Goal: Task Accomplishment & Management: Manage account settings

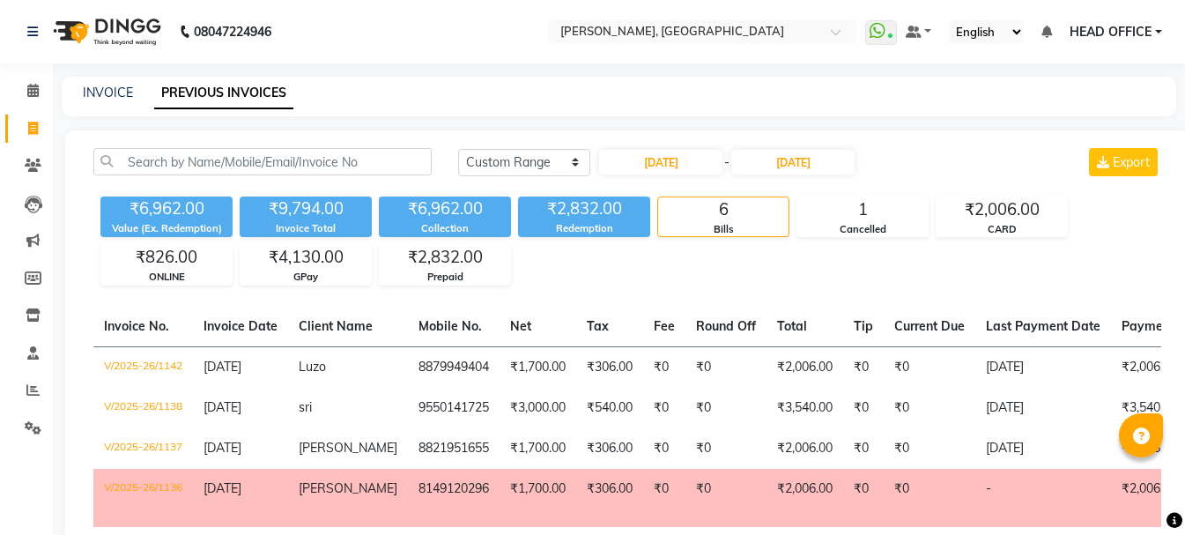
select select "range"
click at [725, 30] on input "text" at bounding box center [685, 34] width 256 height 18
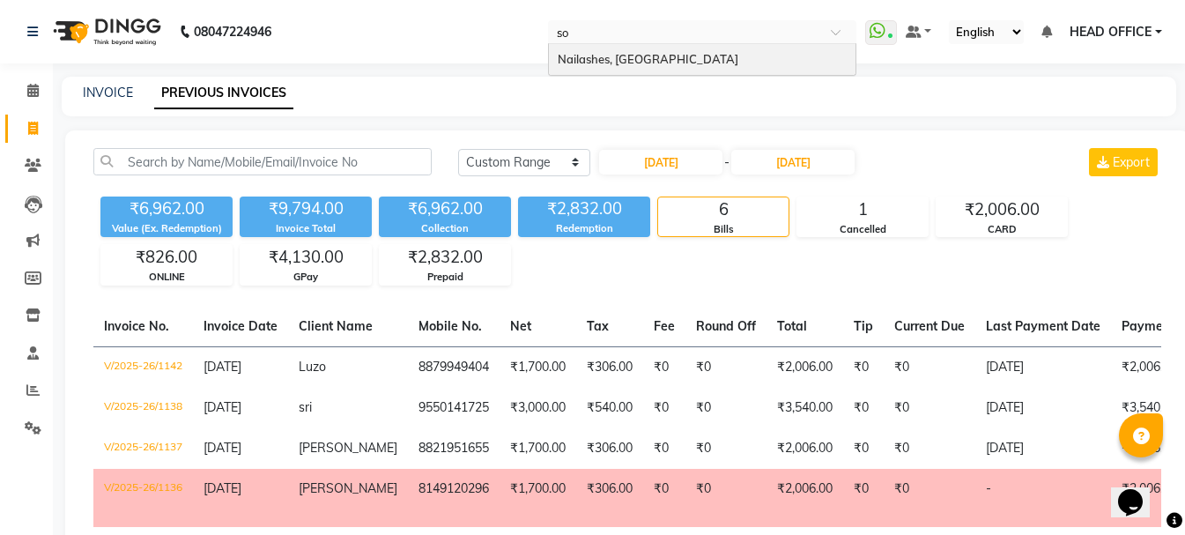
type input "sou"
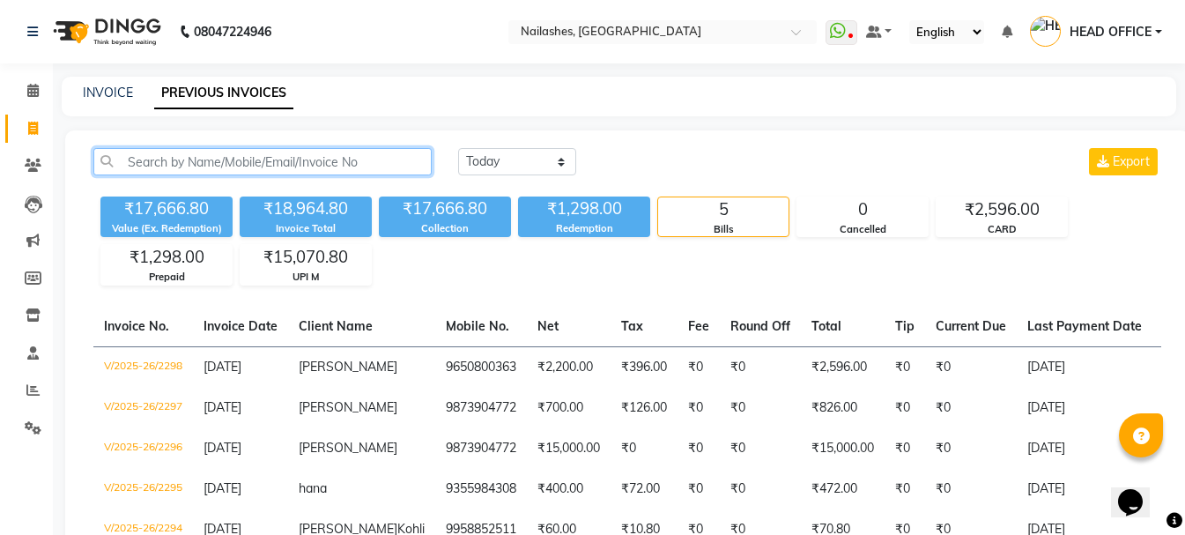
click at [352, 165] on input "text" at bounding box center [262, 161] width 338 height 27
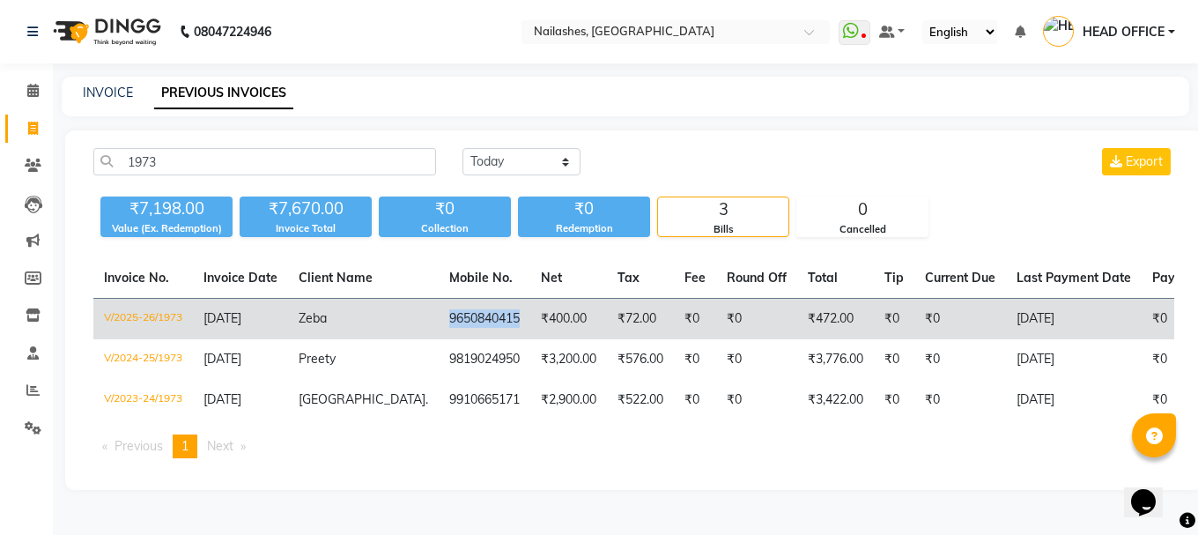
drag, startPoint x: 392, startPoint y: 315, endPoint x: 471, endPoint y: 316, distance: 79.3
click at [471, 316] on td "9650840415" at bounding box center [485, 319] width 92 height 41
copy td "9650840415"
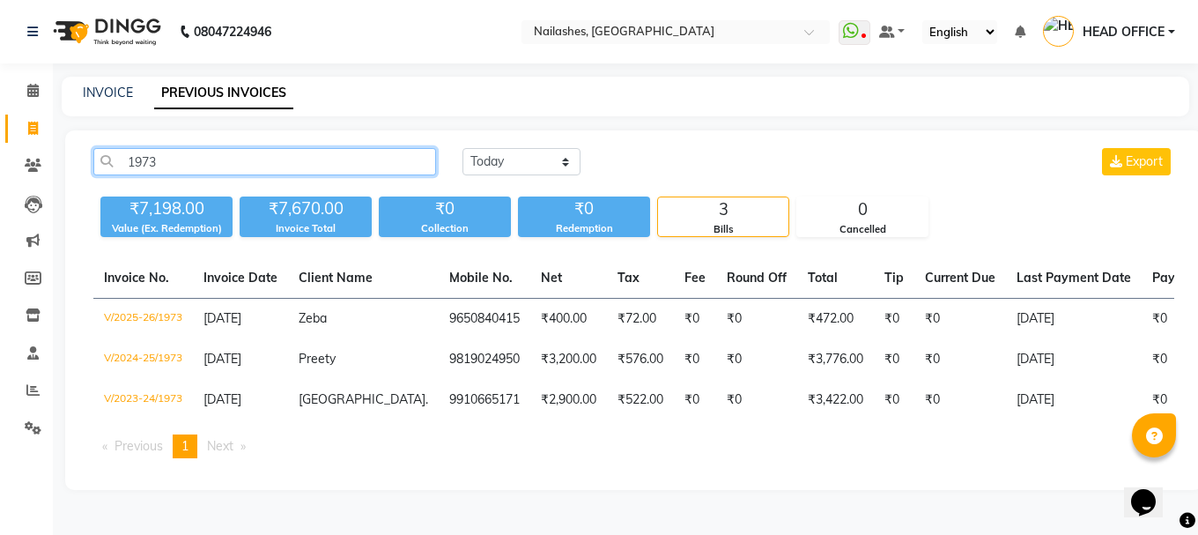
drag, startPoint x: 352, startPoint y: 160, endPoint x: 106, endPoint y: 160, distance: 245.8
click at [106, 160] on input "1973" at bounding box center [264, 161] width 343 height 27
paste input "9650840415"
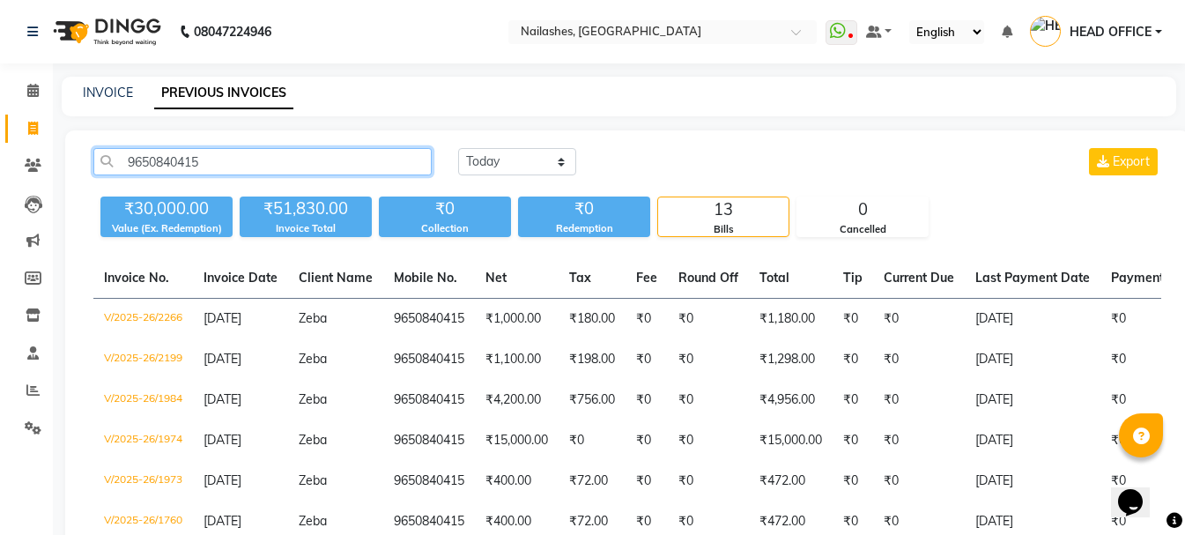
drag, startPoint x: 269, startPoint y: 164, endPoint x: 106, endPoint y: 164, distance: 163.0
click at [106, 164] on input "9650840415" at bounding box center [262, 161] width 338 height 27
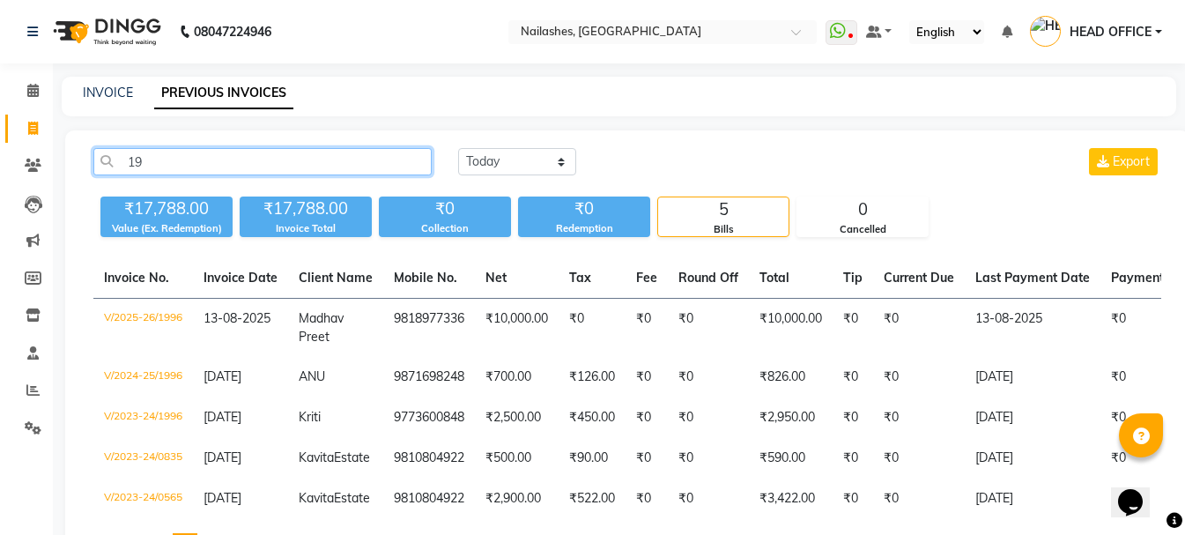
type input "1"
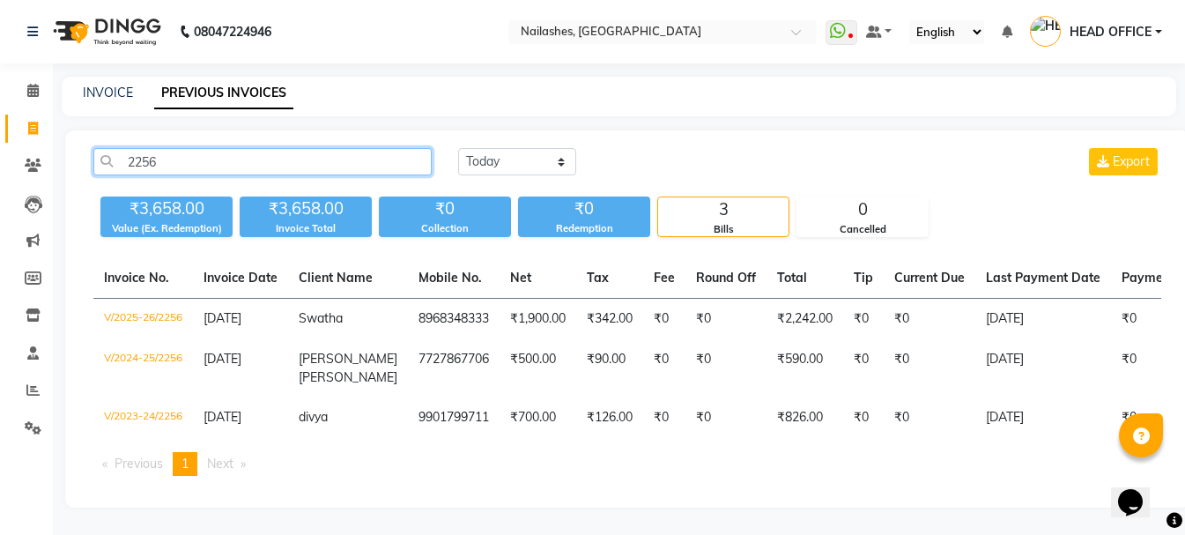
drag, startPoint x: 344, startPoint y: 164, endPoint x: 98, endPoint y: 162, distance: 245.8
click at [98, 162] on input "2256" at bounding box center [262, 161] width 338 height 27
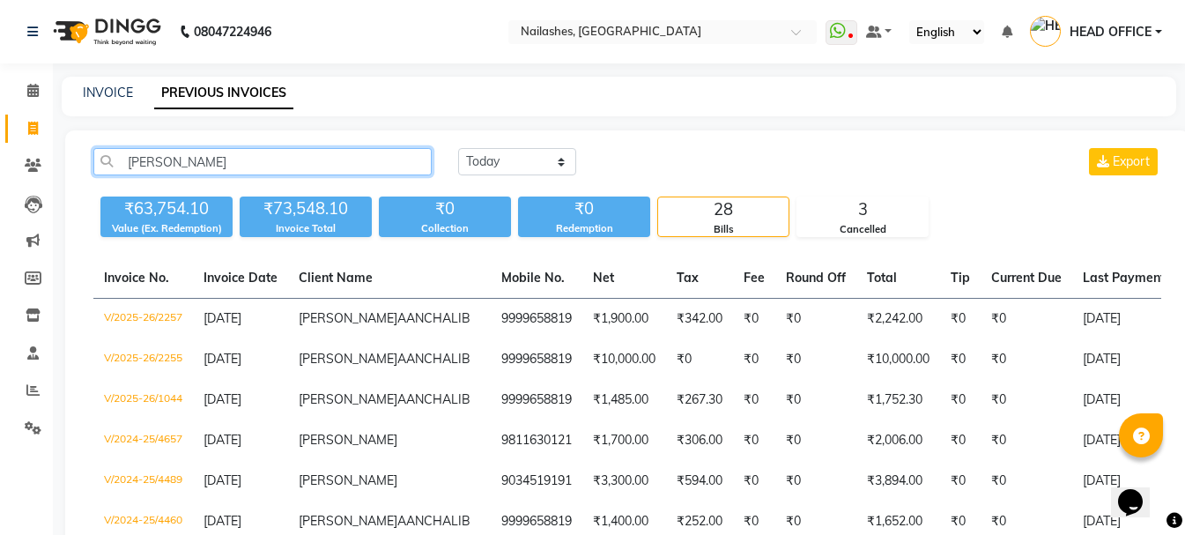
drag, startPoint x: 207, startPoint y: 167, endPoint x: 100, endPoint y: 167, distance: 106.6
click at [100, 167] on input "anchal" at bounding box center [262, 161] width 338 height 27
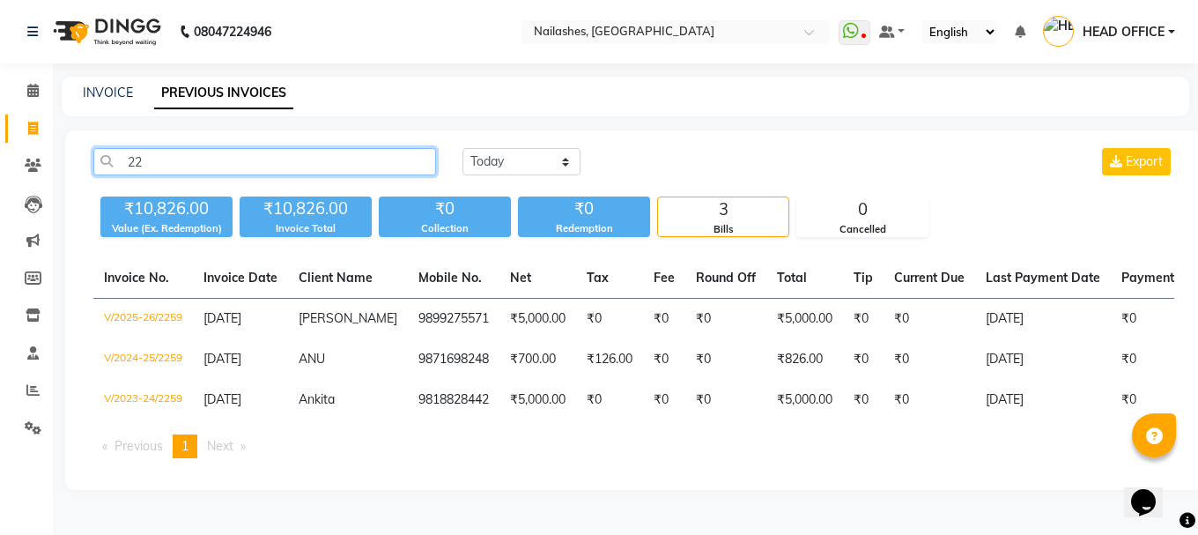
type input "2"
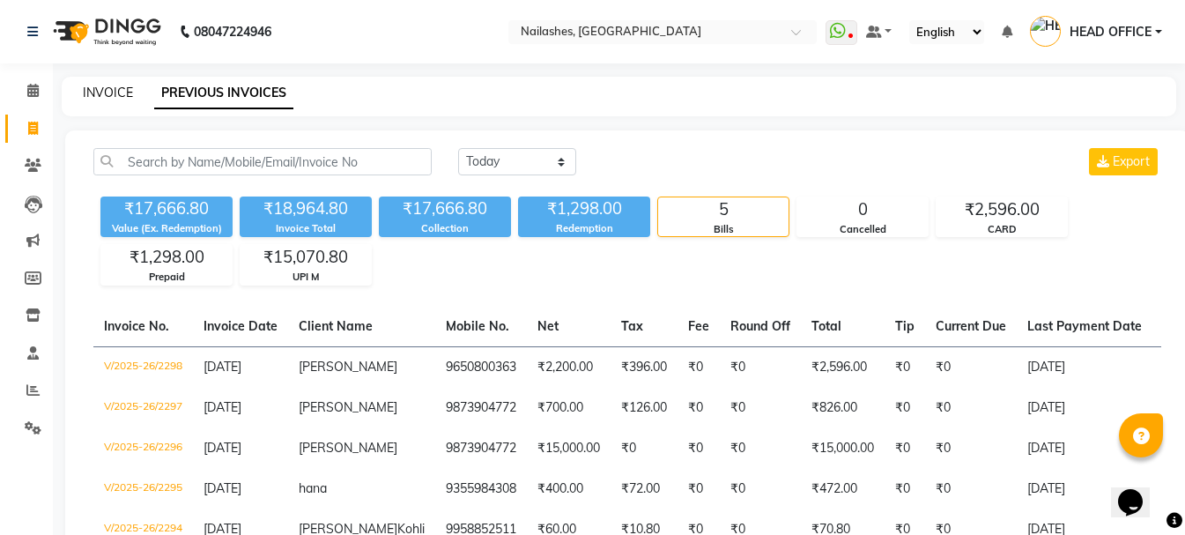
click at [130, 95] on link "INVOICE" at bounding box center [108, 93] width 50 height 16
select select "service"
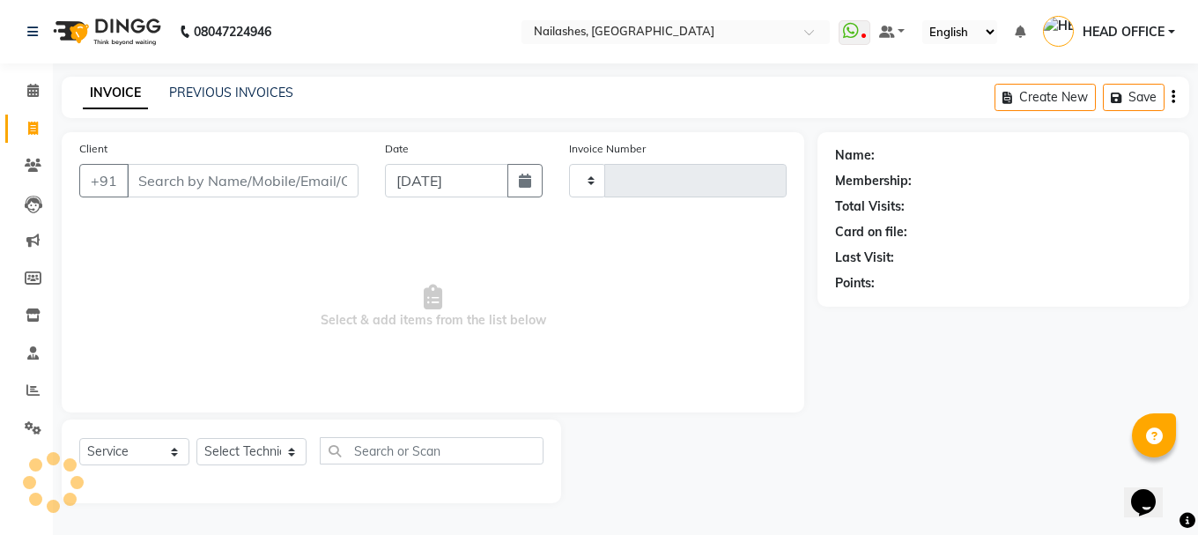
type input "2302"
select select "3926"
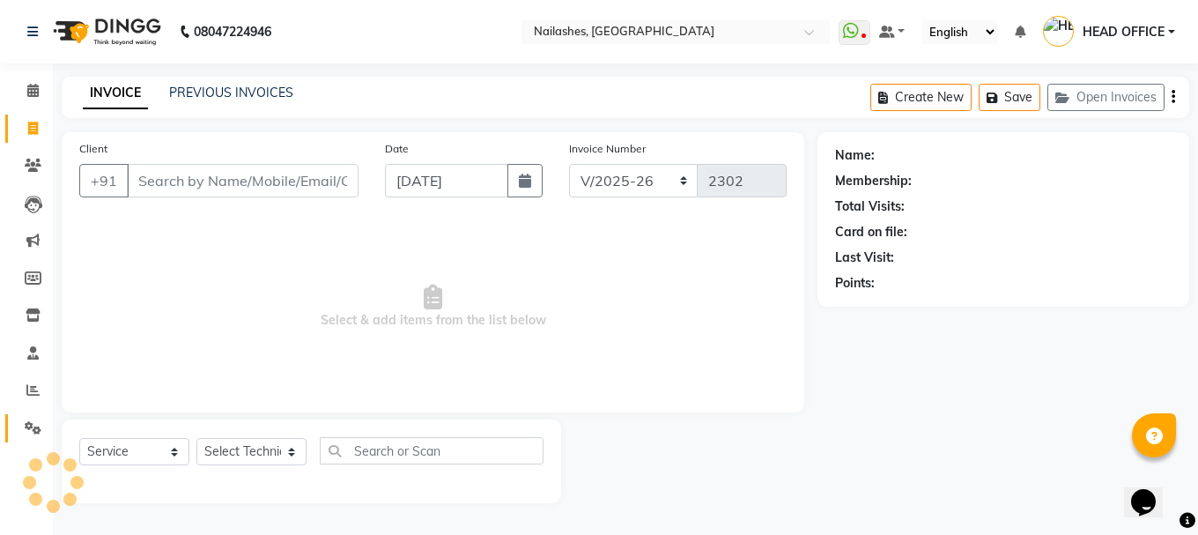
click at [32, 438] on link "Settings" at bounding box center [26, 428] width 42 height 29
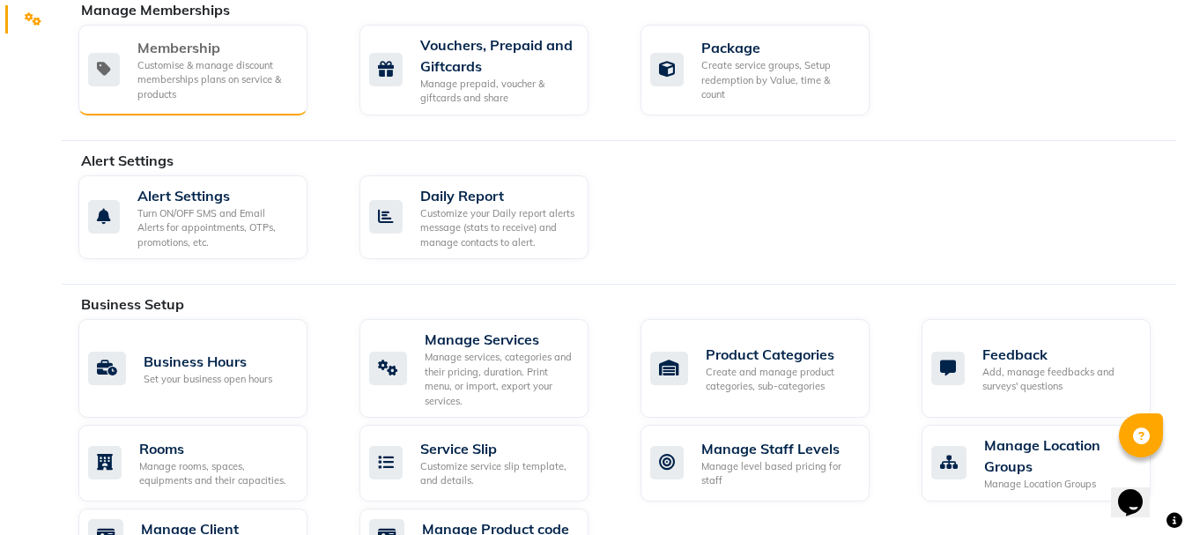
scroll to position [441, 0]
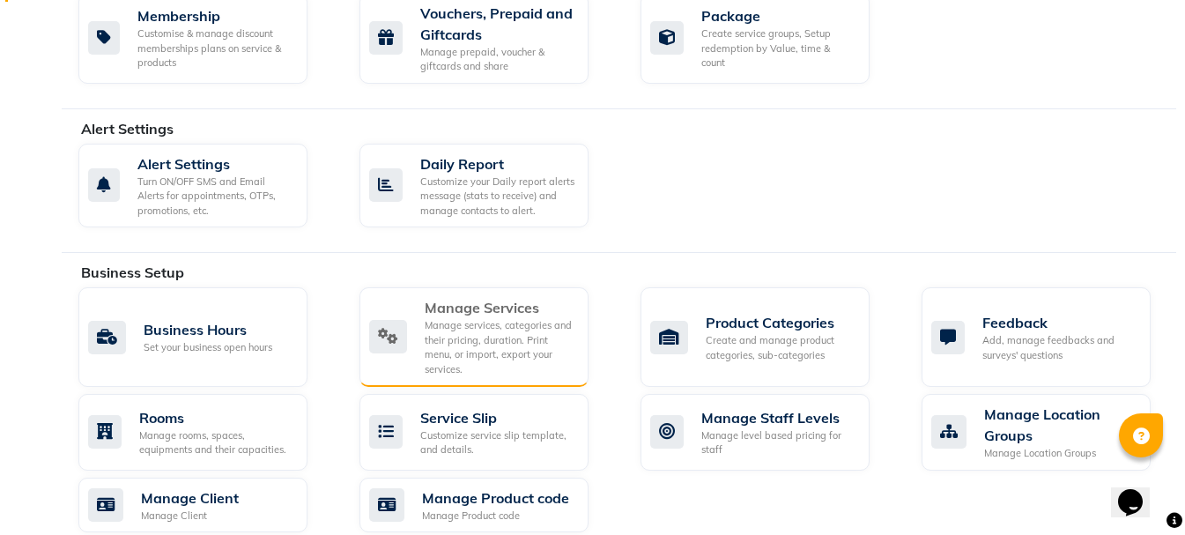
click at [471, 318] on div "Manage services, categories and their pricing, duration. Print menu, or import,…" at bounding box center [500, 347] width 150 height 58
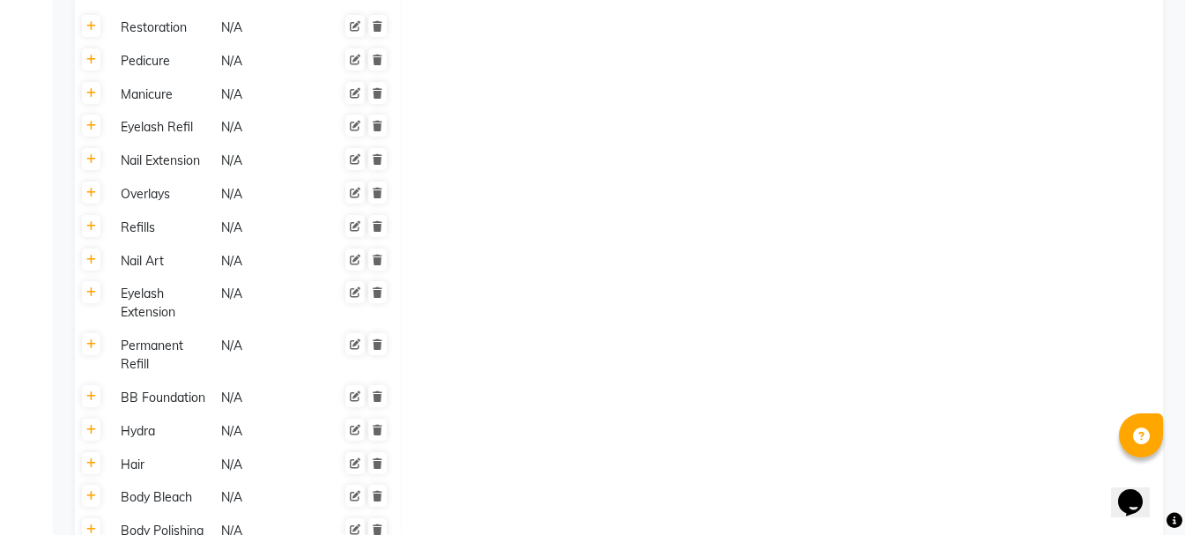
scroll to position [969, 0]
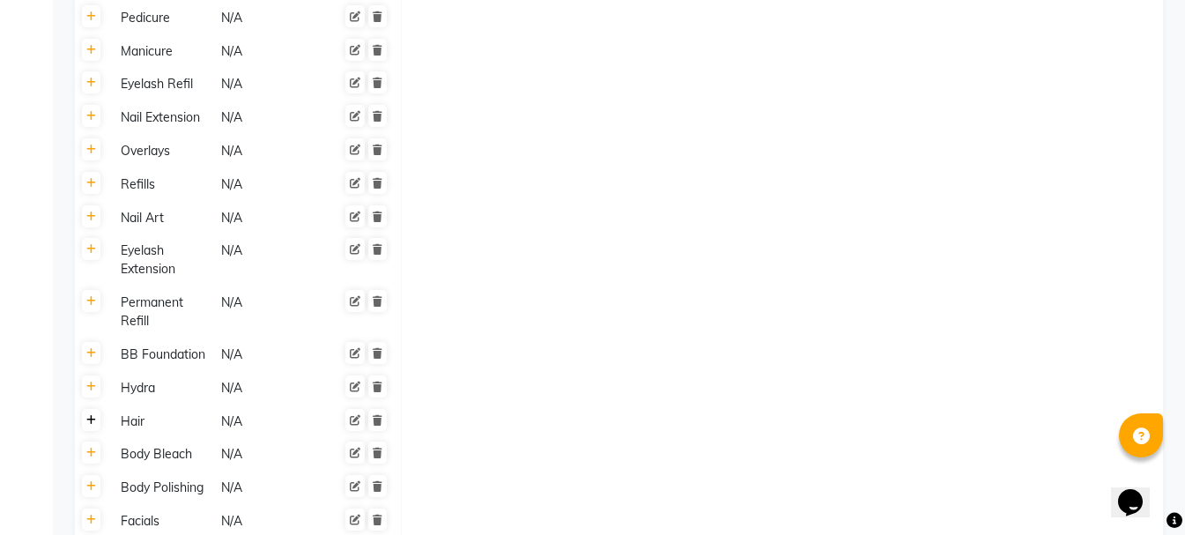
click at [93, 425] on icon at bounding box center [91, 420] width 10 height 11
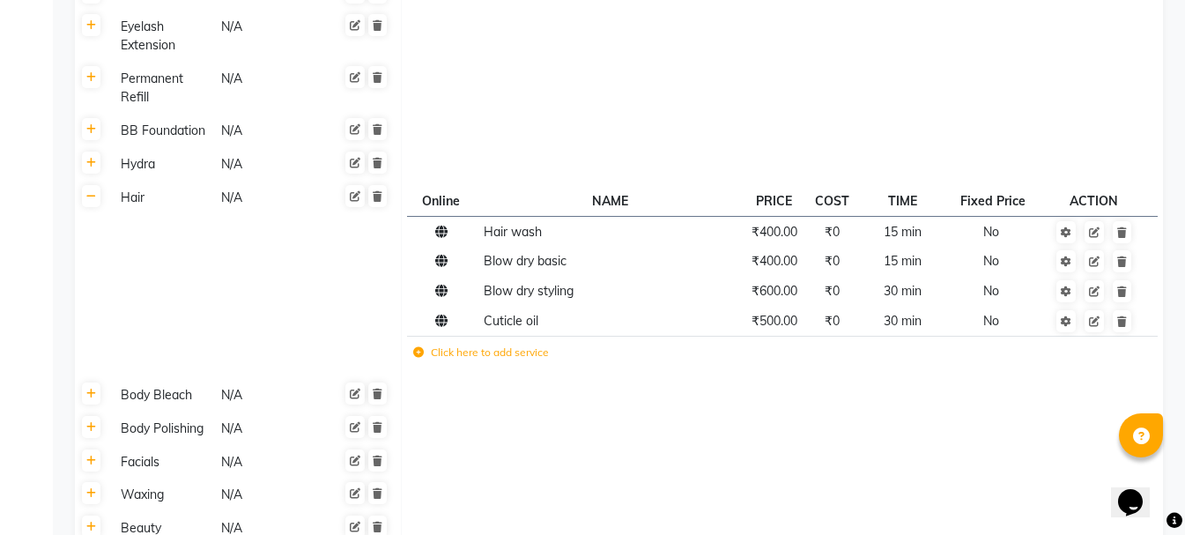
scroll to position [1234, 0]
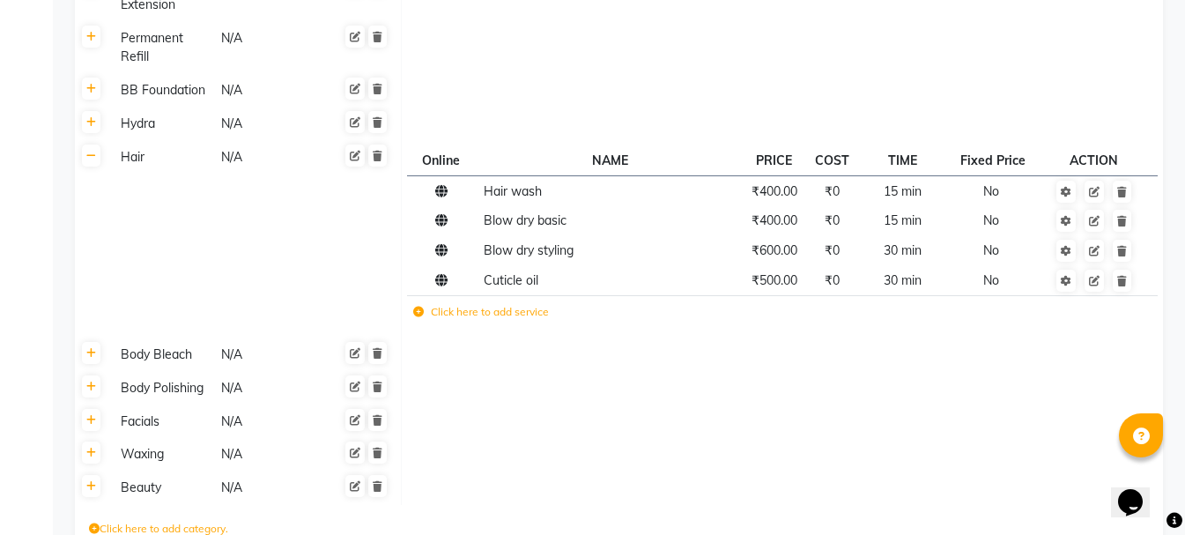
click at [419, 313] on icon at bounding box center [418, 312] width 11 height 11
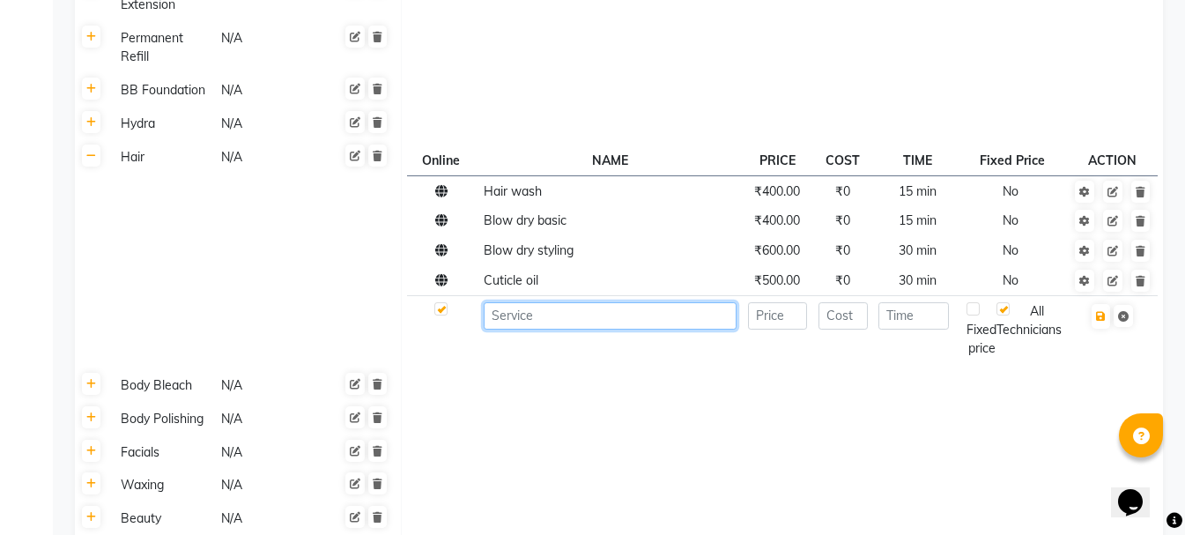
click at [543, 317] on input at bounding box center [610, 315] width 253 height 27
type input "Hair spa"
type input "1500"
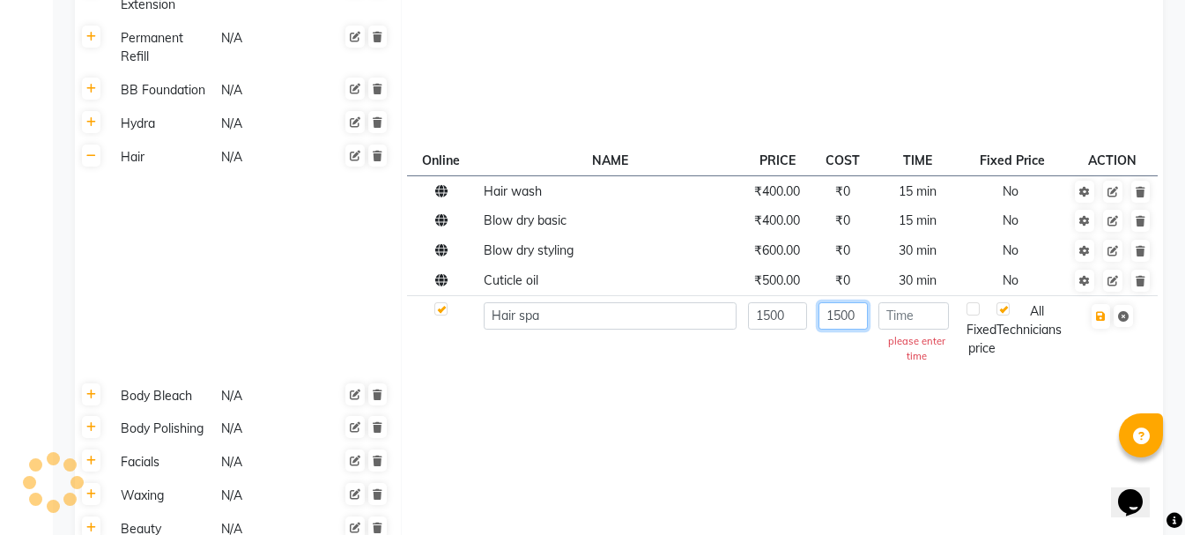
type input "1500"
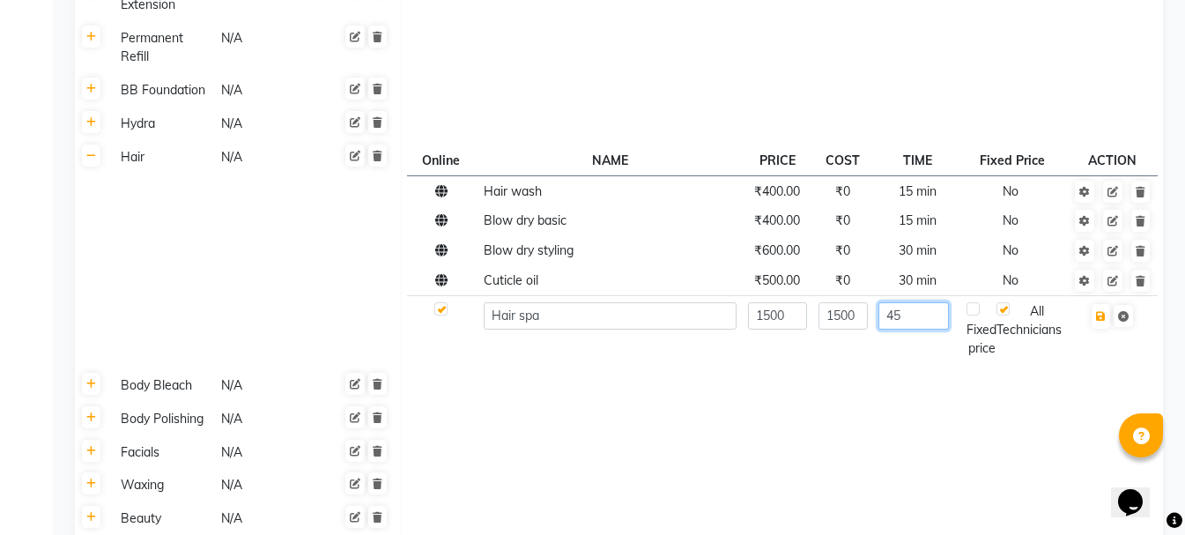
type input "45"
click at [1102, 321] on icon "button" at bounding box center [1101, 316] width 10 height 11
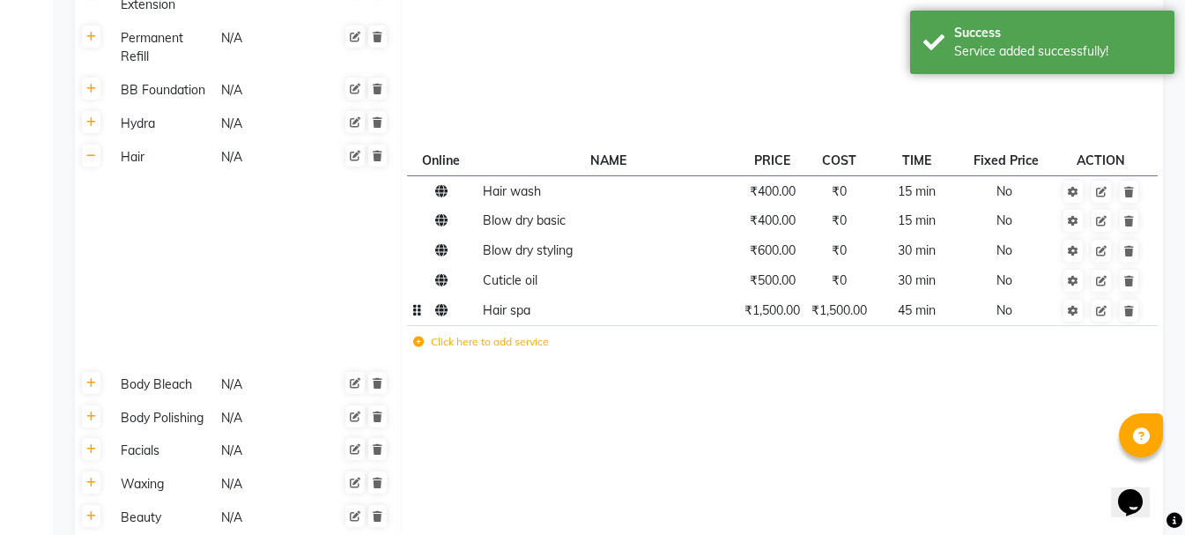
click at [858, 310] on span "₹1,500.00" at bounding box center [840, 310] width 56 height 16
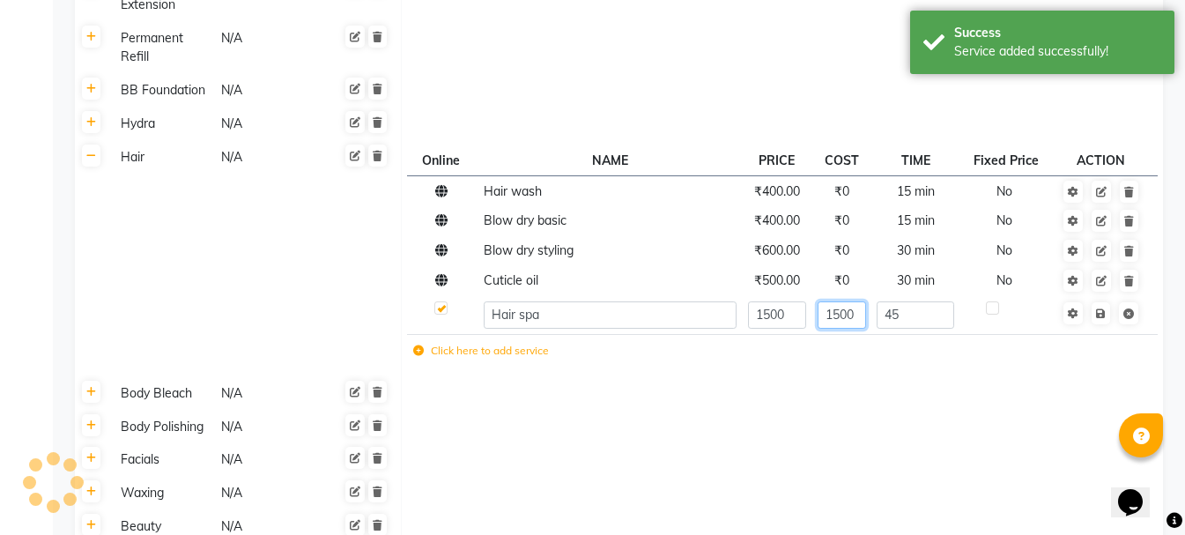
click at [846, 314] on input "1500" at bounding box center [842, 314] width 48 height 27
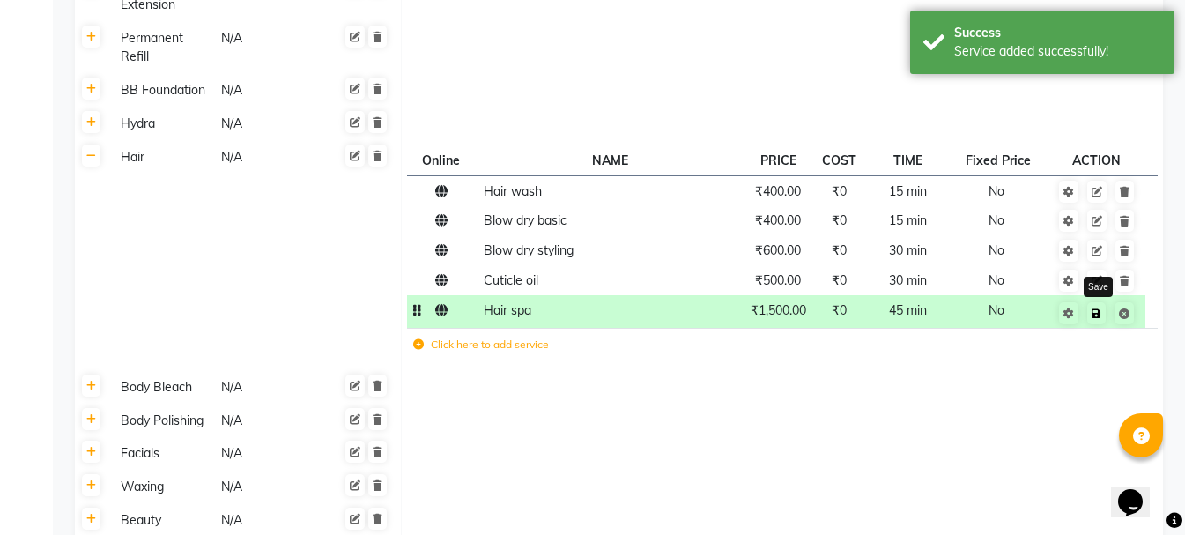
click at [1099, 316] on icon at bounding box center [1097, 313] width 10 height 11
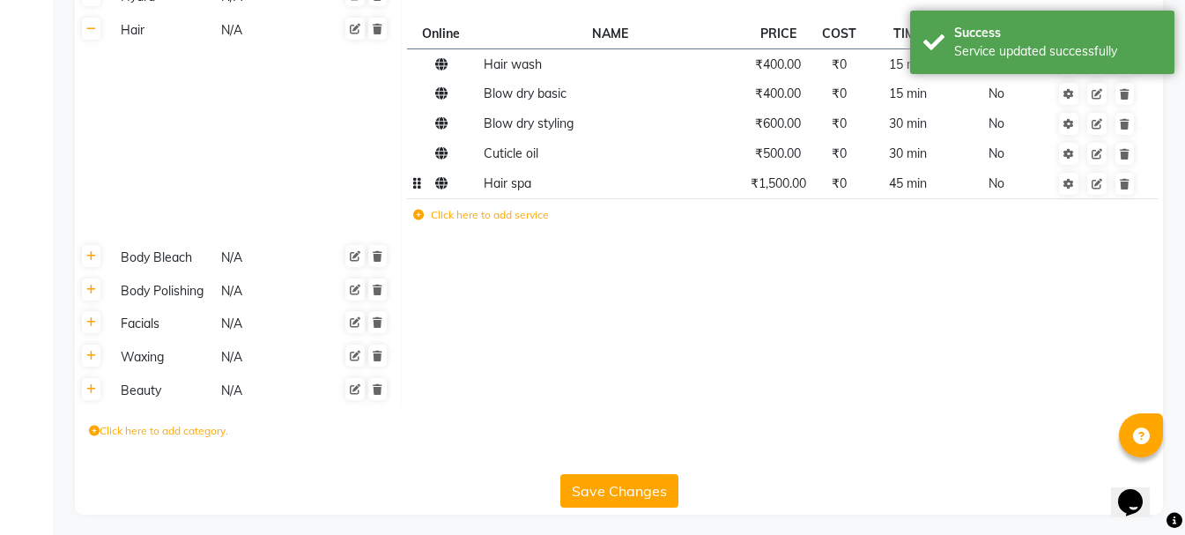
scroll to position [1367, 0]
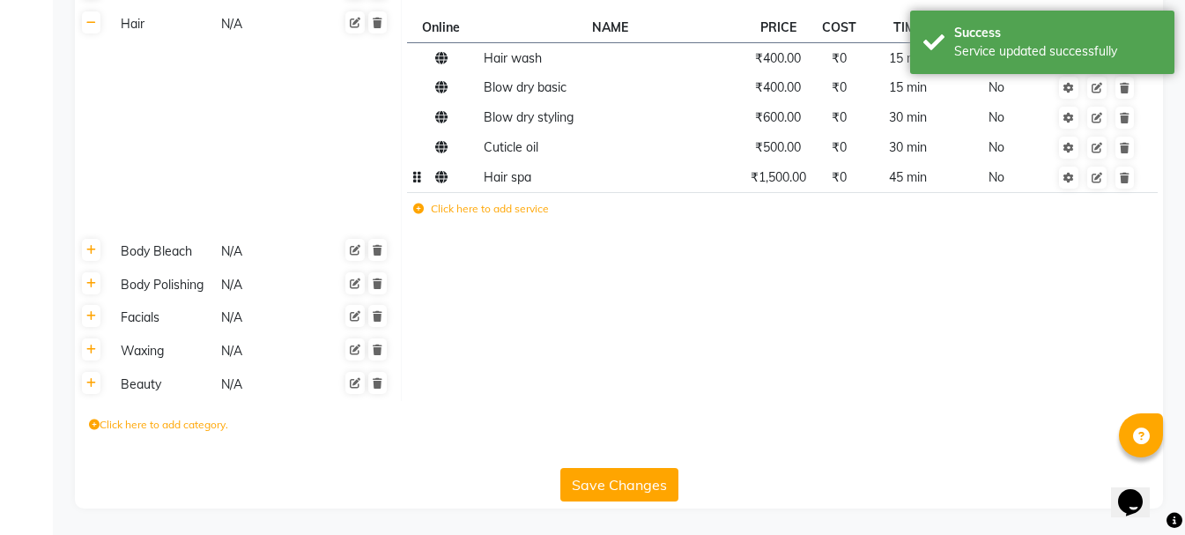
click at [623, 480] on button "Save Changes" at bounding box center [619, 484] width 118 height 33
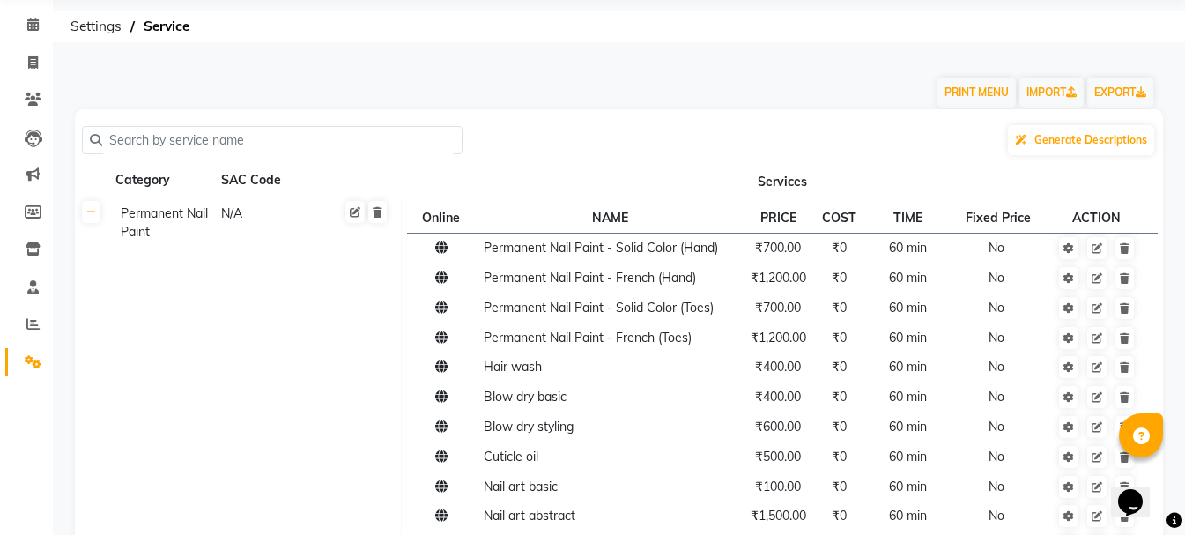
scroll to position [45, 0]
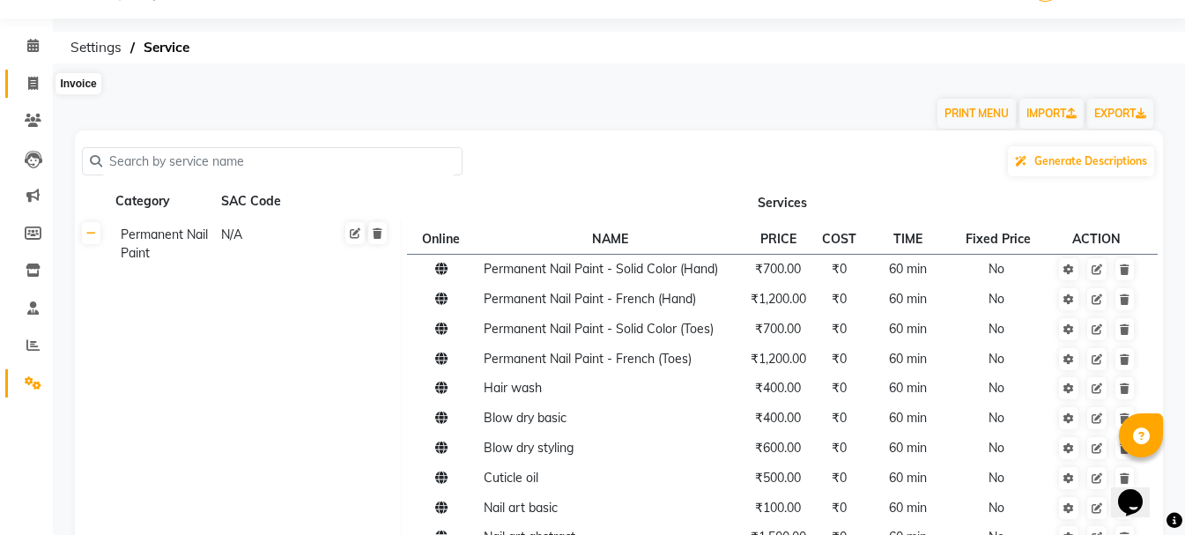
click at [30, 82] on icon at bounding box center [33, 83] width 10 height 13
select select "service"
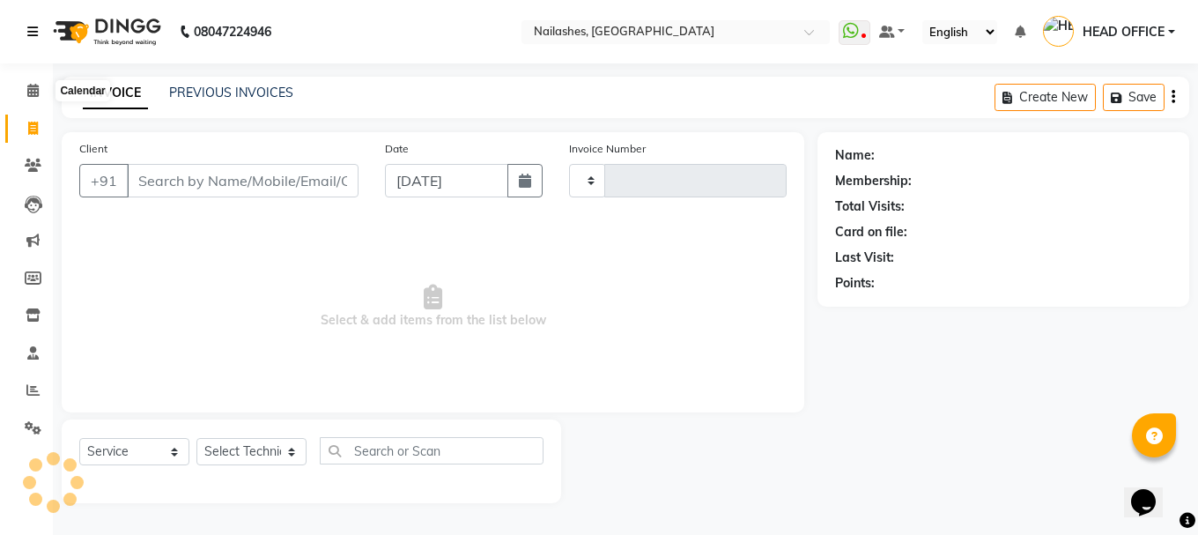
type input "2302"
select select "3926"
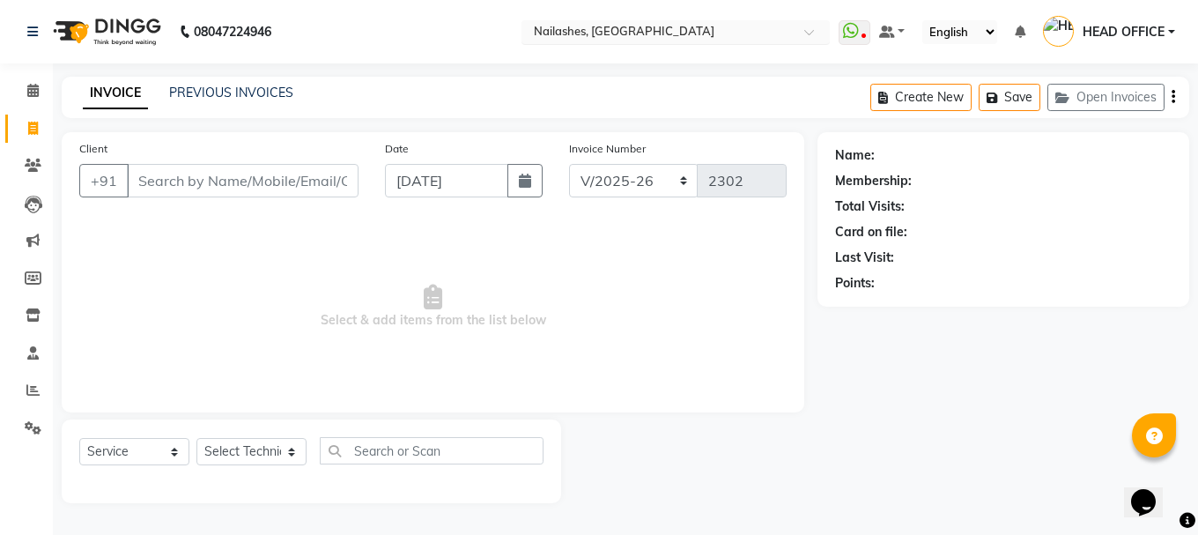
click at [660, 31] on input "text" at bounding box center [658, 34] width 256 height 18
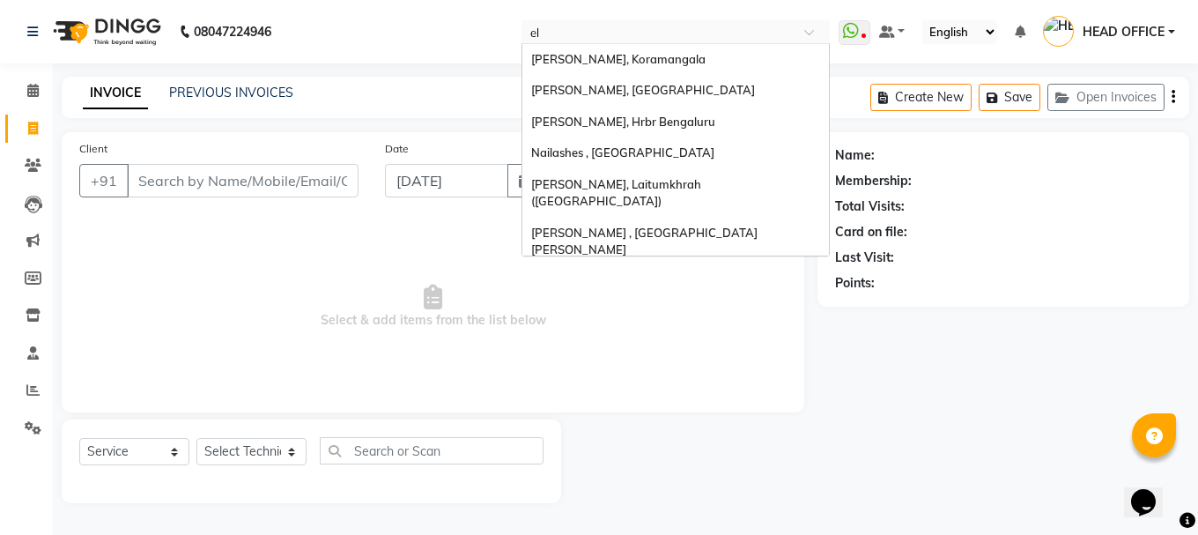
type input "ele"
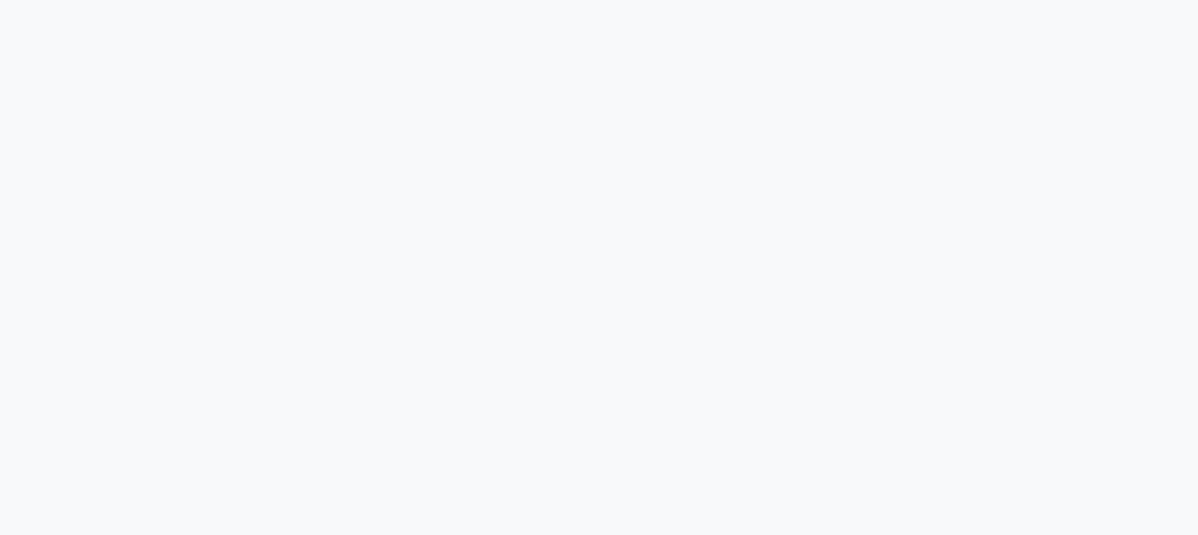
select select "4251"
select select "service"
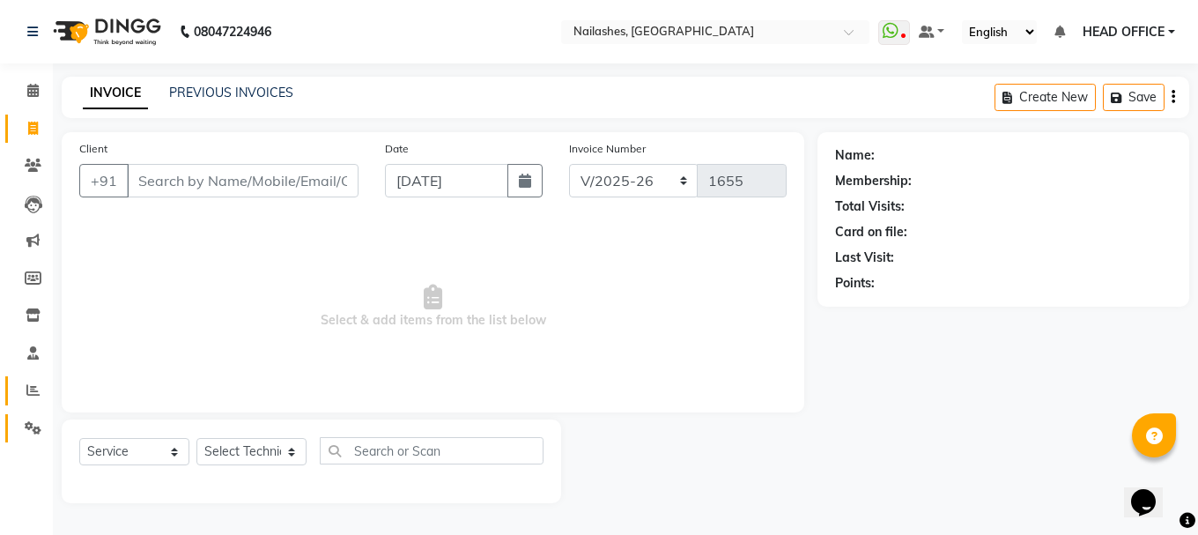
drag, startPoint x: 41, startPoint y: 414, endPoint x: 35, endPoint y: 386, distance: 28.7
click at [41, 411] on li "Settings" at bounding box center [26, 429] width 53 height 38
click at [35, 386] on icon at bounding box center [32, 389] width 13 height 13
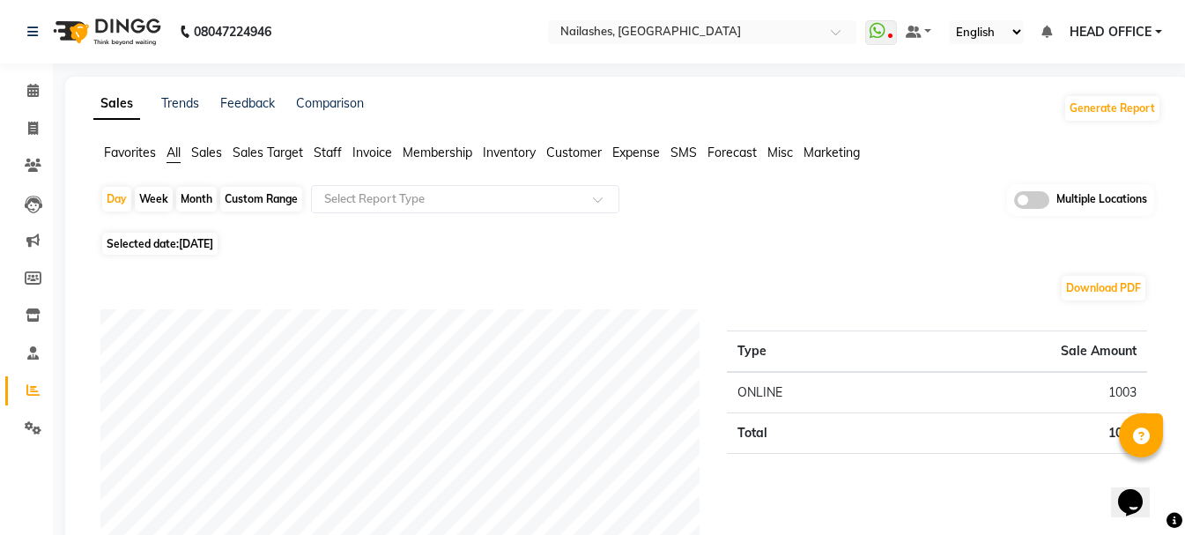
click at [266, 203] on div "Custom Range" at bounding box center [261, 199] width 82 height 25
select select "9"
select select "2025"
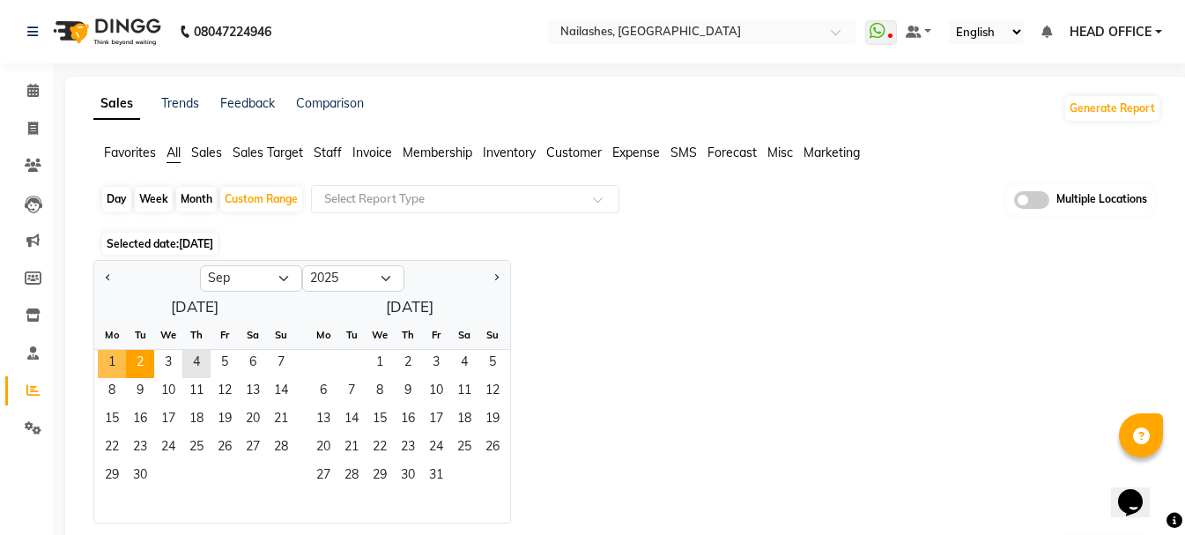
drag, startPoint x: 117, startPoint y: 358, endPoint x: 126, endPoint y: 355, distance: 9.2
click at [116, 355] on span "1" at bounding box center [112, 364] width 28 height 28
click at [173, 356] on span "3" at bounding box center [168, 364] width 28 height 28
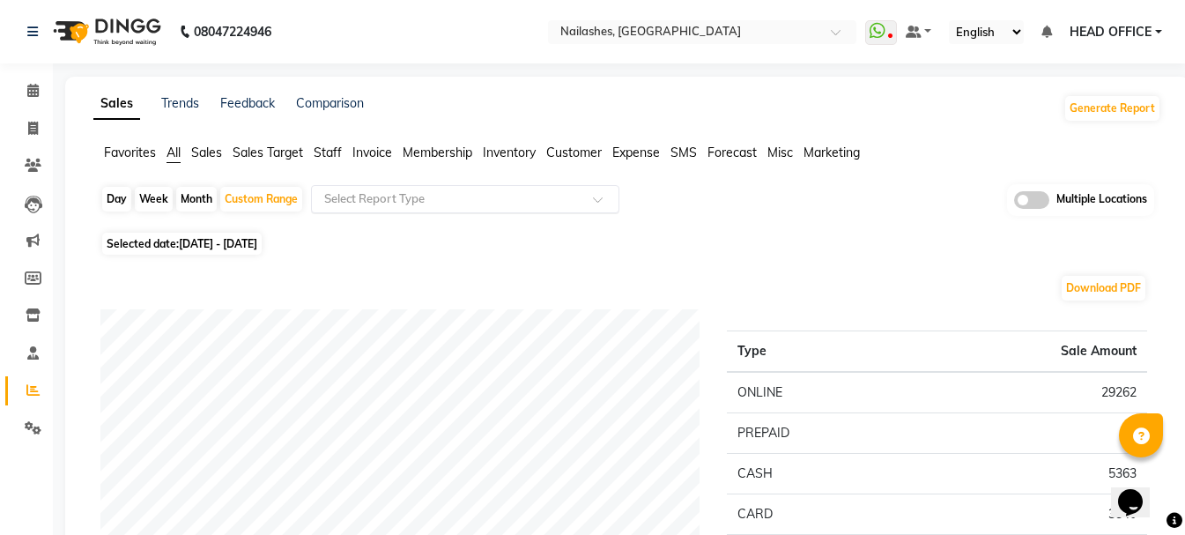
click at [471, 205] on input "text" at bounding box center [448, 199] width 254 height 18
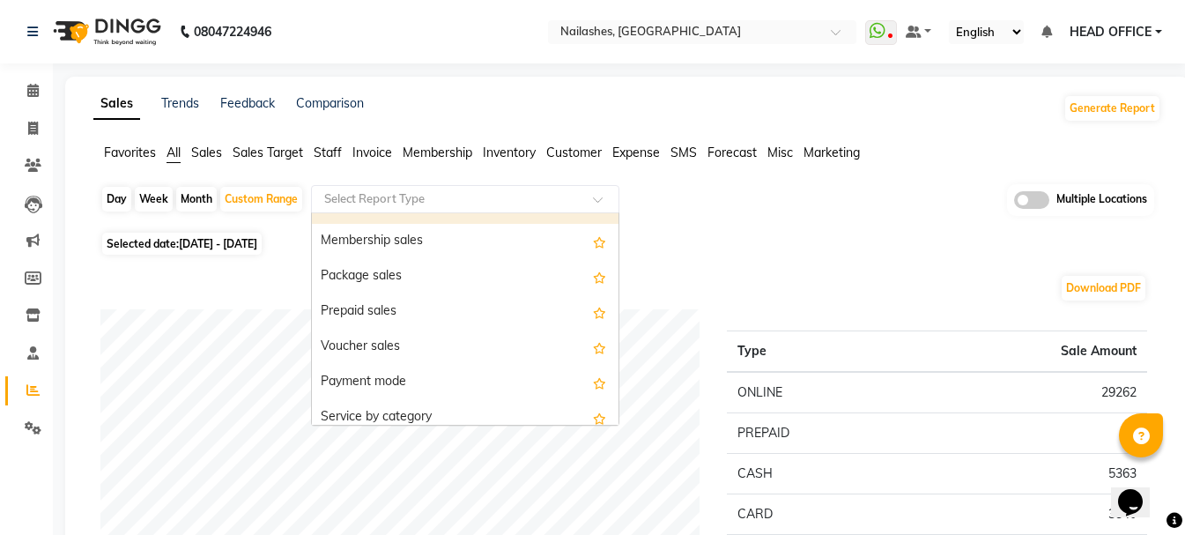
scroll to position [176, 0]
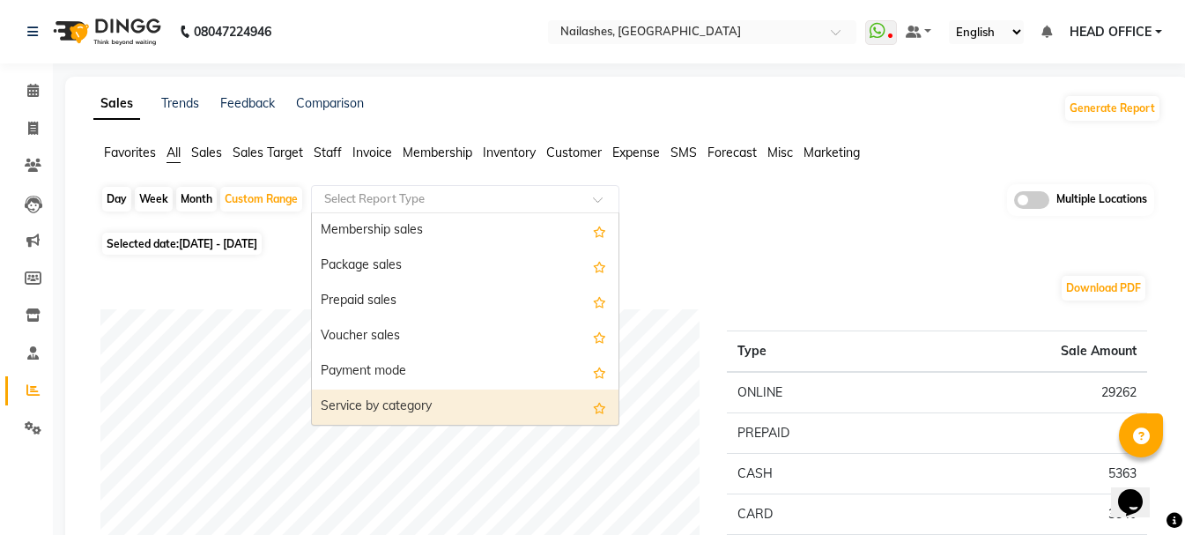
click at [476, 396] on div "Service by category" at bounding box center [465, 406] width 307 height 35
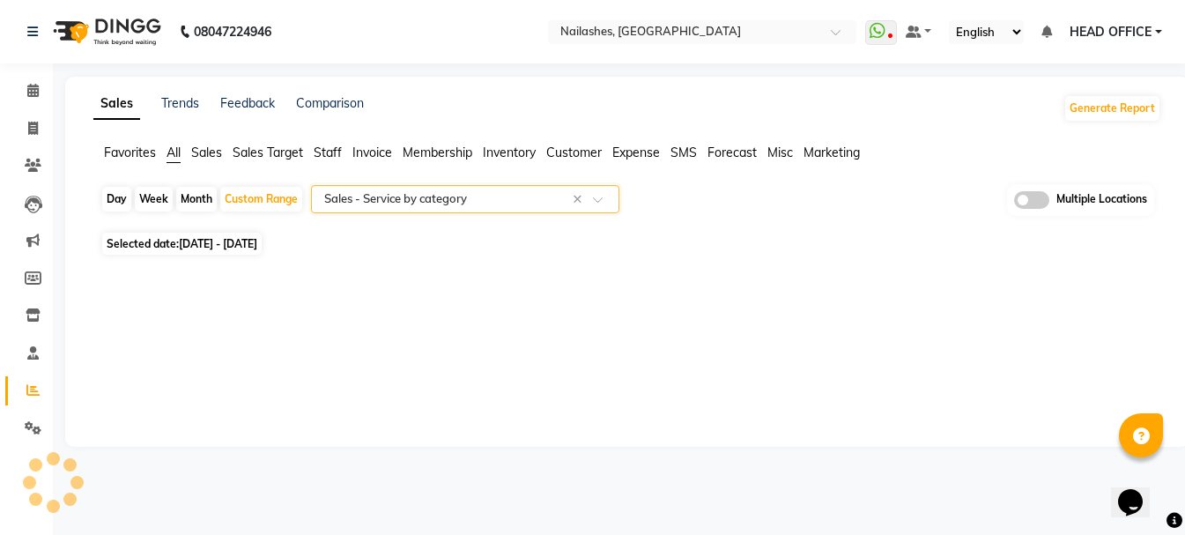
select select "full_report"
select select "csv"
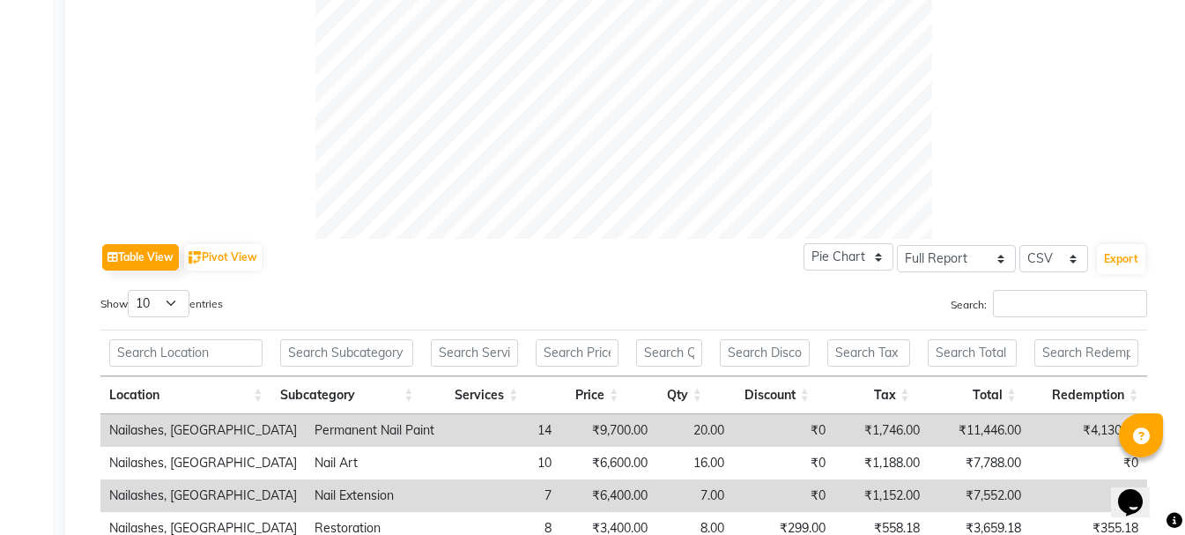
scroll to position [705, 0]
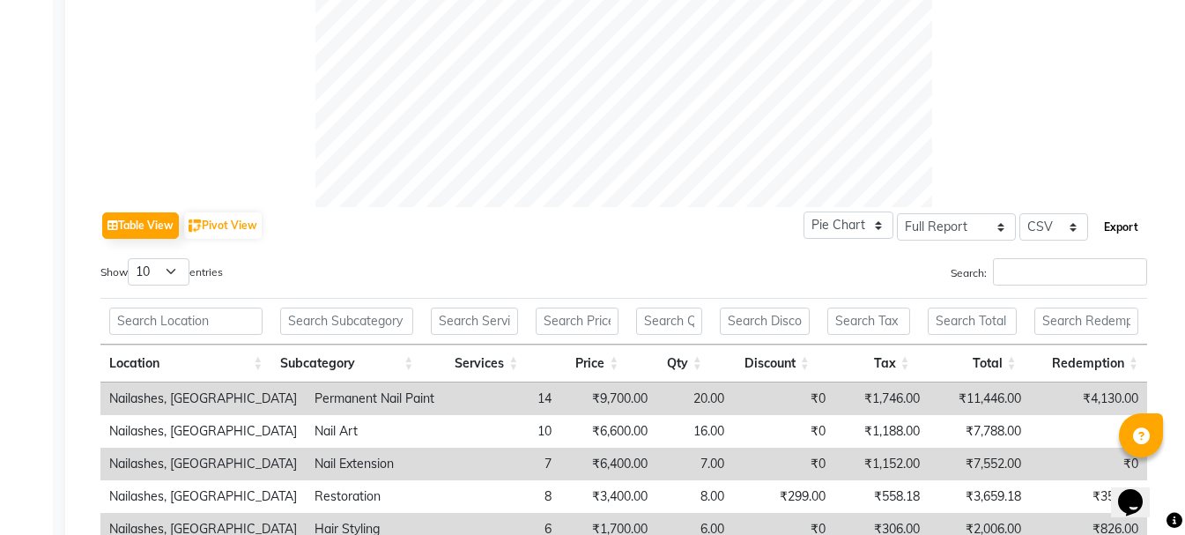
click at [1112, 228] on button "Export" at bounding box center [1121, 227] width 48 height 30
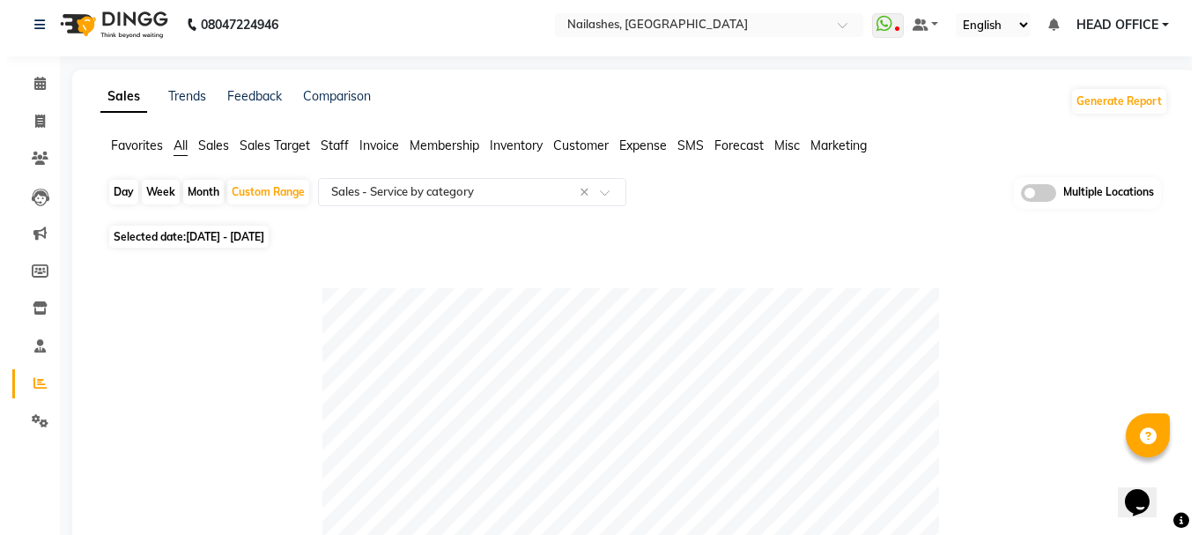
scroll to position [0, 0]
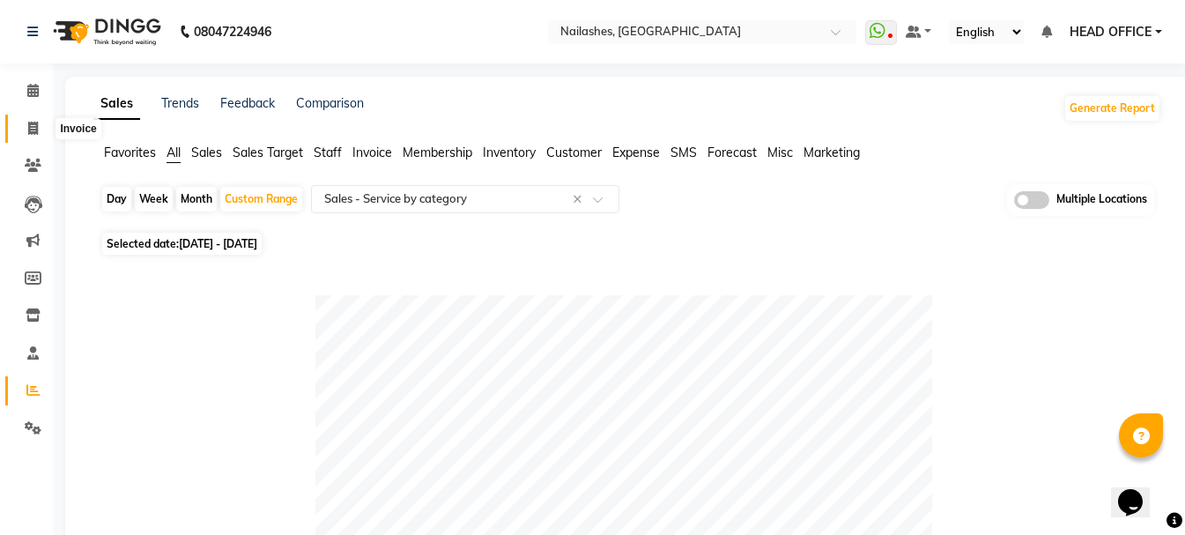
click at [30, 134] on icon at bounding box center [33, 128] width 10 height 13
select select "service"
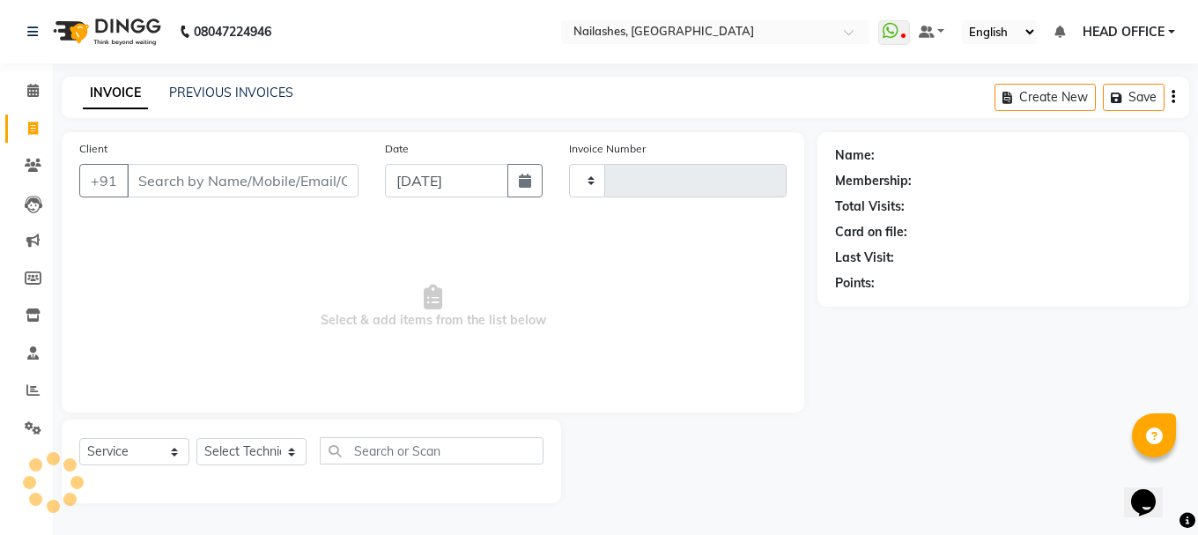
type input "1655"
select select "4251"
click at [251, 92] on link "PREVIOUS INVOICES" at bounding box center [231, 93] width 124 height 16
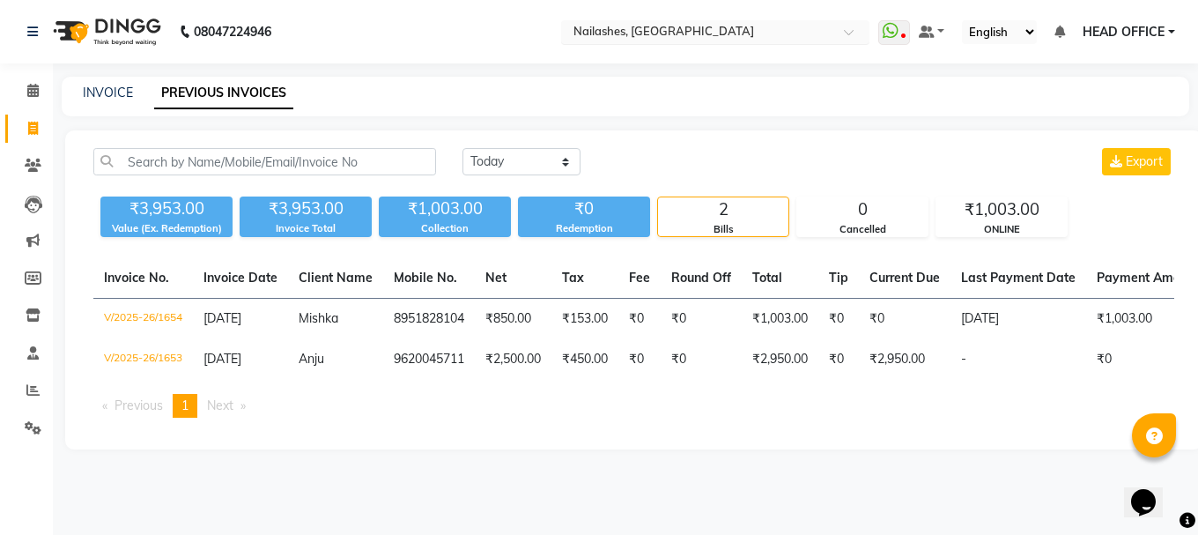
click at [711, 38] on input "text" at bounding box center [698, 34] width 256 height 18
type input "joy"
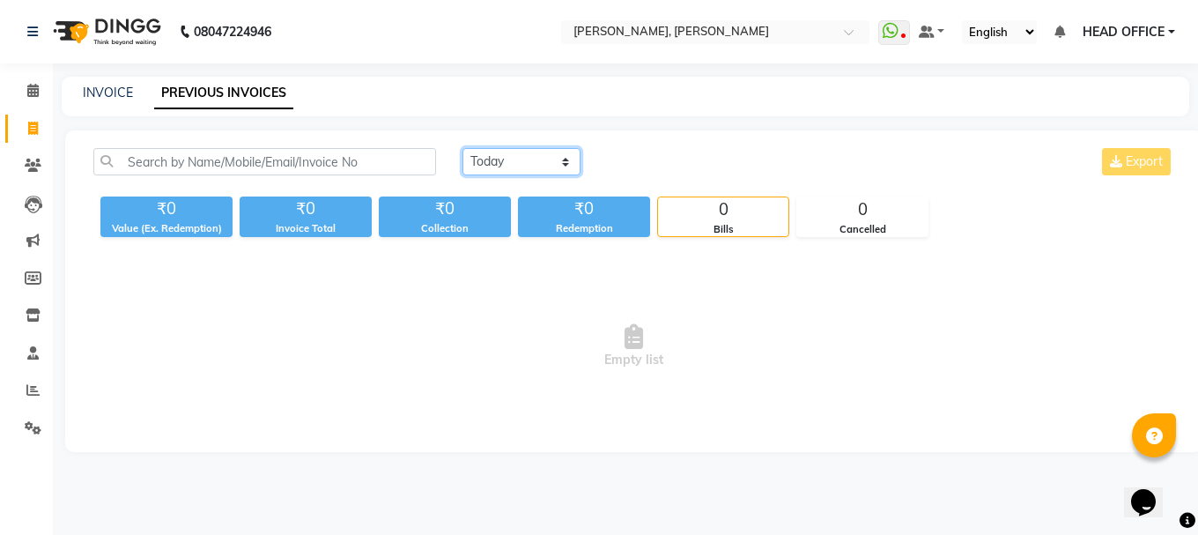
drag, startPoint x: 505, startPoint y: 162, endPoint x: 507, endPoint y: 171, distance: 9.0
click at [505, 161] on select "[DATE] [DATE] Custom Range" at bounding box center [522, 161] width 118 height 27
click at [463, 148] on select "[DATE] [DATE] Custom Range" at bounding box center [522, 161] width 118 height 27
click at [515, 166] on select "[DATE] [DATE] Custom Range" at bounding box center [522, 161] width 118 height 27
select select "range"
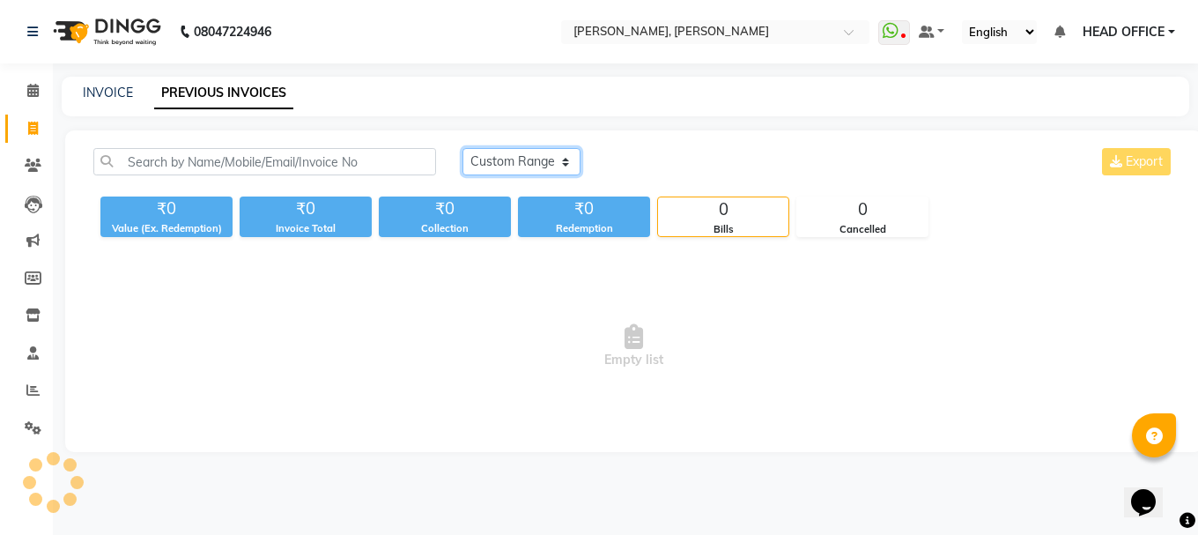
click at [463, 148] on select "[DATE] [DATE] Custom Range" at bounding box center [522, 161] width 118 height 27
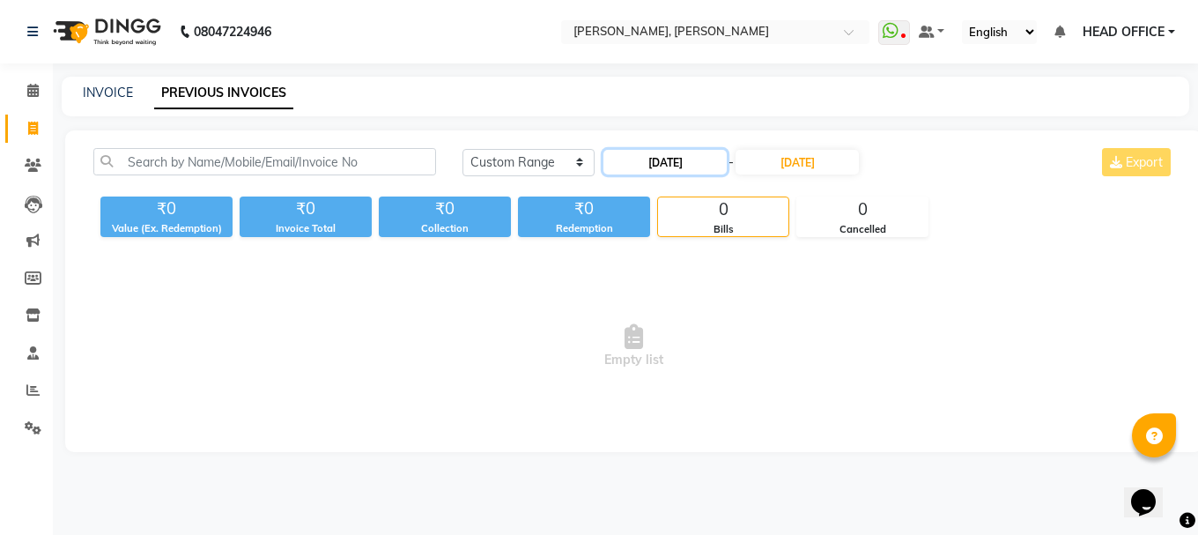
click at [684, 170] on input "[DATE]" at bounding box center [665, 162] width 123 height 25
select select "9"
select select "2025"
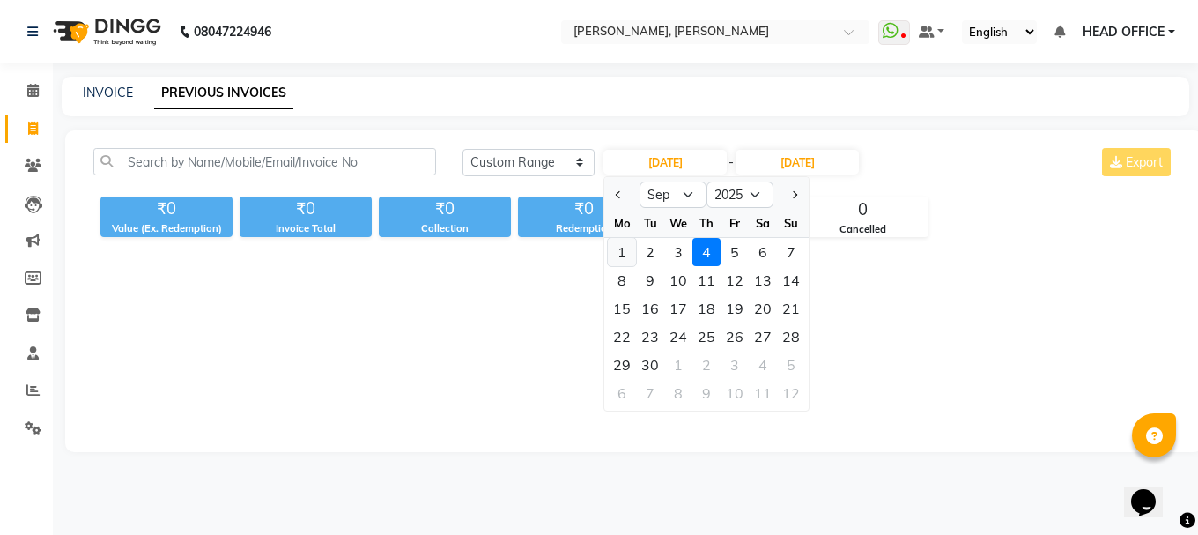
click at [616, 256] on div "1" at bounding box center [622, 252] width 28 height 28
type input "[DATE]"
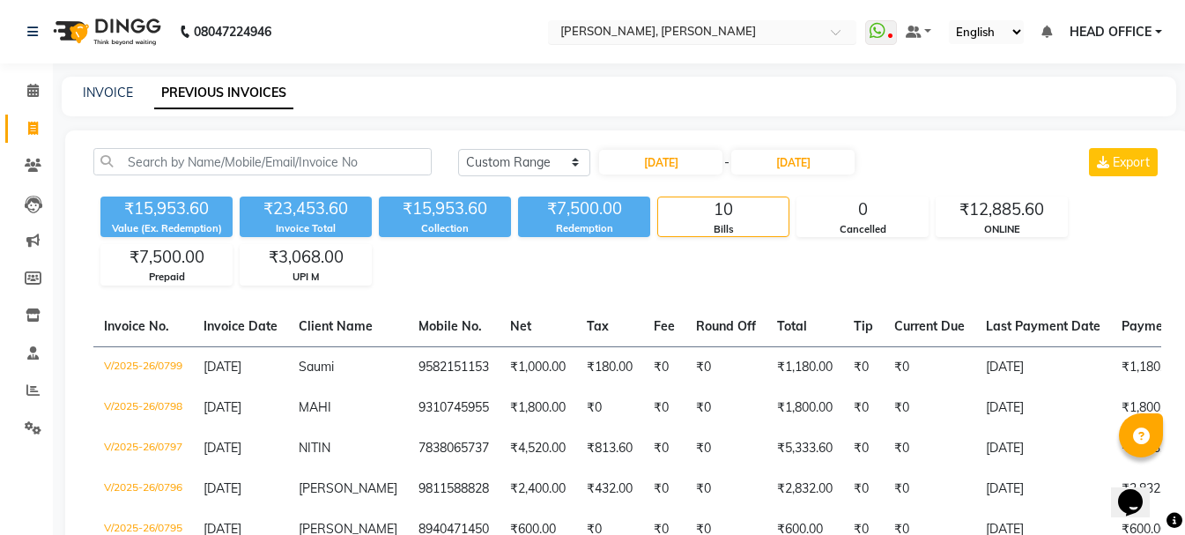
click at [708, 38] on input "text" at bounding box center [685, 34] width 256 height 18
type input "kamrup"
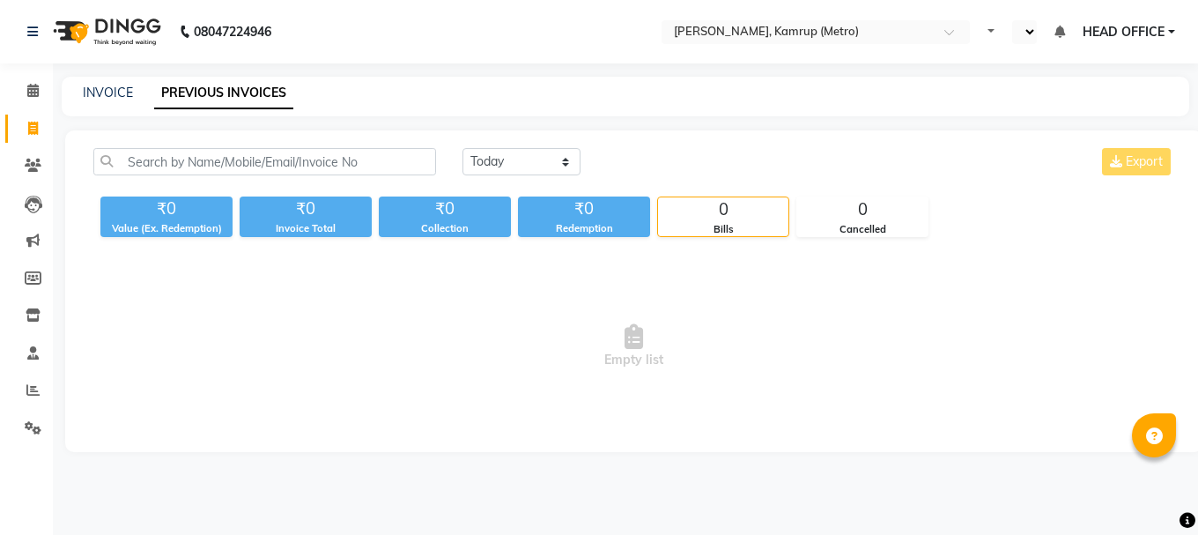
select select "en"
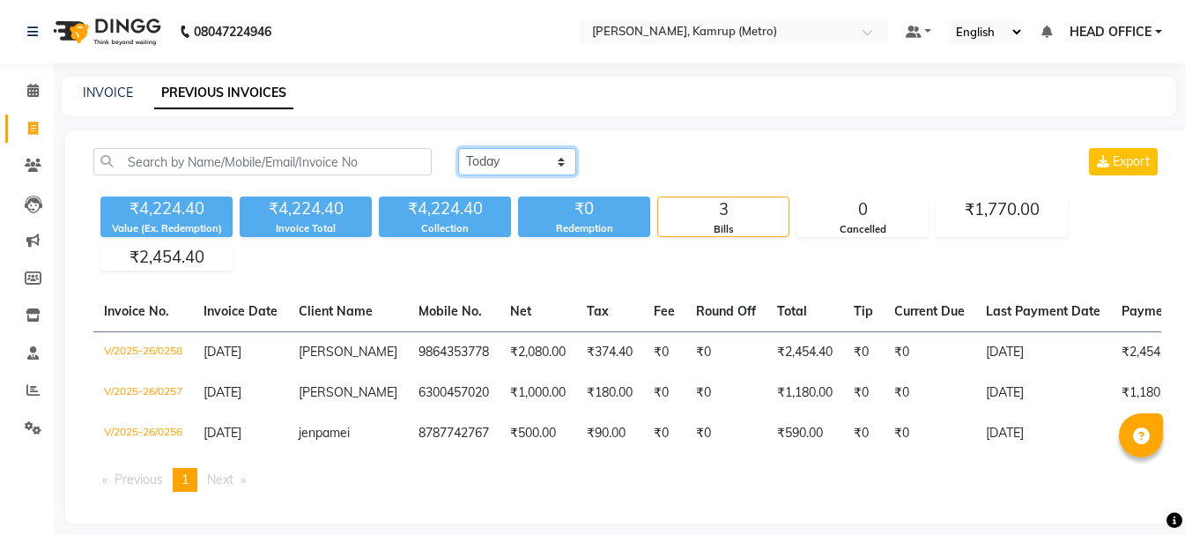
click at [494, 162] on select "[DATE] [DATE] Custom Range" at bounding box center [517, 161] width 118 height 27
select select "range"
click at [458, 148] on select "[DATE] [DATE] Custom Range" at bounding box center [517, 161] width 118 height 27
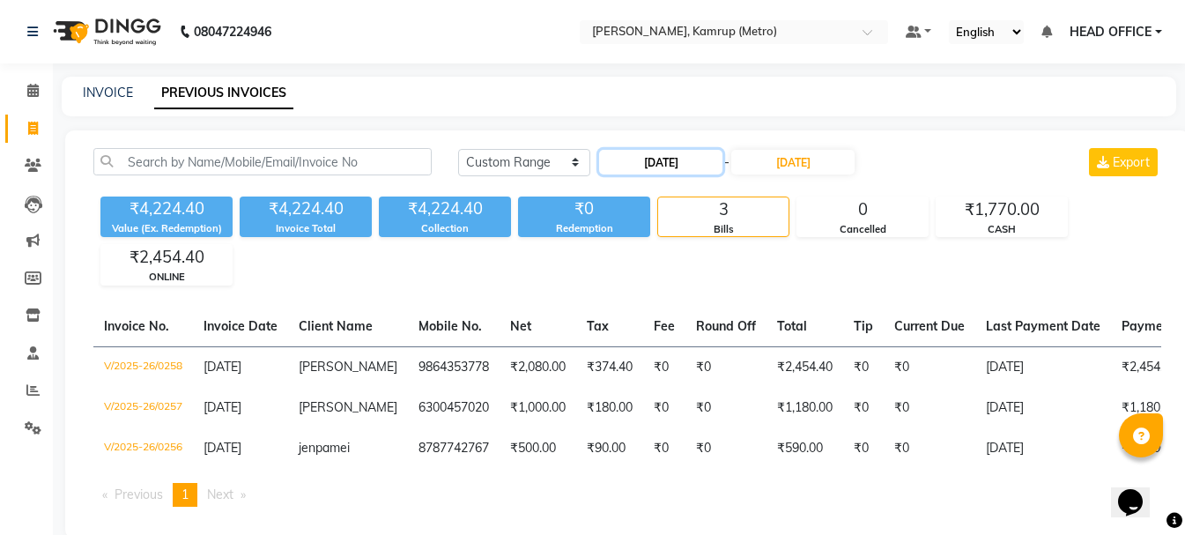
click at [660, 160] on input "[DATE]" at bounding box center [660, 162] width 123 height 25
select select "9"
select select "2025"
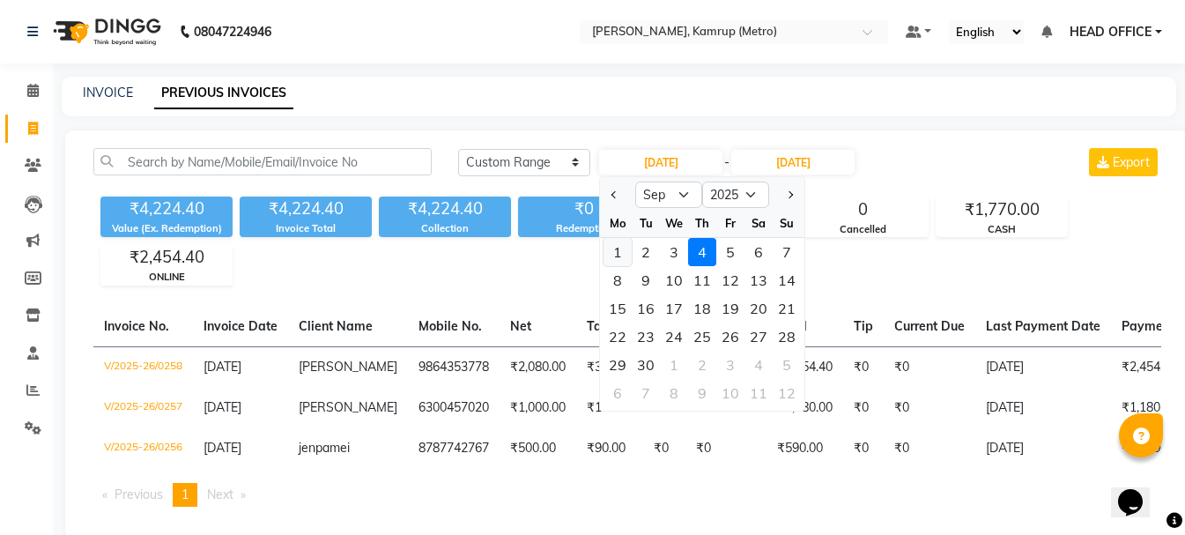
click at [619, 262] on div "1" at bounding box center [618, 252] width 28 height 28
type input "[DATE]"
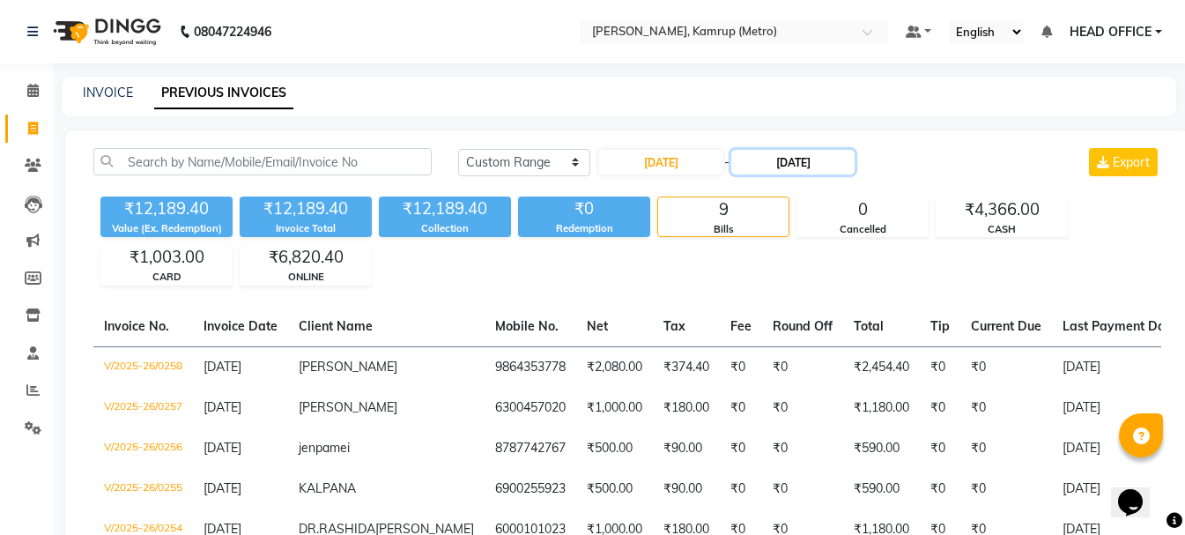
click at [825, 165] on input "[DATE]" at bounding box center [792, 162] width 123 height 25
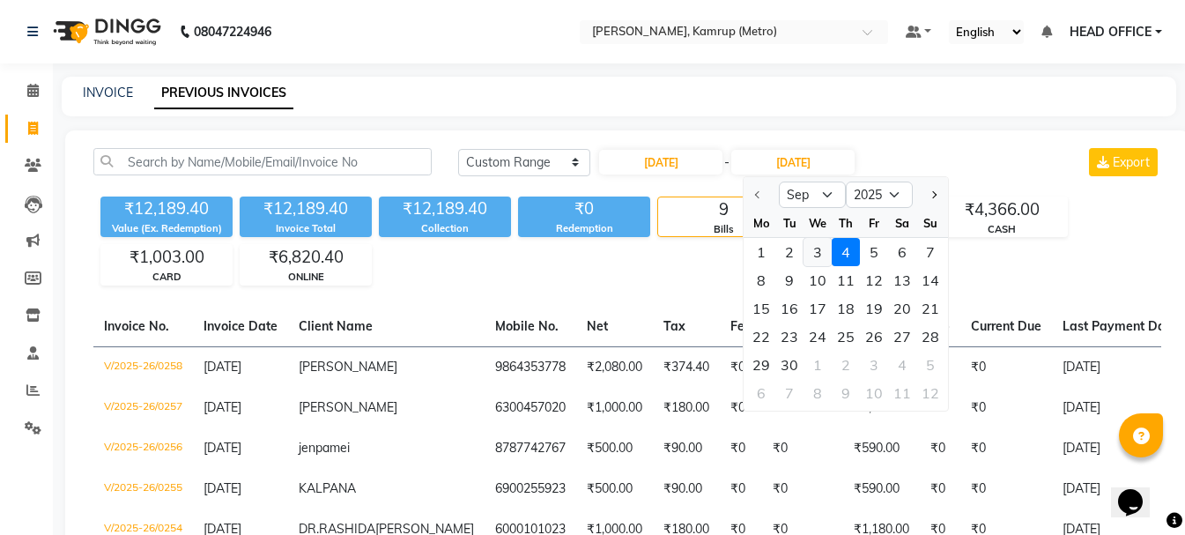
click at [814, 256] on div "3" at bounding box center [818, 252] width 28 height 28
type input "[DATE]"
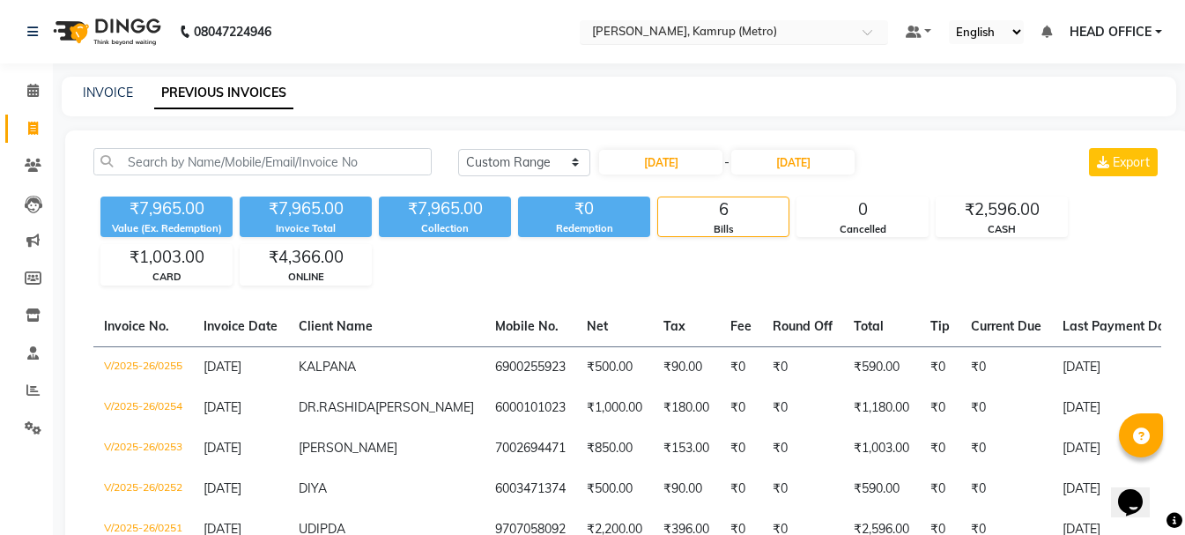
click at [789, 33] on input "text" at bounding box center [717, 34] width 256 height 18
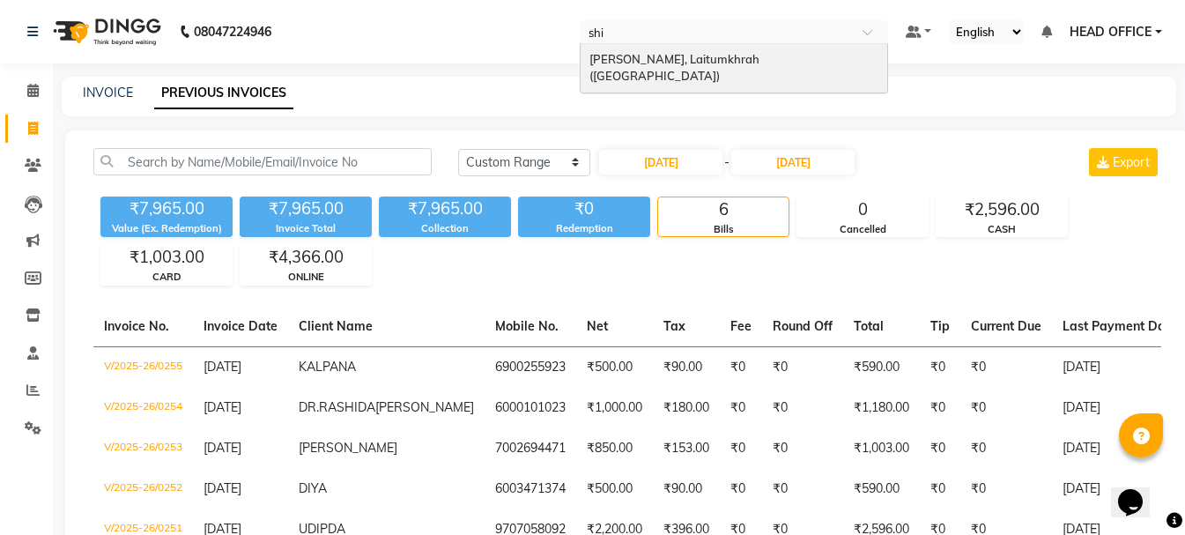
type input "shil"
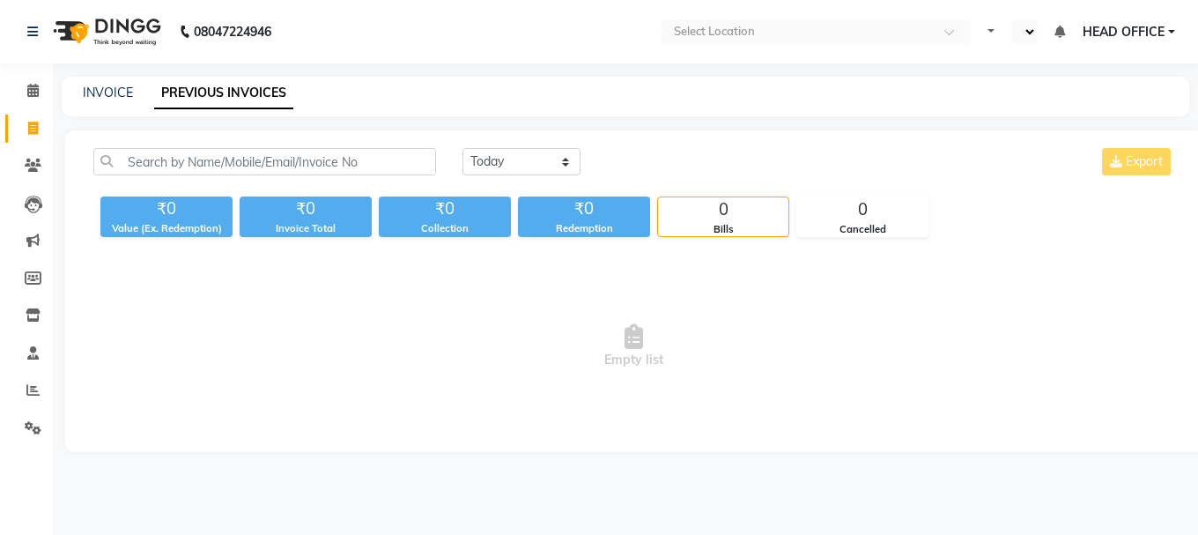
select select "en"
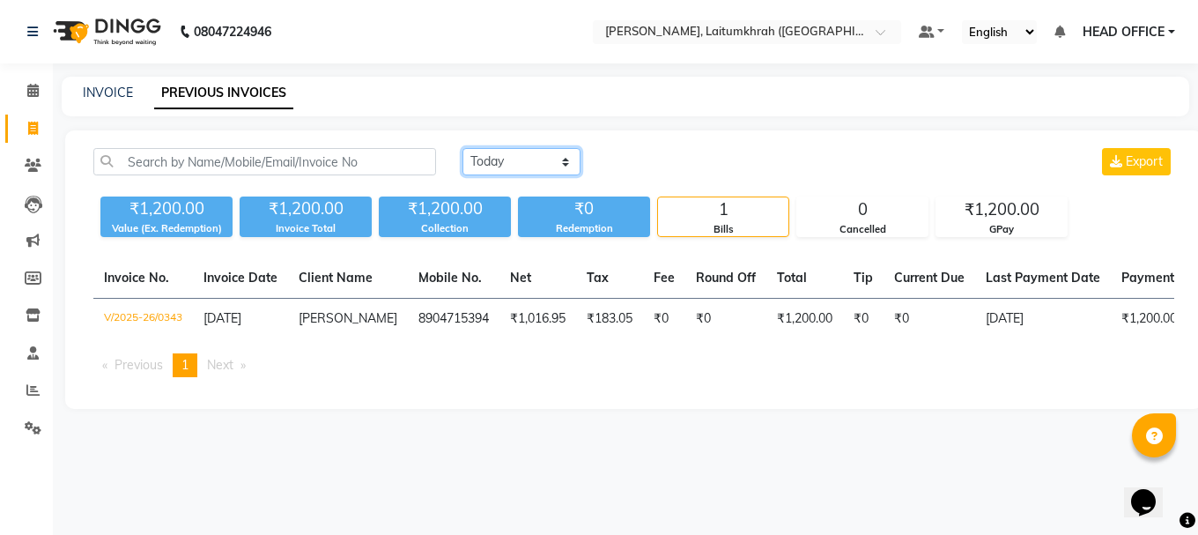
click at [533, 166] on select "[DATE] [DATE] Custom Range" at bounding box center [522, 161] width 118 height 27
select select "range"
click at [463, 148] on select "[DATE] [DATE] Custom Range" at bounding box center [522, 161] width 118 height 27
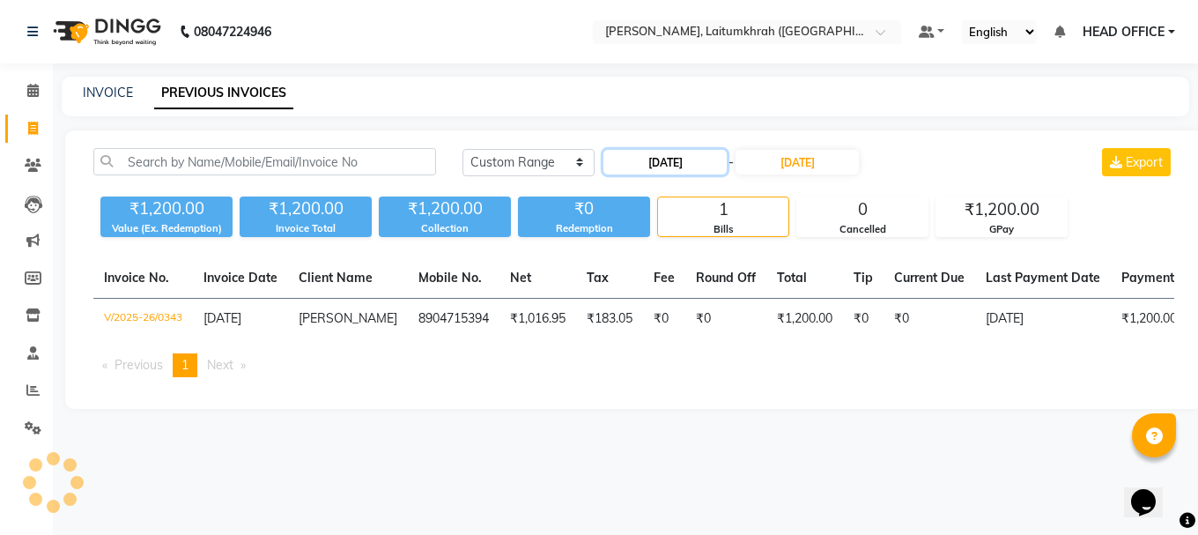
click at [708, 150] on input "[DATE]" at bounding box center [665, 162] width 123 height 25
select select "9"
select select "2025"
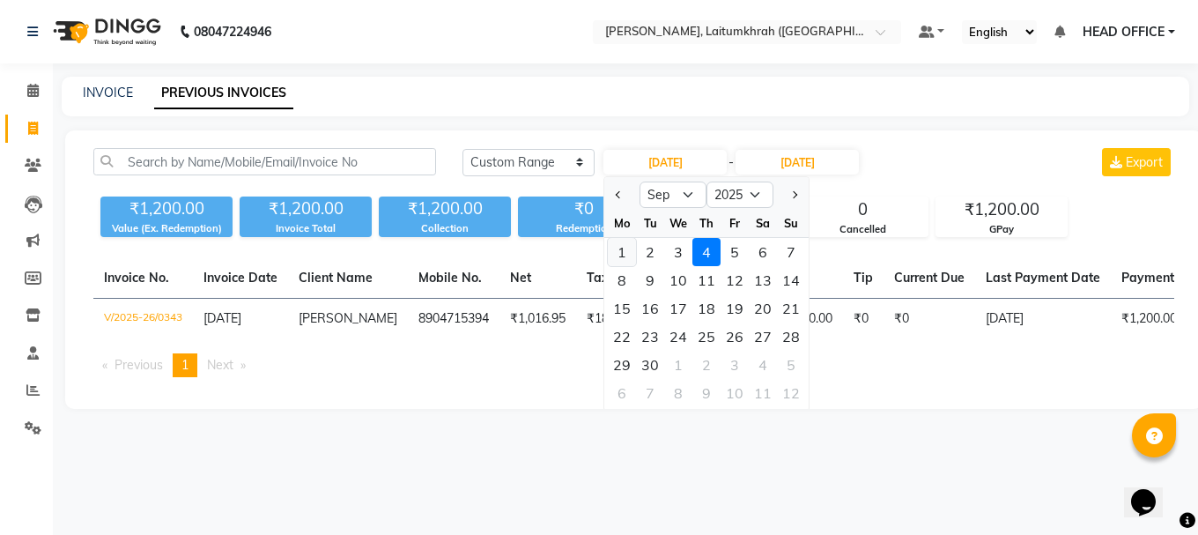
click at [614, 253] on div "1" at bounding box center [622, 252] width 28 height 28
type input "[DATE]"
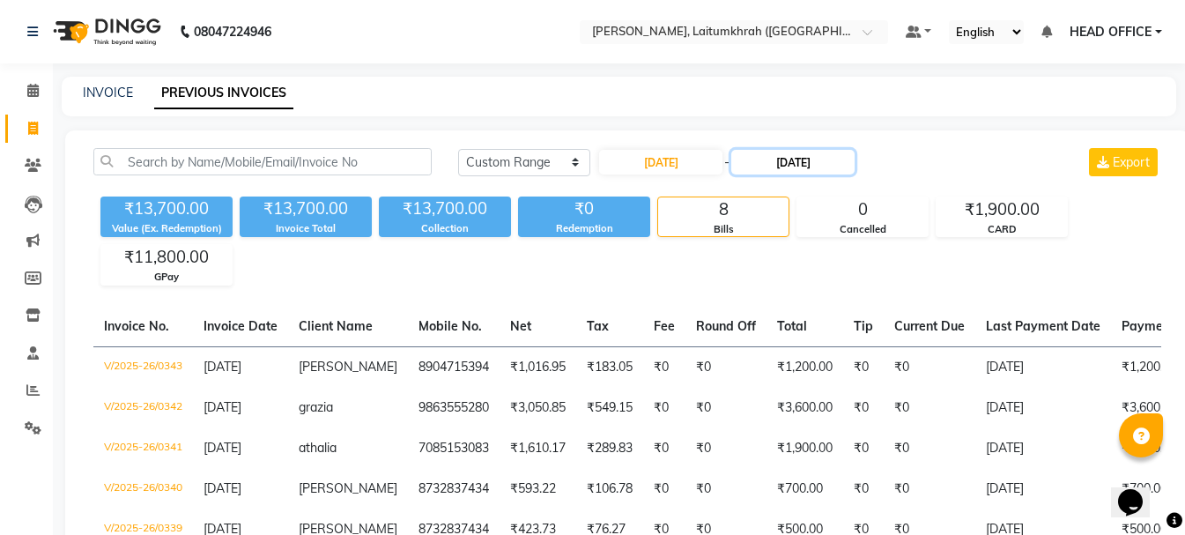
click at [819, 164] on input "[DATE]" at bounding box center [792, 162] width 123 height 25
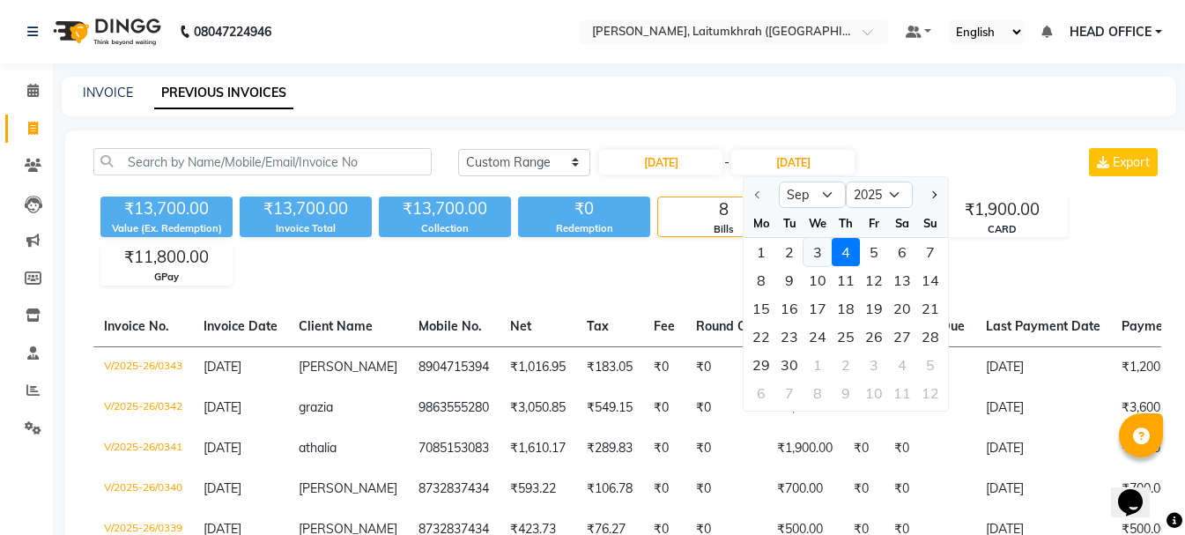
click at [812, 258] on div "3" at bounding box center [818, 252] width 28 height 28
type input "[DATE]"
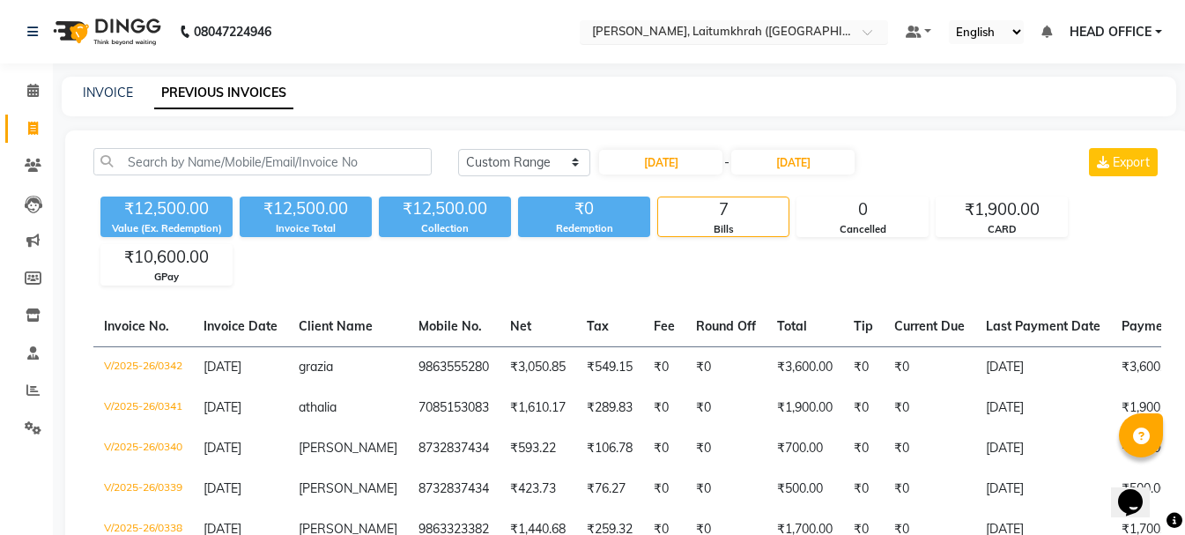
click at [698, 41] on input "text" at bounding box center [717, 34] width 256 height 18
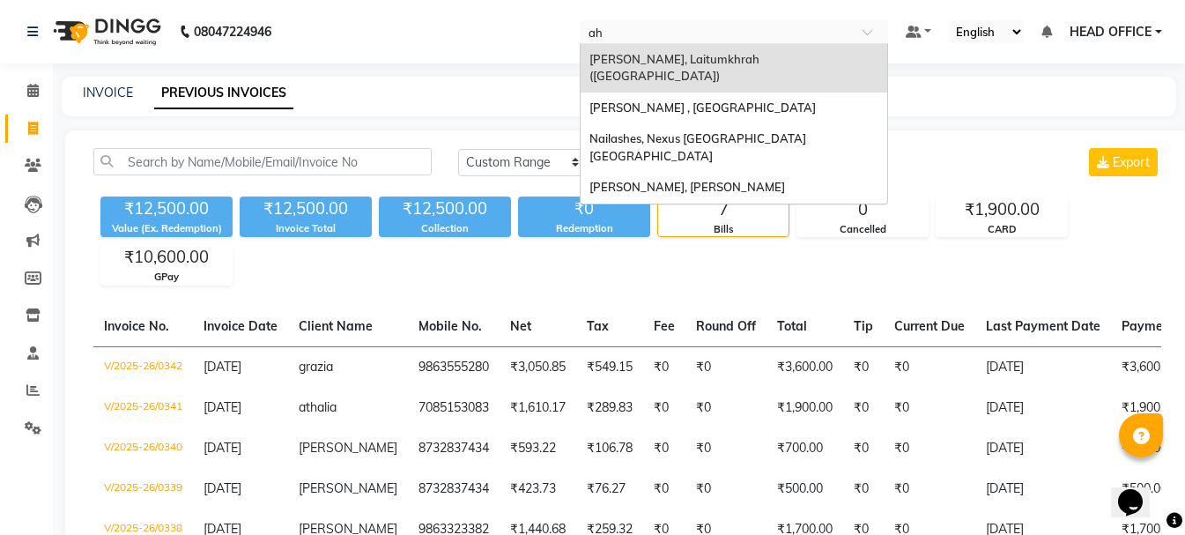
type input "ahm"
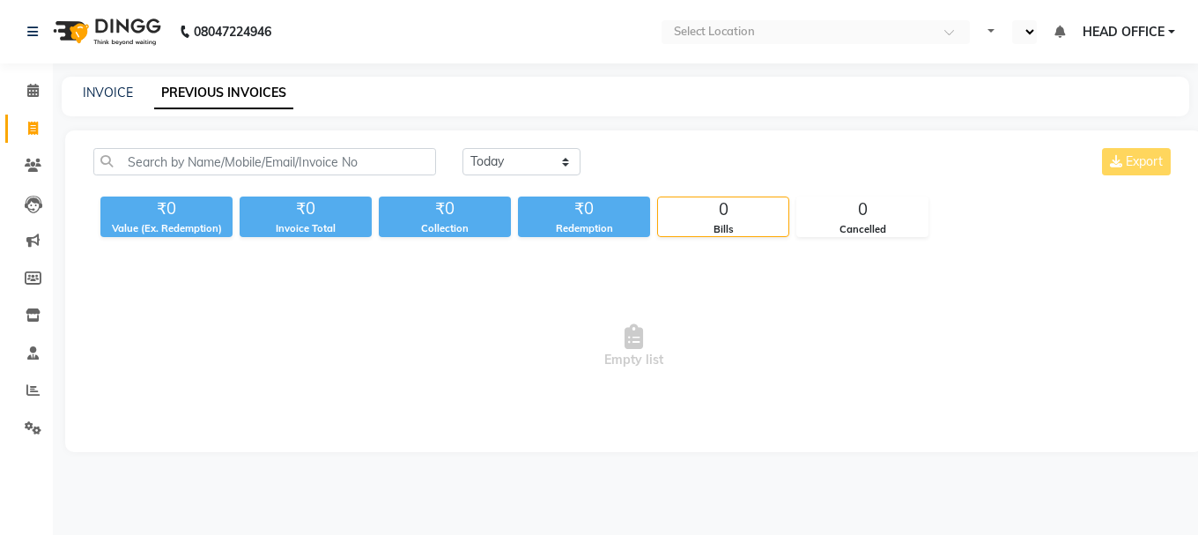
select select "en"
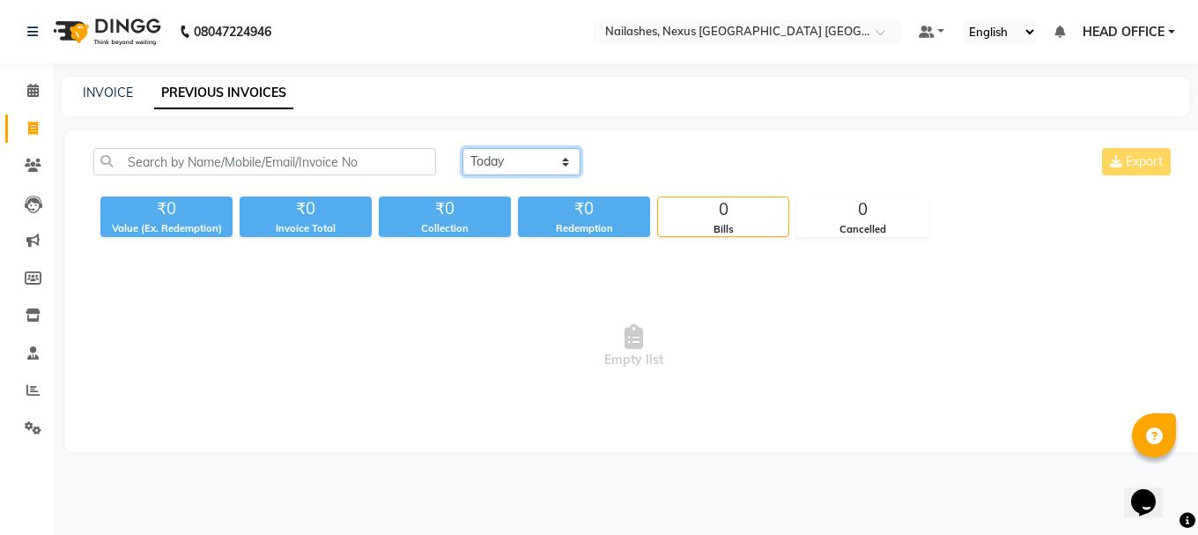
click at [528, 167] on select "[DATE] [DATE] Custom Range" at bounding box center [522, 161] width 118 height 27
select select "range"
click at [463, 148] on select "[DATE] [DATE] Custom Range" at bounding box center [522, 161] width 118 height 27
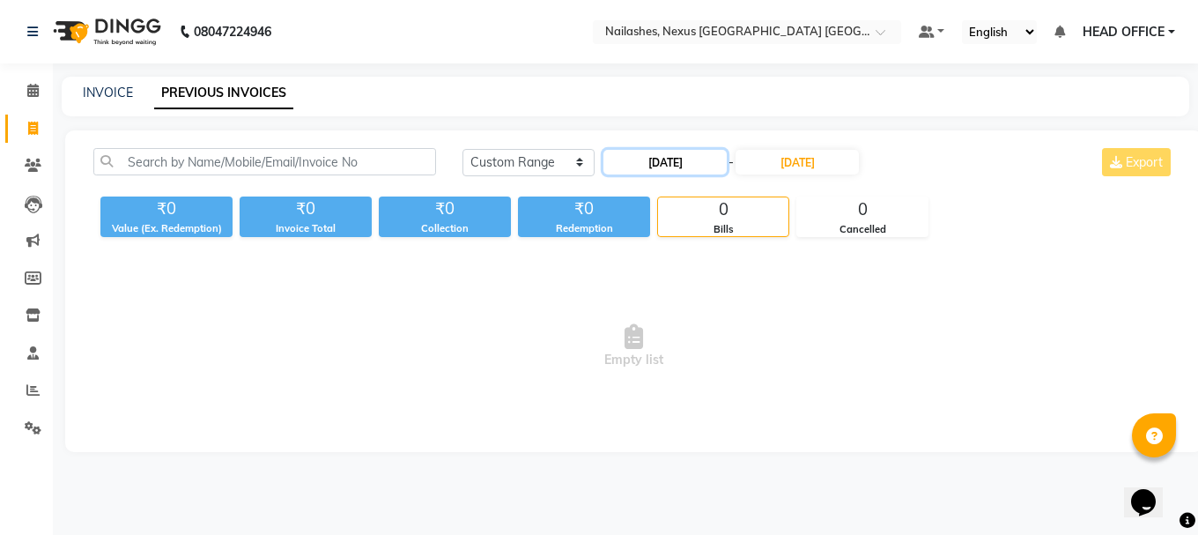
click at [676, 170] on input "[DATE]" at bounding box center [665, 162] width 123 height 25
select select "9"
select select "2025"
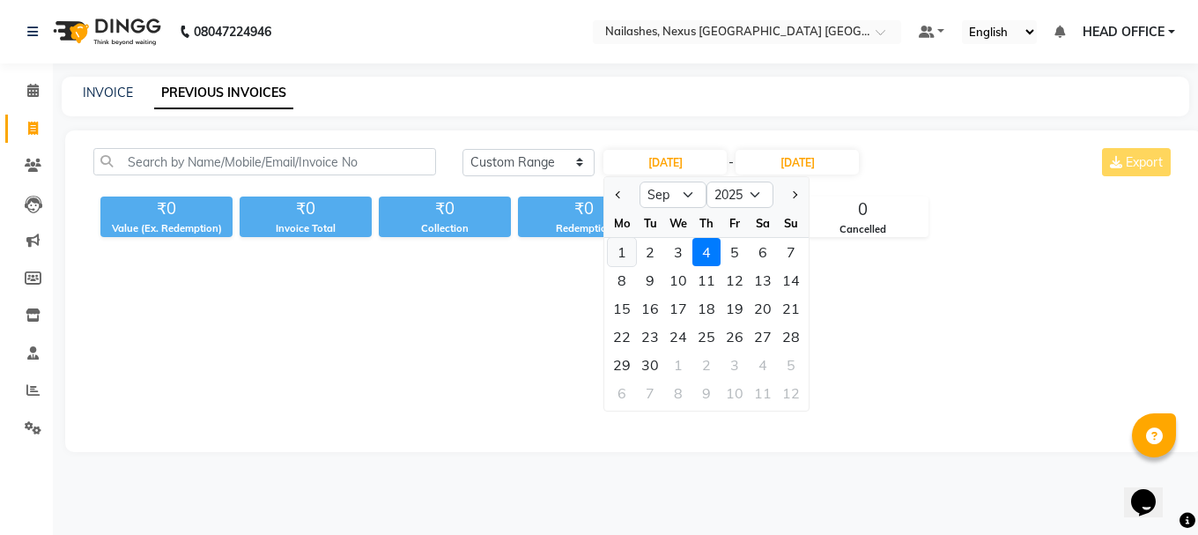
click at [626, 256] on div "1" at bounding box center [622, 252] width 28 height 28
type input "[DATE]"
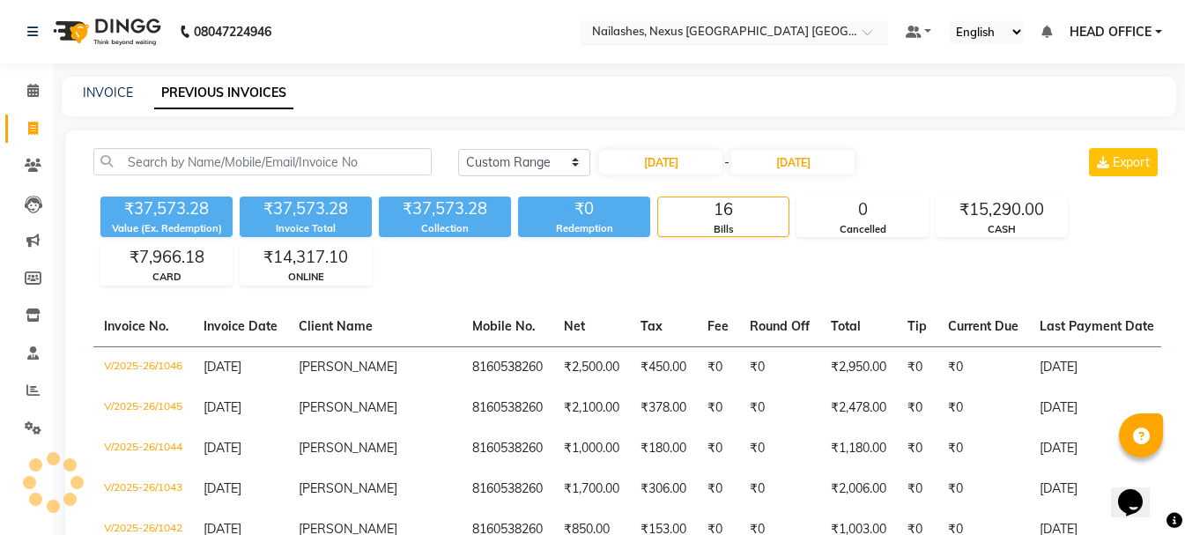
click at [690, 31] on input "text" at bounding box center [717, 34] width 256 height 18
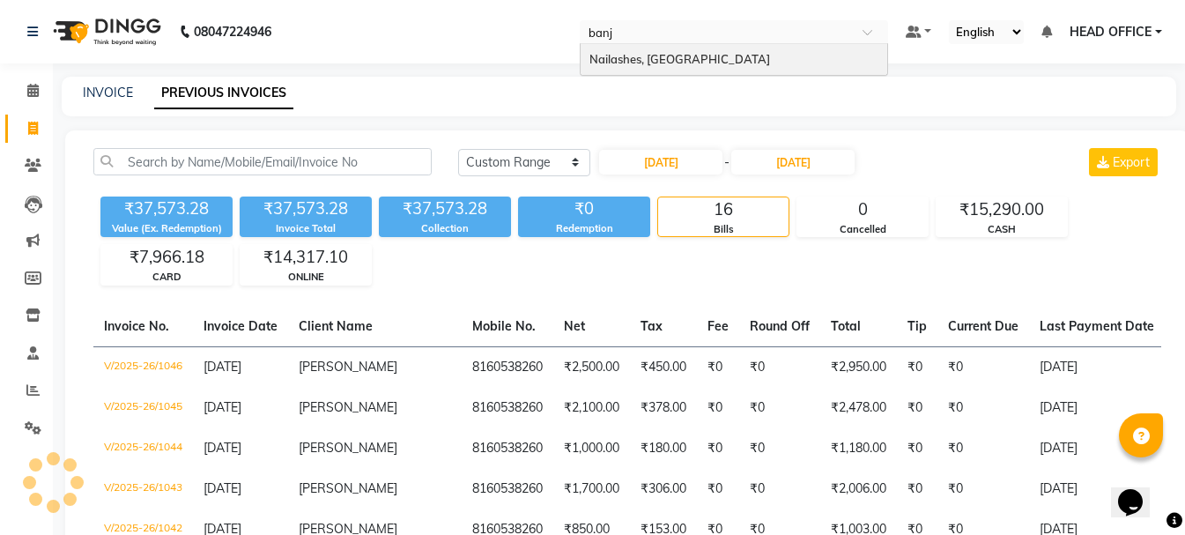
type input "banja"
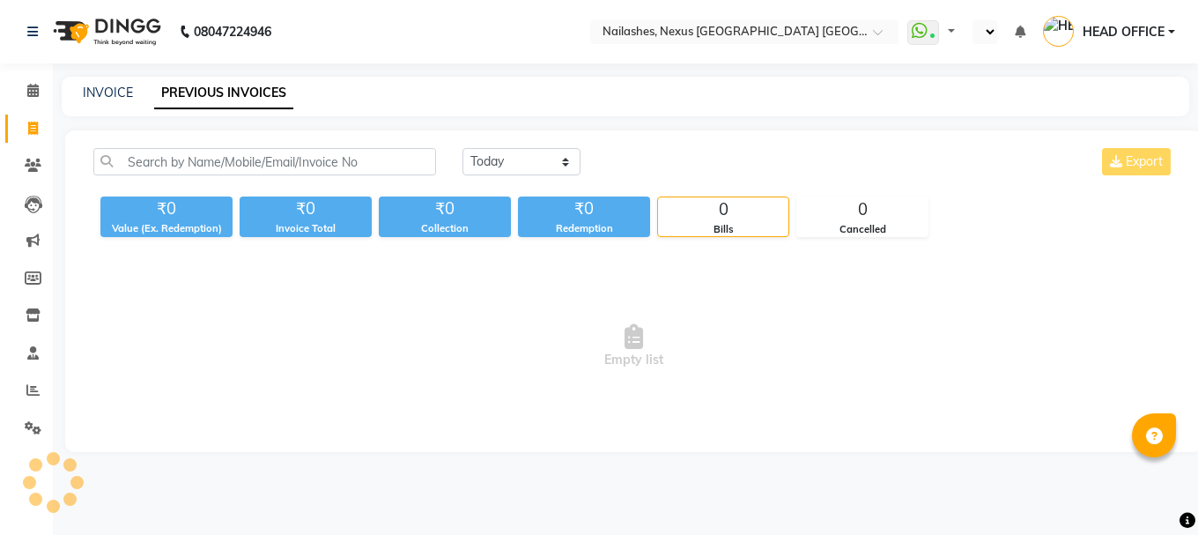
select select "en"
click at [700, 25] on input "text" at bounding box center [658, 34] width 256 height 18
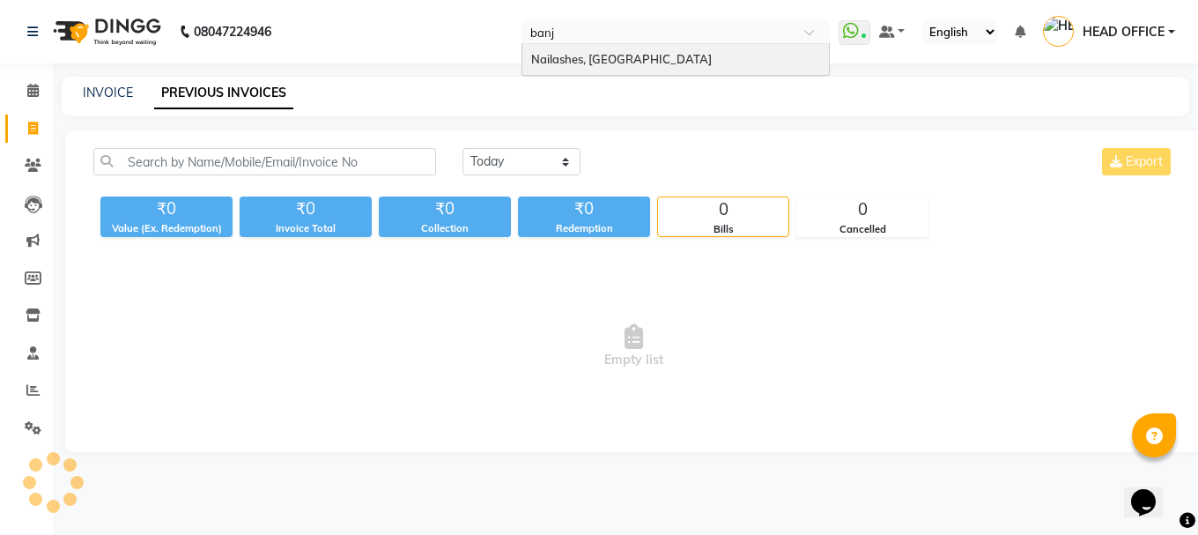
type input "banja"
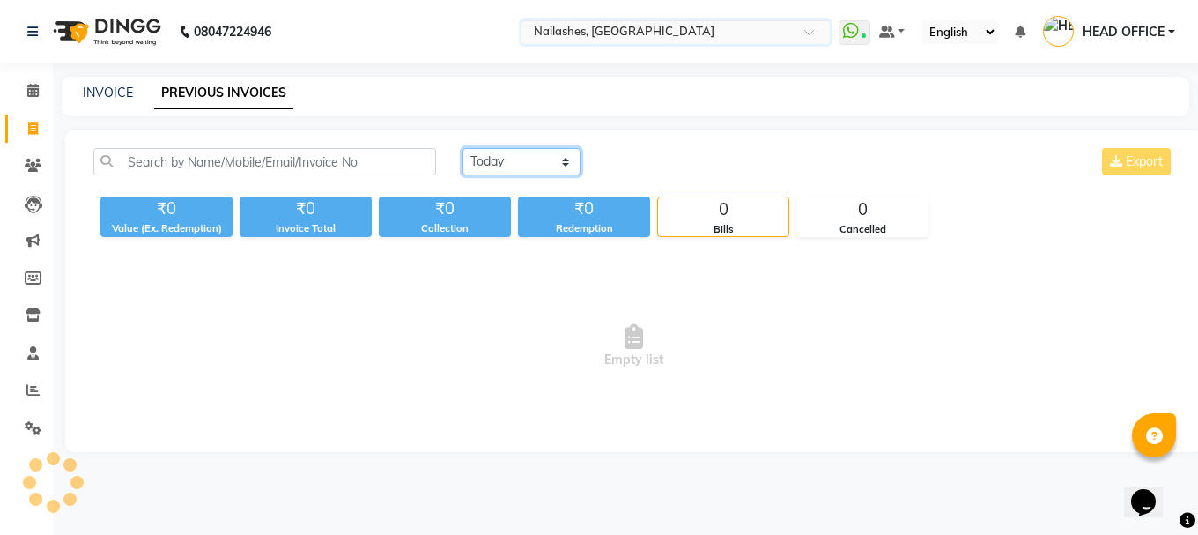
click at [491, 174] on select "[DATE] [DATE] Custom Range" at bounding box center [522, 161] width 118 height 27
select select "range"
click at [463, 148] on select "[DATE] [DATE] Custom Range" at bounding box center [522, 161] width 118 height 27
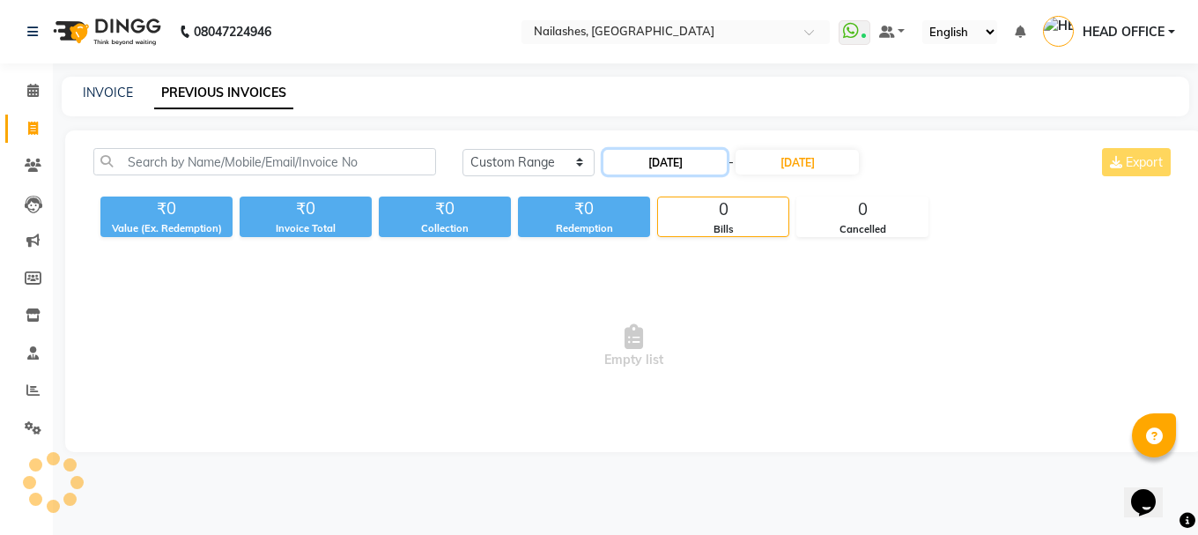
click at [660, 167] on input "[DATE]" at bounding box center [665, 162] width 123 height 25
select select "9"
select select "2025"
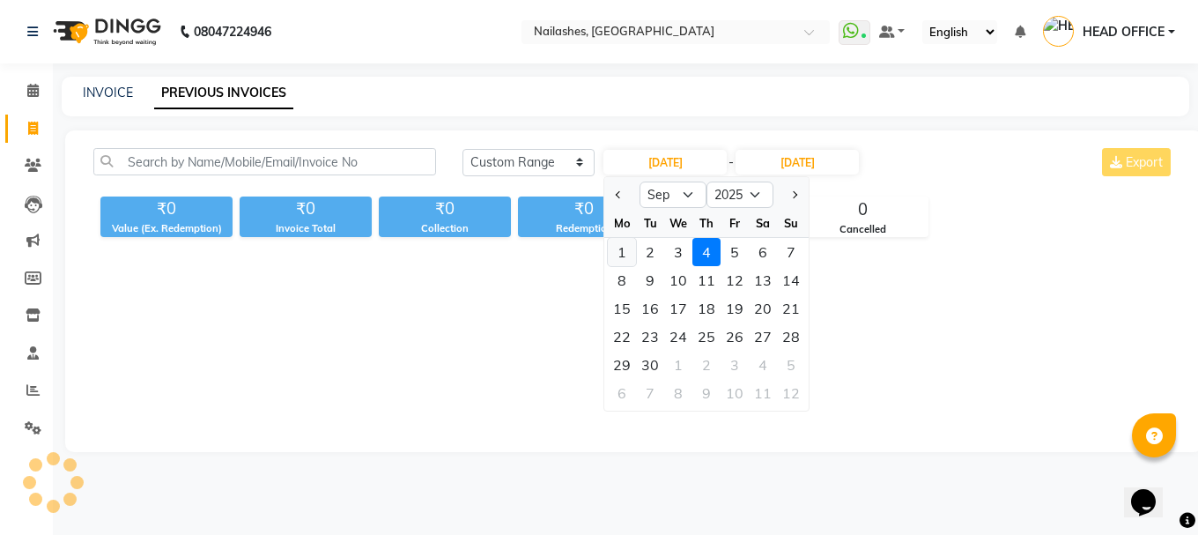
click at [625, 256] on div "1" at bounding box center [622, 252] width 28 height 28
type input "[DATE]"
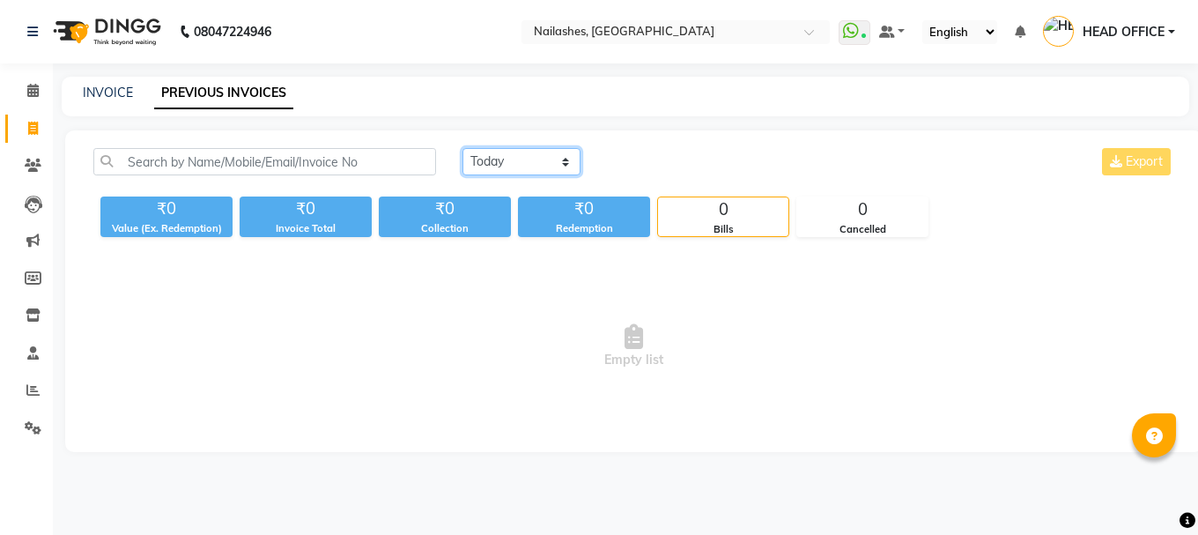
click at [567, 162] on select "[DATE] [DATE] Custom Range" at bounding box center [522, 161] width 118 height 27
select select "range"
click at [463, 148] on select "[DATE] [DATE] Custom Range" at bounding box center [522, 161] width 118 height 27
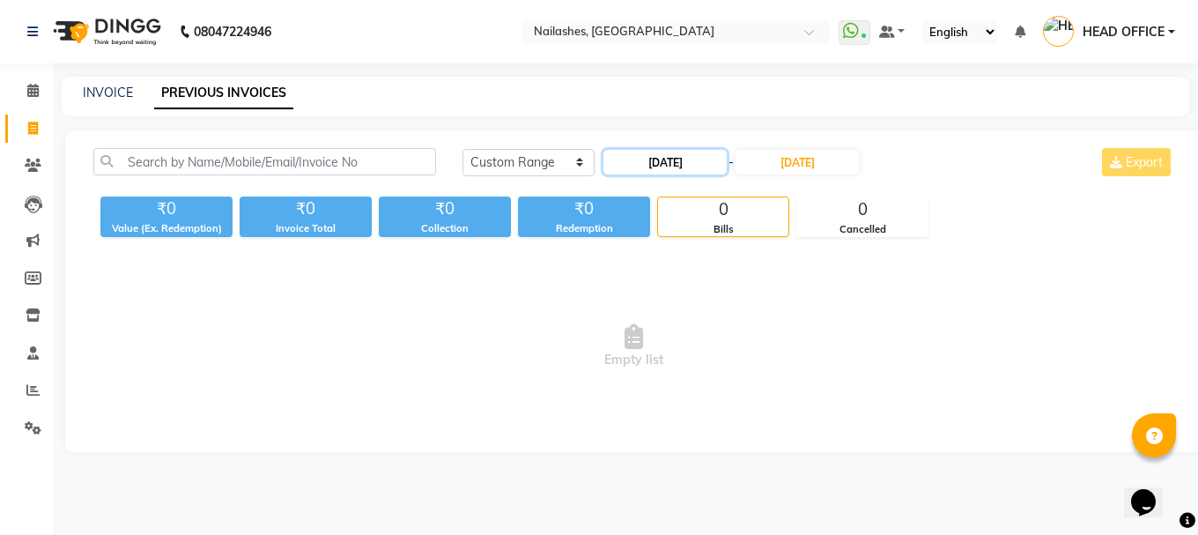
click at [658, 174] on input "[DATE]" at bounding box center [665, 162] width 123 height 25
select select "9"
select select "2025"
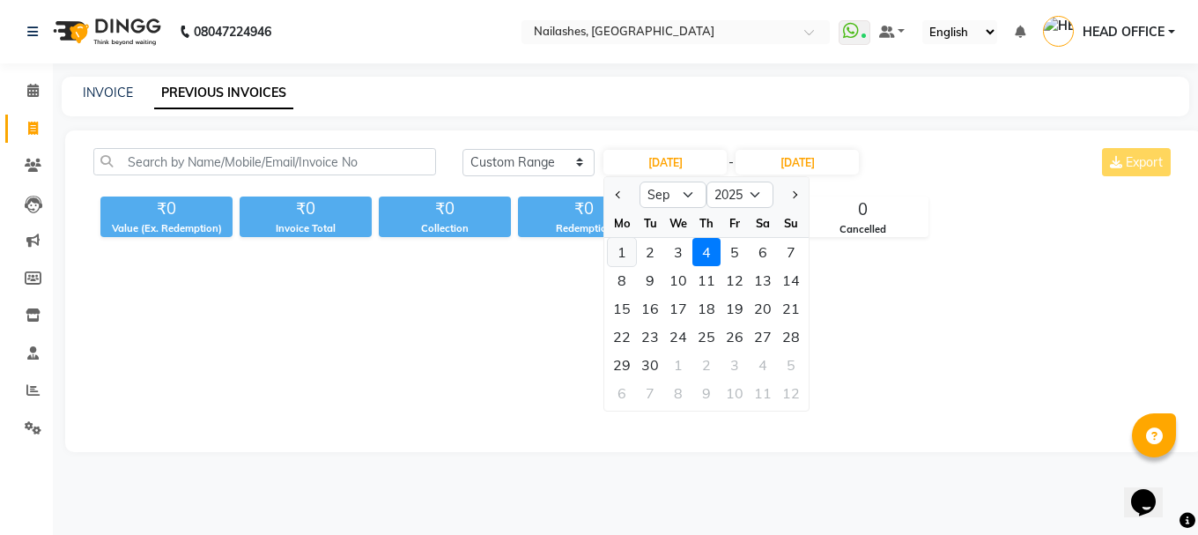
click at [618, 256] on div "1" at bounding box center [622, 252] width 28 height 28
type input "[DATE]"
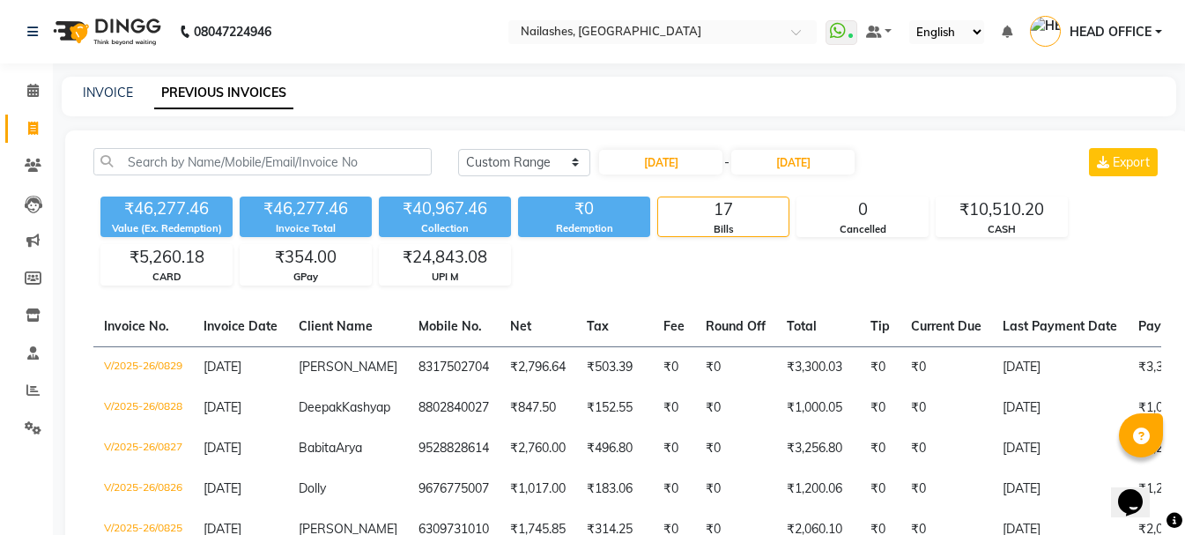
click at [789, 174] on div "01-09-2025 - 04-09-2025" at bounding box center [726, 162] width 259 height 28
click at [799, 167] on input "[DATE]" at bounding box center [792, 162] width 123 height 25
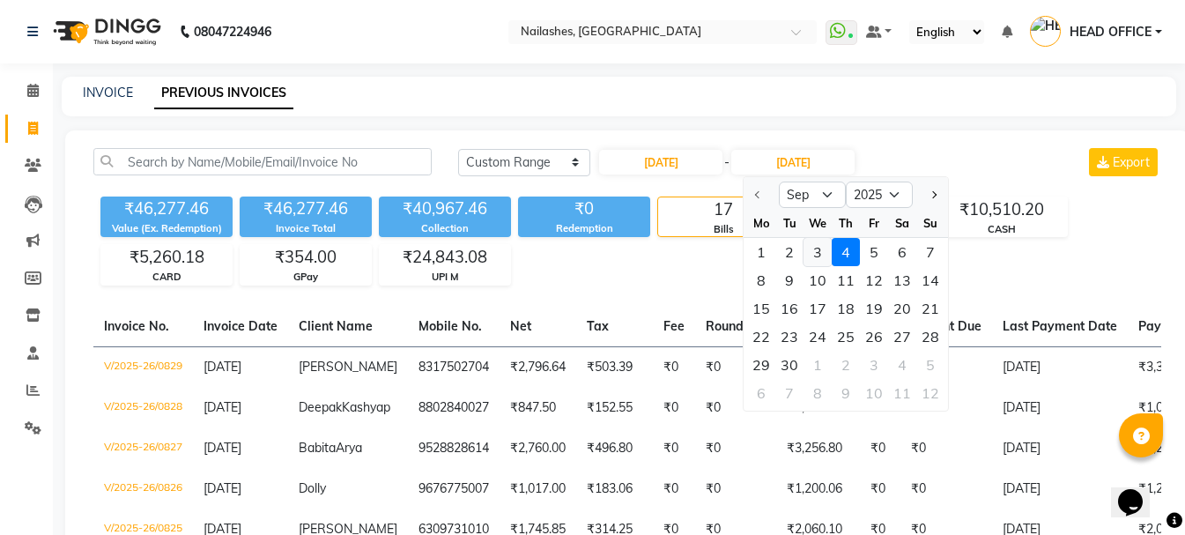
click at [826, 253] on div "3" at bounding box center [818, 252] width 28 height 28
type input "[DATE]"
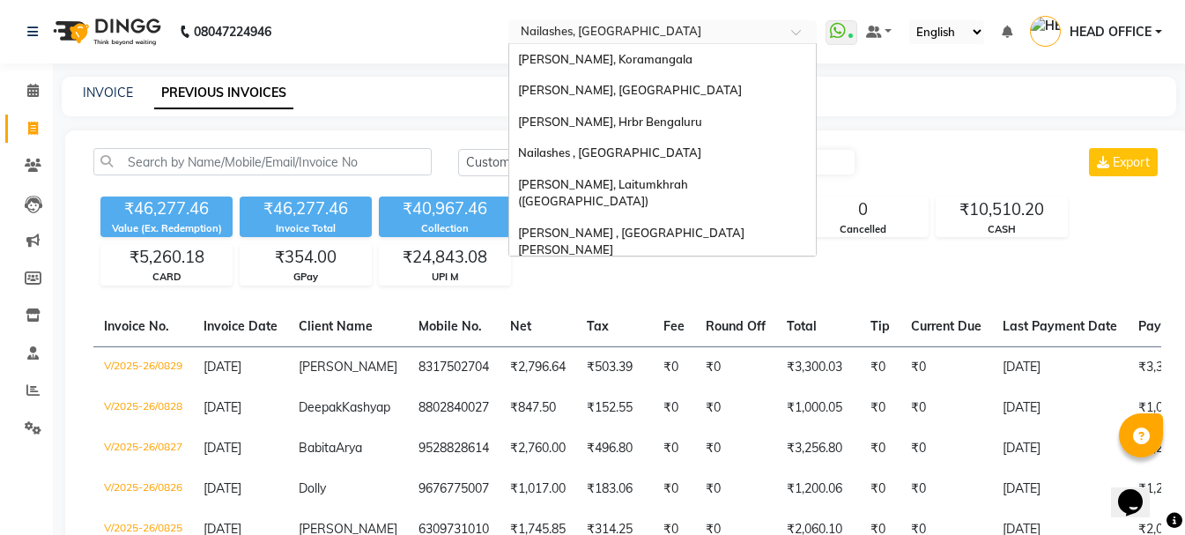
click at [785, 34] on div at bounding box center [662, 34] width 308 height 18
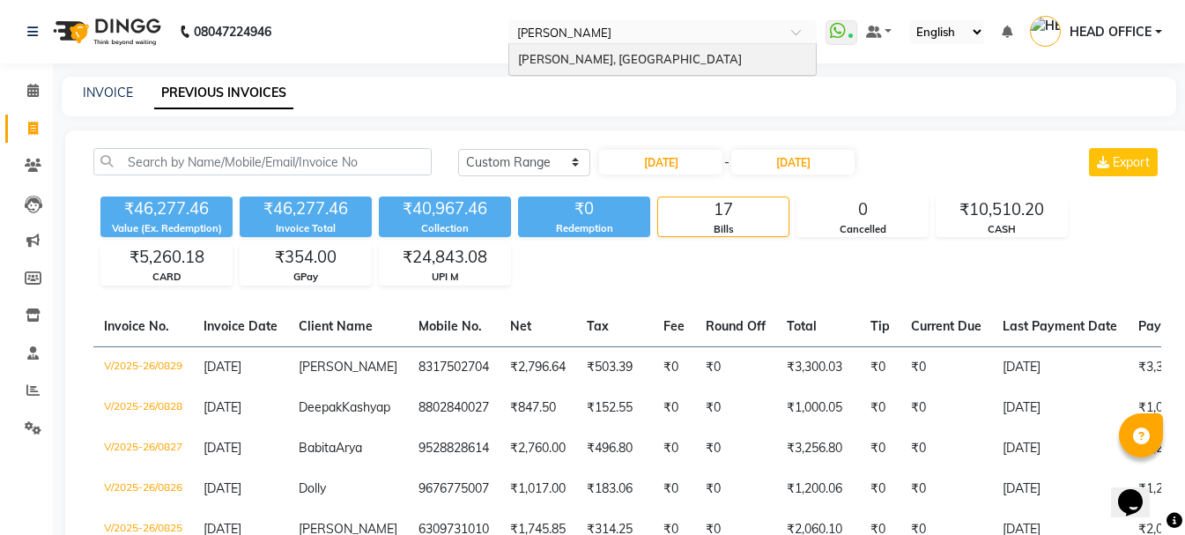
type input "jaya"
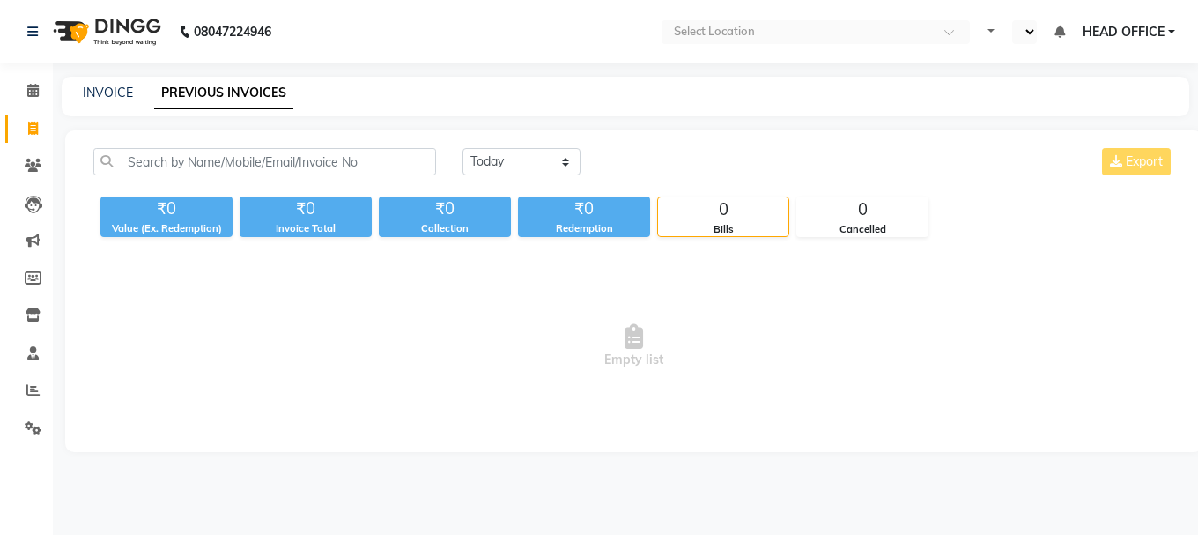
select select "en"
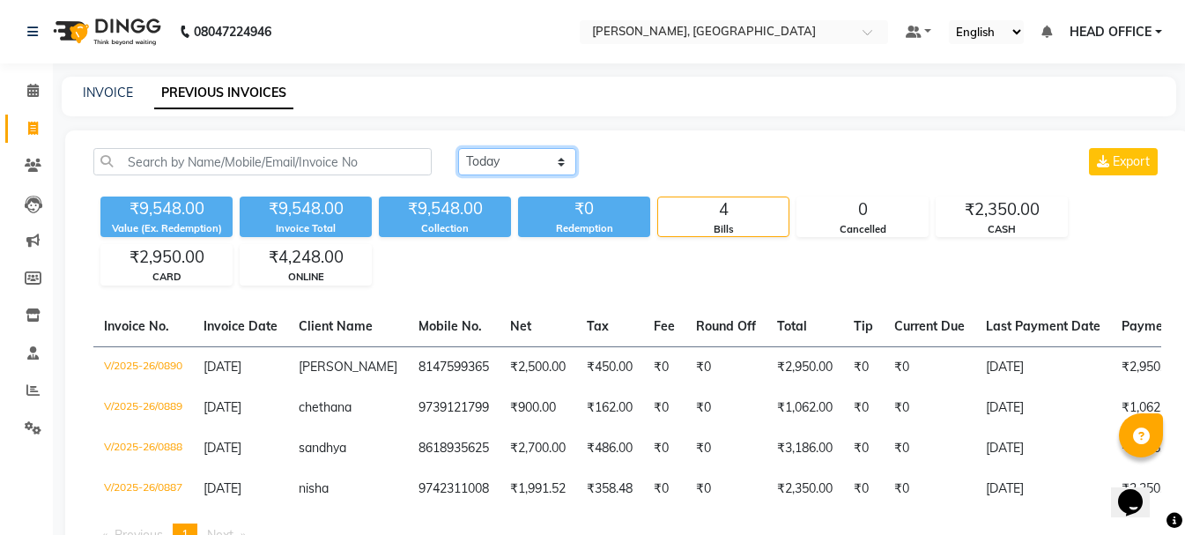
click at [530, 158] on select "[DATE] [DATE] Custom Range" at bounding box center [517, 161] width 118 height 27
select select "range"
click at [458, 148] on select "[DATE] [DATE] Custom Range" at bounding box center [517, 161] width 118 height 27
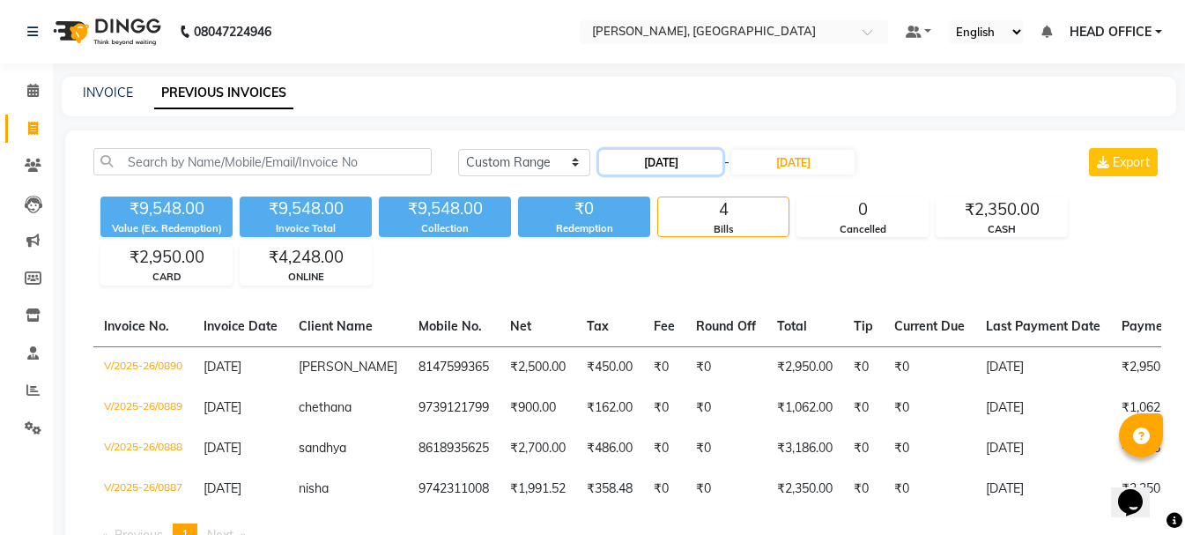
click at [656, 154] on input "[DATE]" at bounding box center [660, 162] width 123 height 25
select select "9"
select select "2025"
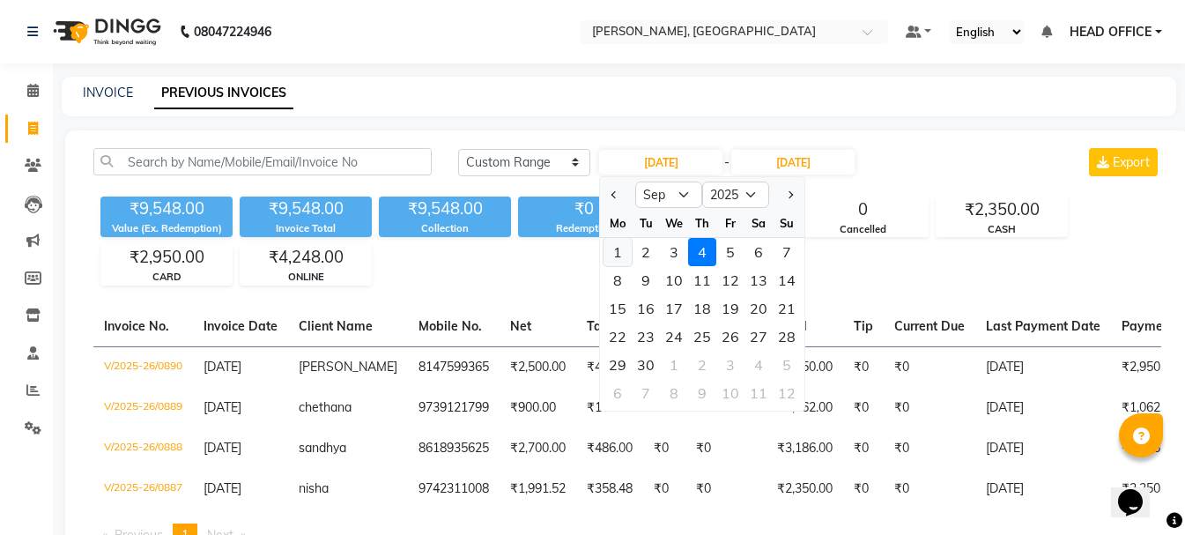
click at [623, 254] on div "1" at bounding box center [618, 252] width 28 height 28
type input "[DATE]"
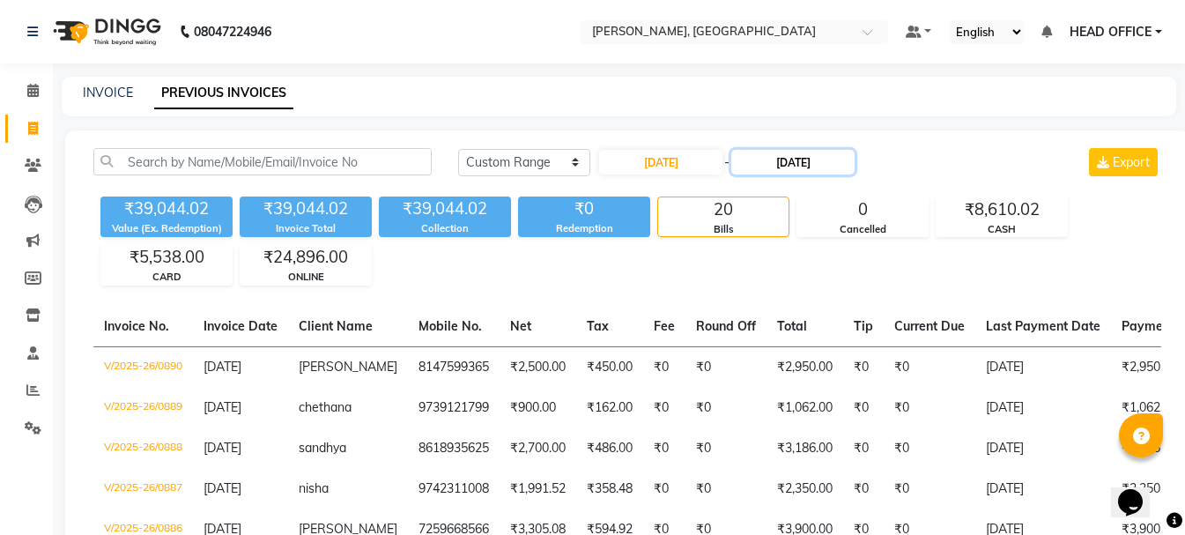
click at [812, 165] on input "[DATE]" at bounding box center [792, 162] width 123 height 25
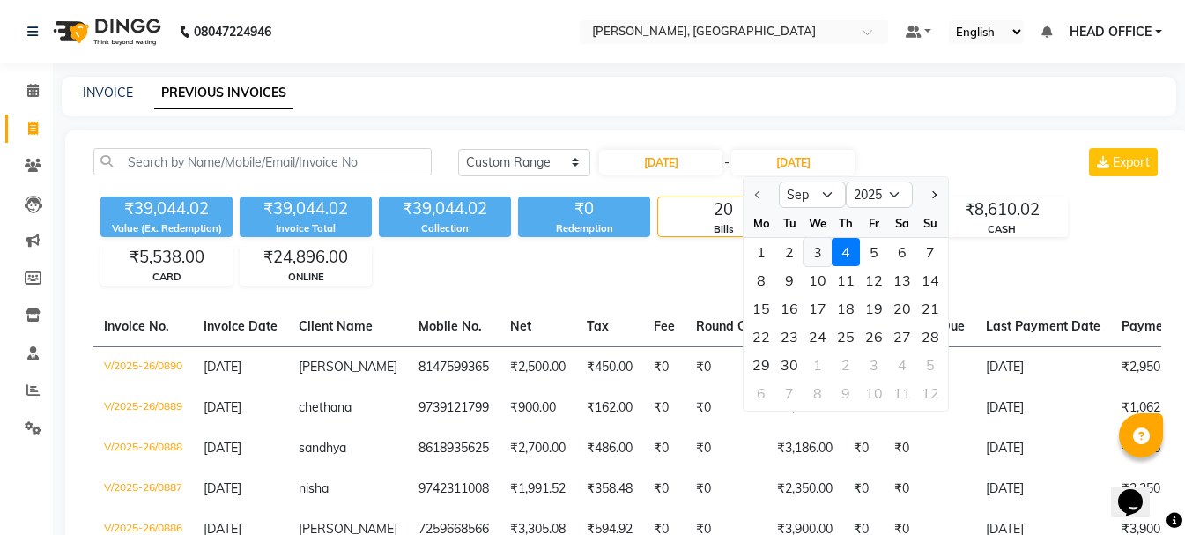
click at [819, 247] on div "3" at bounding box center [818, 252] width 28 height 28
type input "[DATE]"
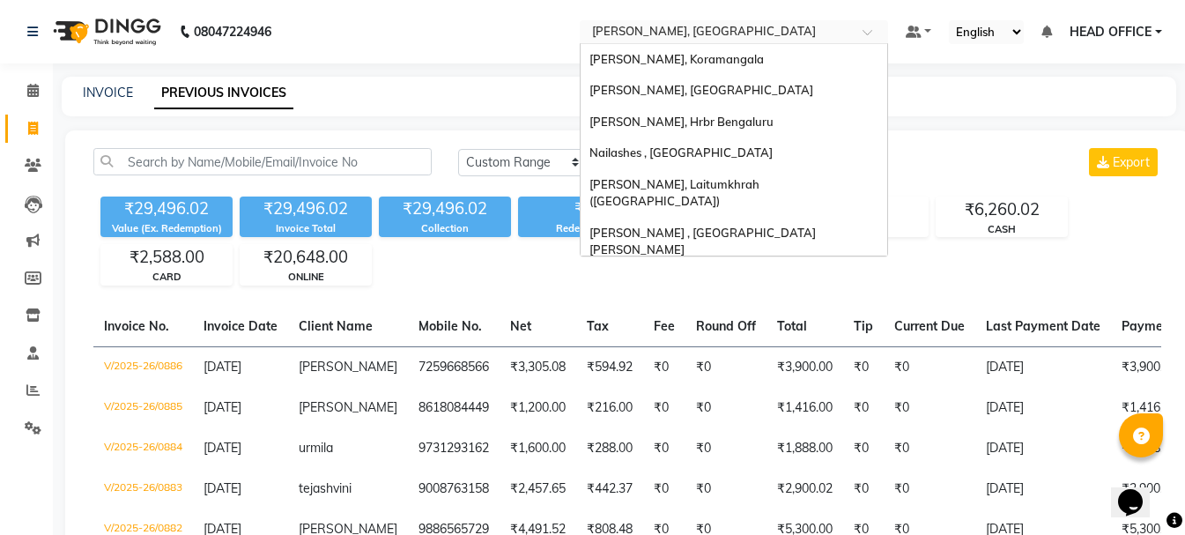
click at [812, 33] on input "text" at bounding box center [717, 34] width 256 height 18
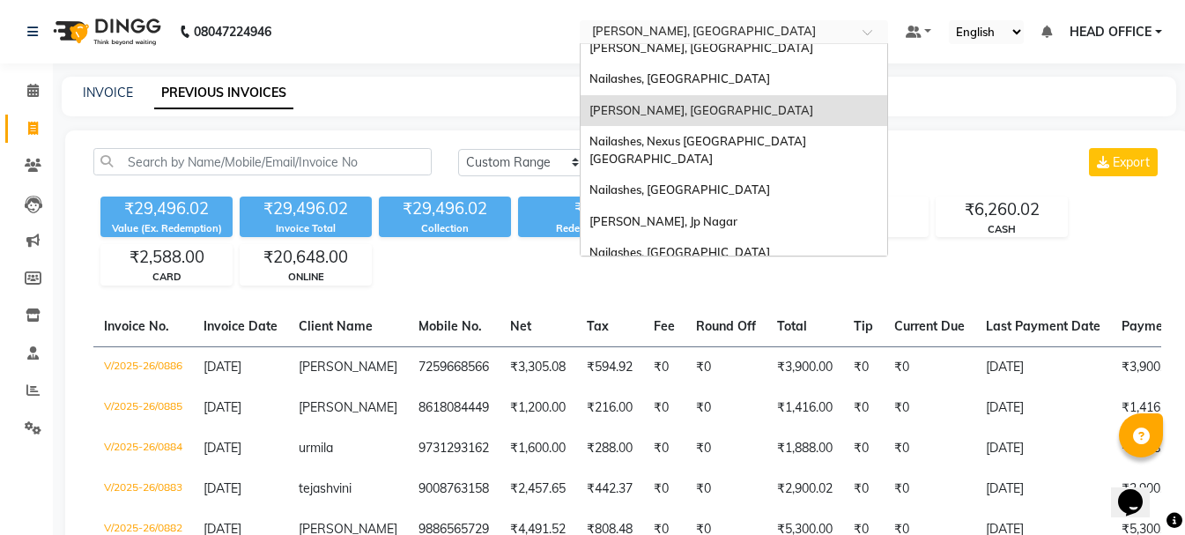
type input "o"
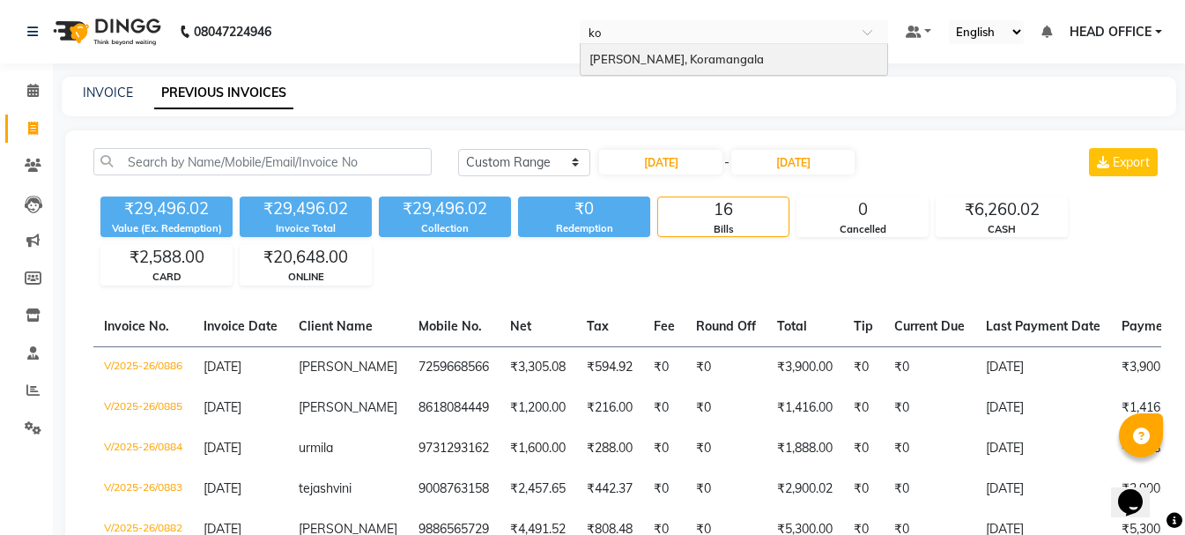
type input "kor"
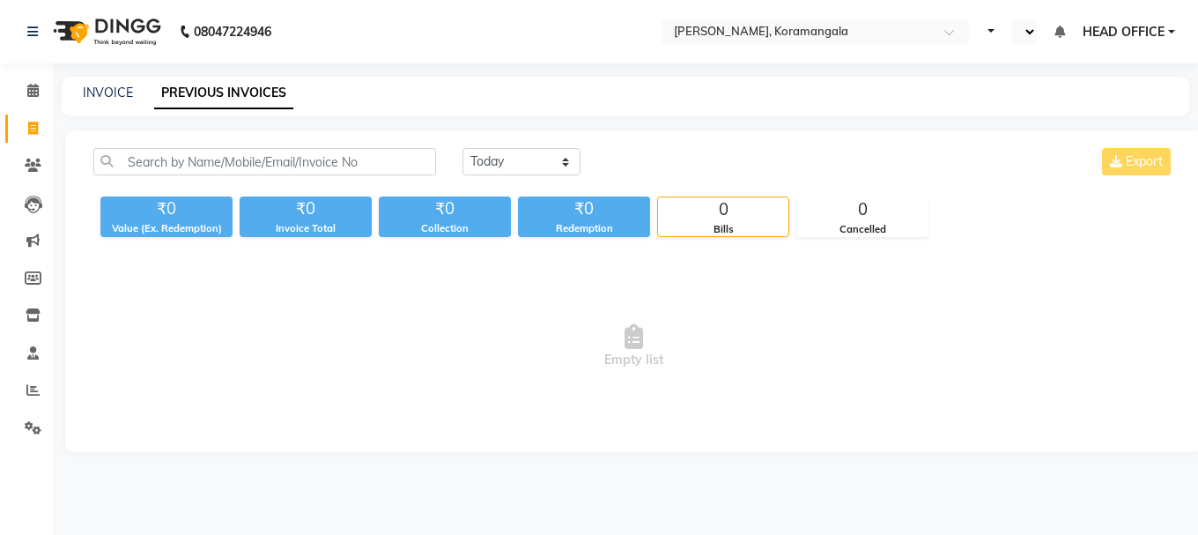
select select "en"
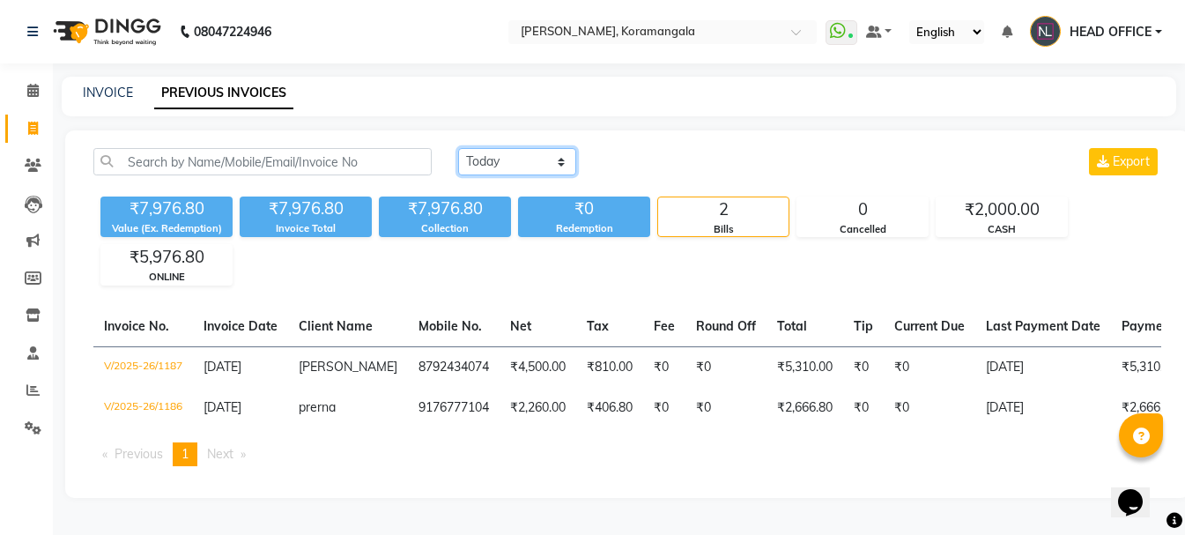
click at [547, 167] on select "[DATE] [DATE] Custom Range" at bounding box center [517, 161] width 118 height 27
select select "range"
click at [458, 148] on select "[DATE] [DATE] Custom Range" at bounding box center [517, 161] width 118 height 27
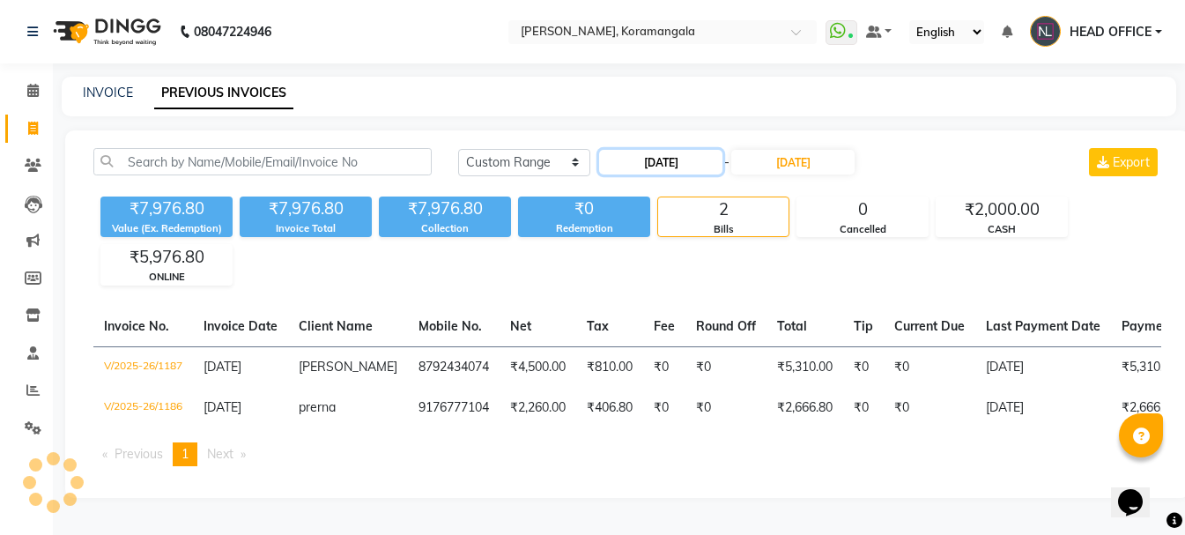
click at [632, 159] on input "[DATE]" at bounding box center [660, 162] width 123 height 25
select select "9"
select select "2025"
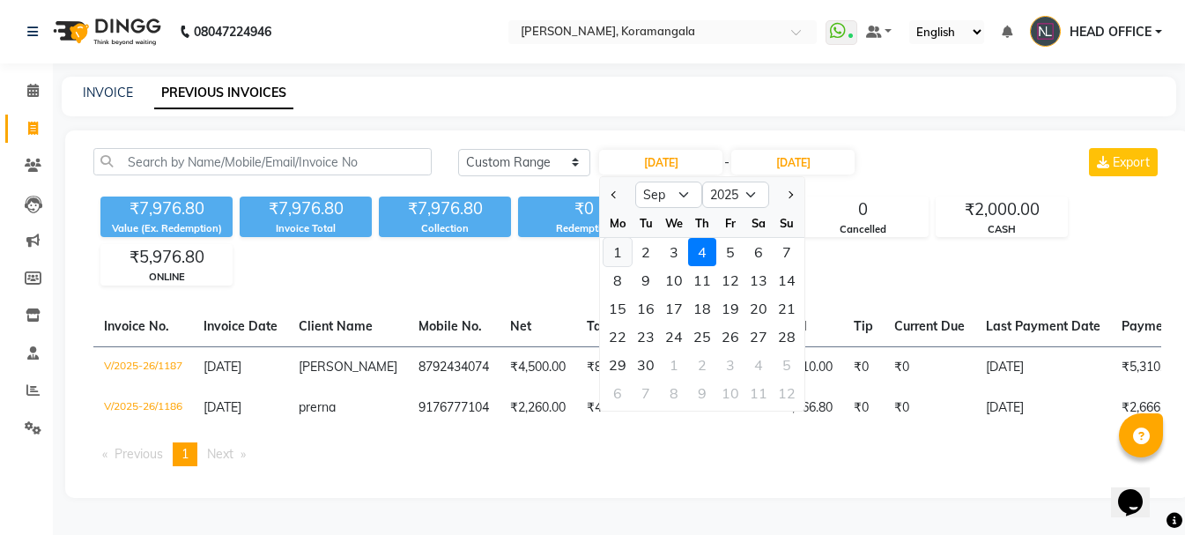
click at [619, 252] on div "1" at bounding box center [618, 252] width 28 height 28
type input "[DATE]"
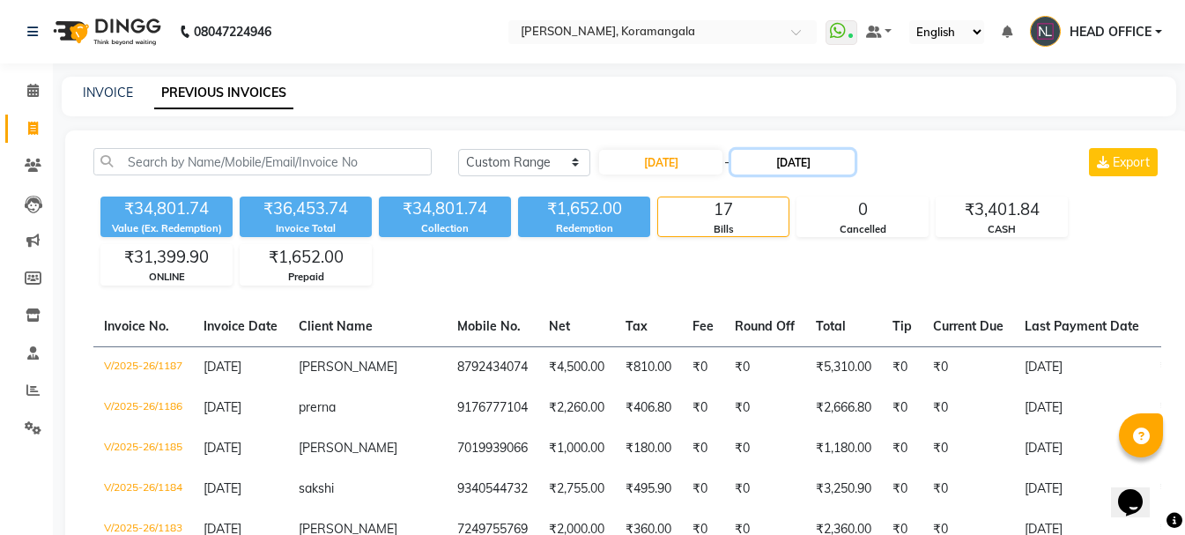
click at [848, 163] on input "[DATE]" at bounding box center [792, 162] width 123 height 25
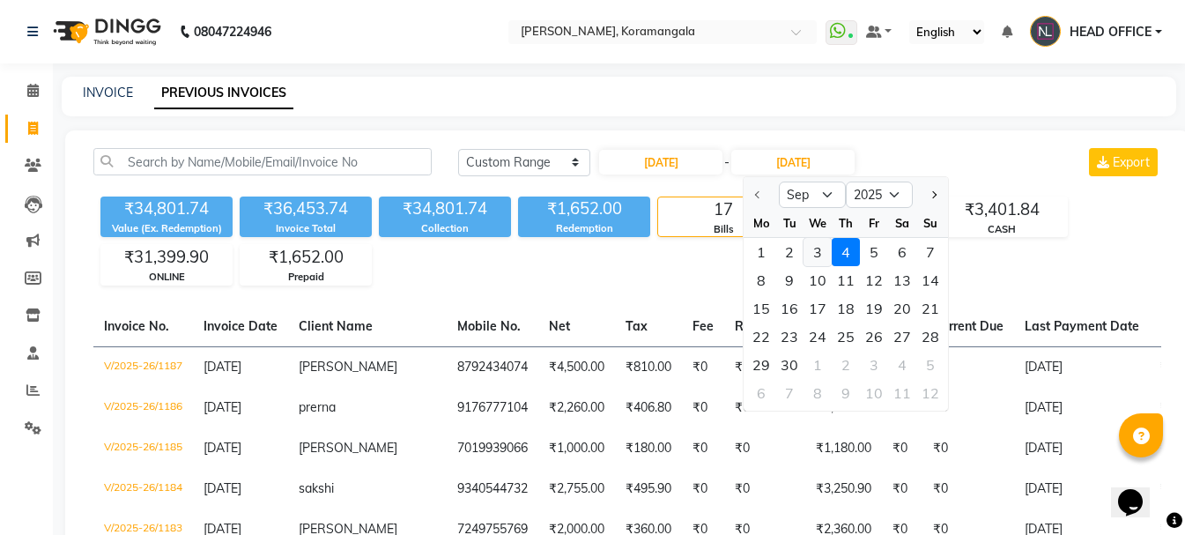
click at [819, 249] on div "3" at bounding box center [818, 252] width 28 height 28
type input "[DATE]"
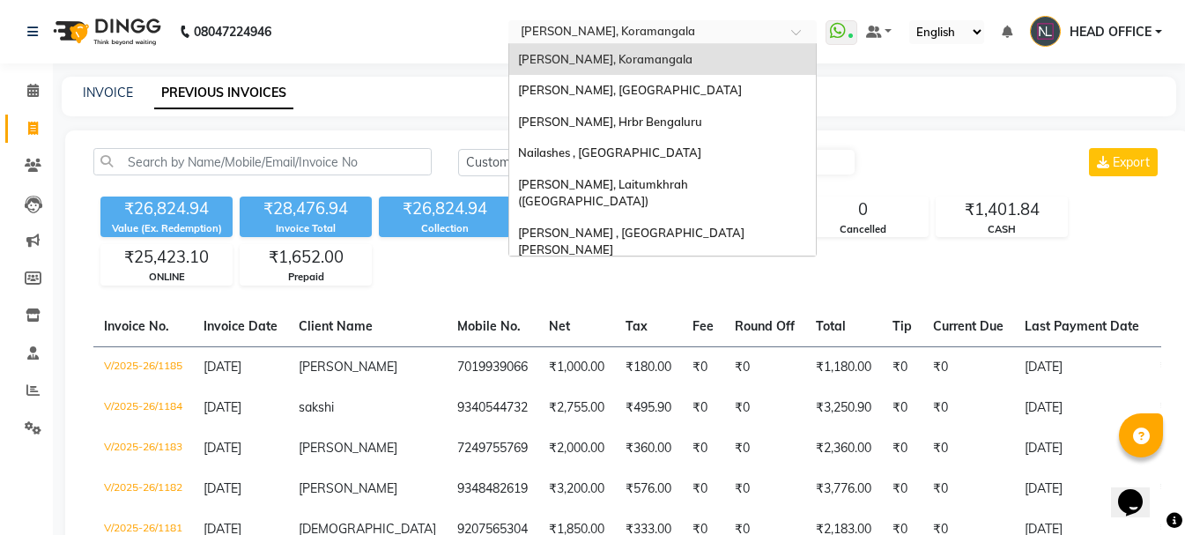
click at [779, 33] on div at bounding box center [662, 34] width 308 height 18
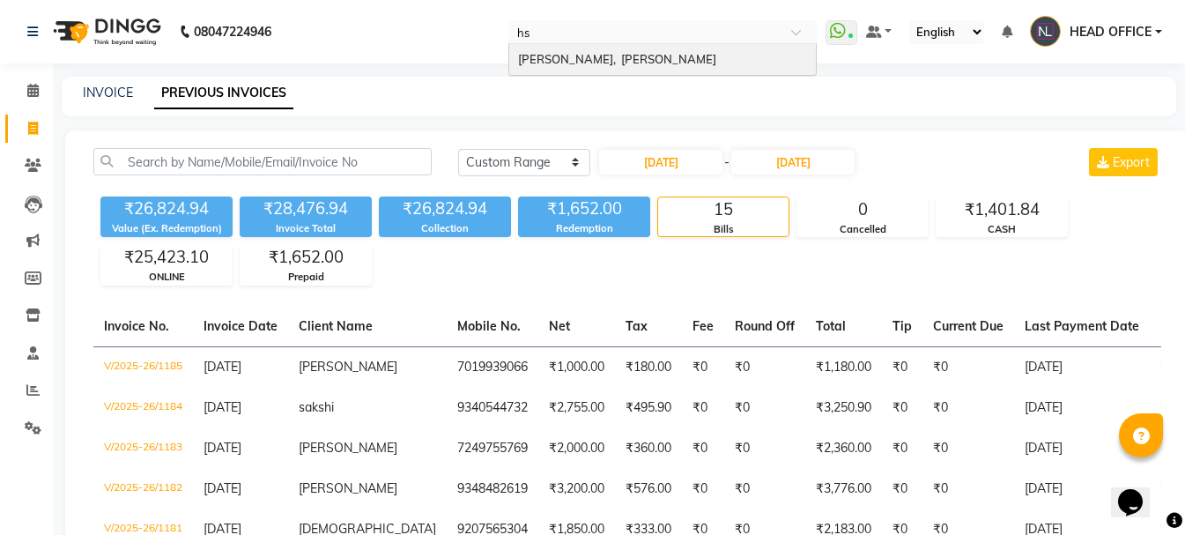
type input "hsr"
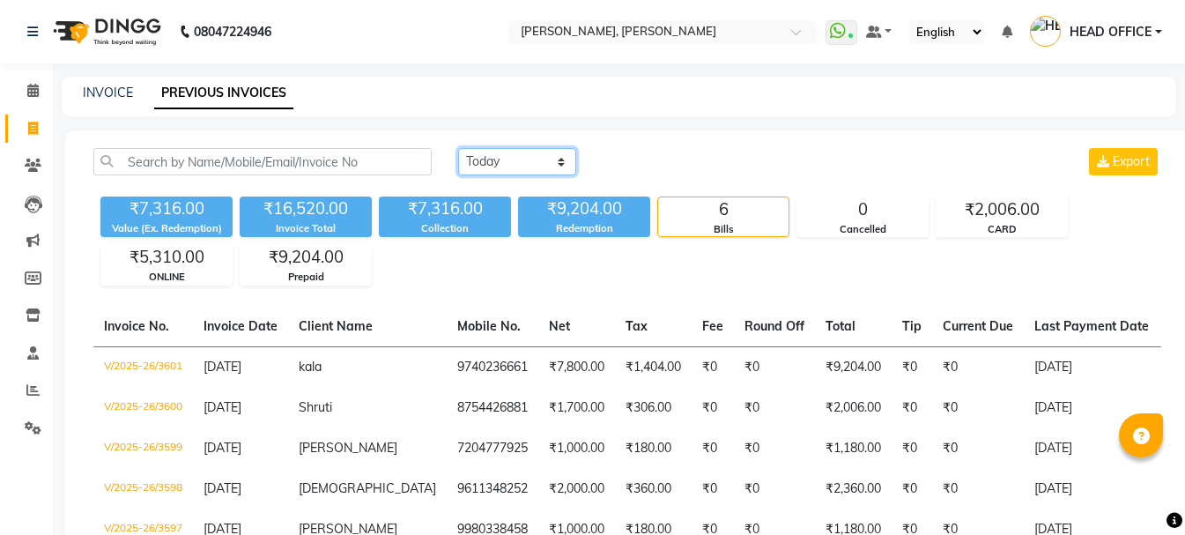
click at [499, 158] on select "[DATE] [DATE] Custom Range" at bounding box center [517, 161] width 118 height 27
select select "range"
click at [458, 148] on select "[DATE] [DATE] Custom Range" at bounding box center [517, 161] width 118 height 27
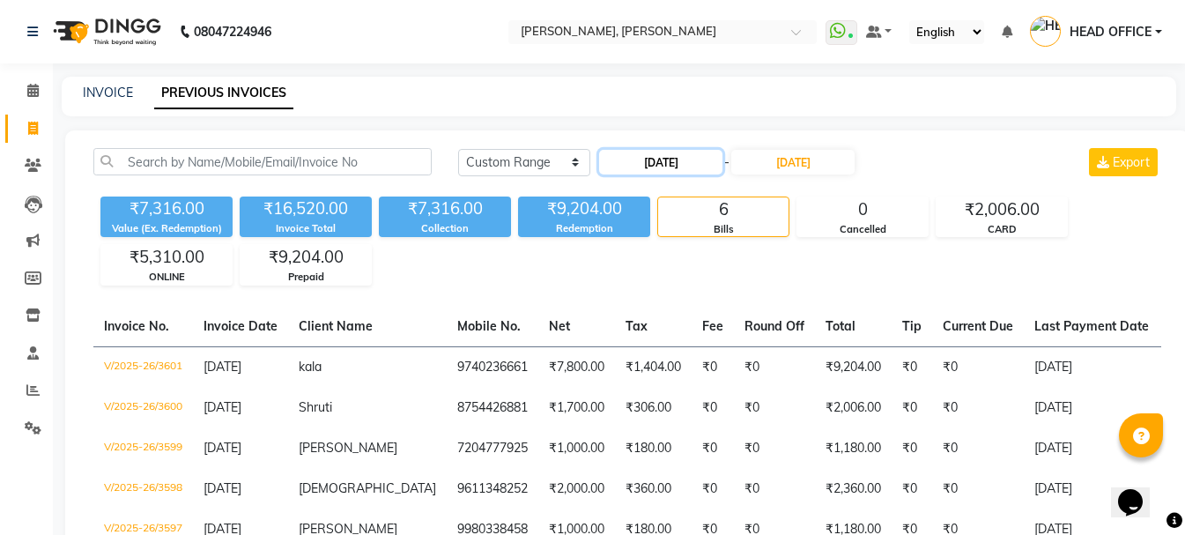
click at [680, 163] on input "[DATE]" at bounding box center [660, 162] width 123 height 25
select select "9"
select select "2025"
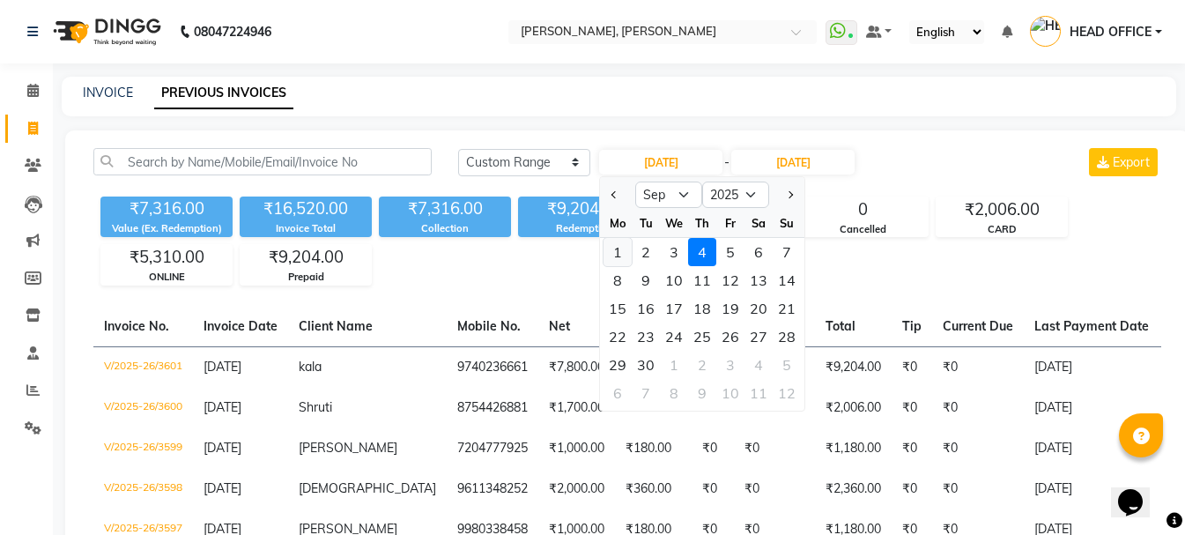
click at [611, 256] on div "1" at bounding box center [618, 252] width 28 height 28
type input "[DATE]"
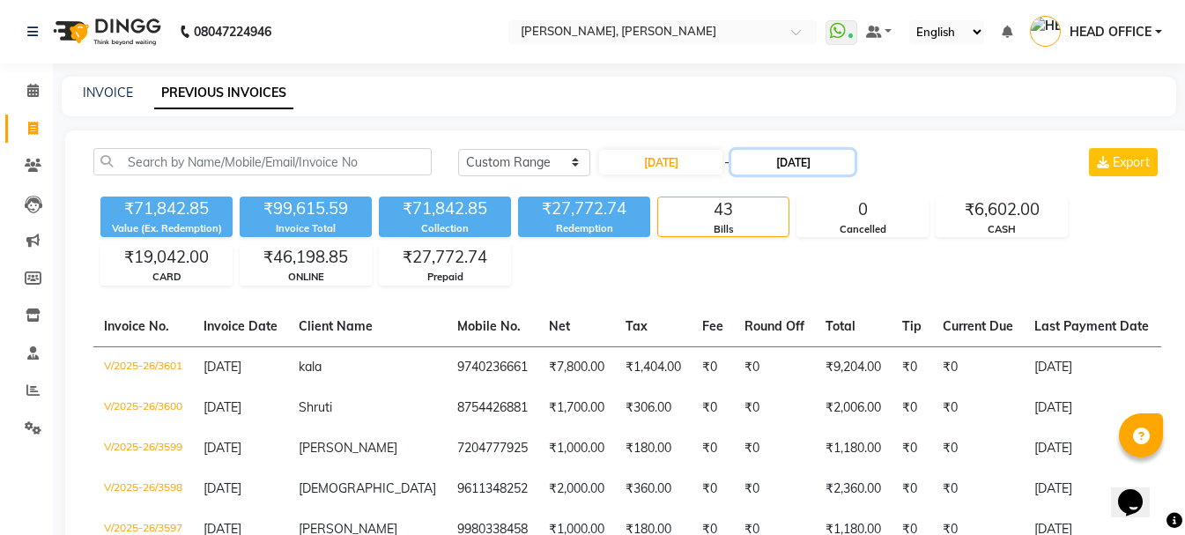
click at [811, 155] on input "[DATE]" at bounding box center [792, 162] width 123 height 25
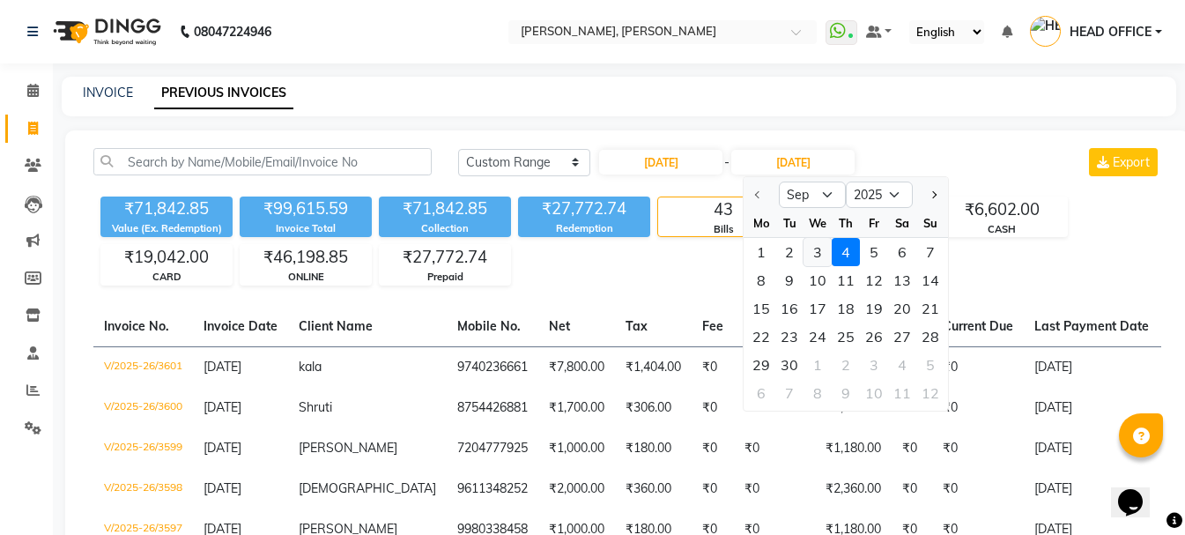
click at [810, 254] on div "3" at bounding box center [818, 252] width 28 height 28
type input "03-09-2025"
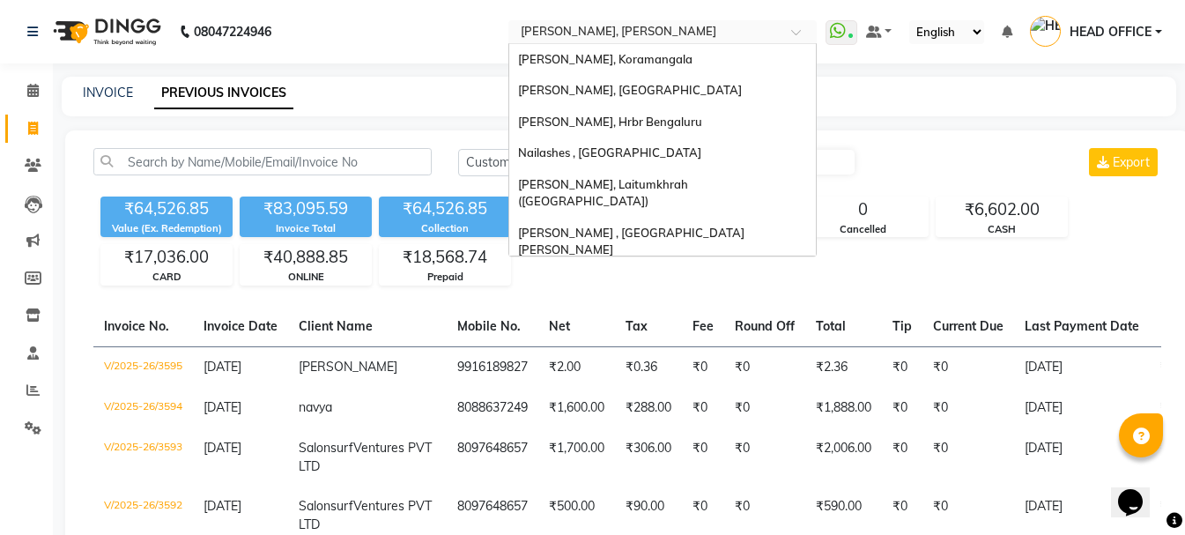
click at [713, 21] on div "Select Location × Nailashes, Hsr Layout" at bounding box center [662, 32] width 308 height 24
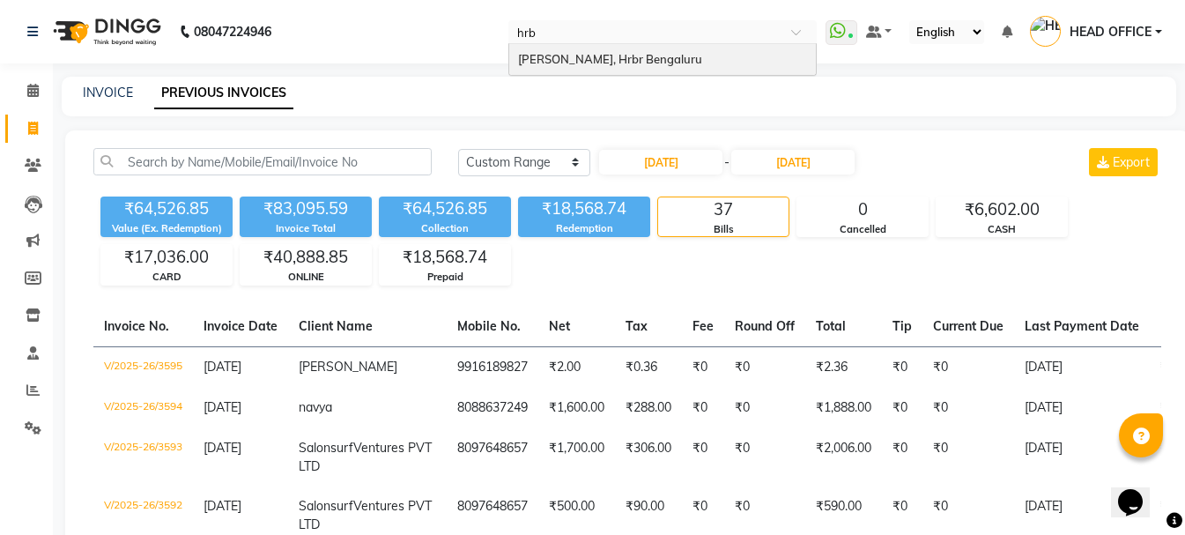
type input "hrbr"
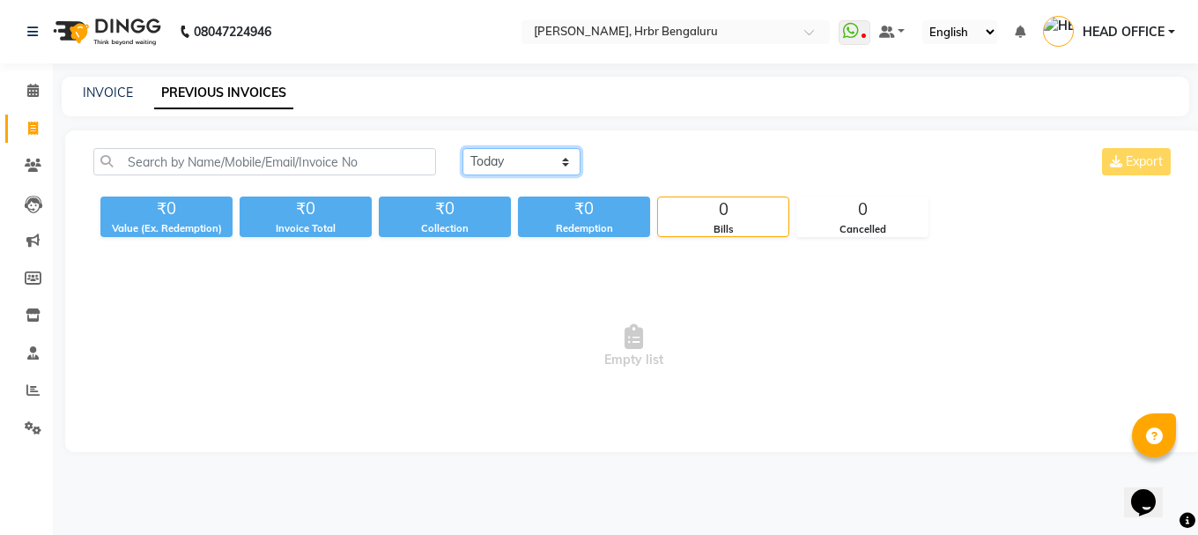
drag, startPoint x: 530, startPoint y: 162, endPoint x: 523, endPoint y: 168, distance: 9.4
click at [530, 162] on select "[DATE] [DATE] Custom Range" at bounding box center [522, 161] width 118 height 27
select select "range"
click at [463, 148] on select "[DATE] [DATE] Custom Range" at bounding box center [522, 161] width 118 height 27
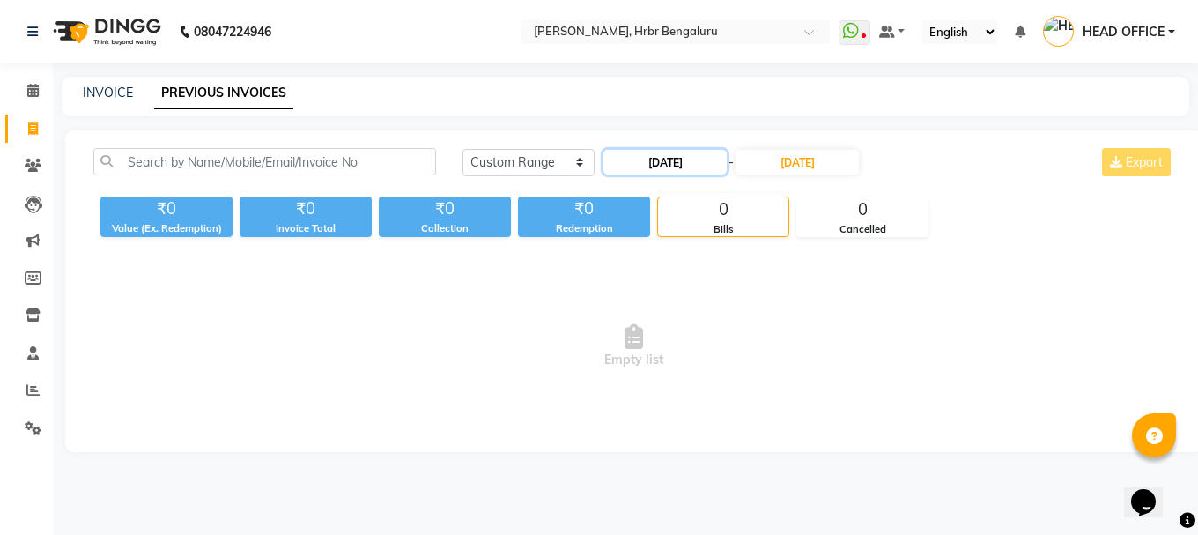
click at [665, 155] on input "[DATE]" at bounding box center [665, 162] width 123 height 25
select select "9"
select select "2025"
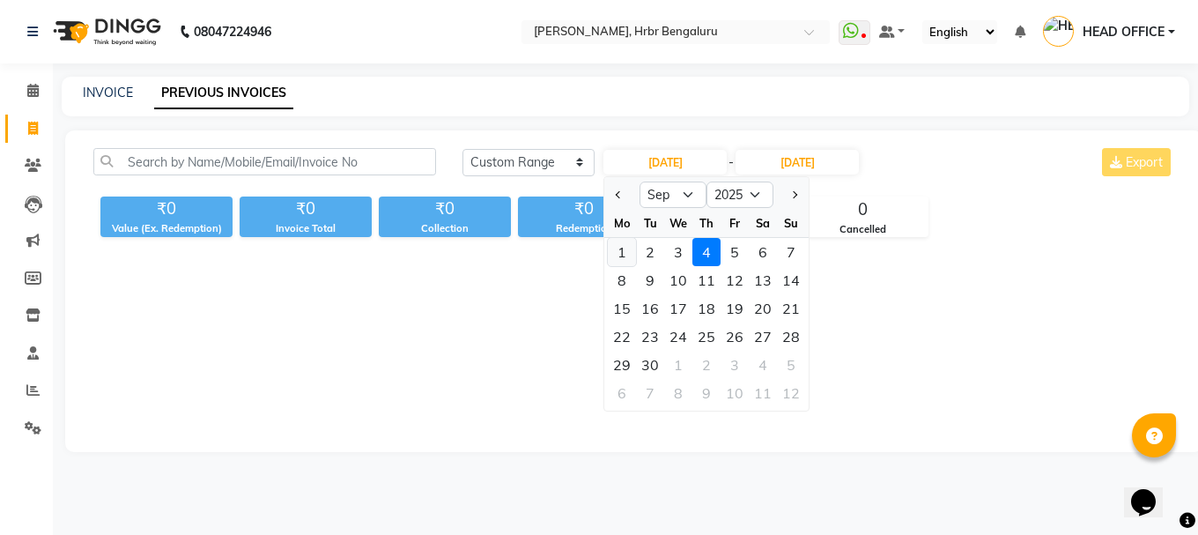
click at [620, 262] on div "1" at bounding box center [622, 252] width 28 height 28
type input "[DATE]"
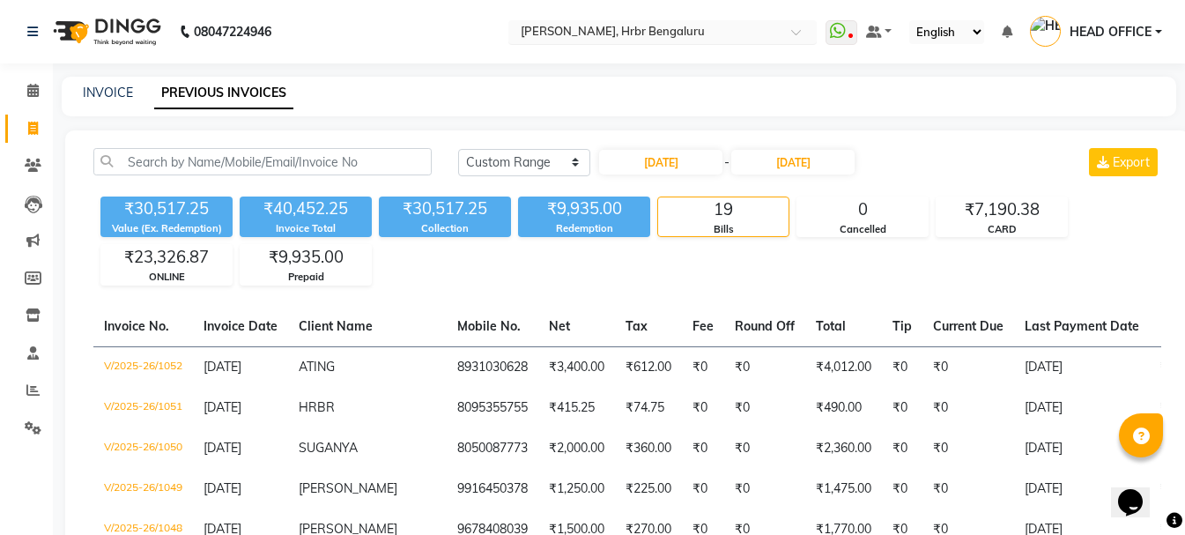
click at [657, 41] on div "Select Location × Nailashes, Hrbr Bengaluru" at bounding box center [662, 32] width 308 height 24
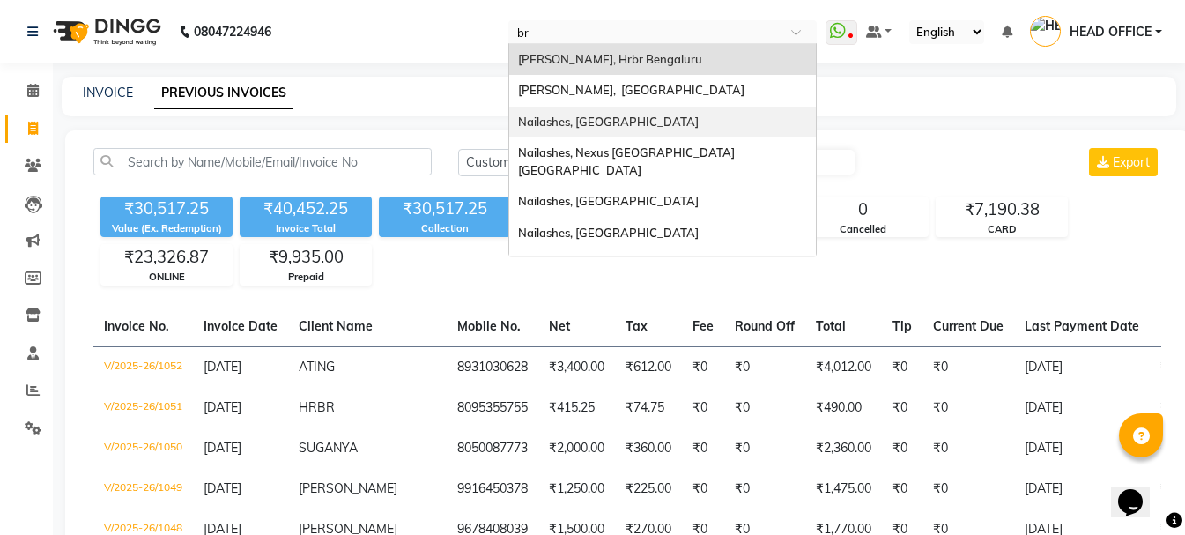
type input "bri"
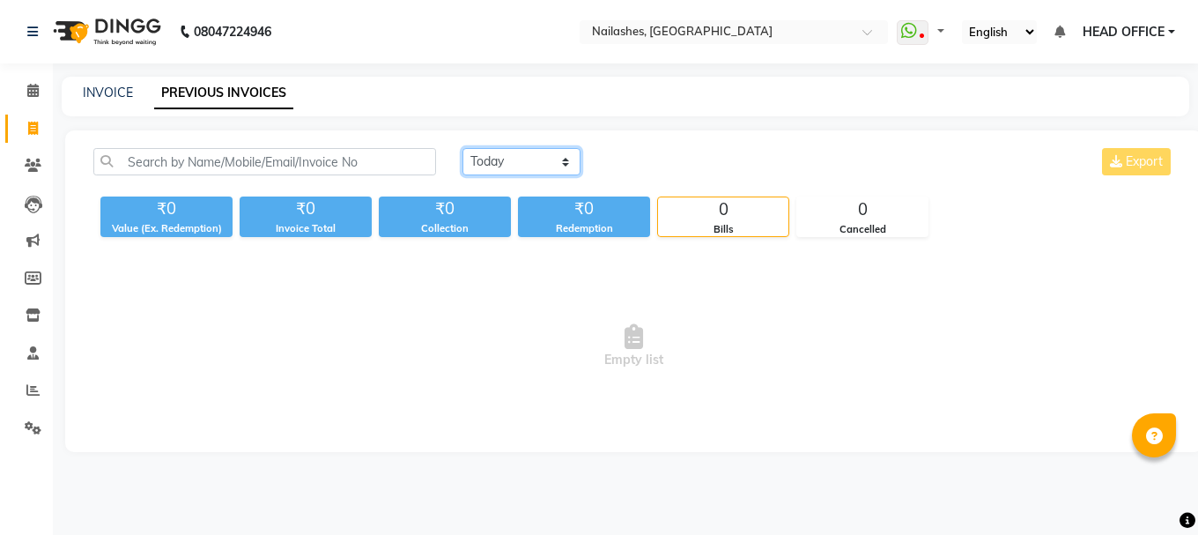
click at [518, 164] on select "[DATE] [DATE] Custom Range" at bounding box center [522, 161] width 118 height 27
select select "range"
click at [463, 148] on select "[DATE] [DATE] Custom Range" at bounding box center [522, 161] width 118 height 27
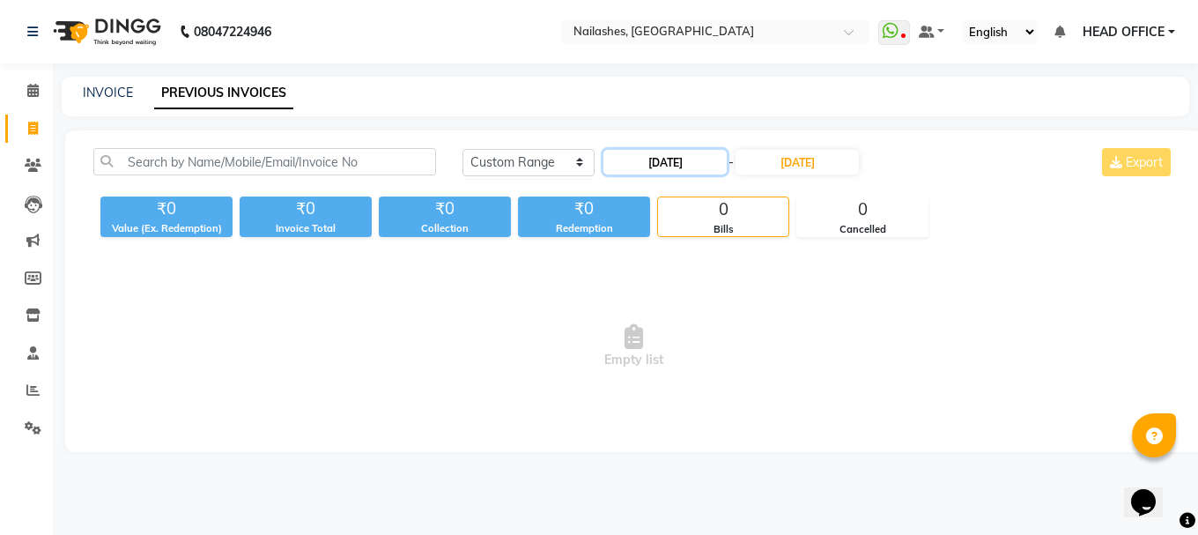
click at [661, 161] on input "[DATE]" at bounding box center [665, 162] width 123 height 25
select select "9"
select select "2025"
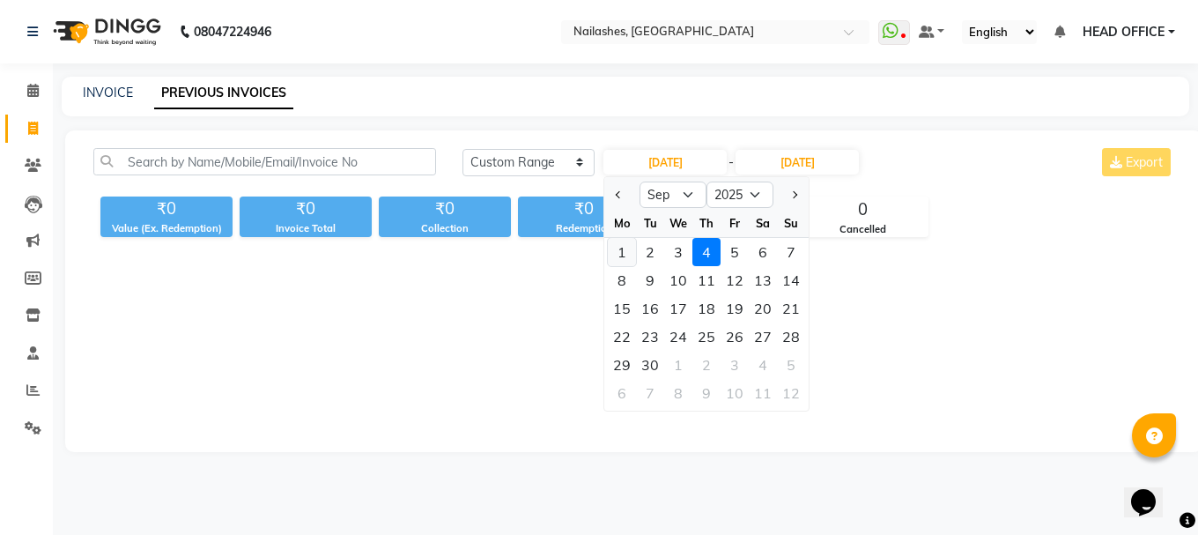
click at [628, 251] on div "1" at bounding box center [622, 252] width 28 height 28
type input "[DATE]"
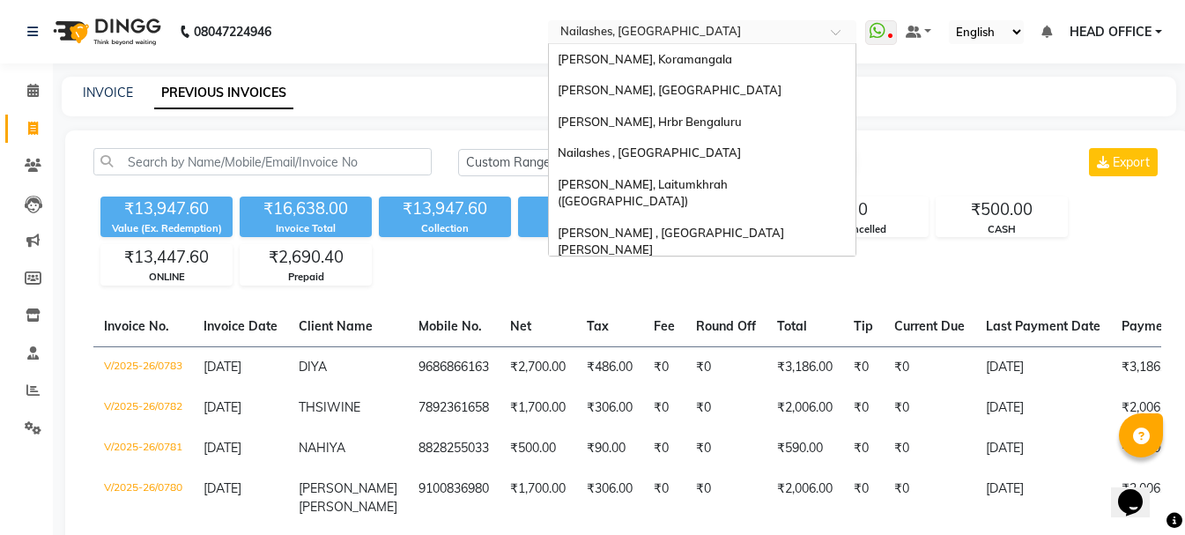
click at [752, 42] on ng-select "Select Location × Nailashes, [GEOGRAPHIC_DATA], Koramangala Nailashes, Panipat …" at bounding box center [702, 32] width 308 height 24
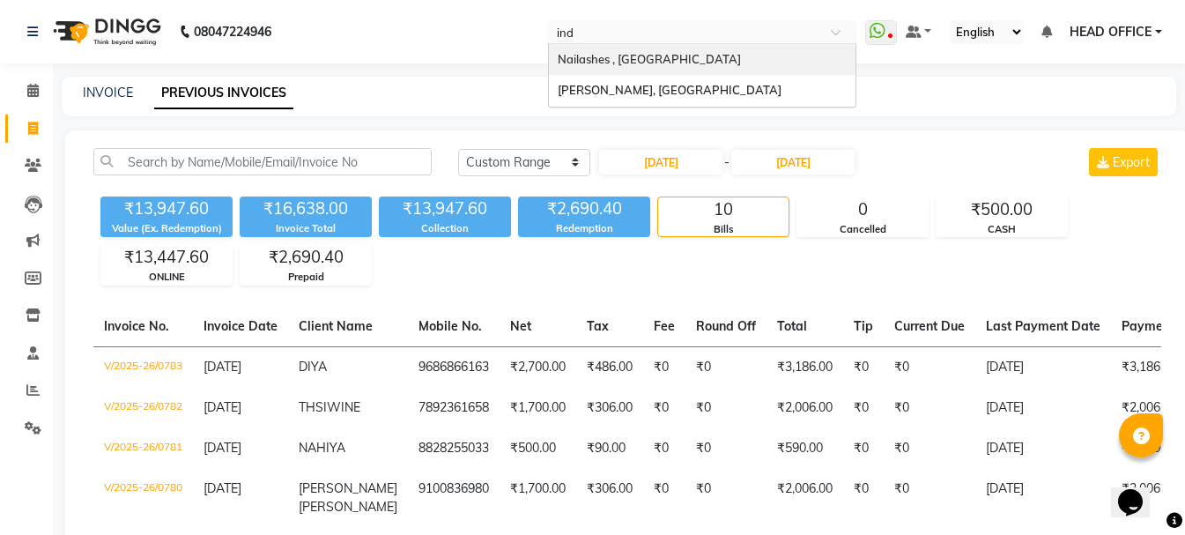
type input "indi"
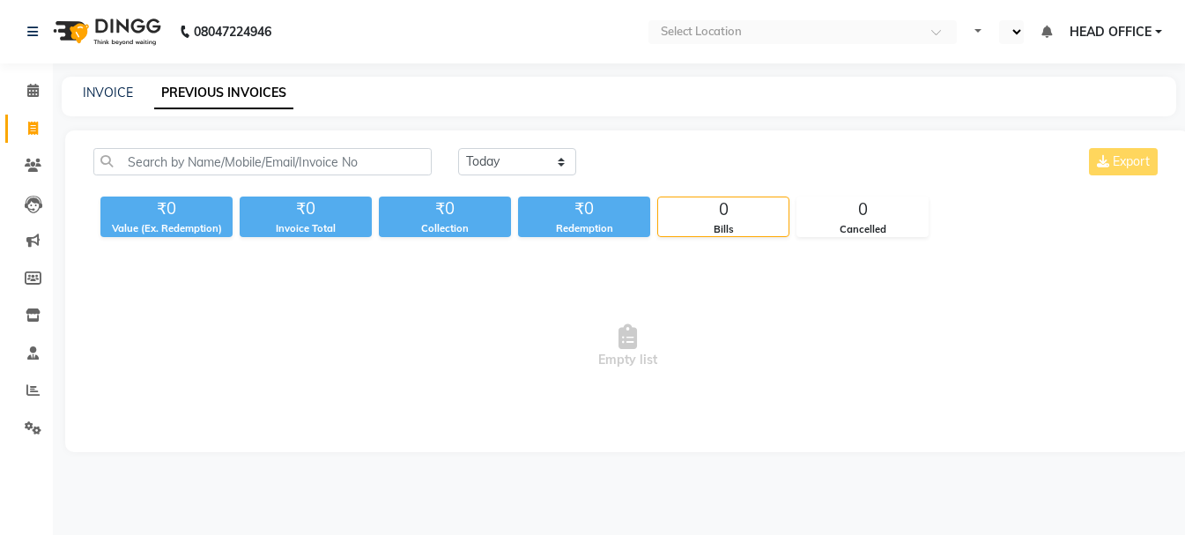
select select "en"
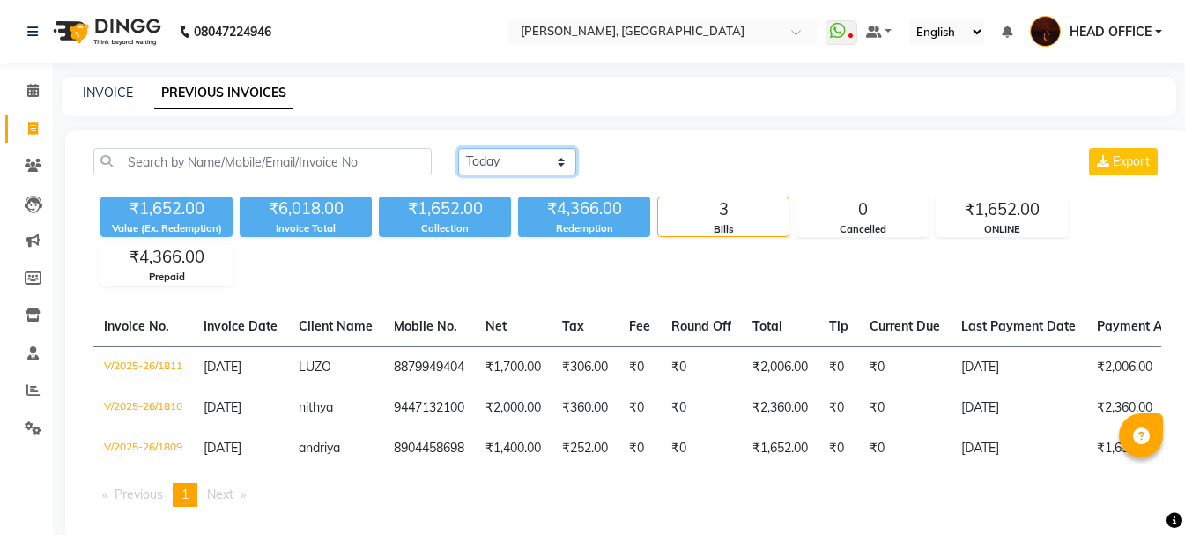
drag, startPoint x: 546, startPoint y: 160, endPoint x: 537, endPoint y: 174, distance: 15.9
click at [546, 160] on select "[DATE] [DATE] Custom Range" at bounding box center [517, 161] width 118 height 27
select select "range"
click at [458, 148] on select "[DATE] [DATE] Custom Range" at bounding box center [517, 161] width 118 height 27
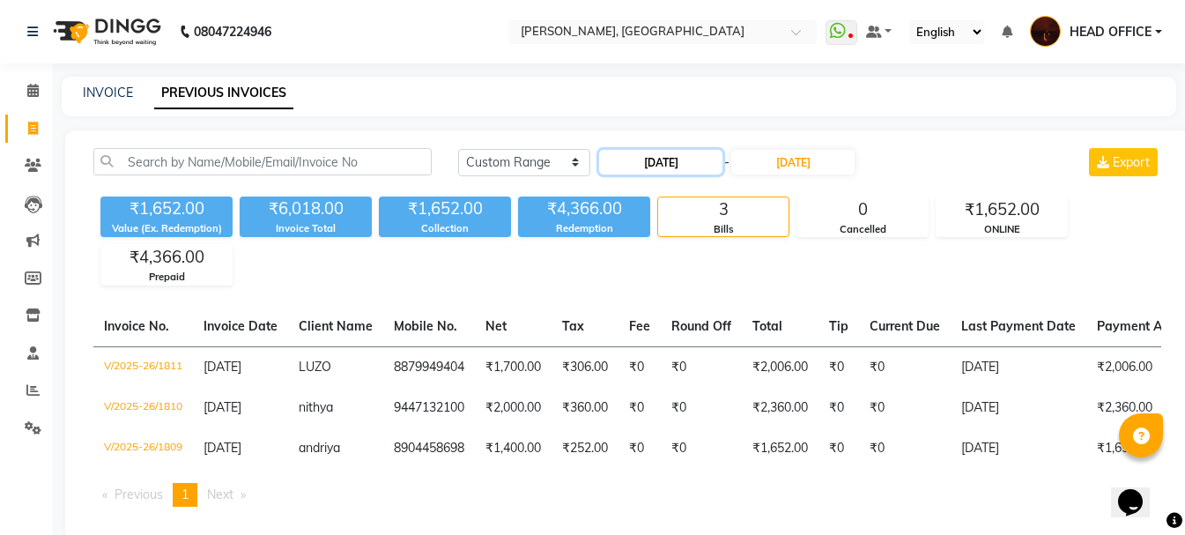
click at [686, 164] on input "[DATE]" at bounding box center [660, 162] width 123 height 25
select select "9"
select select "2025"
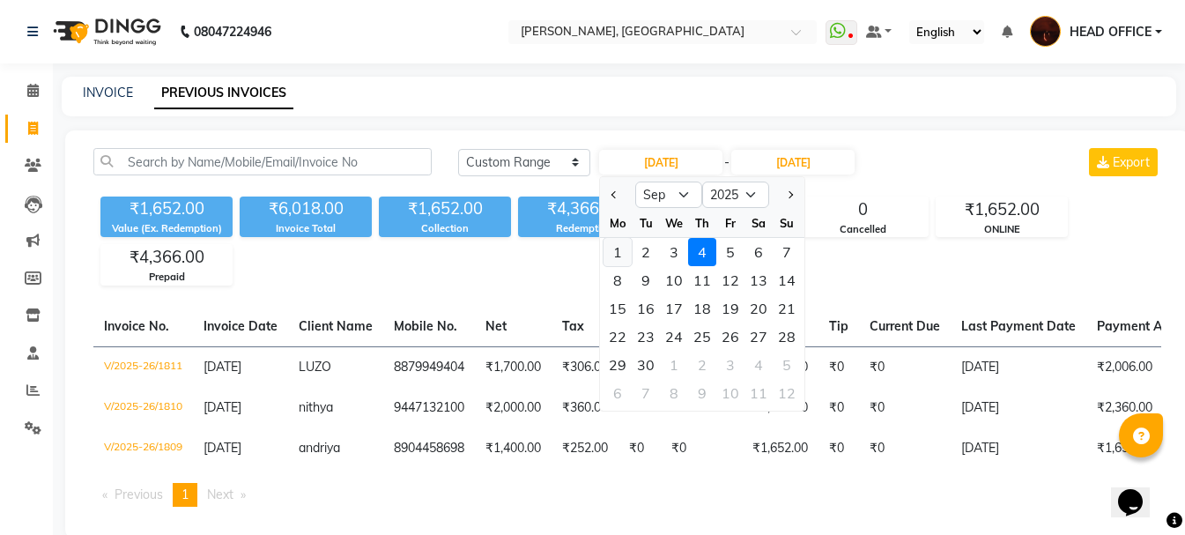
click at [619, 253] on div "1" at bounding box center [618, 252] width 28 height 28
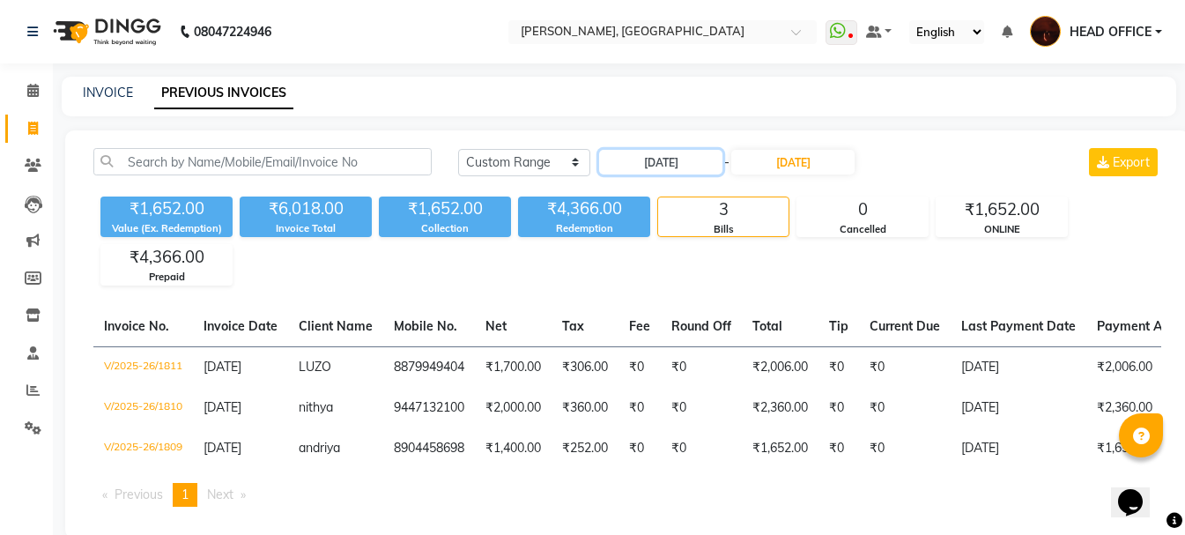
type input "[DATE]"
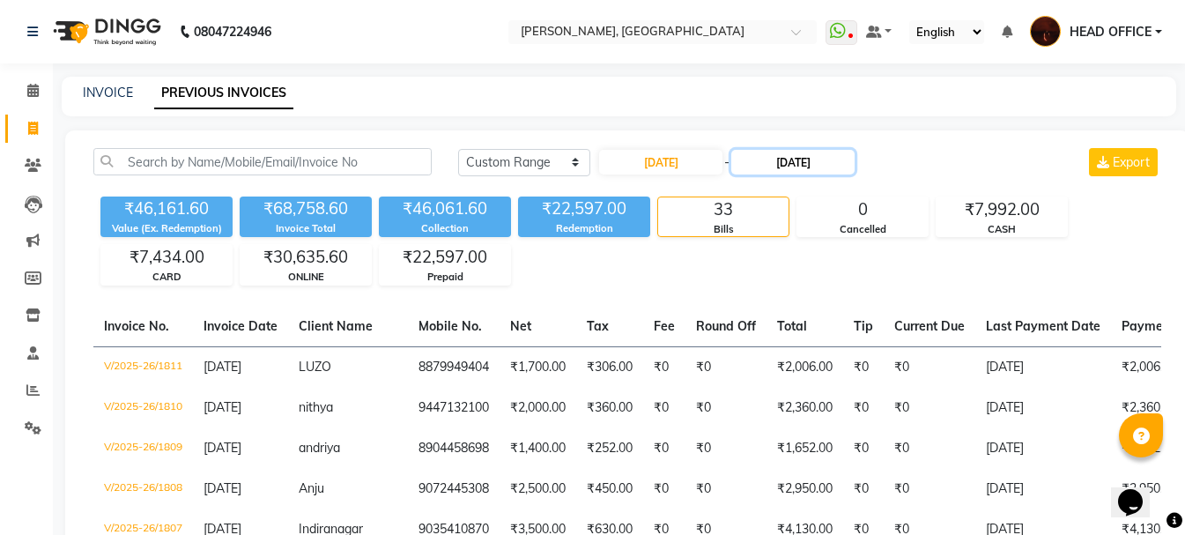
click at [814, 159] on input "[DATE]" at bounding box center [792, 162] width 123 height 25
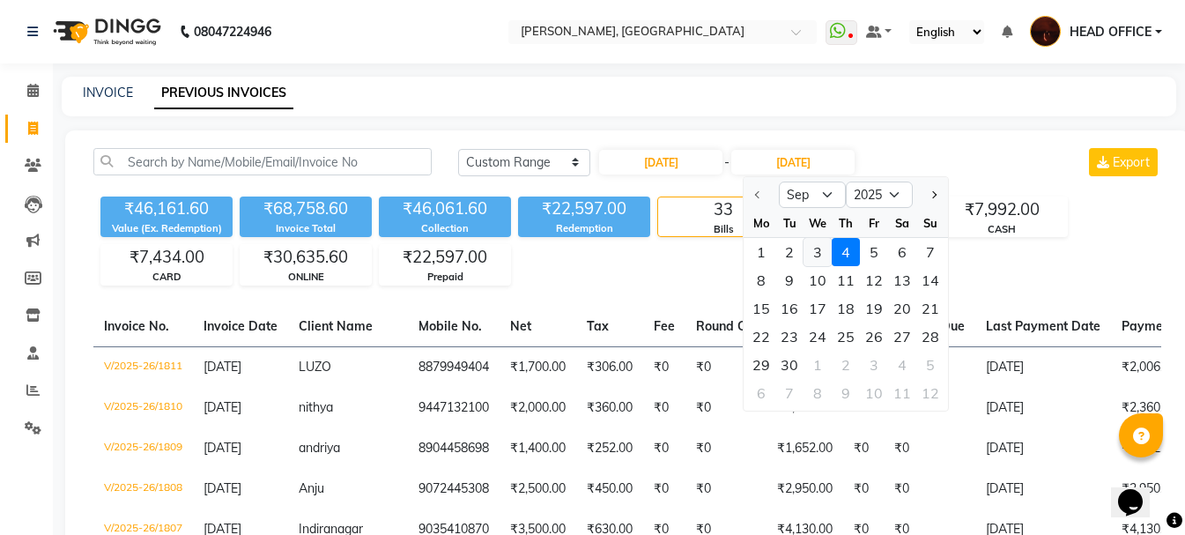
click at [814, 249] on div "3" at bounding box center [818, 252] width 28 height 28
type input "[DATE]"
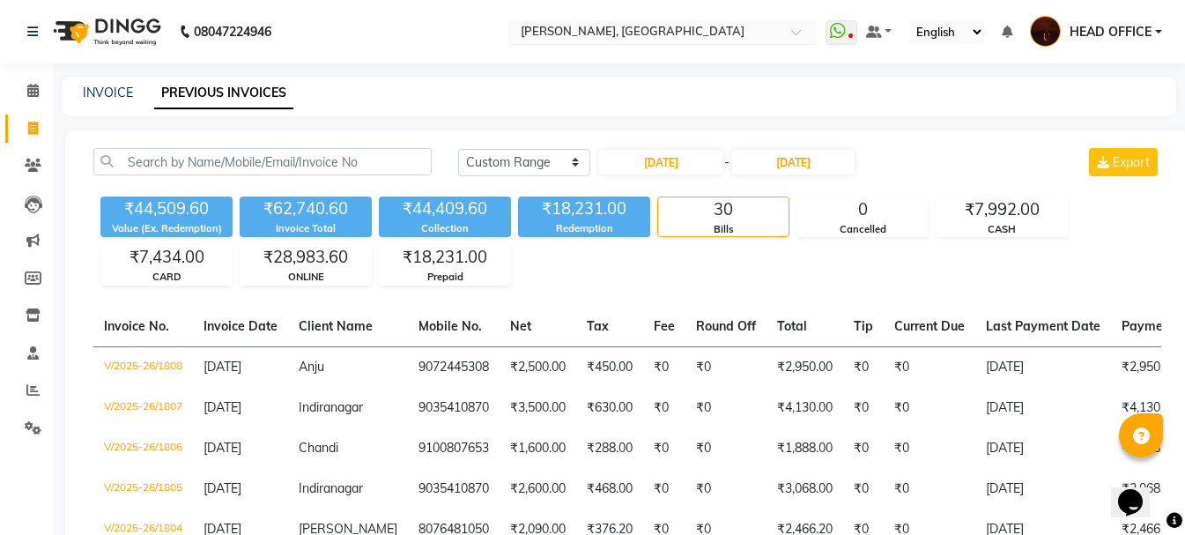
click at [789, 37] on div at bounding box center [662, 34] width 308 height 18
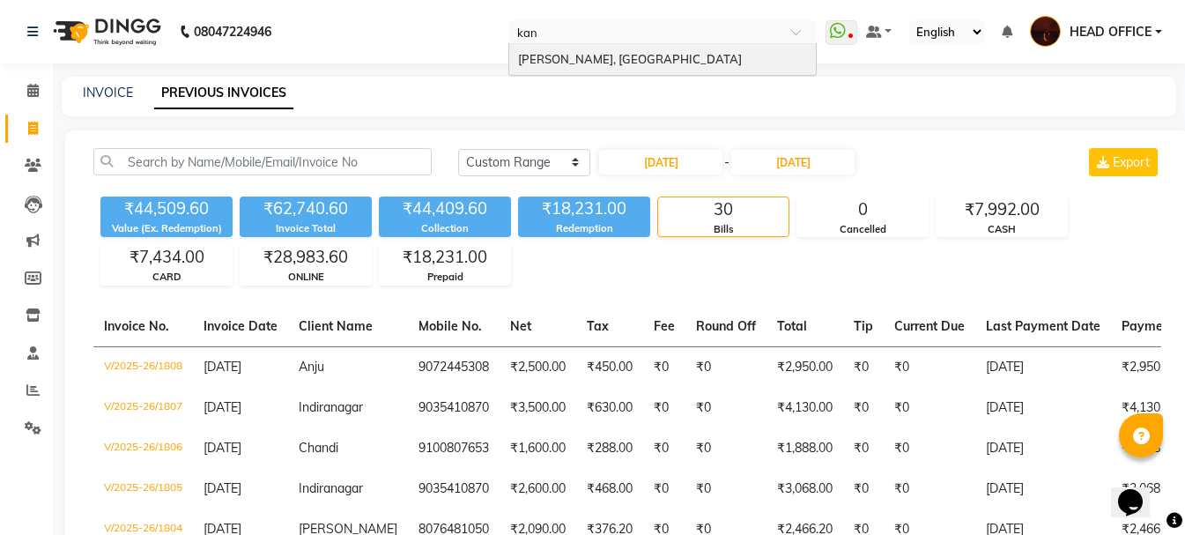
type input "kana"
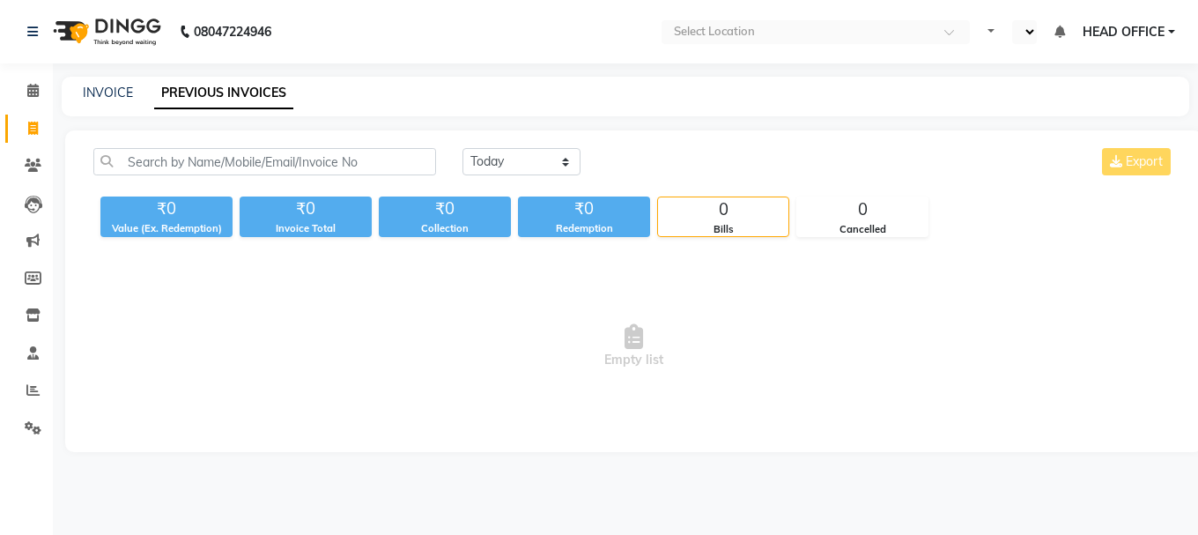
select select "en"
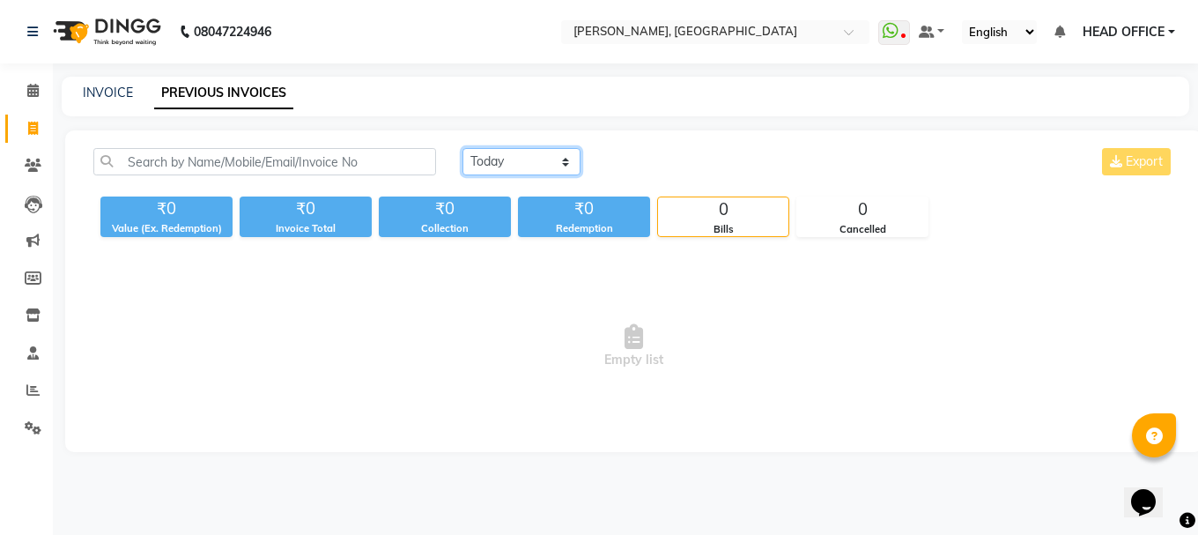
click at [563, 170] on select "[DATE] [DATE] Custom Range" at bounding box center [522, 161] width 118 height 27
select select "range"
click at [463, 148] on select "[DATE] [DATE] Custom Range" at bounding box center [522, 161] width 118 height 27
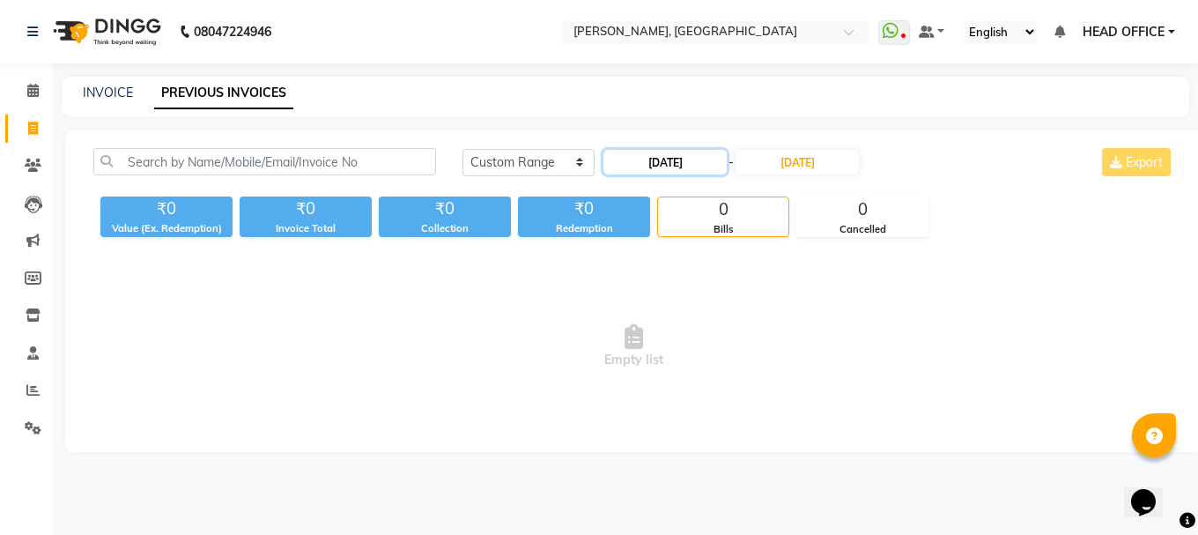
click at [700, 167] on input "[DATE]" at bounding box center [665, 162] width 123 height 25
select select "9"
select select "2025"
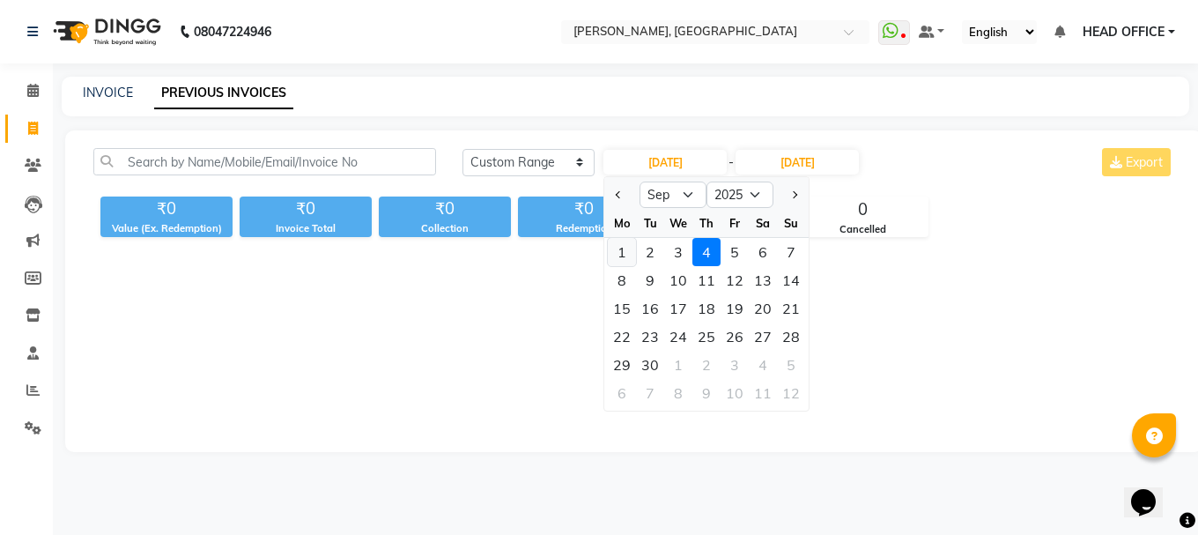
click at [628, 257] on div "1" at bounding box center [622, 252] width 28 height 28
type input "[DATE]"
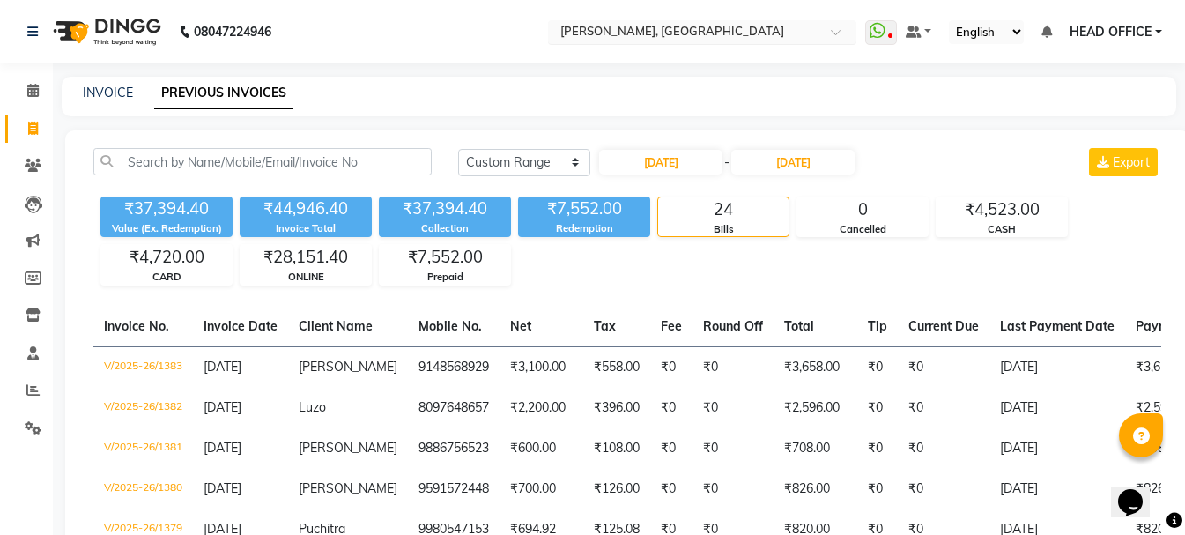
click at [660, 37] on input "text" at bounding box center [685, 34] width 256 height 18
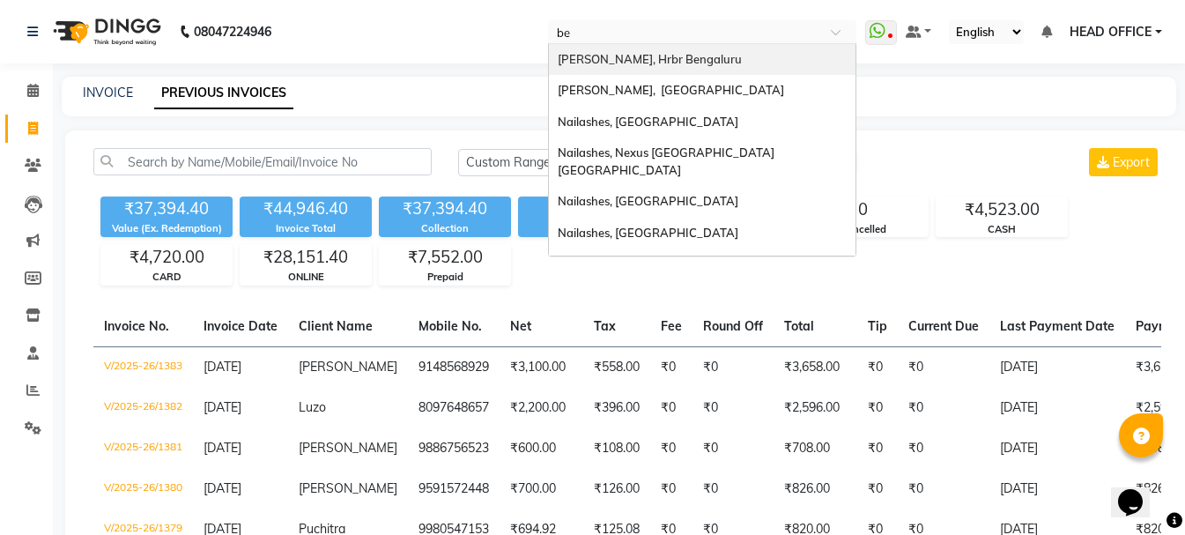
type input "bel"
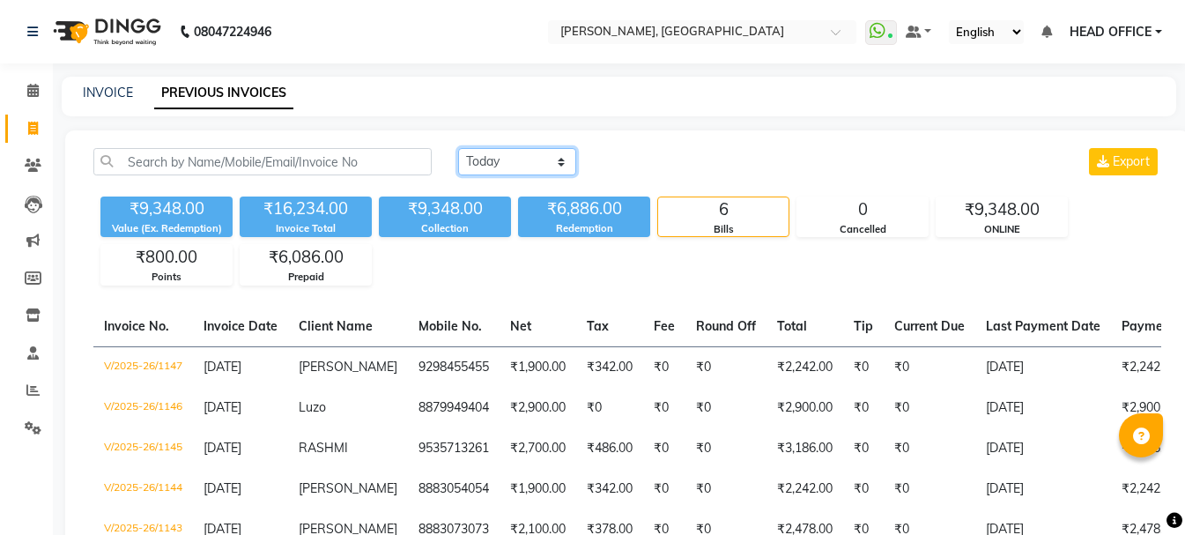
click at [522, 170] on select "[DATE] [DATE] Custom Range" at bounding box center [517, 161] width 118 height 27
select select "range"
click at [458, 148] on select "[DATE] [DATE] Custom Range" at bounding box center [517, 161] width 118 height 27
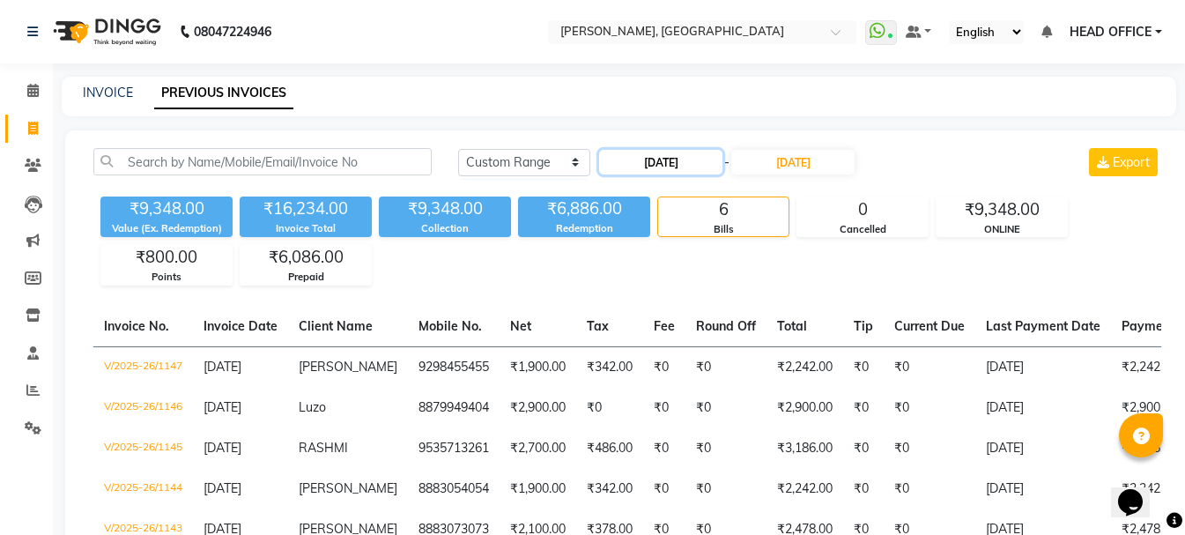
click at [676, 164] on input "[DATE]" at bounding box center [660, 162] width 123 height 25
select select "9"
select select "2025"
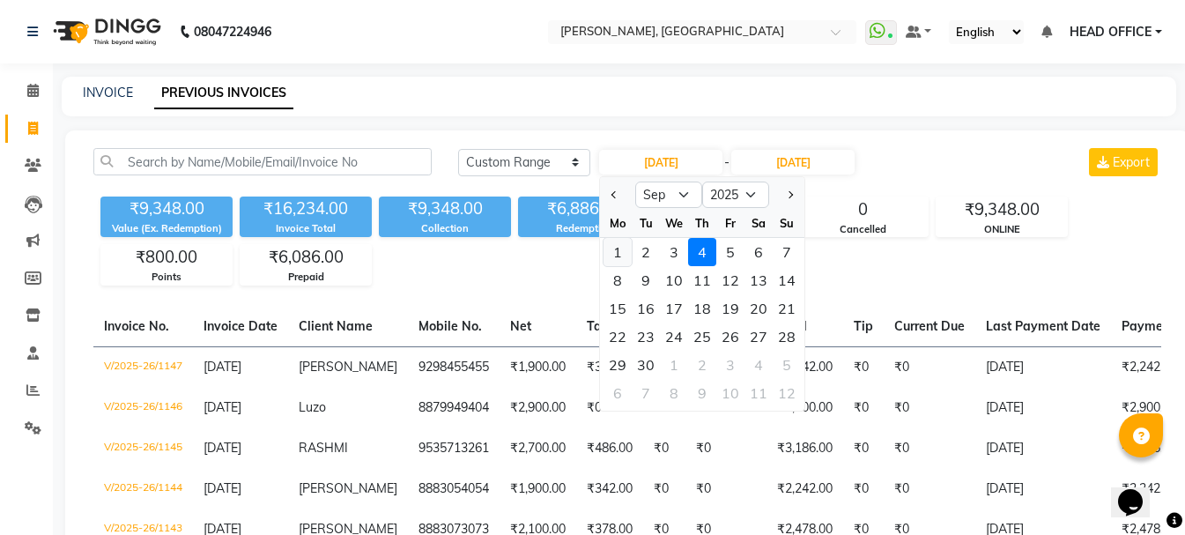
click at [626, 240] on div "1" at bounding box center [618, 252] width 28 height 28
type input "[DATE]"
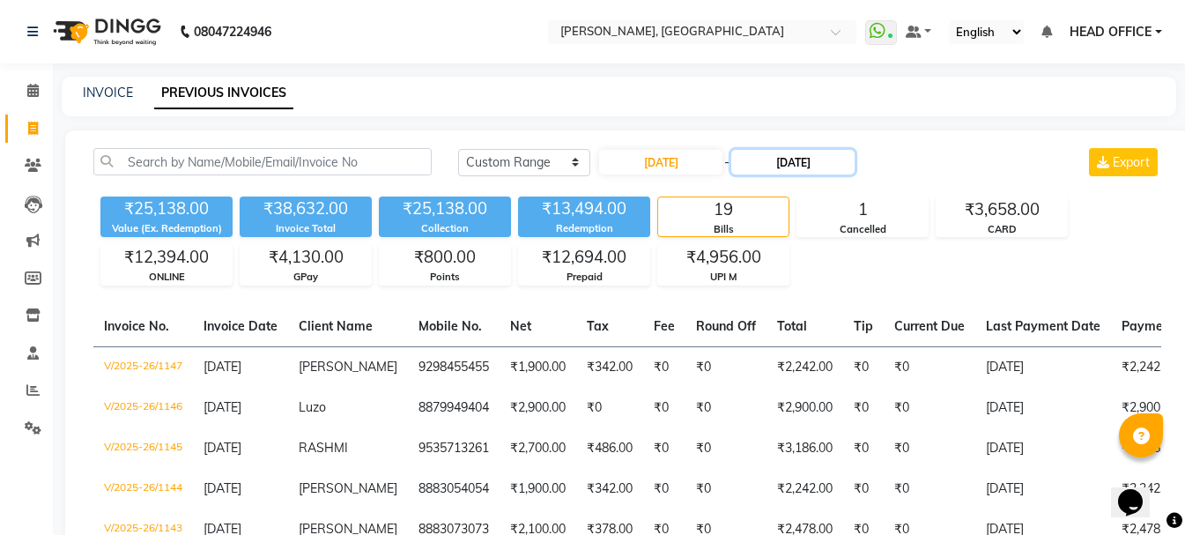
click at [853, 152] on input "[DATE]" at bounding box center [792, 162] width 123 height 25
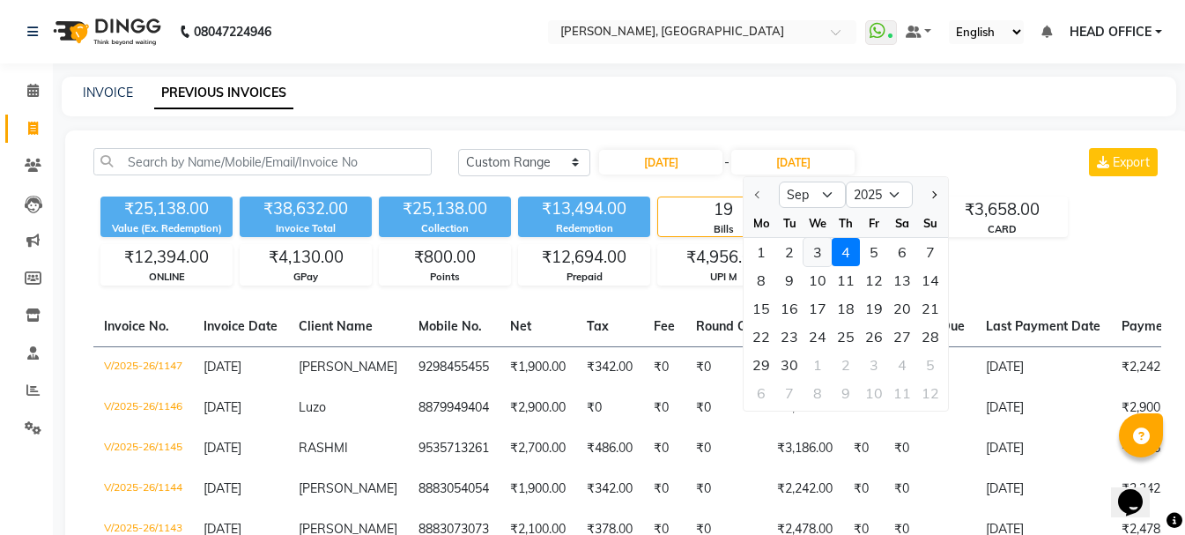
click at [823, 251] on div "3" at bounding box center [818, 252] width 28 height 28
type input "[DATE]"
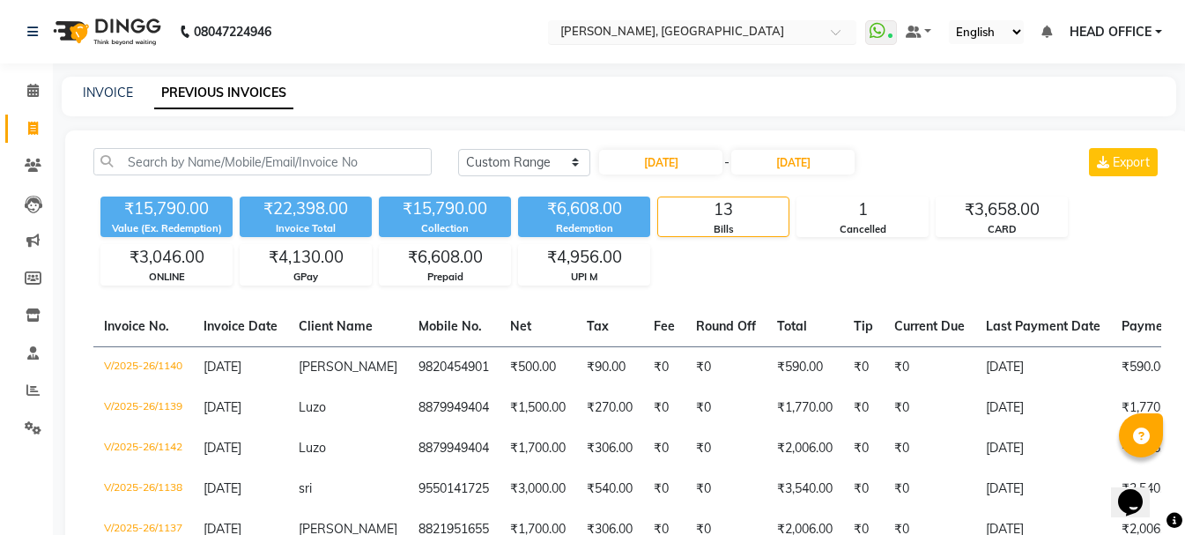
click at [774, 26] on input "text" at bounding box center [685, 34] width 256 height 18
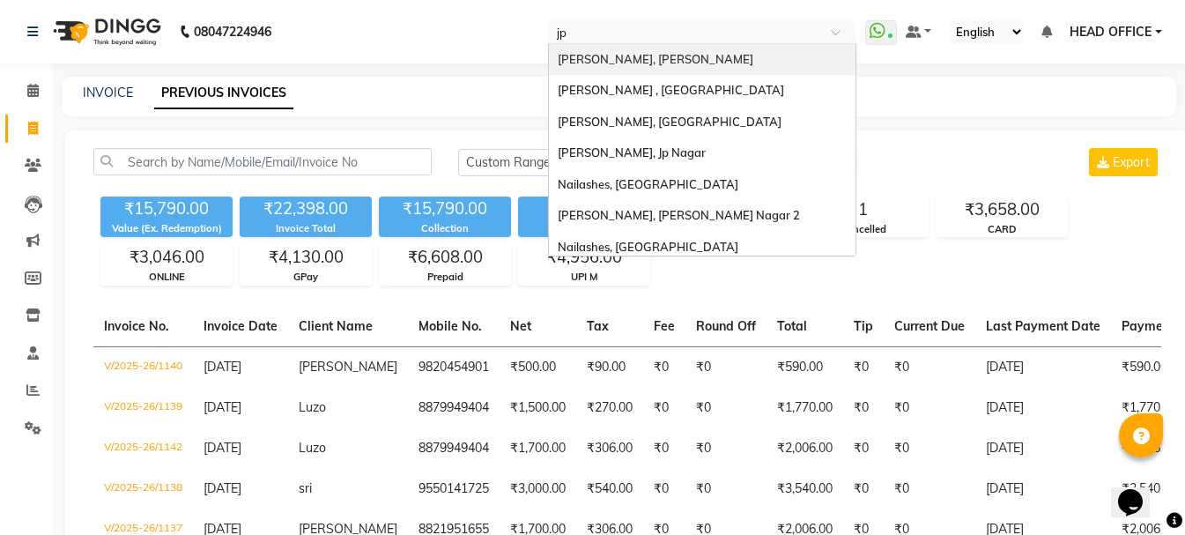
type input "jp"
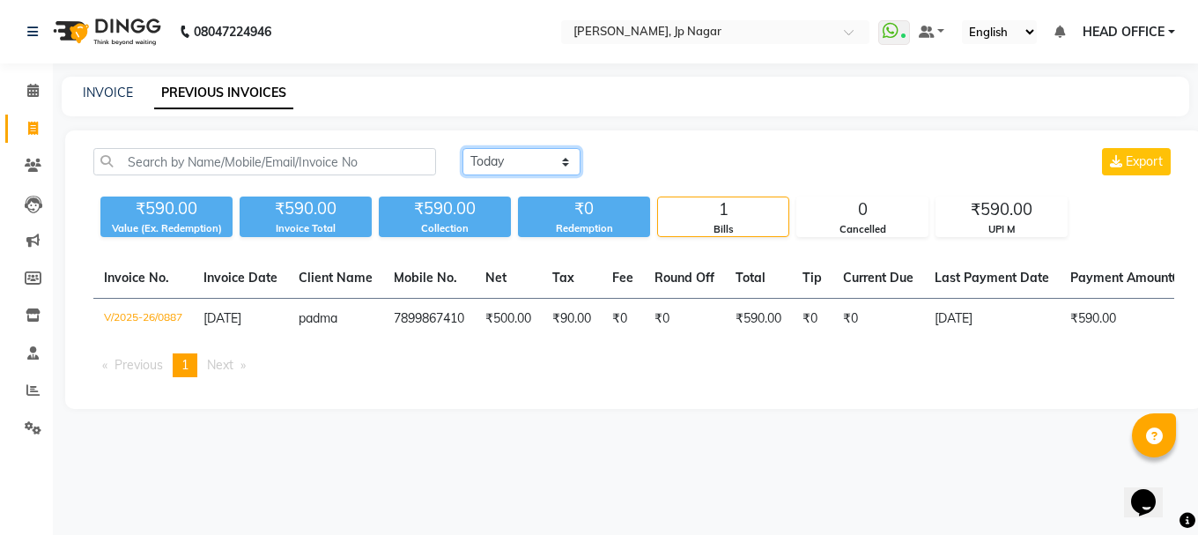
click at [552, 174] on select "[DATE] [DATE] Custom Range" at bounding box center [522, 161] width 118 height 27
select select "range"
click at [463, 148] on select "[DATE] [DATE] Custom Range" at bounding box center [522, 161] width 118 height 27
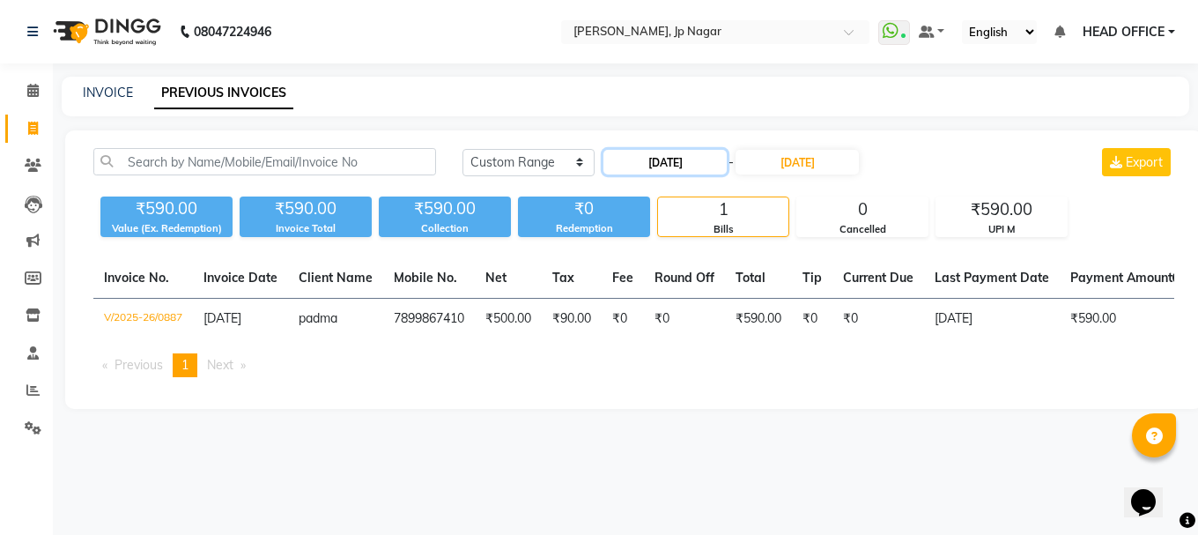
click at [654, 171] on input "[DATE]" at bounding box center [665, 162] width 123 height 25
select select "9"
select select "2025"
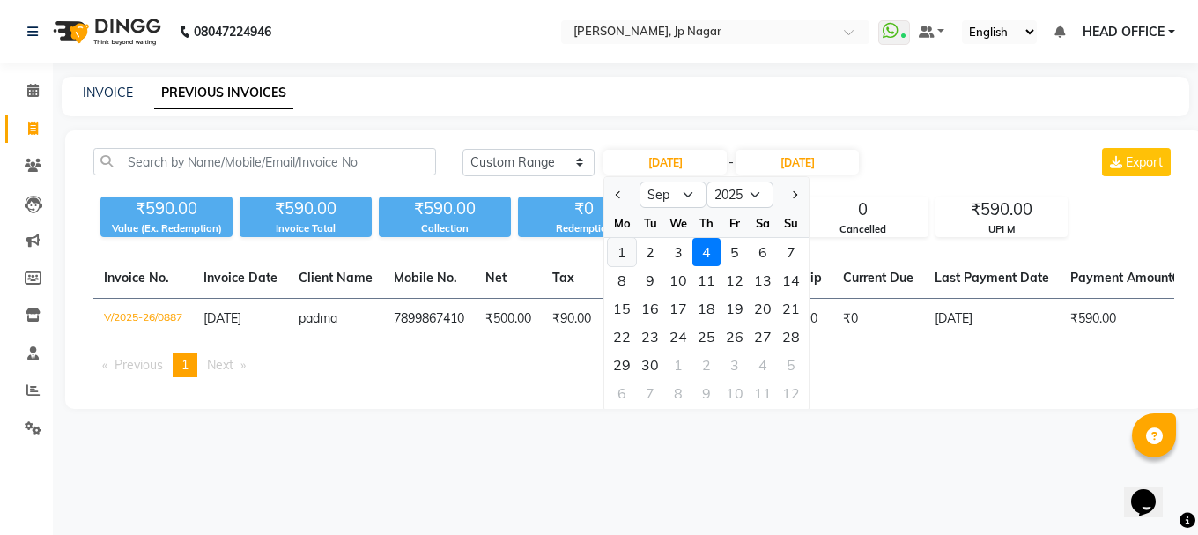
click at [615, 257] on div "1" at bounding box center [622, 252] width 28 height 28
type input "[DATE]"
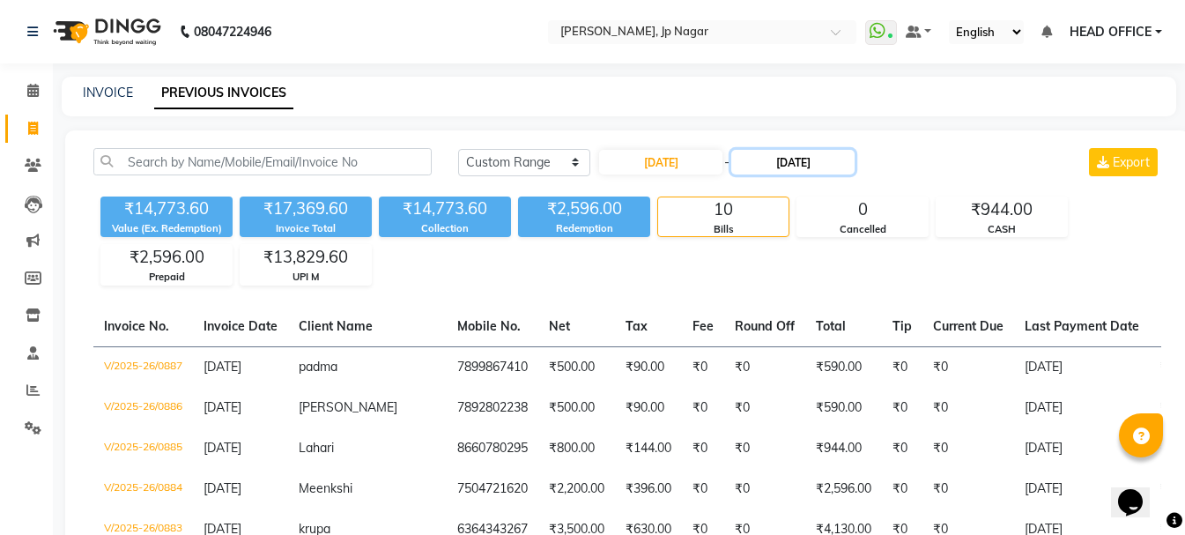
click at [823, 166] on input "[DATE]" at bounding box center [792, 162] width 123 height 25
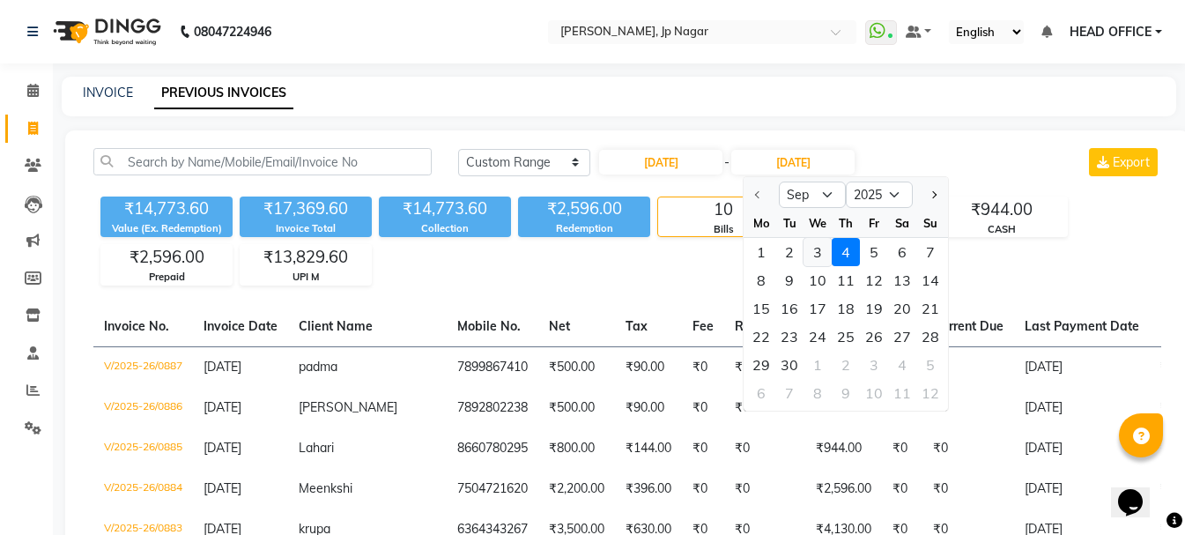
click at [816, 251] on div "3" at bounding box center [818, 252] width 28 height 28
type input "[DATE]"
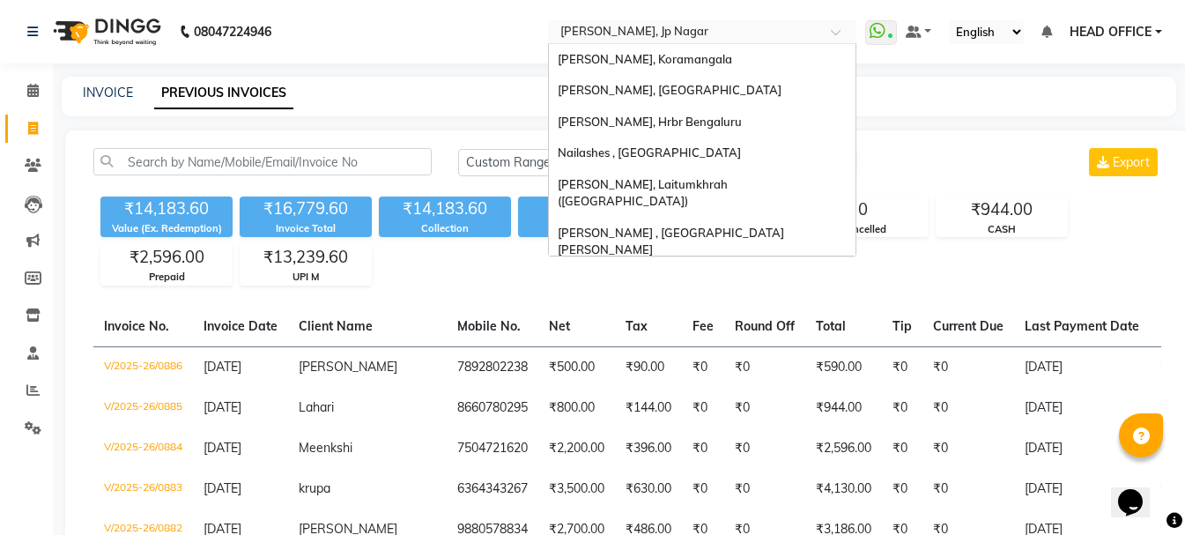
click at [738, 31] on input "text" at bounding box center [685, 34] width 256 height 18
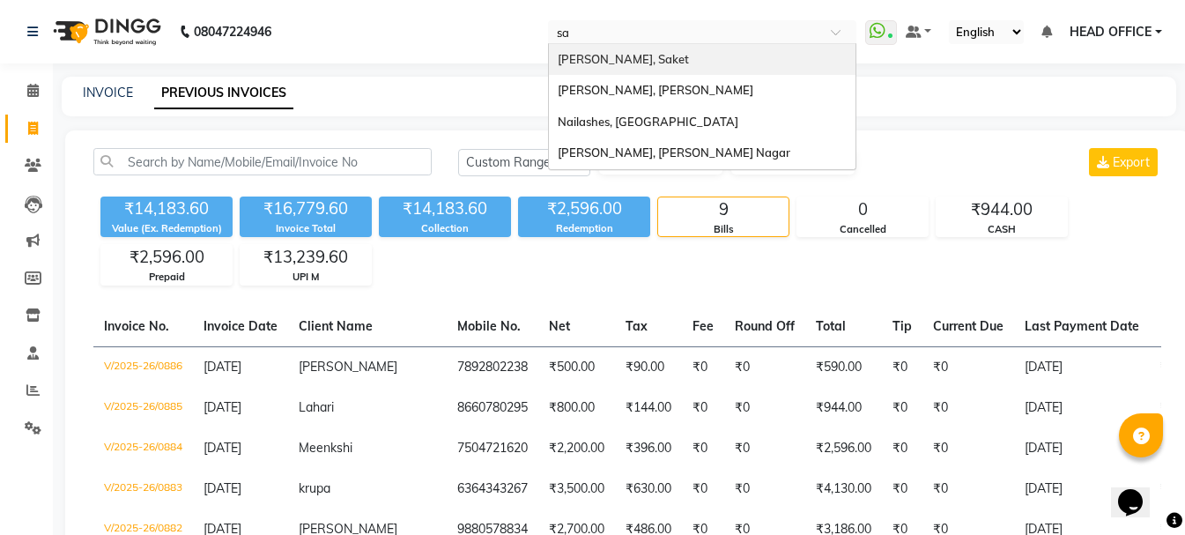
type input "sar"
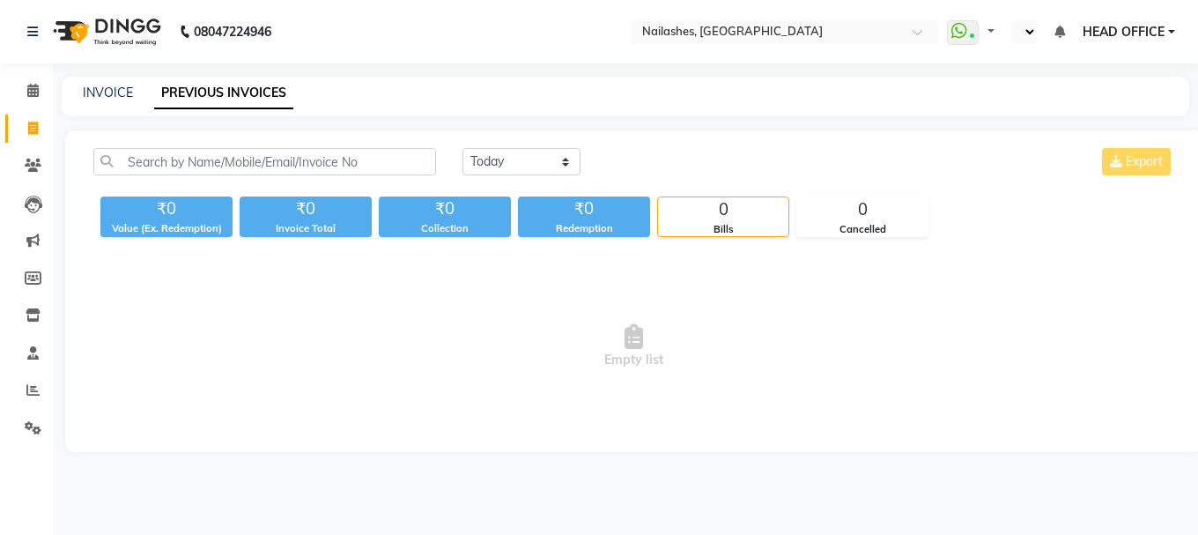
select select "en"
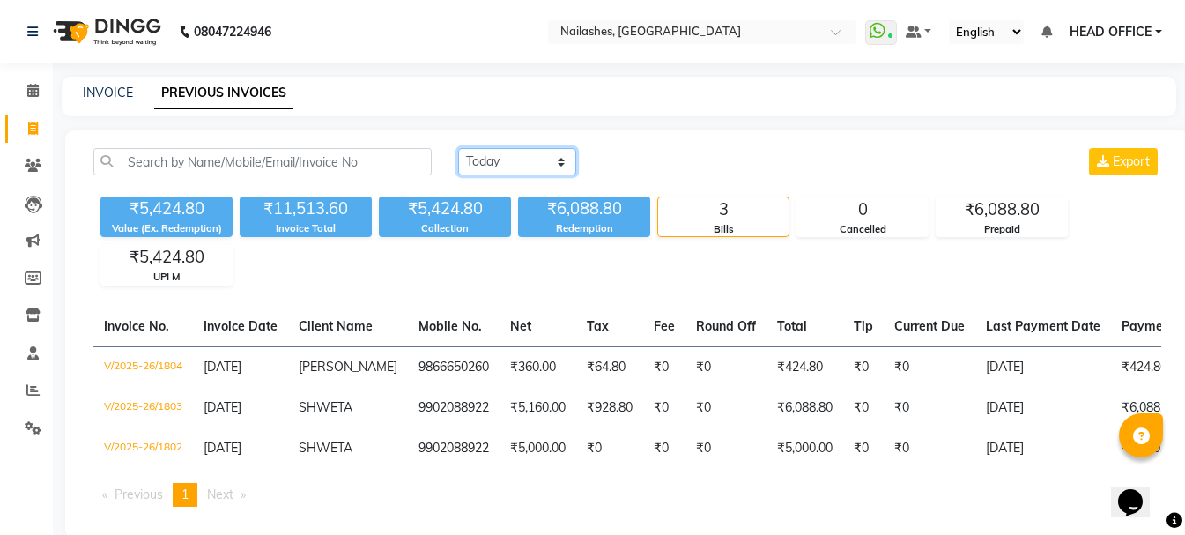
click at [536, 164] on select "[DATE] [DATE] Custom Range" at bounding box center [517, 161] width 118 height 27
select select "range"
click at [458, 148] on select "[DATE] [DATE] Custom Range" at bounding box center [517, 161] width 118 height 27
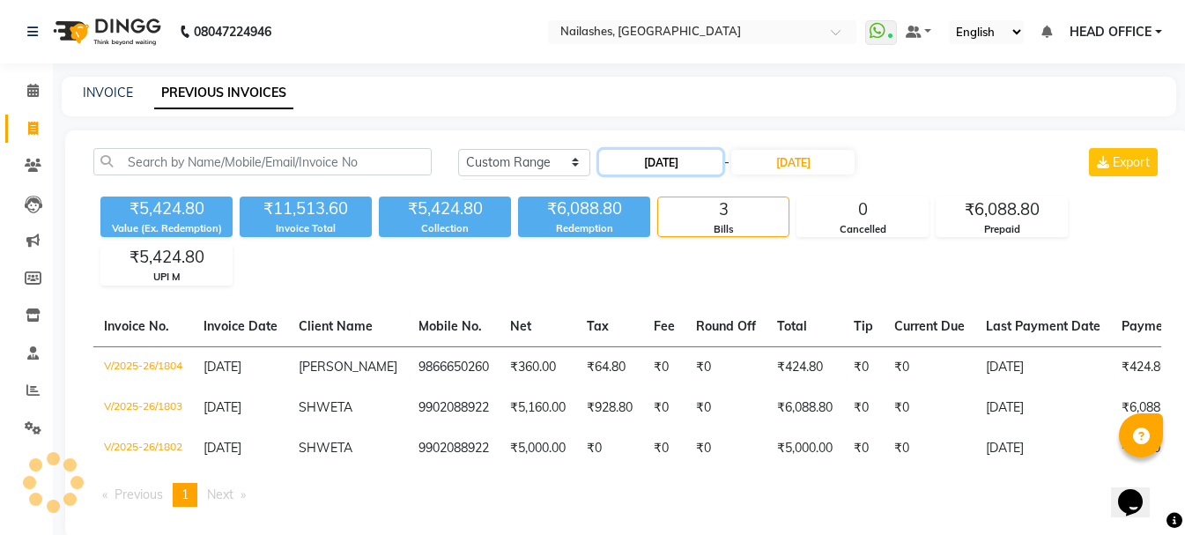
click at [678, 164] on input "[DATE]" at bounding box center [660, 162] width 123 height 25
select select "9"
select select "2025"
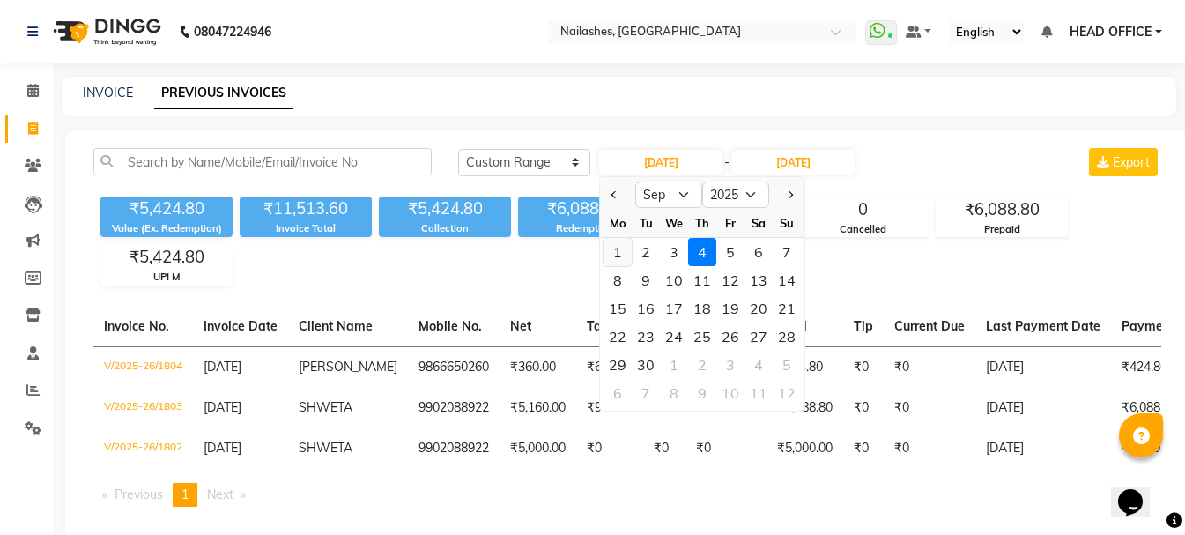
click at [631, 241] on div "1" at bounding box center [618, 252] width 28 height 28
type input "[DATE]"
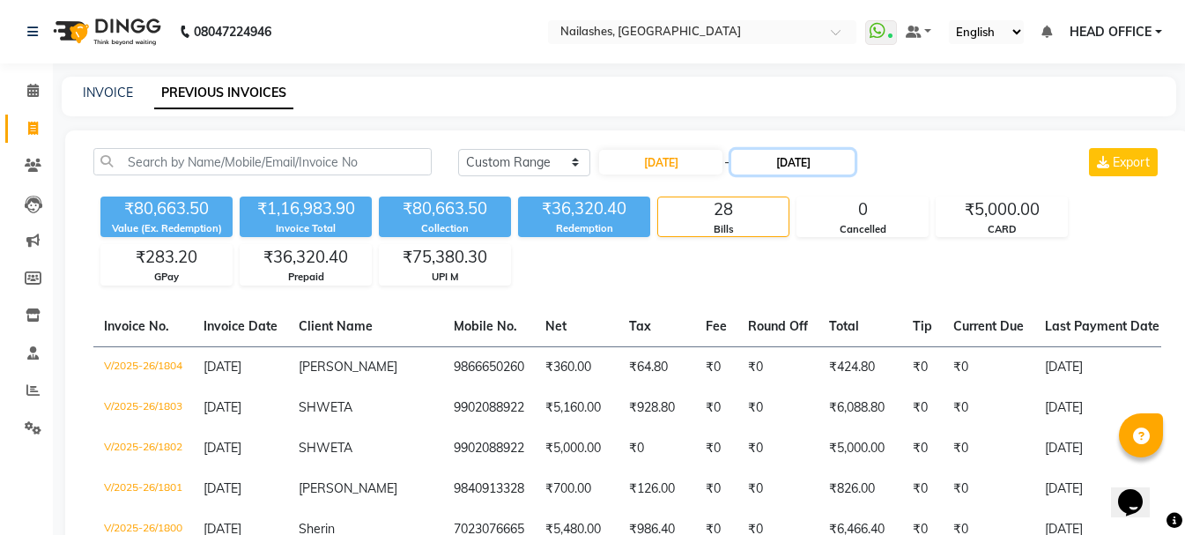
click at [841, 167] on input "[DATE]" at bounding box center [792, 162] width 123 height 25
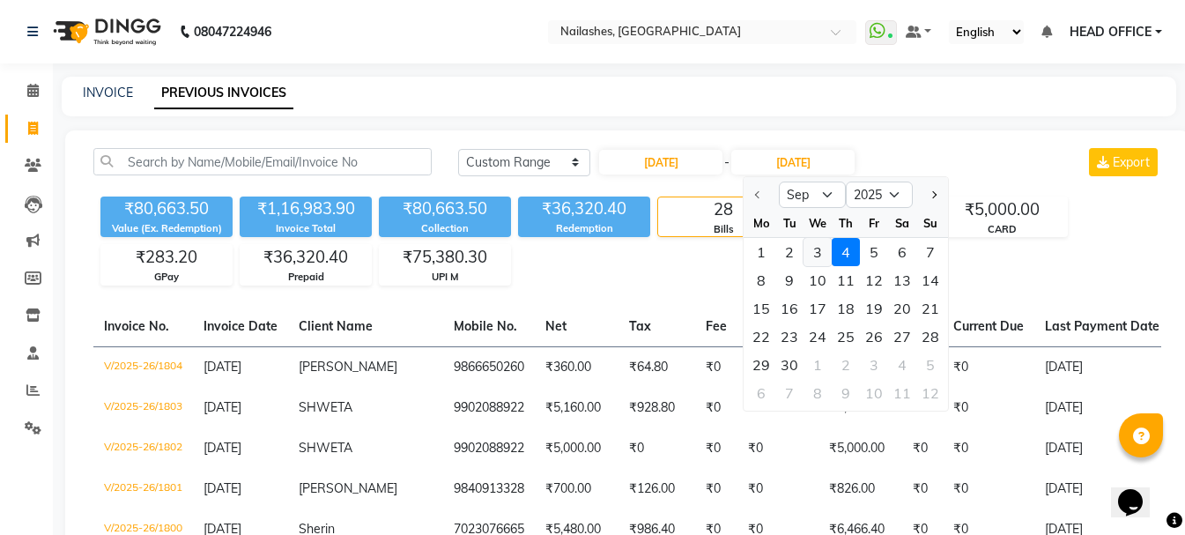
click at [818, 257] on div "3" at bounding box center [818, 252] width 28 height 28
type input "[DATE]"
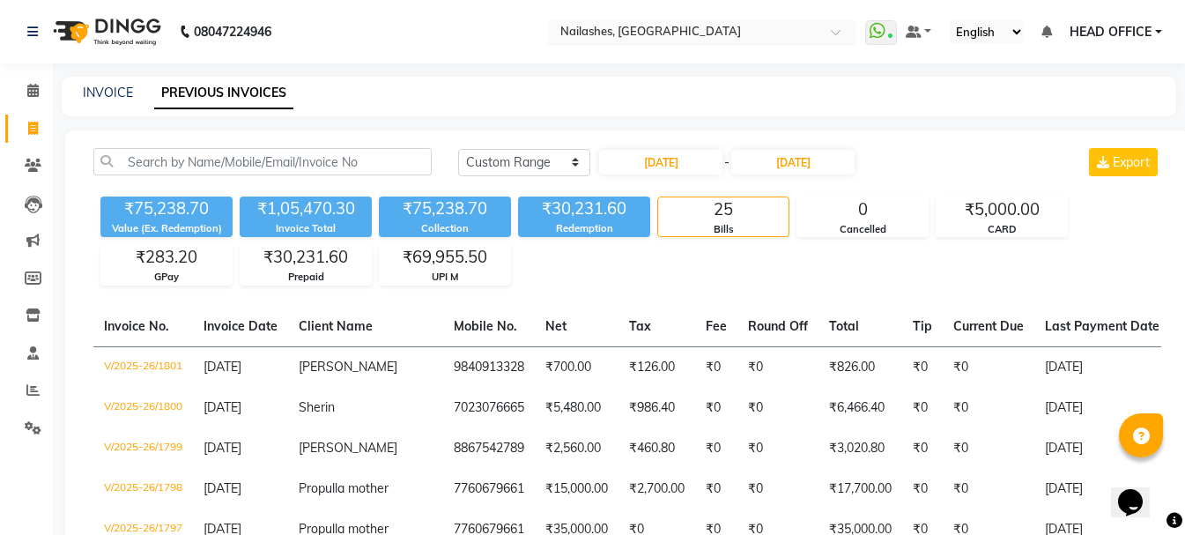
click at [756, 33] on input "text" at bounding box center [685, 34] width 256 height 18
type input "vart"
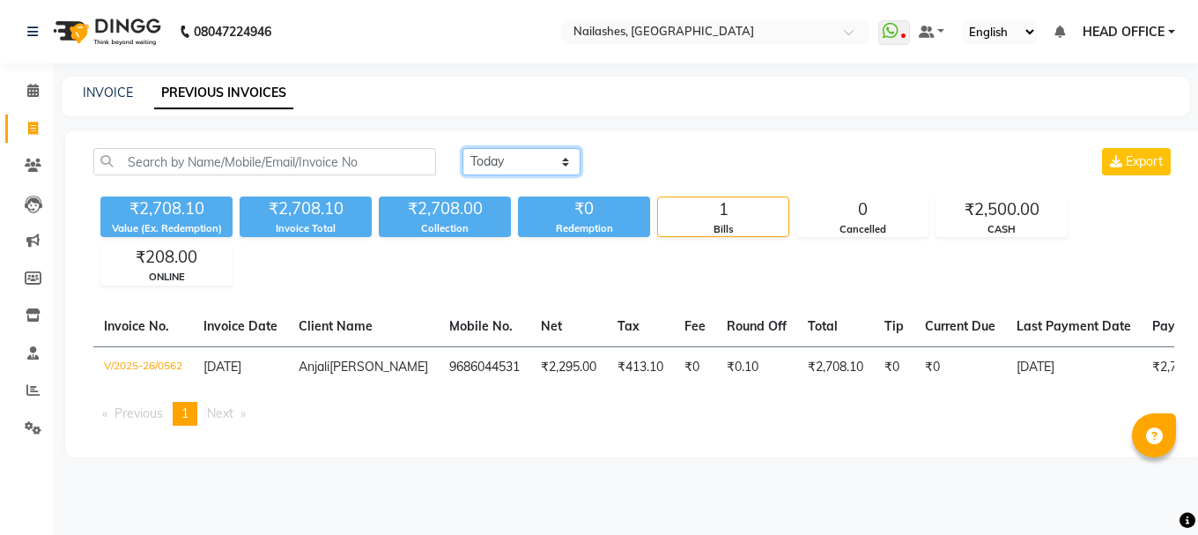
click at [481, 168] on select "[DATE] [DATE] Custom Range" at bounding box center [522, 161] width 118 height 27
select select "range"
click at [463, 148] on select "[DATE] [DATE] Custom Range" at bounding box center [522, 161] width 118 height 27
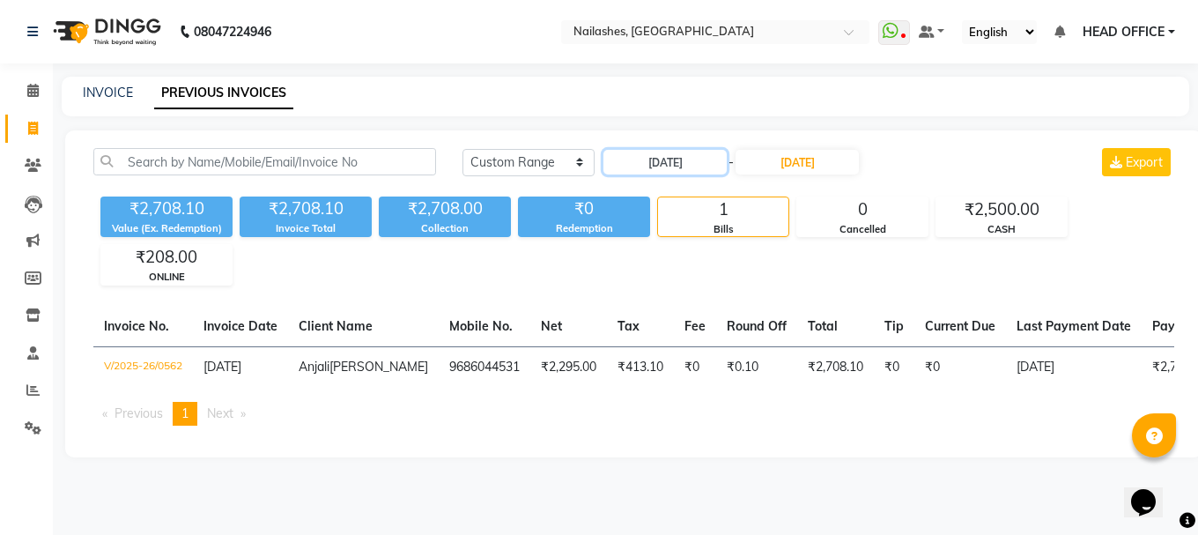
click at [663, 172] on input "[DATE]" at bounding box center [665, 162] width 123 height 25
select select "9"
select select "2025"
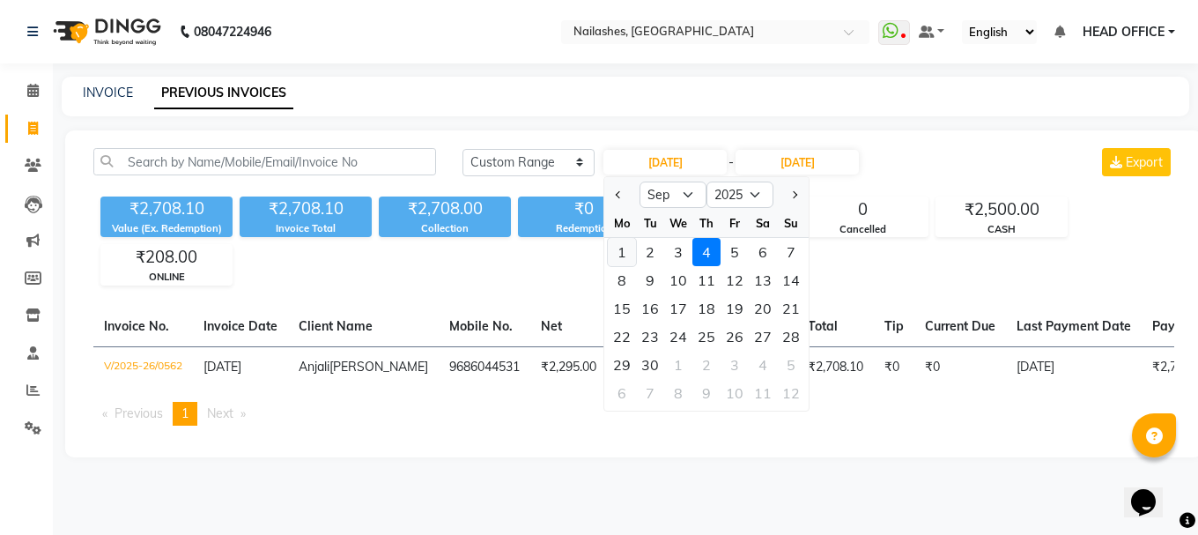
click at [629, 259] on div "1" at bounding box center [622, 252] width 28 height 28
type input "[DATE]"
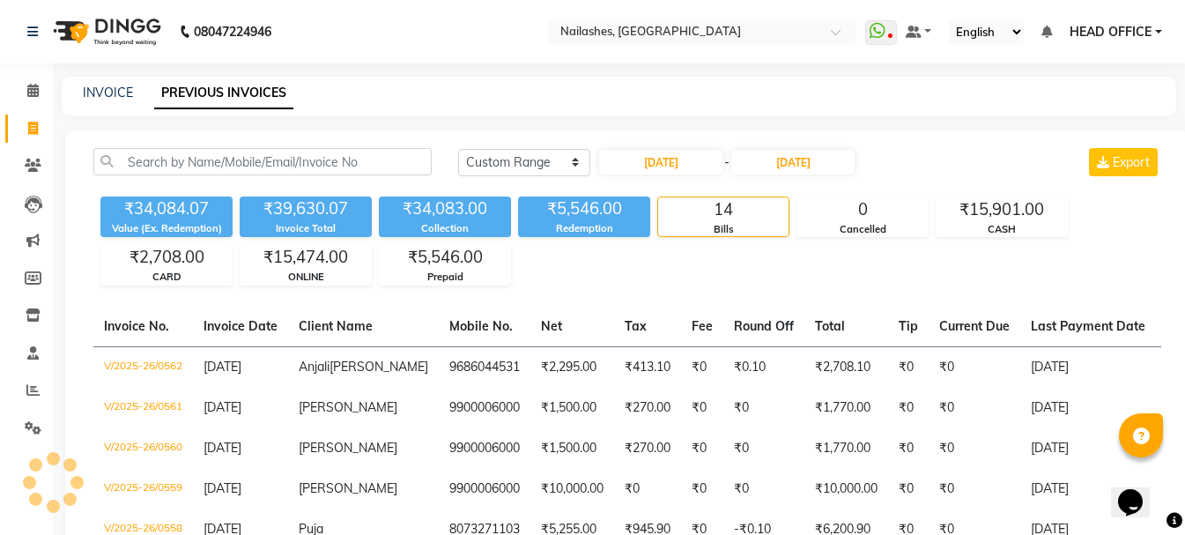
click at [849, 163] on input "[DATE]" at bounding box center [792, 162] width 123 height 25
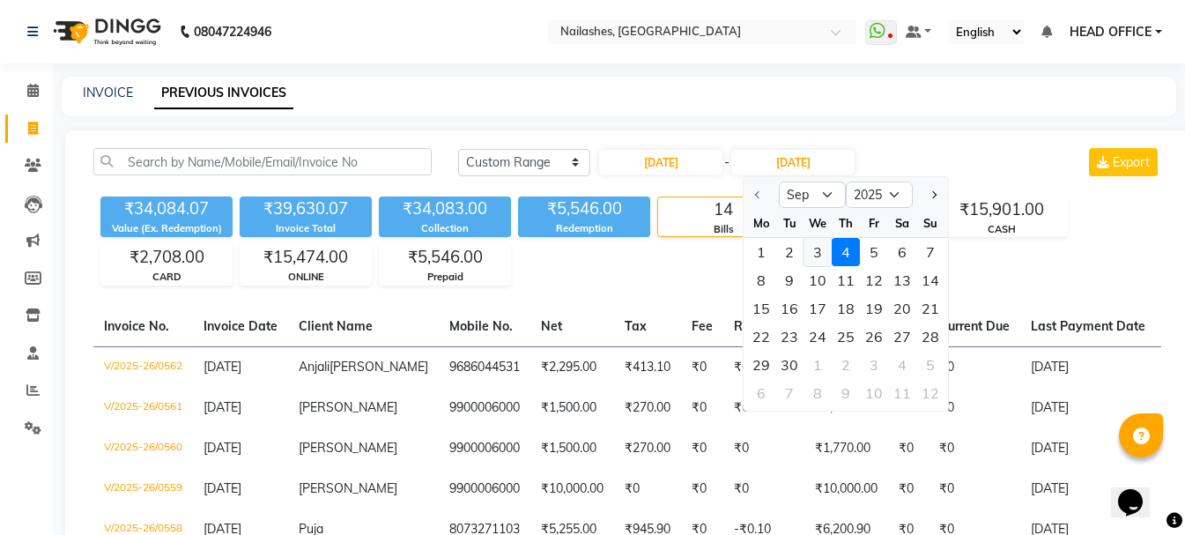
click at [819, 247] on div "3" at bounding box center [818, 252] width 28 height 28
type input "[DATE]"
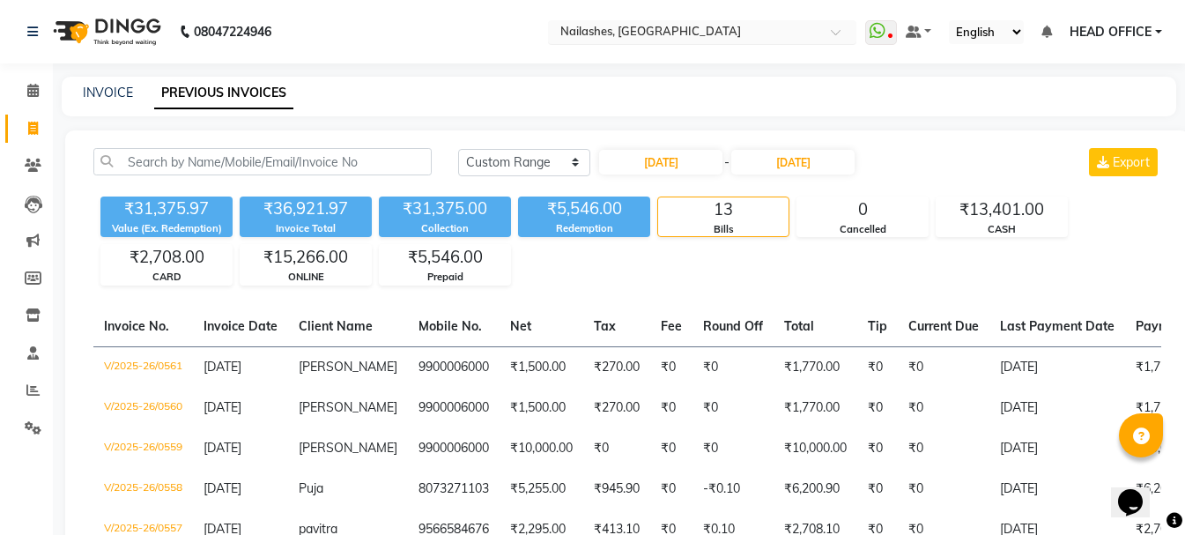
click at [782, 33] on input "text" at bounding box center [685, 34] width 256 height 18
type input "saha"
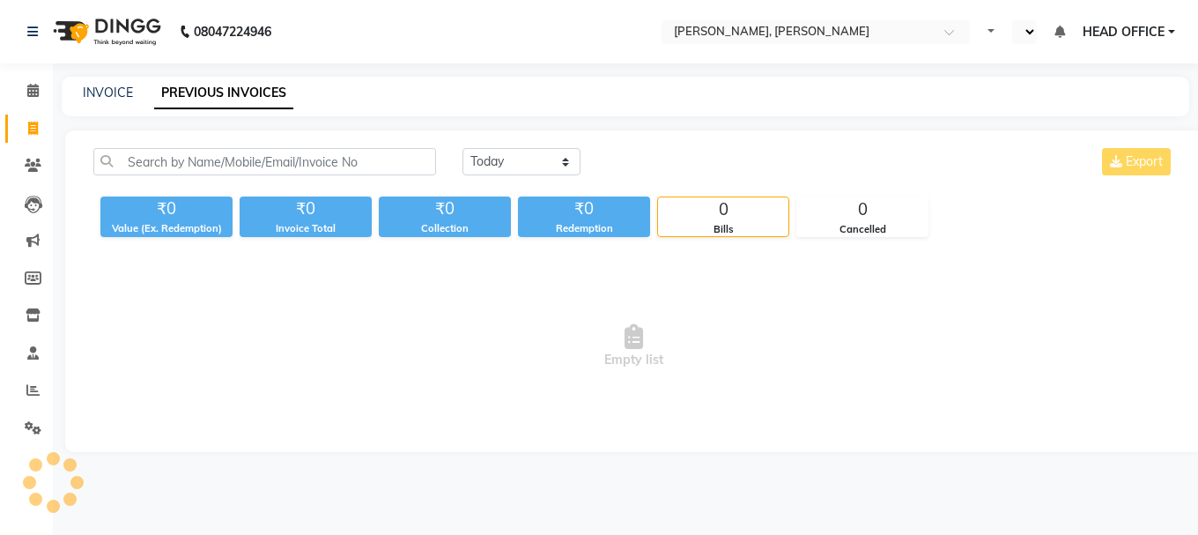
select select "en"
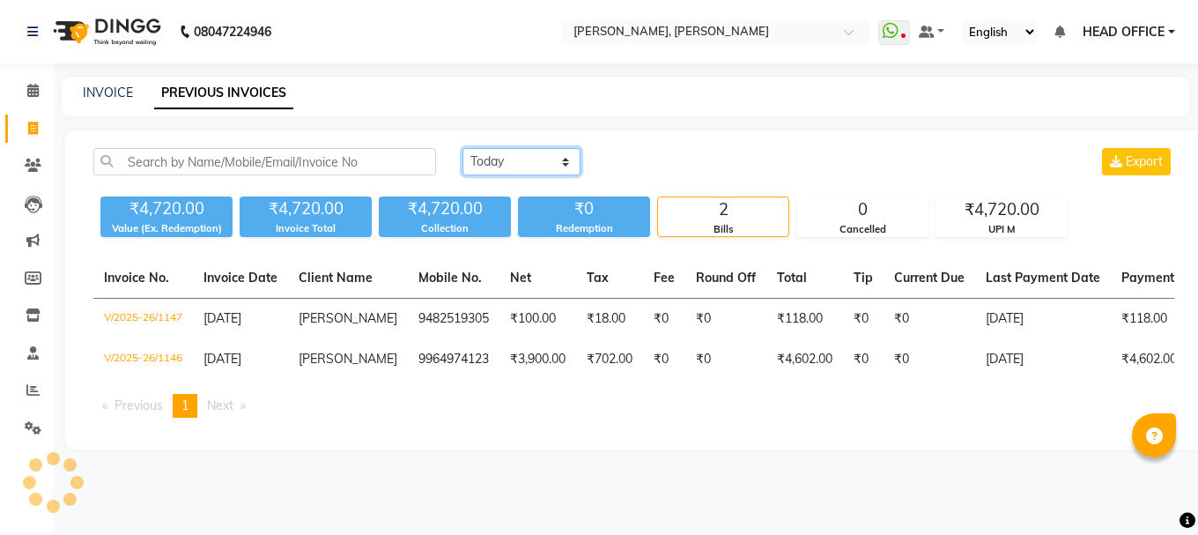
click at [557, 161] on select "[DATE] [DATE] Custom Range" at bounding box center [522, 161] width 118 height 27
select select "range"
click at [463, 148] on select "[DATE] [DATE] Custom Range" at bounding box center [522, 161] width 118 height 27
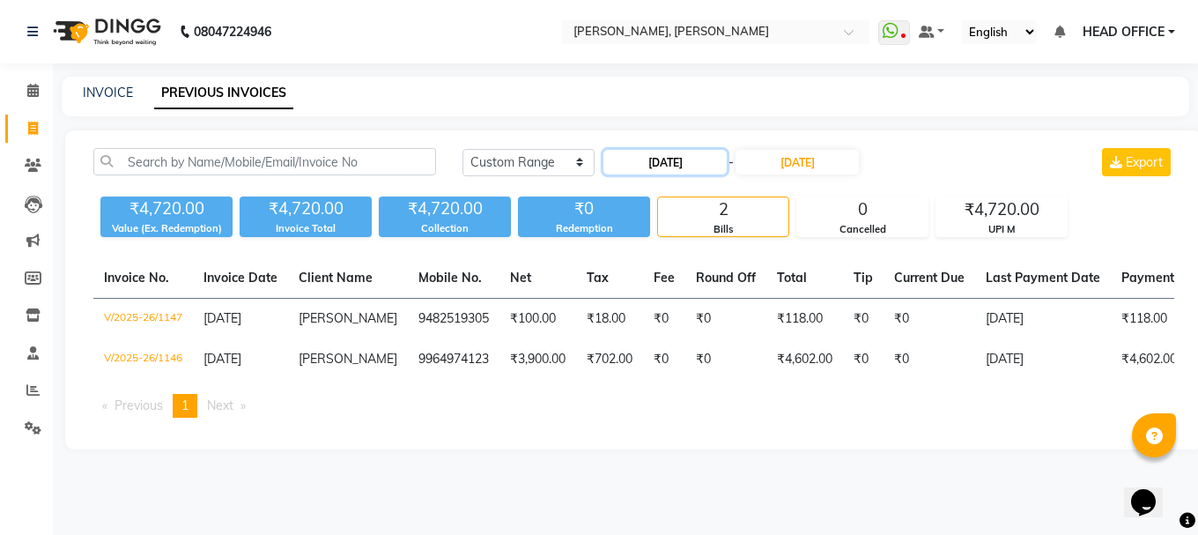
click at [656, 164] on input "[DATE]" at bounding box center [665, 162] width 123 height 25
select select "9"
select select "2025"
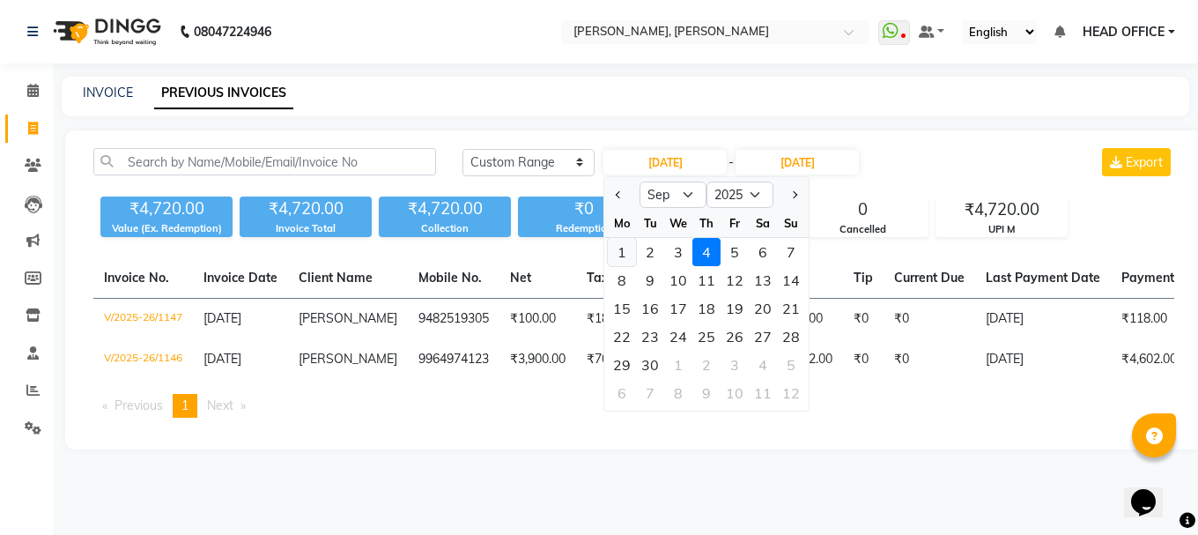
click at [632, 259] on div "1" at bounding box center [622, 252] width 28 height 28
type input "[DATE]"
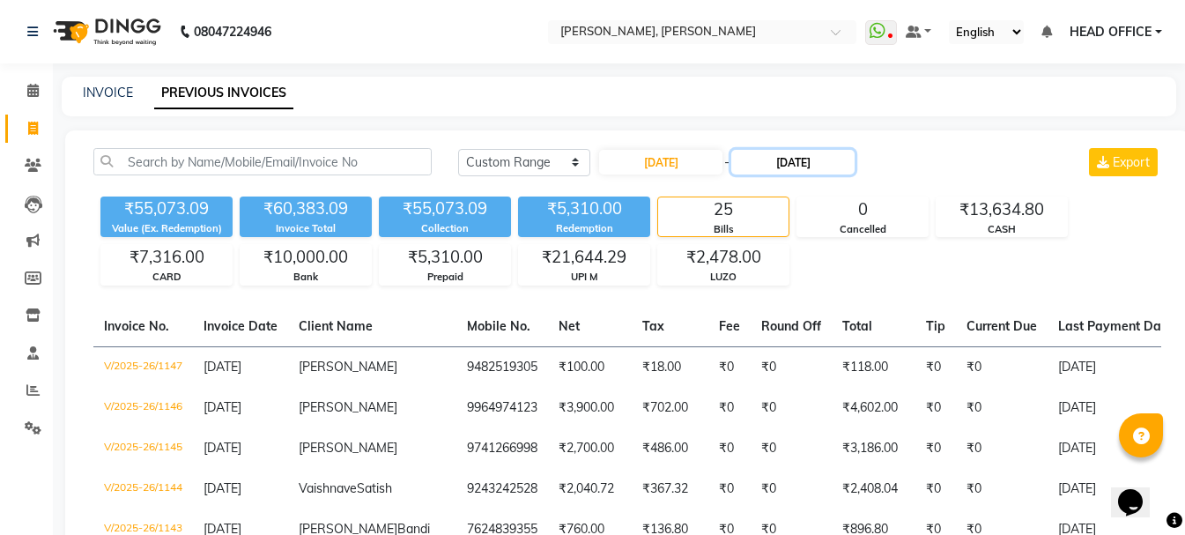
click at [845, 161] on input "[DATE]" at bounding box center [792, 162] width 123 height 25
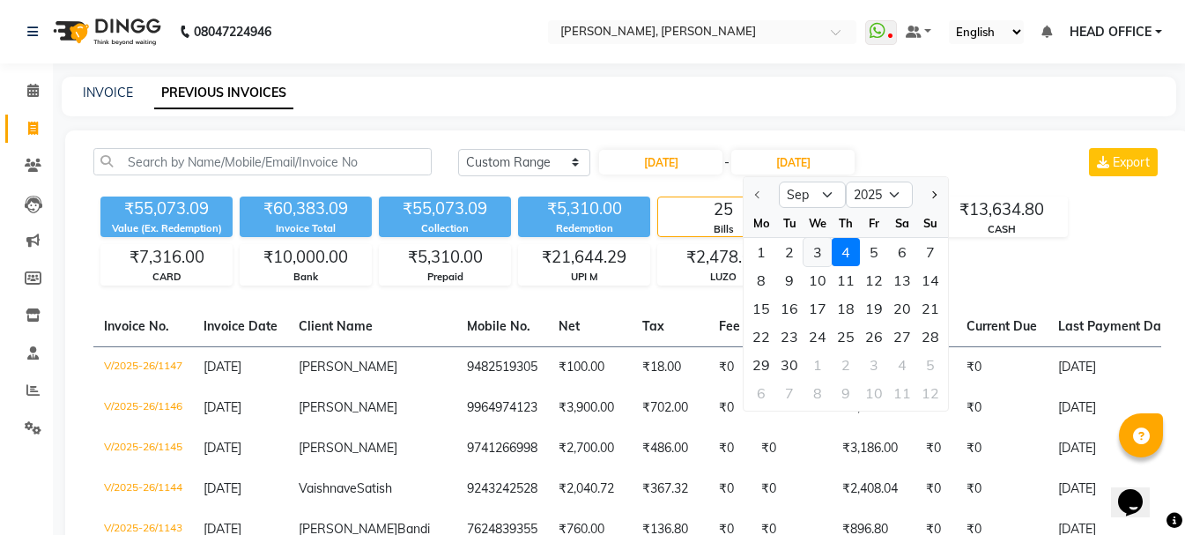
click at [817, 253] on div "3" at bounding box center [818, 252] width 28 height 28
type input "[DATE]"
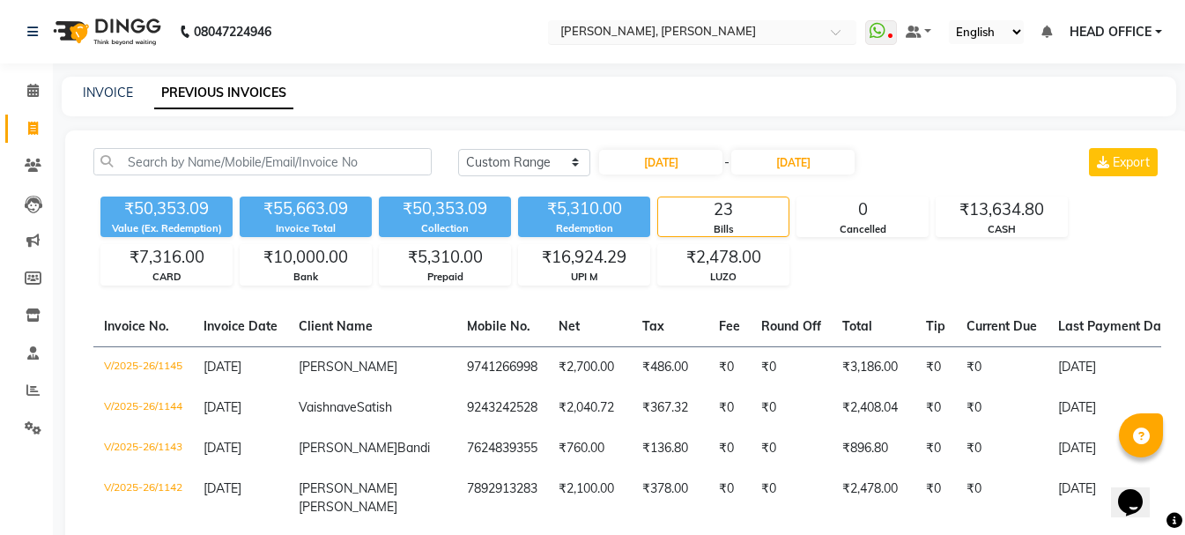
click at [742, 40] on input "text" at bounding box center [685, 34] width 256 height 18
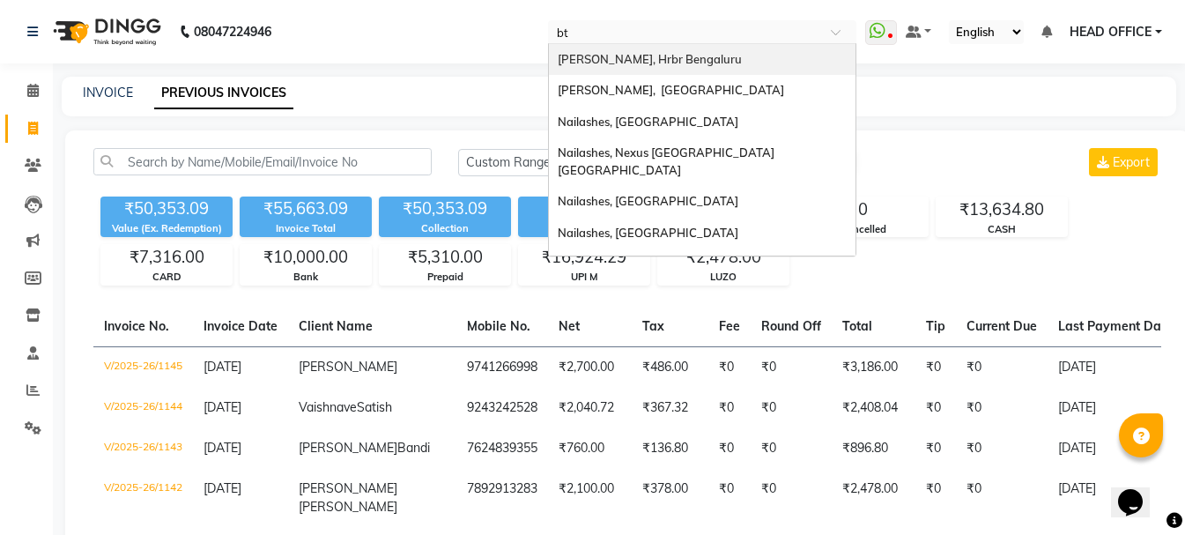
type input "btm"
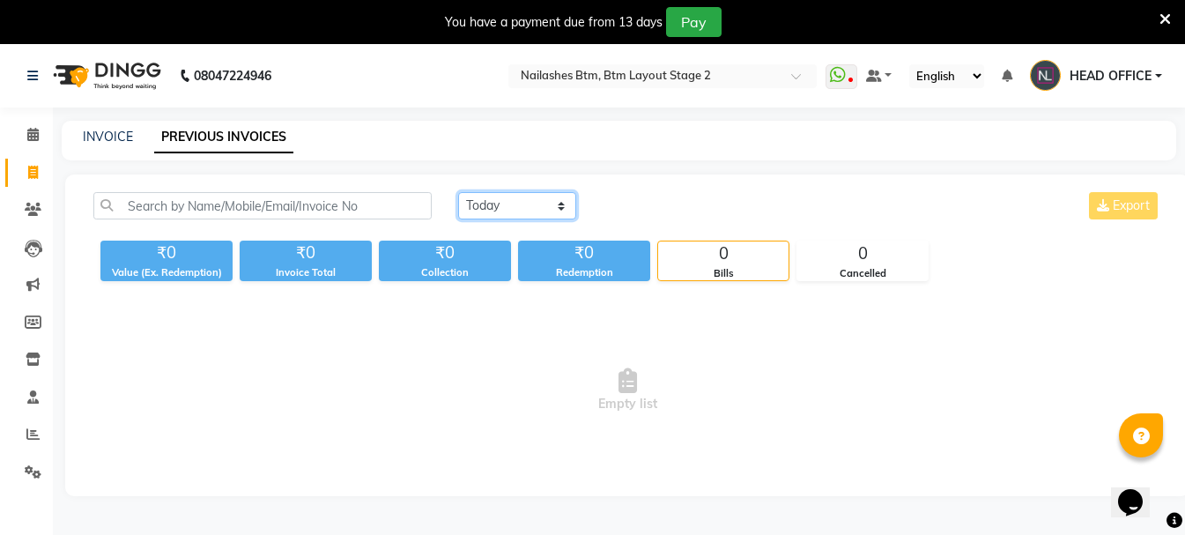
click at [543, 202] on select "[DATE] [DATE] Custom Range" at bounding box center [517, 205] width 118 height 27
select select "range"
click at [458, 192] on select "[DATE] [DATE] Custom Range" at bounding box center [517, 205] width 118 height 27
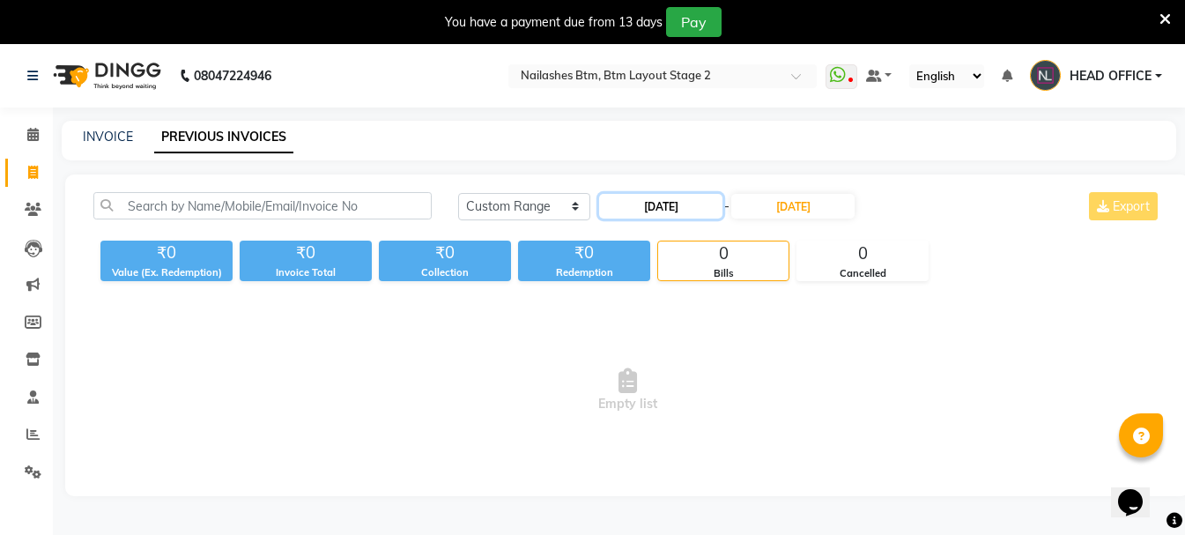
click at [708, 211] on input "[DATE]" at bounding box center [660, 206] width 123 height 25
select select "9"
select select "2025"
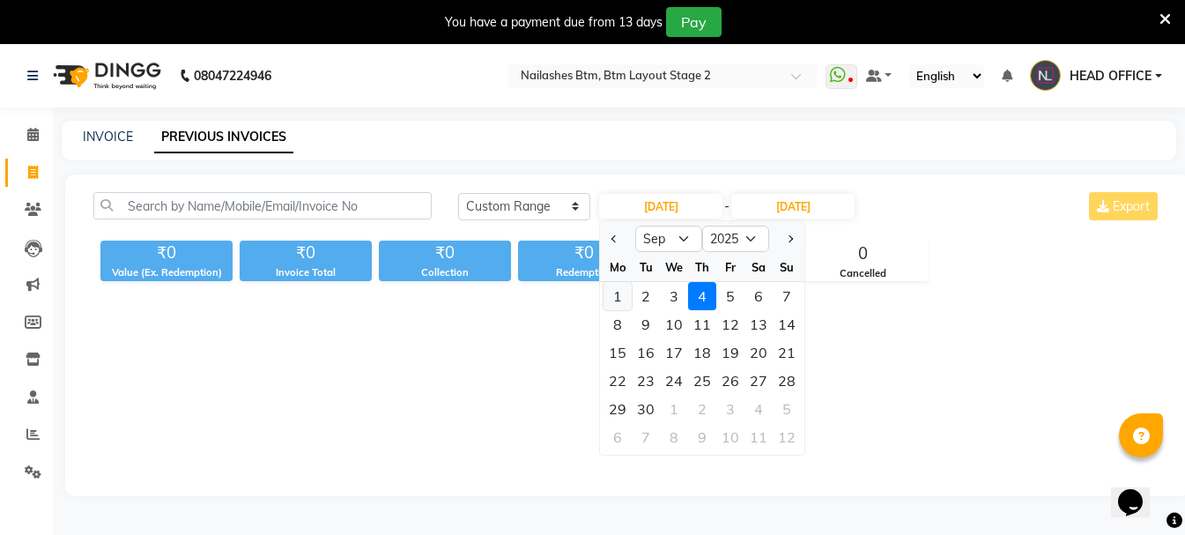
click at [630, 290] on div "1" at bounding box center [618, 296] width 28 height 28
type input "[DATE]"
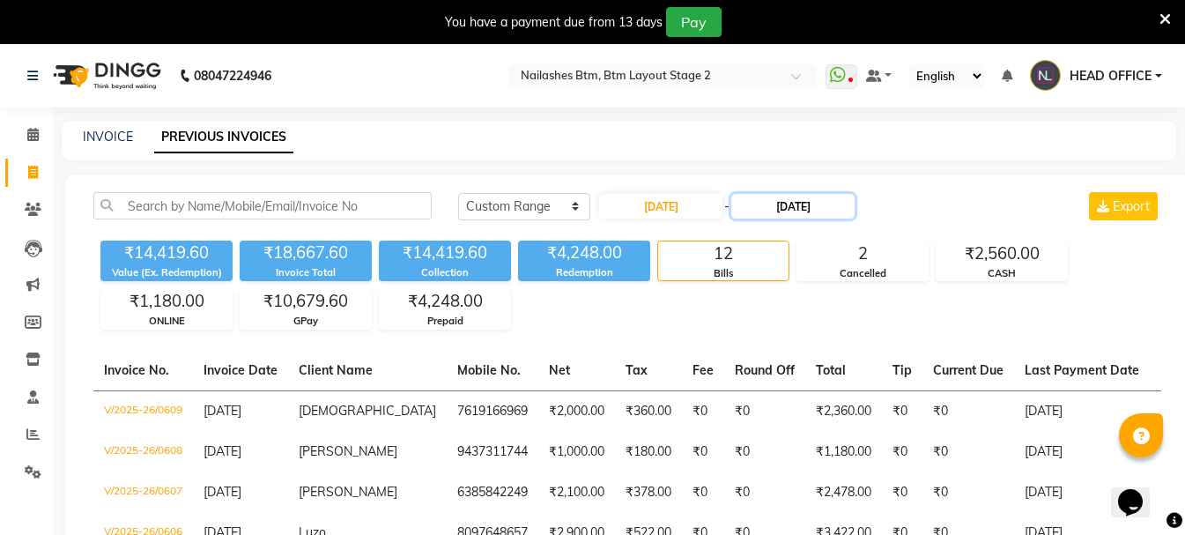
click at [805, 206] on input "[DATE]" at bounding box center [792, 206] width 123 height 25
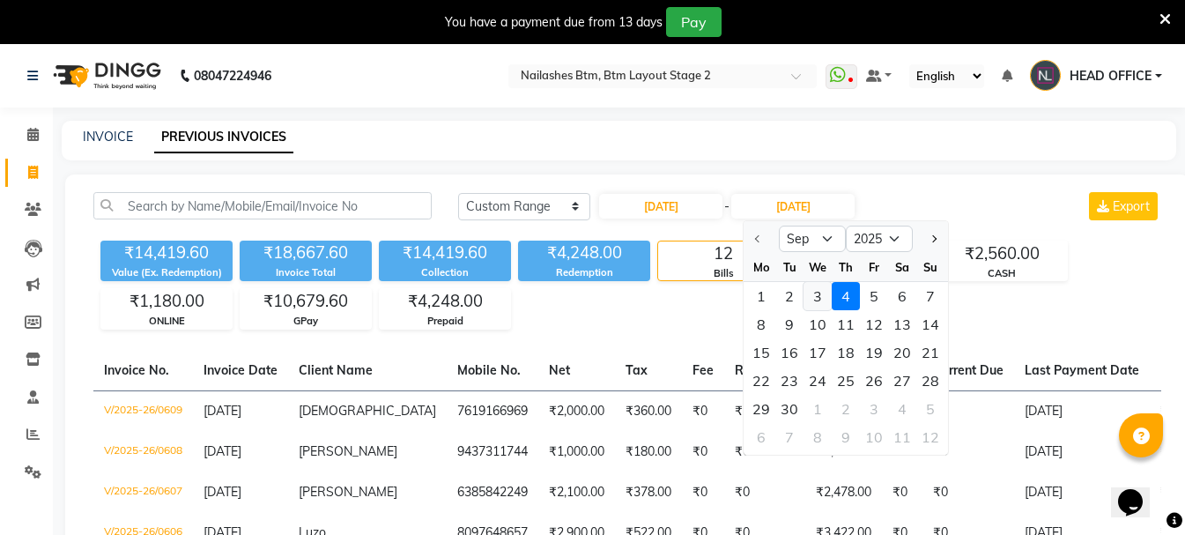
click at [813, 300] on div "3" at bounding box center [818, 296] width 28 height 28
type input "[DATE]"
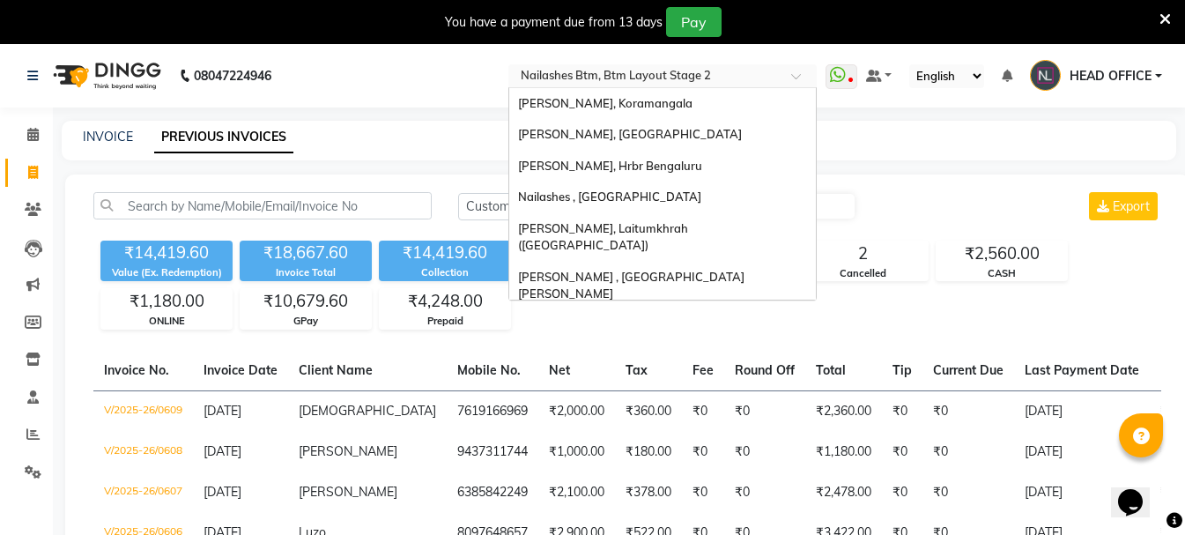
click at [724, 78] on input "text" at bounding box center [645, 78] width 256 height 18
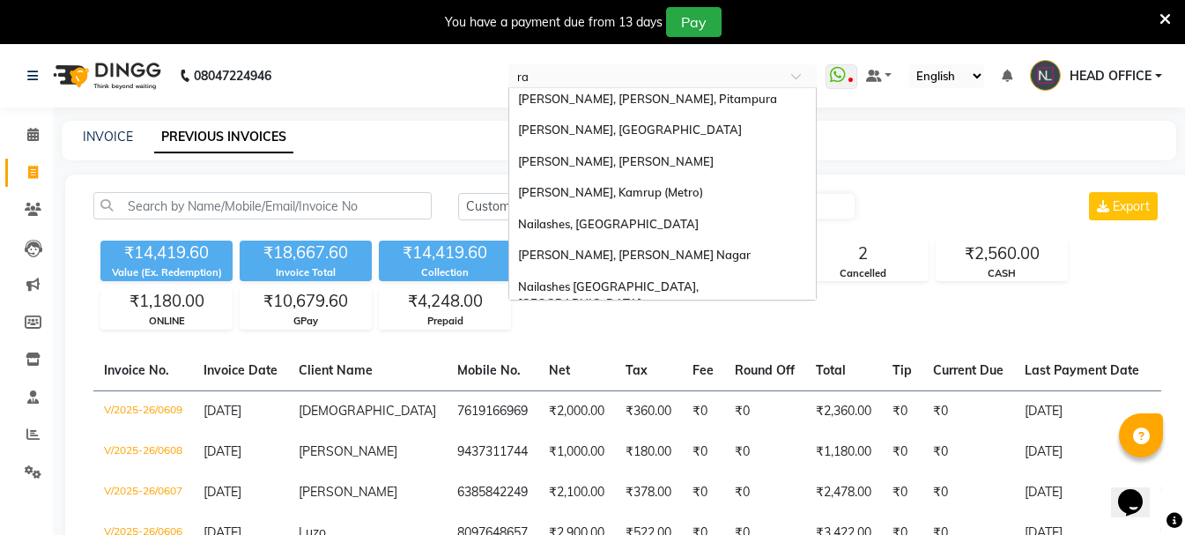
scroll to position [164, 0]
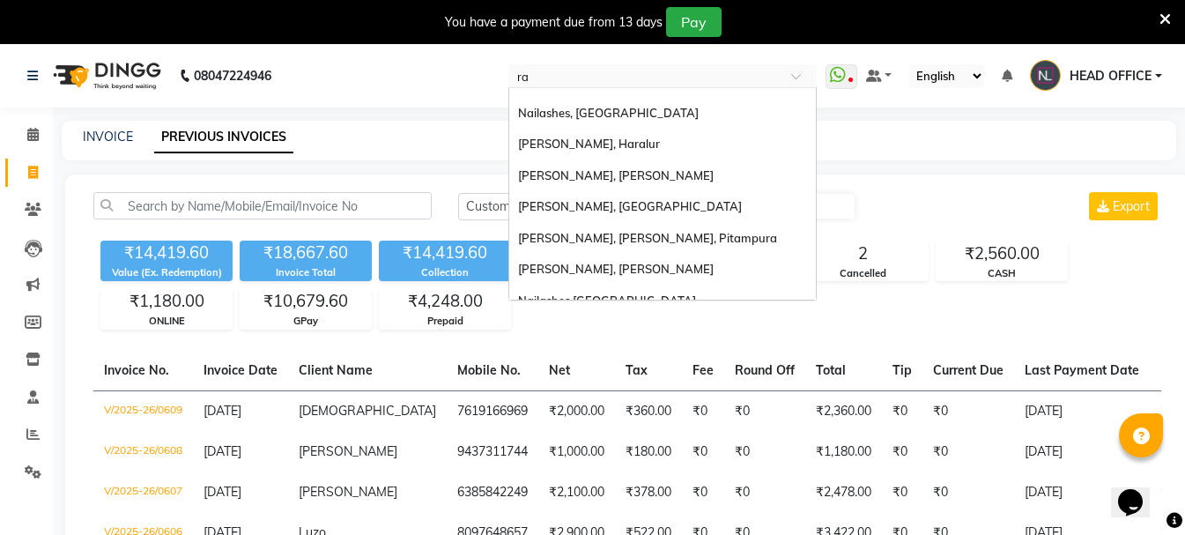
type input "raj"
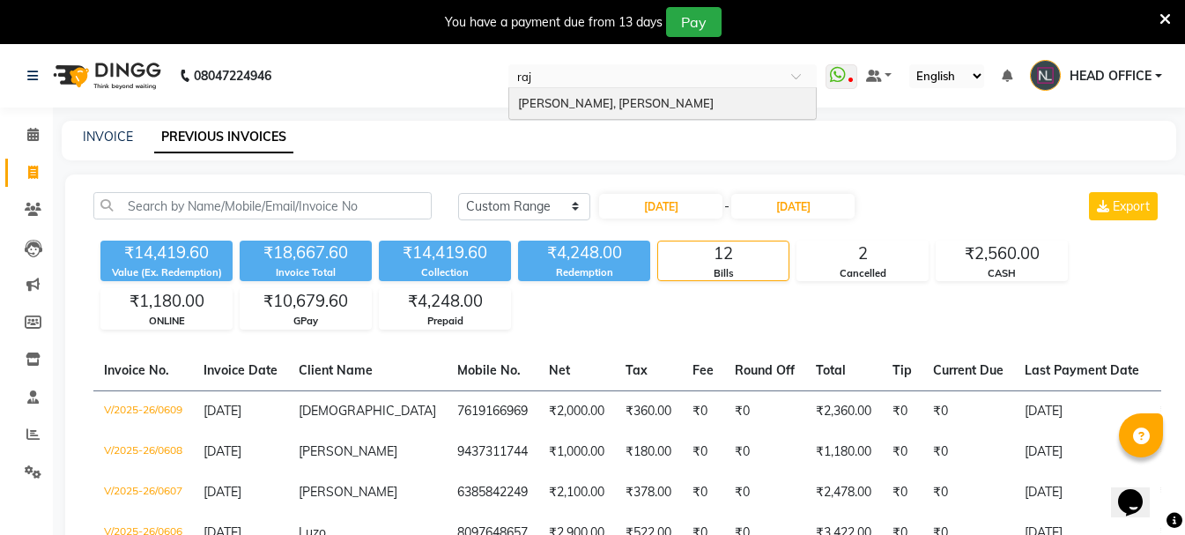
scroll to position [0, 0]
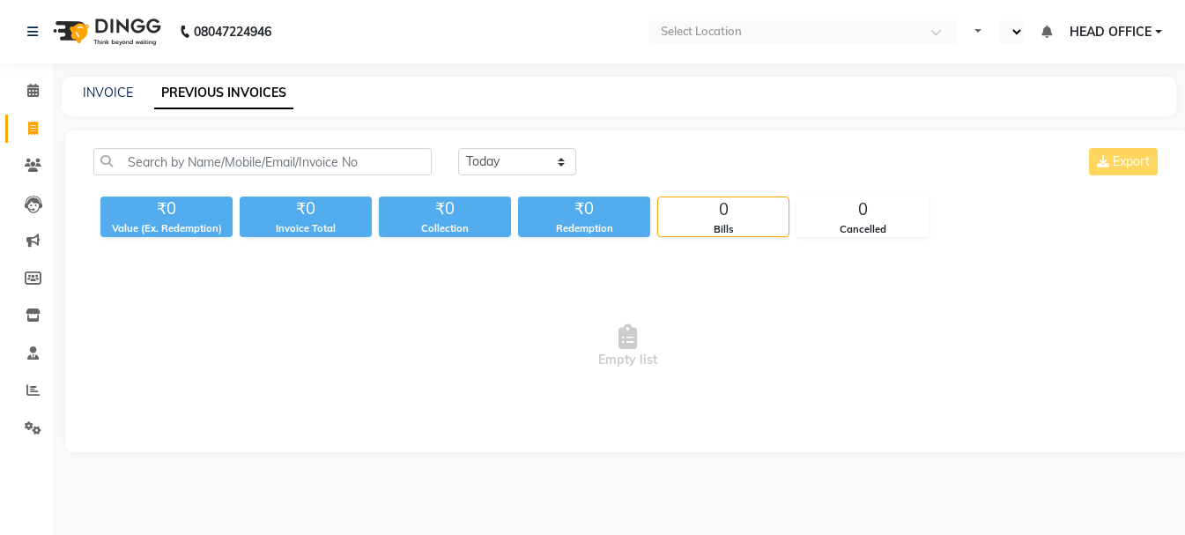
select select "en"
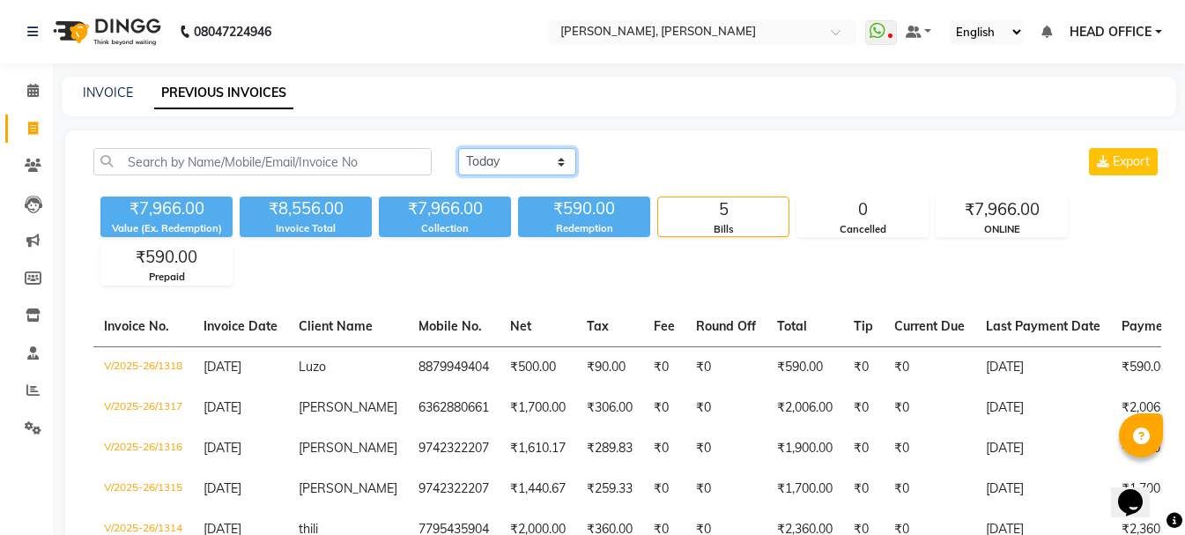
click at [518, 152] on select "[DATE] [DATE] Custom Range" at bounding box center [517, 161] width 118 height 27
select select "range"
click at [458, 148] on select "[DATE] [DATE] Custom Range" at bounding box center [517, 161] width 118 height 27
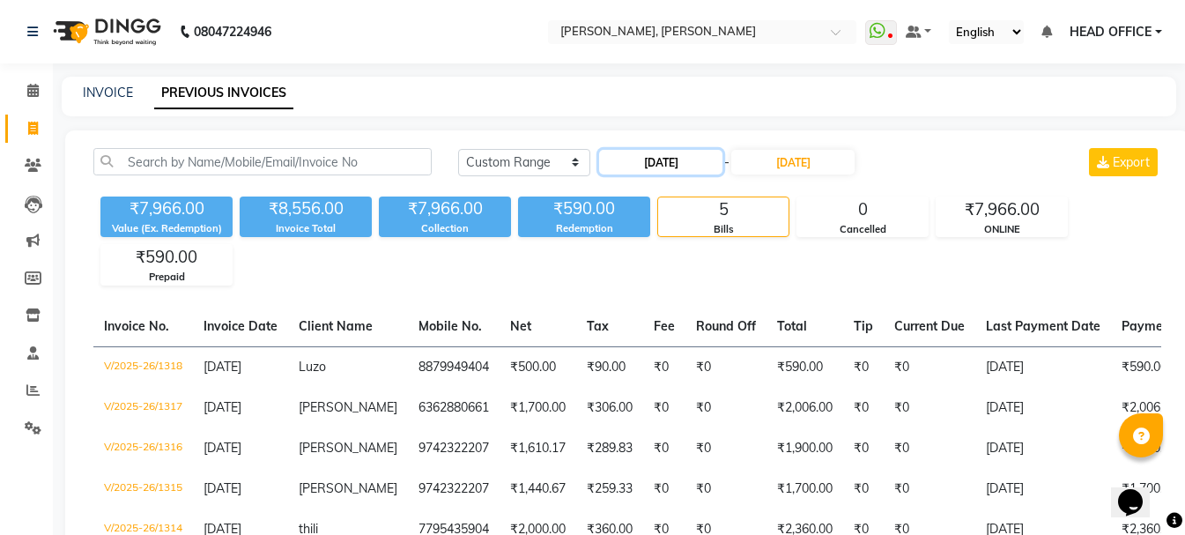
click at [683, 165] on input "[DATE]" at bounding box center [660, 162] width 123 height 25
select select "9"
select select "2025"
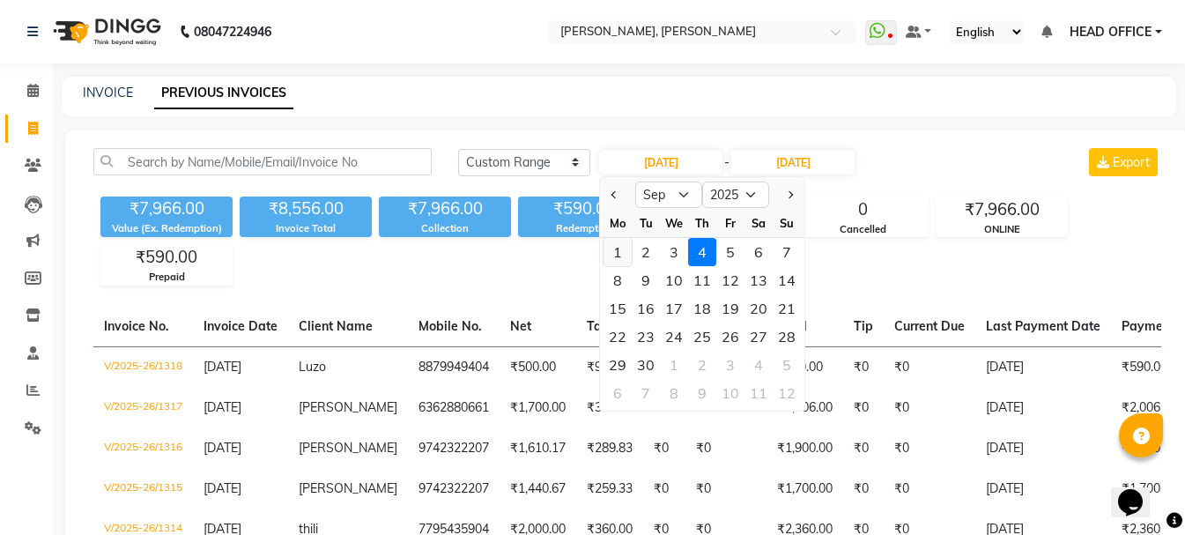
click at [620, 251] on div "1" at bounding box center [618, 252] width 28 height 28
type input "[DATE]"
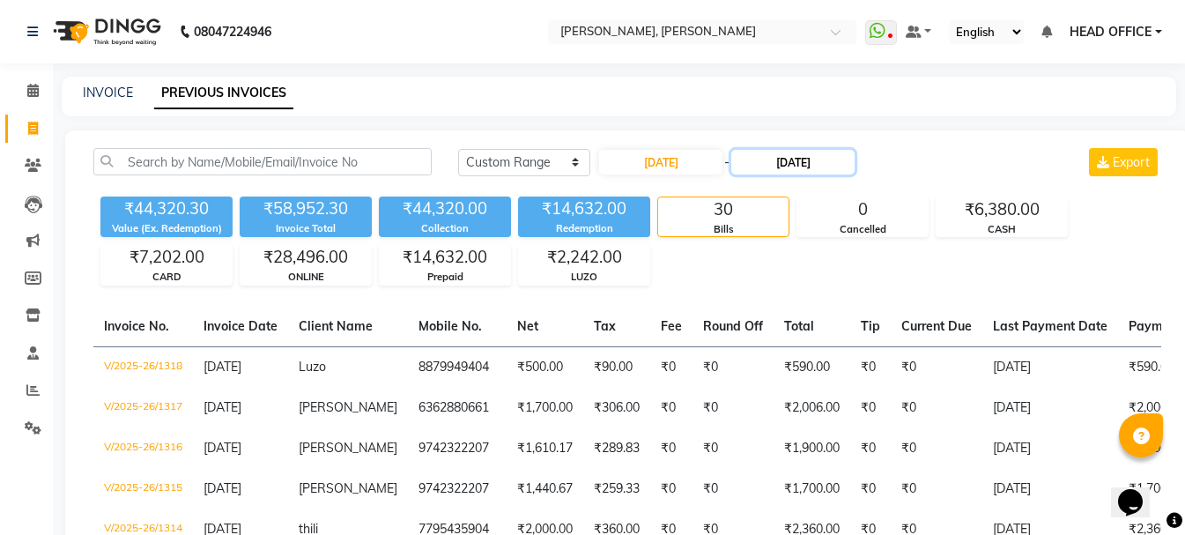
click at [823, 163] on input "[DATE]" at bounding box center [792, 162] width 123 height 25
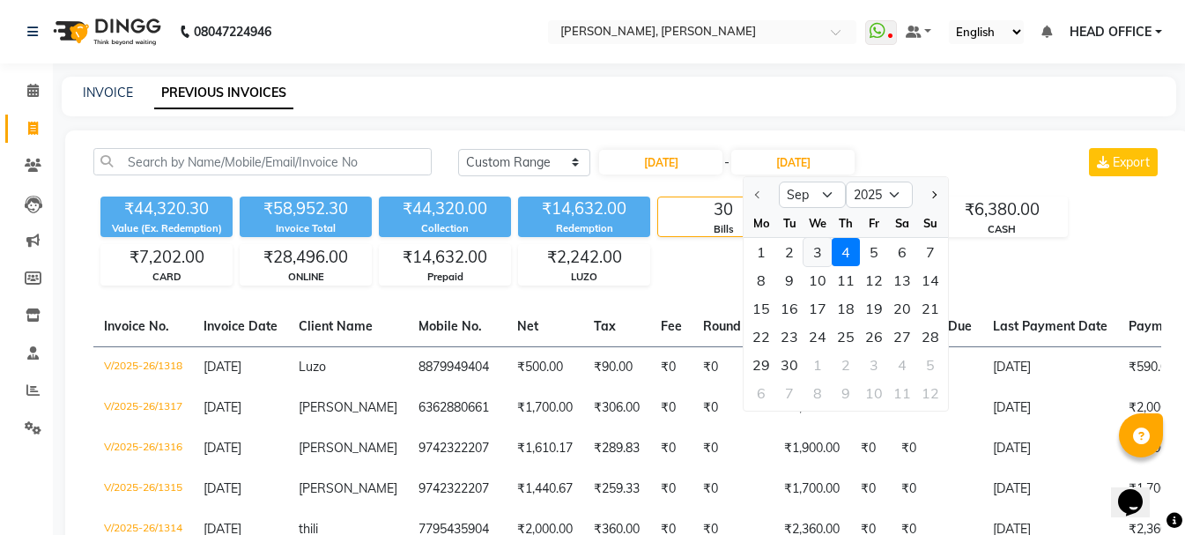
click at [816, 250] on div "3" at bounding box center [818, 252] width 28 height 28
type input "[DATE]"
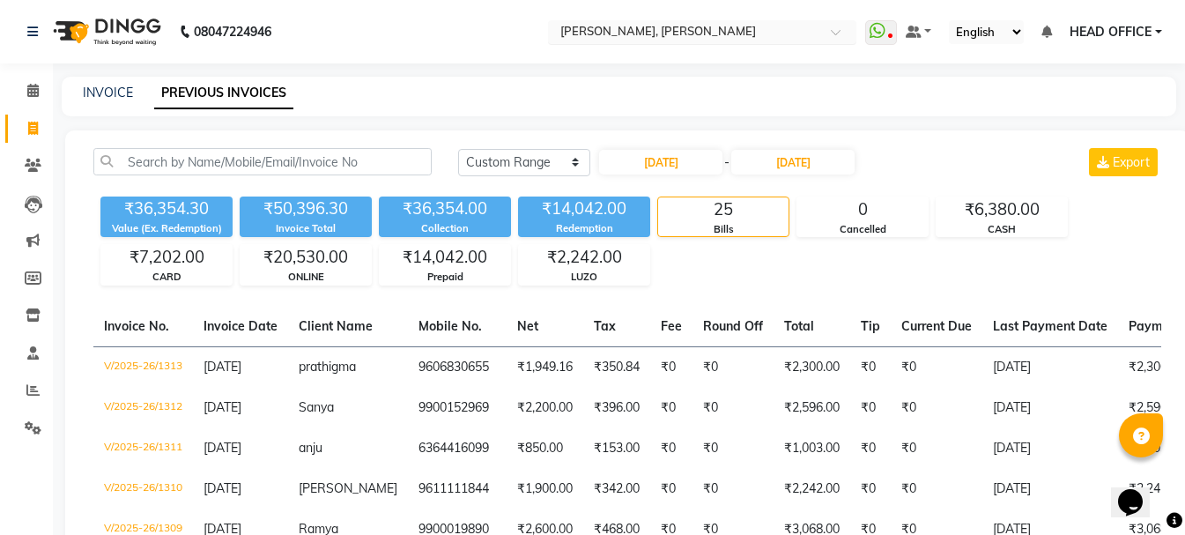
click at [743, 33] on input "text" at bounding box center [685, 34] width 256 height 18
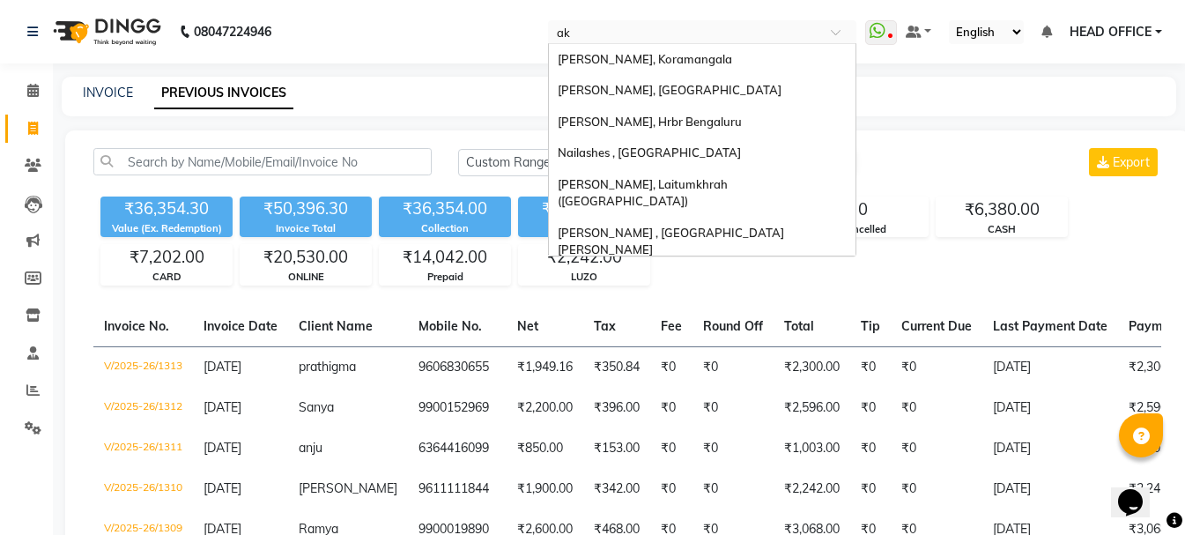
type input "aks"
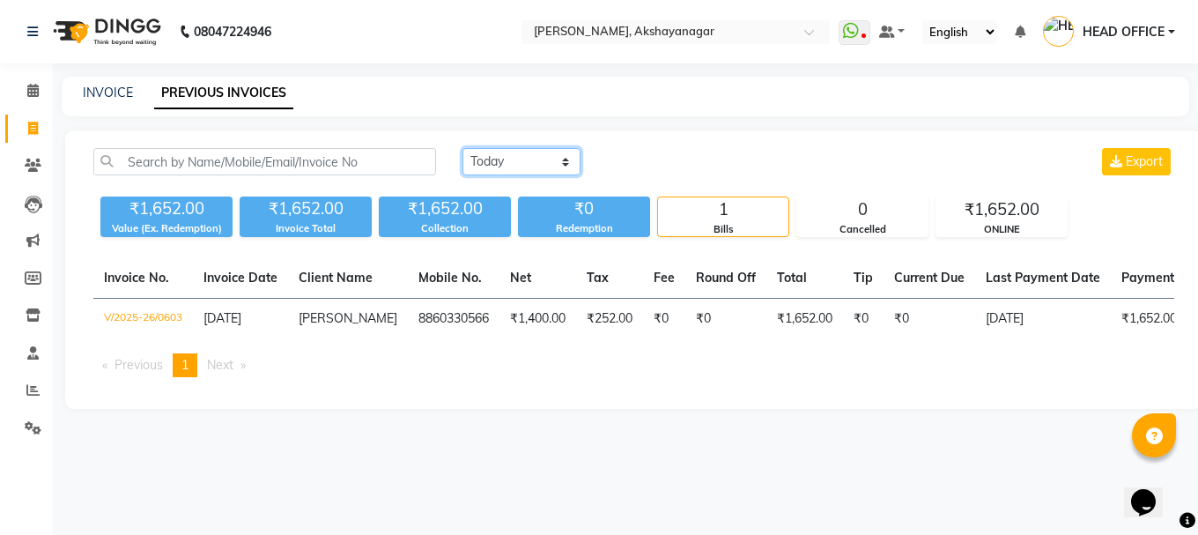
click at [527, 171] on select "[DATE] [DATE] Custom Range" at bounding box center [522, 161] width 118 height 27
select select "range"
click at [463, 148] on select "[DATE] [DATE] Custom Range" at bounding box center [522, 161] width 118 height 27
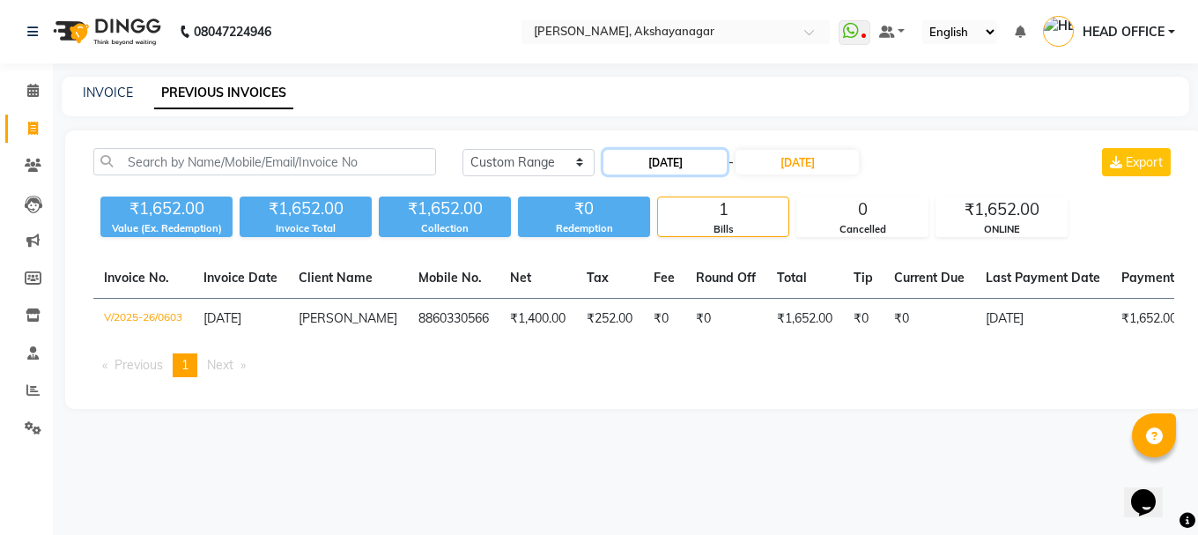
click at [675, 155] on input "[DATE]" at bounding box center [665, 162] width 123 height 25
select select "9"
select select "2025"
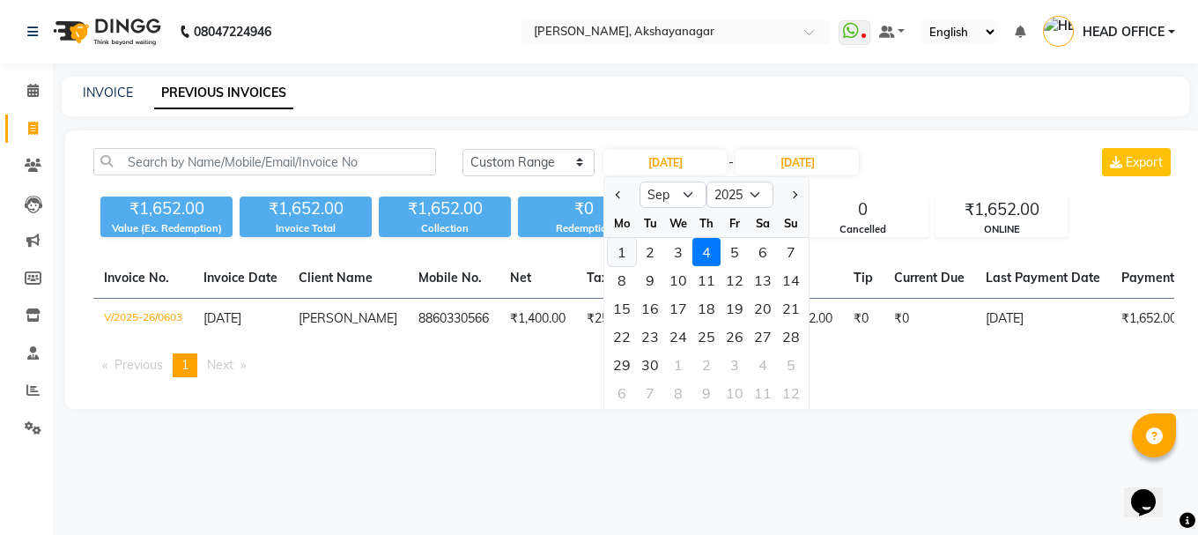
click at [620, 256] on div "1" at bounding box center [622, 252] width 28 height 28
type input "[DATE]"
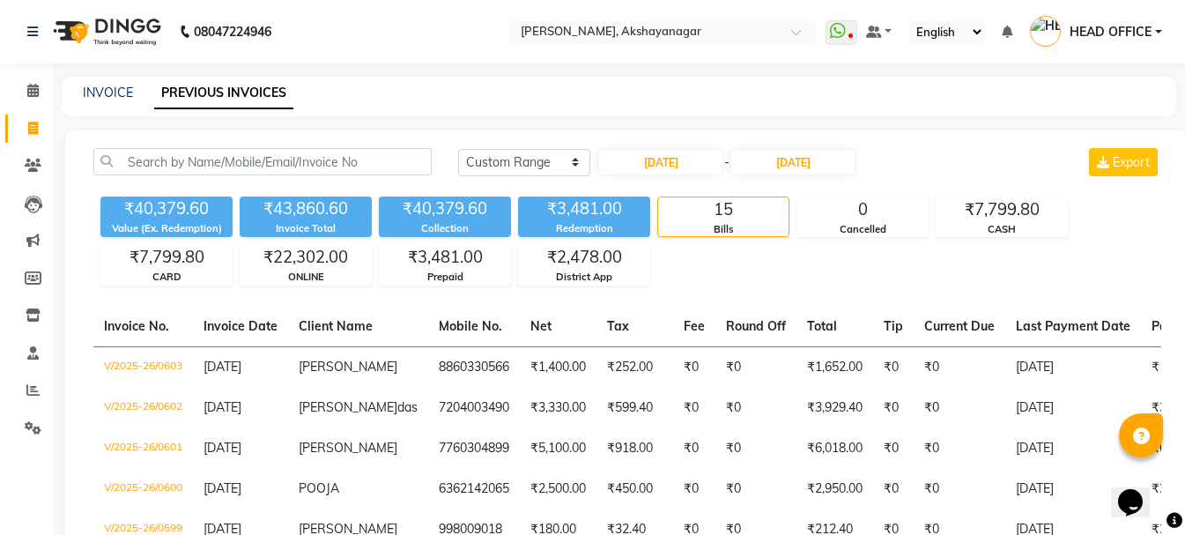
click at [816, 148] on div "01-09-2025 - 04-09-2025" at bounding box center [726, 162] width 259 height 28
click at [819, 167] on input "[DATE]" at bounding box center [792, 162] width 123 height 25
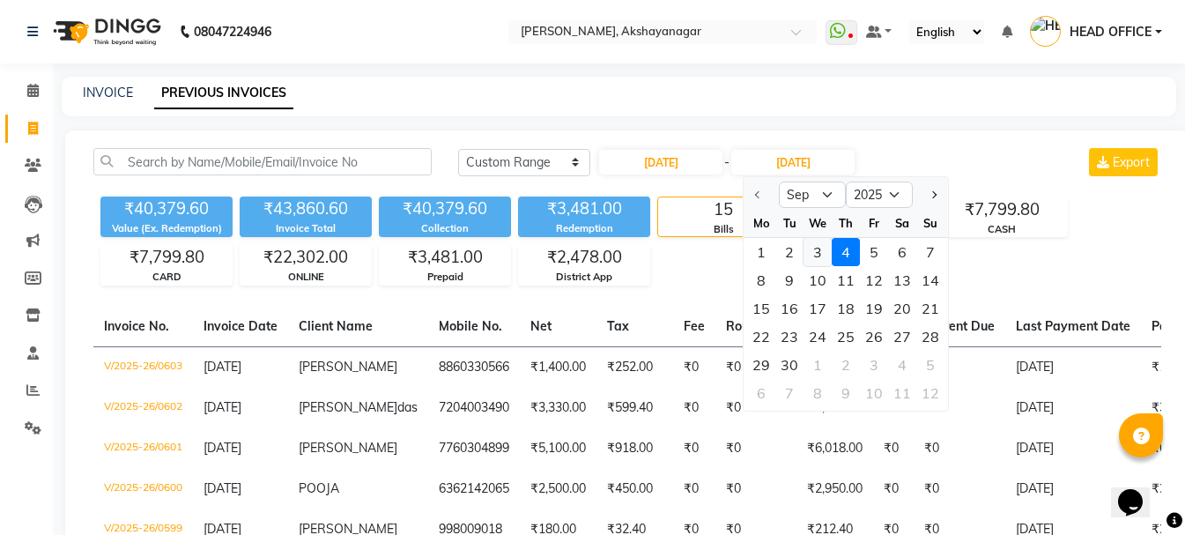
click at [823, 246] on div "3" at bounding box center [818, 252] width 28 height 28
type input "[DATE]"
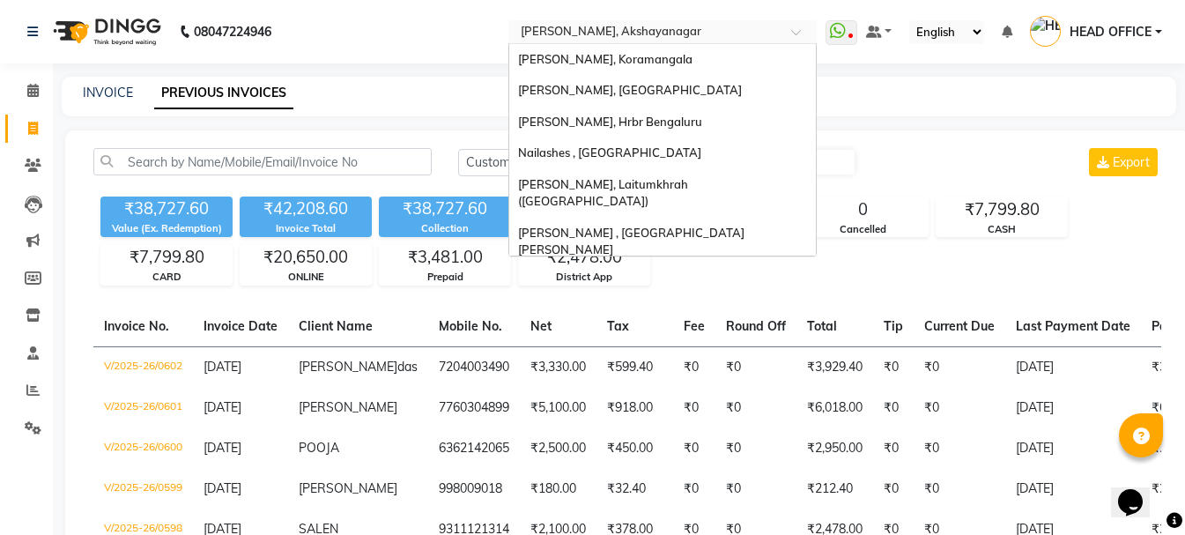
click at [796, 26] on div at bounding box center [662, 34] width 308 height 18
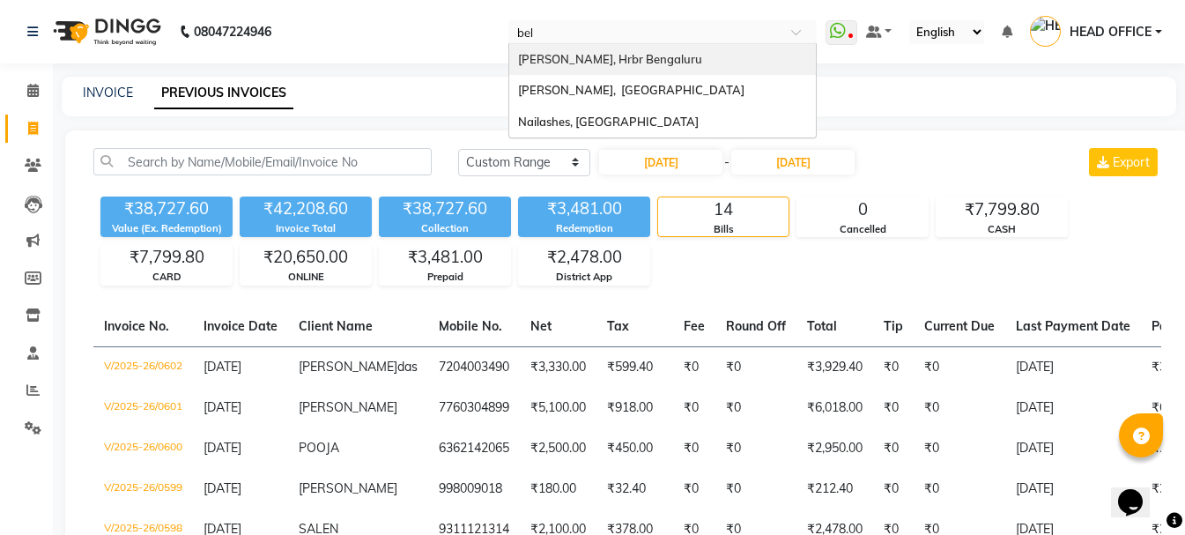
type input "bell"
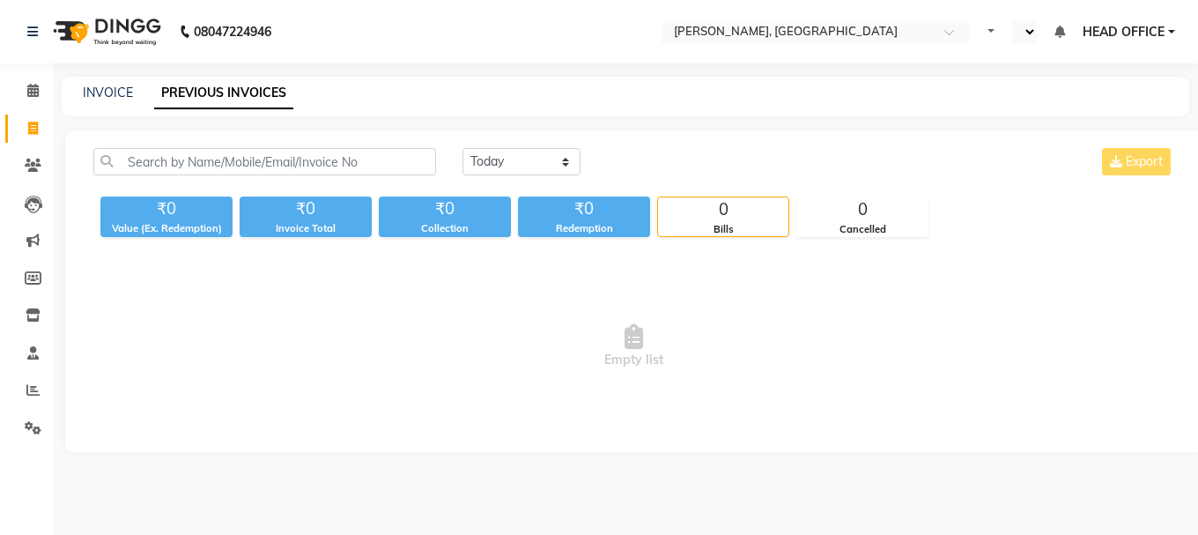
select select "en"
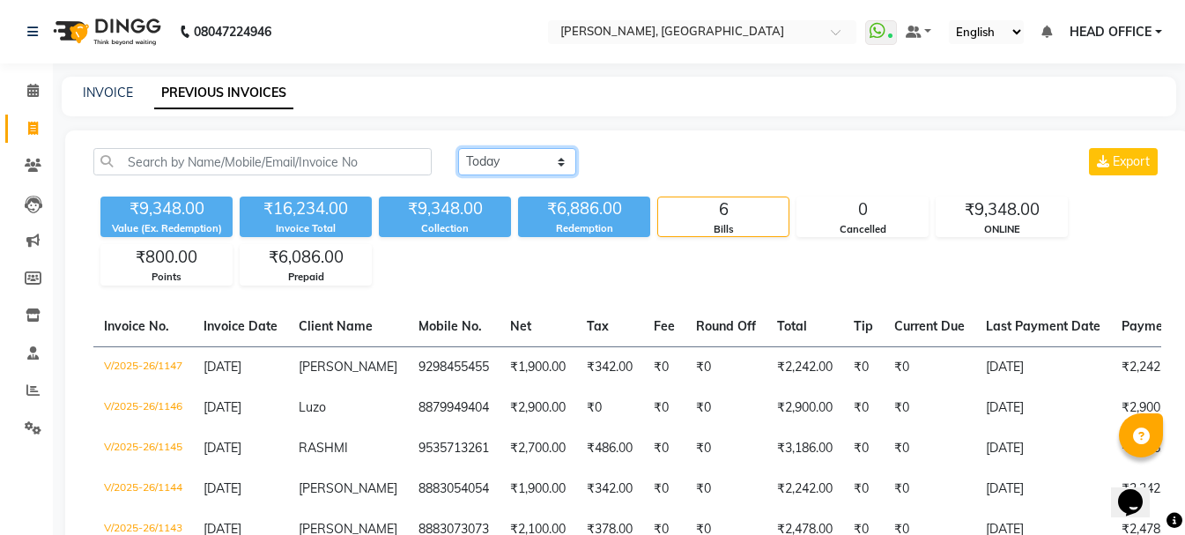
click at [541, 173] on select "[DATE] [DATE] Custom Range" at bounding box center [517, 161] width 118 height 27
select select "range"
click at [458, 148] on select "[DATE] [DATE] Custom Range" at bounding box center [517, 161] width 118 height 27
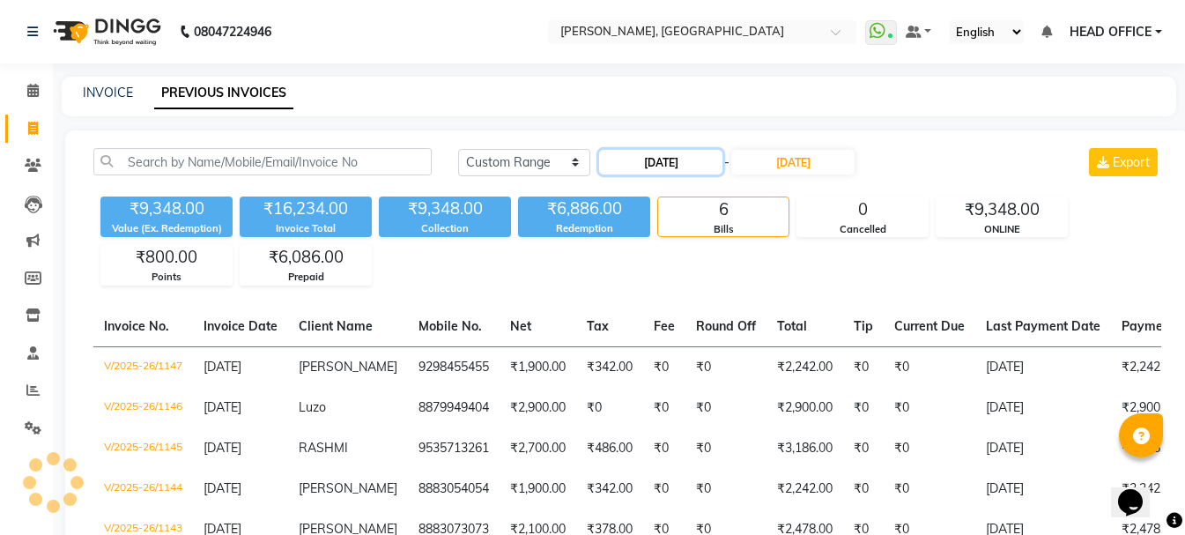
click at [647, 160] on input "[DATE]" at bounding box center [660, 162] width 123 height 25
select select "9"
select select "2025"
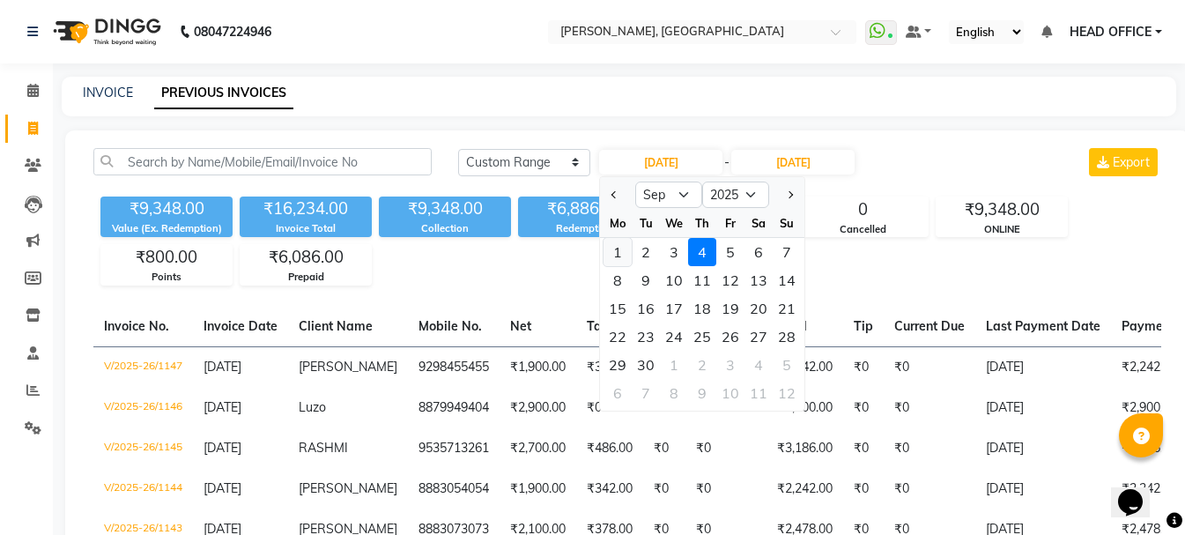
click at [629, 257] on div "1" at bounding box center [618, 252] width 28 height 28
type input "[DATE]"
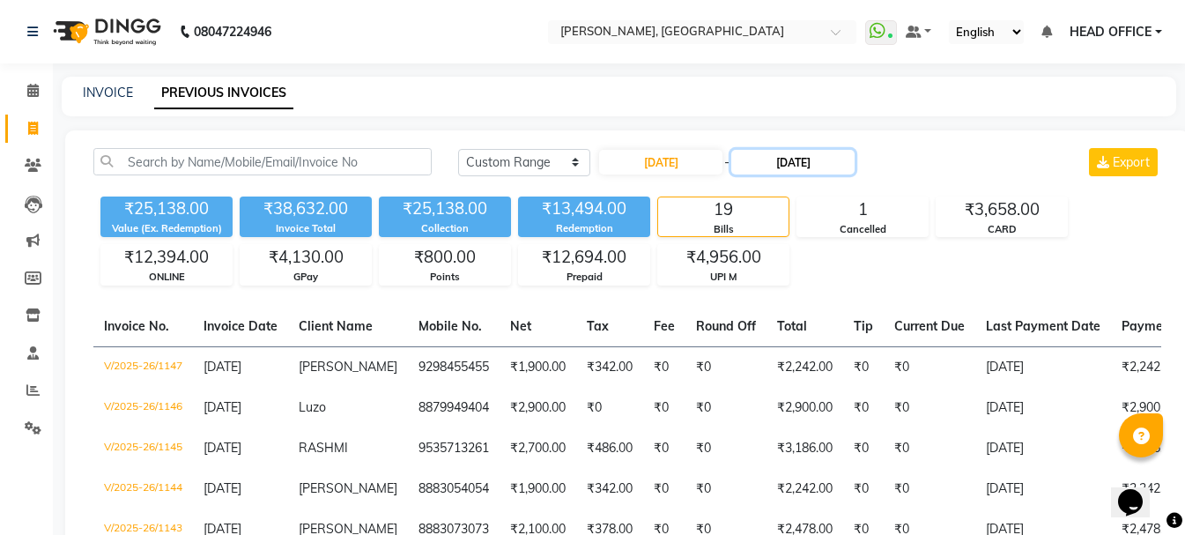
click at [809, 152] on input "[DATE]" at bounding box center [792, 162] width 123 height 25
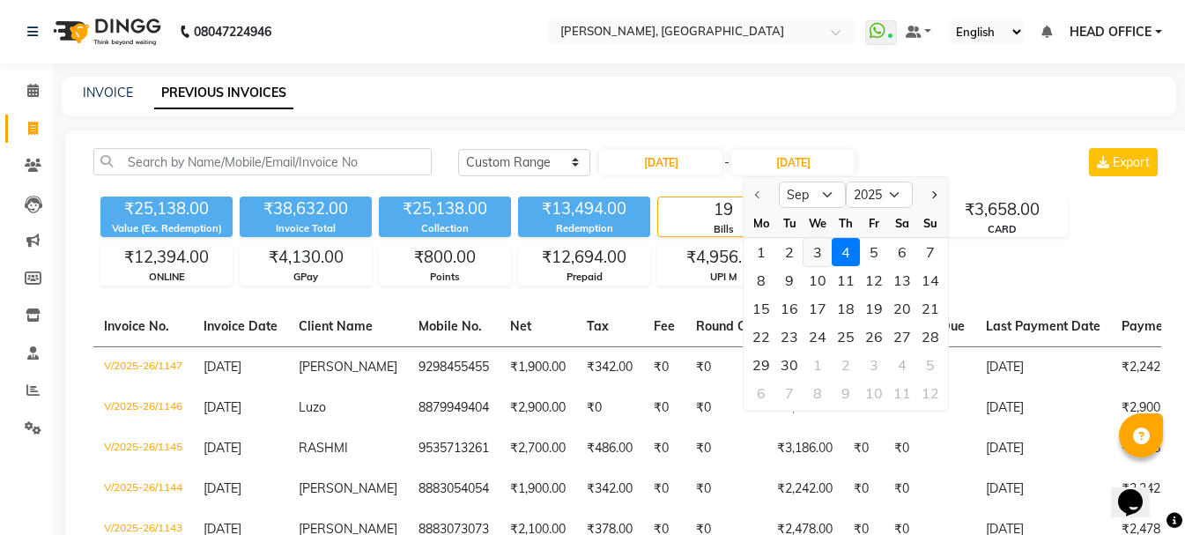
click at [814, 247] on div "3" at bounding box center [818, 252] width 28 height 28
type input "[DATE]"
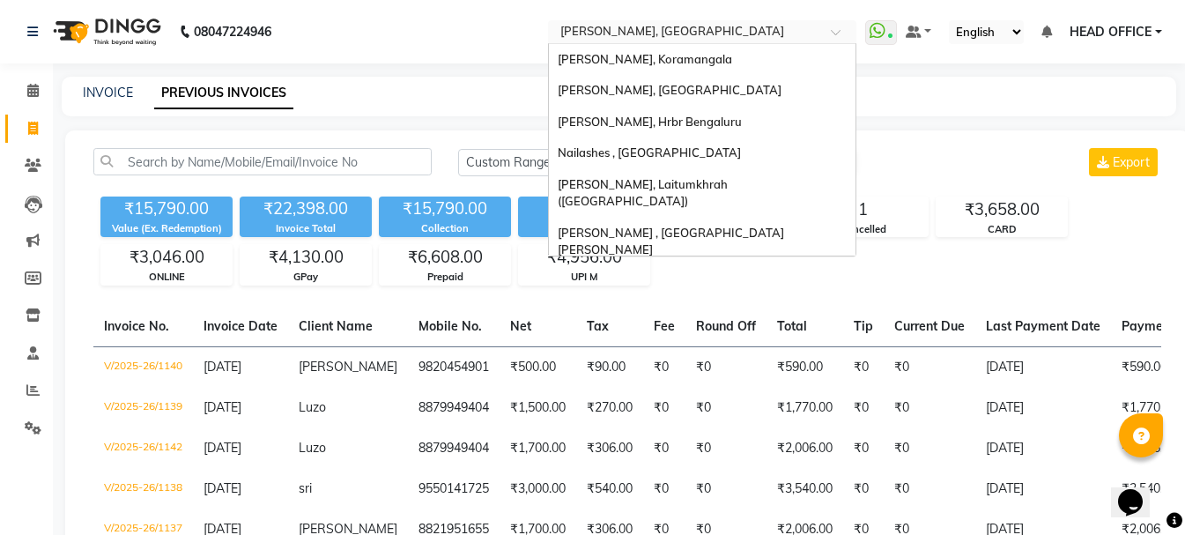
click at [833, 37] on span at bounding box center [842, 37] width 22 height 18
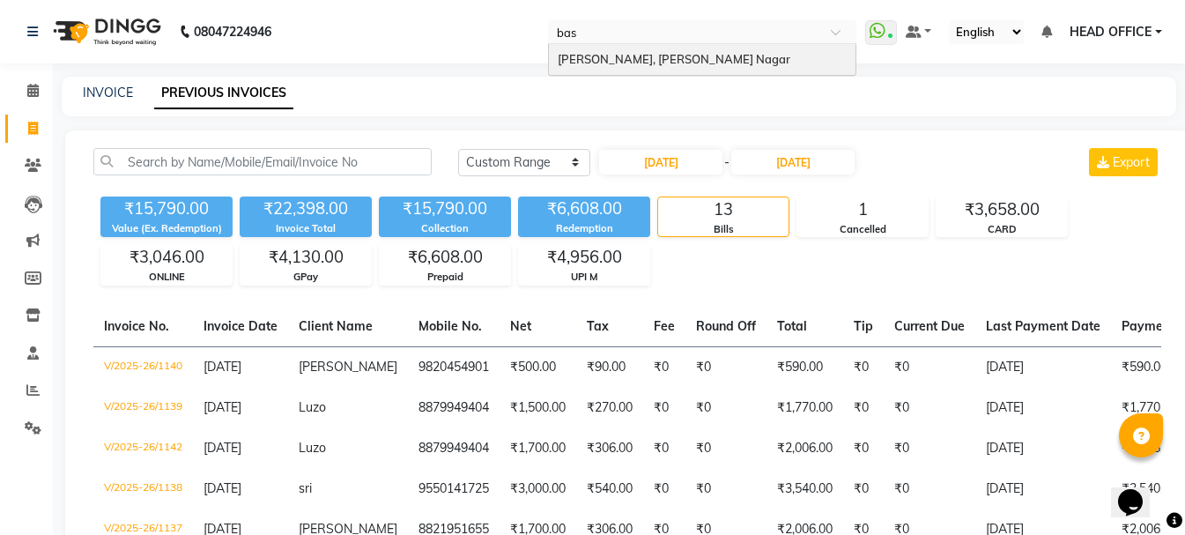
type input "basa"
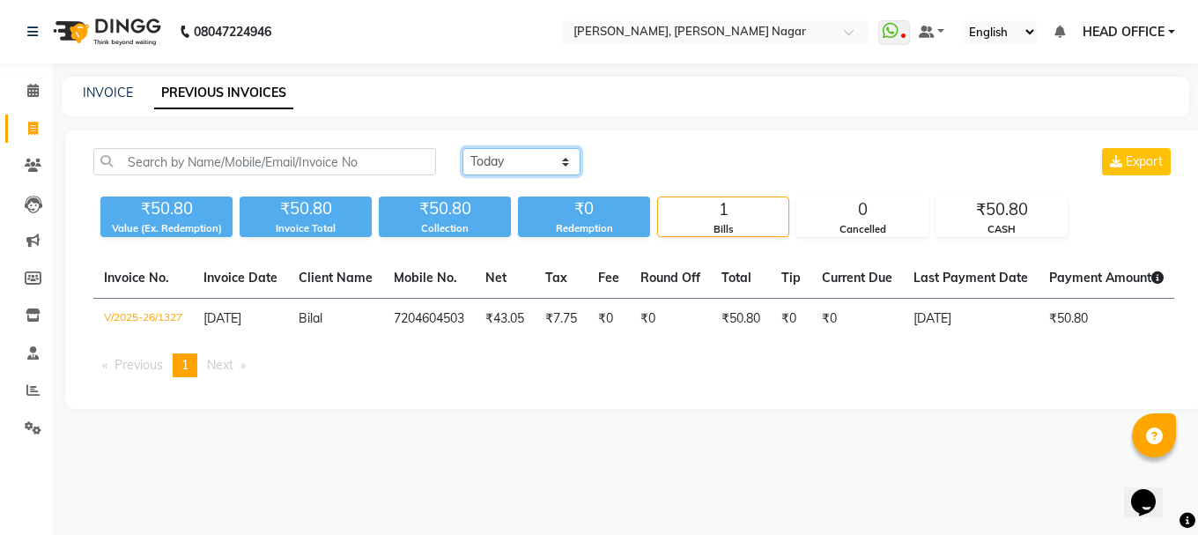
click at [541, 156] on select "[DATE] [DATE] Custom Range" at bounding box center [522, 161] width 118 height 27
select select "range"
click at [463, 148] on select "[DATE] [DATE] Custom Range" at bounding box center [522, 161] width 118 height 27
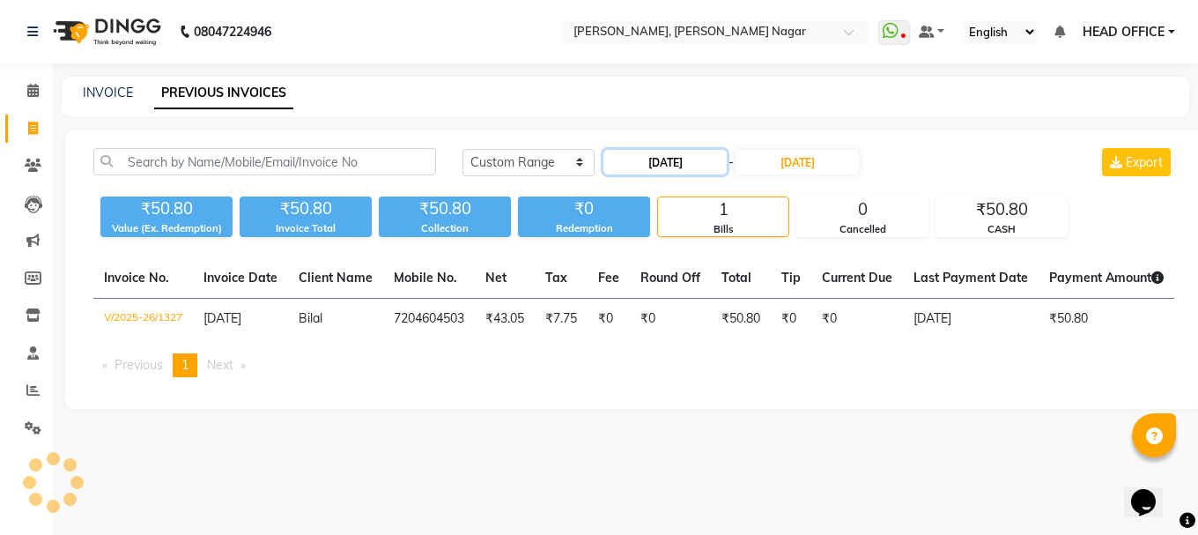
click at [676, 162] on input "[DATE]" at bounding box center [665, 162] width 123 height 25
select select "9"
select select "2025"
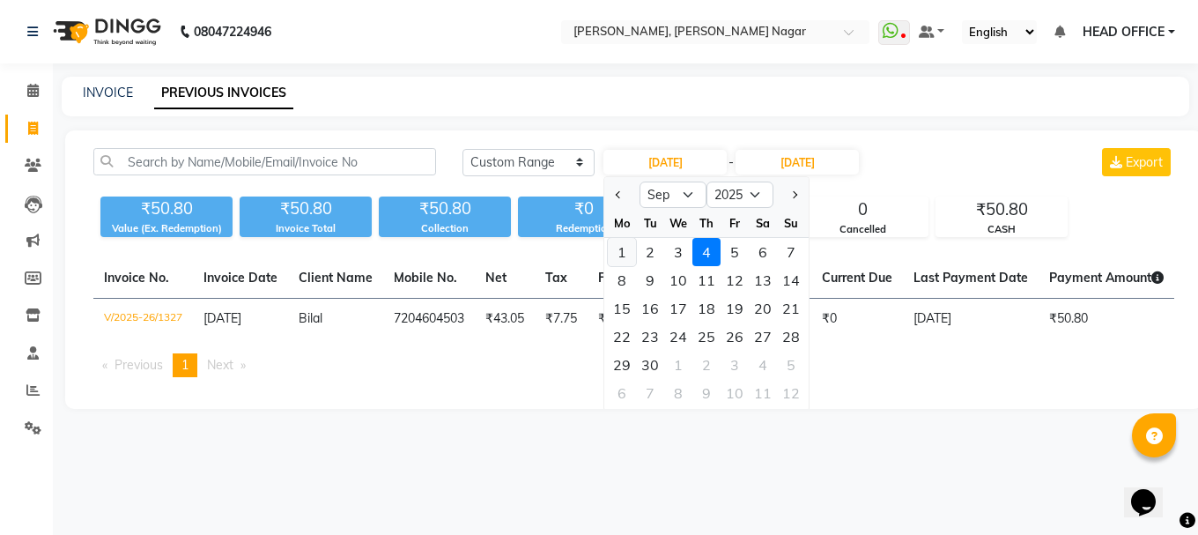
click at [631, 248] on div "1" at bounding box center [622, 252] width 28 height 28
type input "[DATE]"
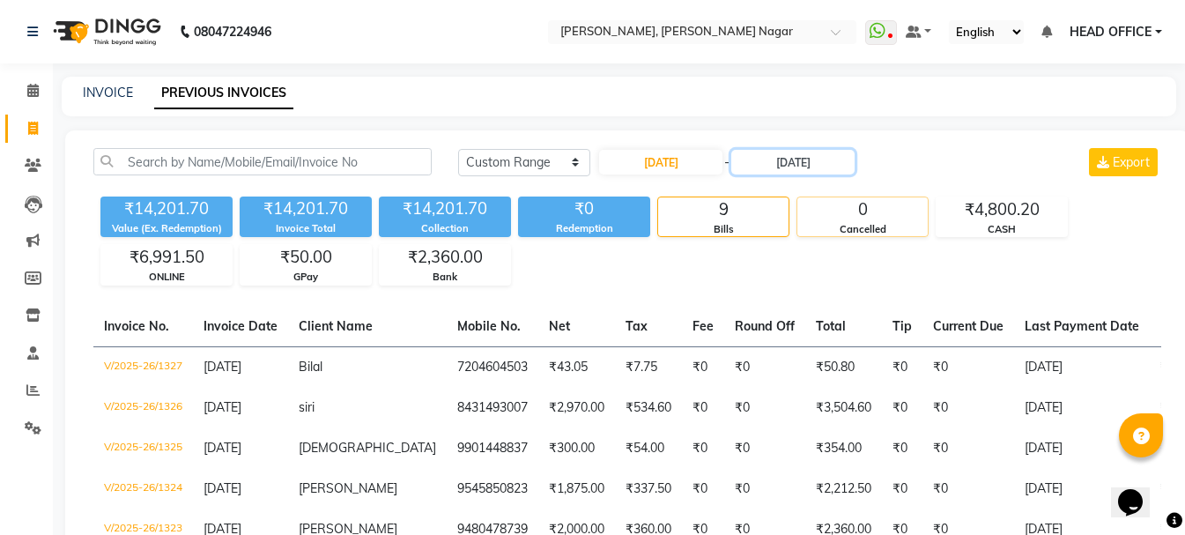
drag, startPoint x: 811, startPoint y: 167, endPoint x: 812, endPoint y: 233, distance: 67.0
click at [813, 180] on div "Today Yesterday Custom Range 01-09-2025 - 04-09-2025 Export" at bounding box center [810, 168] width 730 height 41
click at [812, 167] on input "[DATE]" at bounding box center [792, 162] width 123 height 25
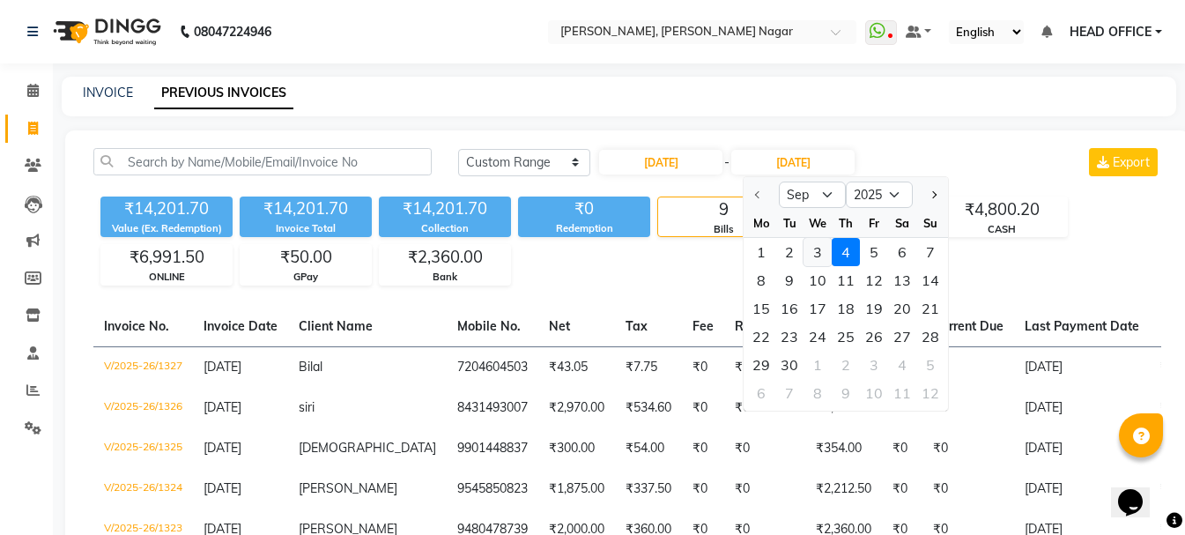
click at [825, 259] on div "3" at bounding box center [818, 252] width 28 height 28
type input "[DATE]"
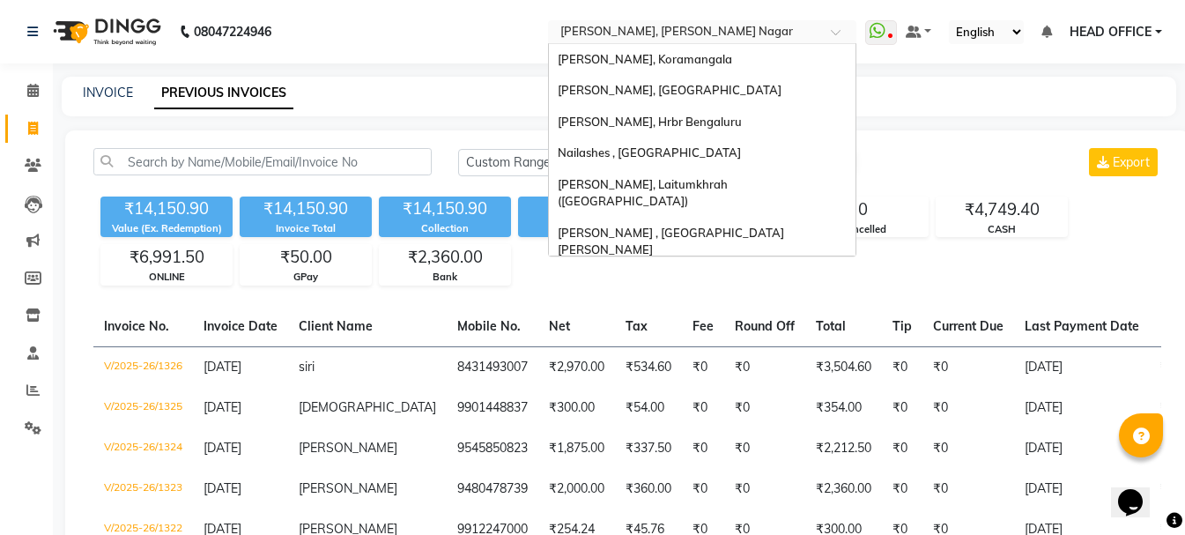
click at [641, 41] on input "text" at bounding box center [685, 34] width 256 height 18
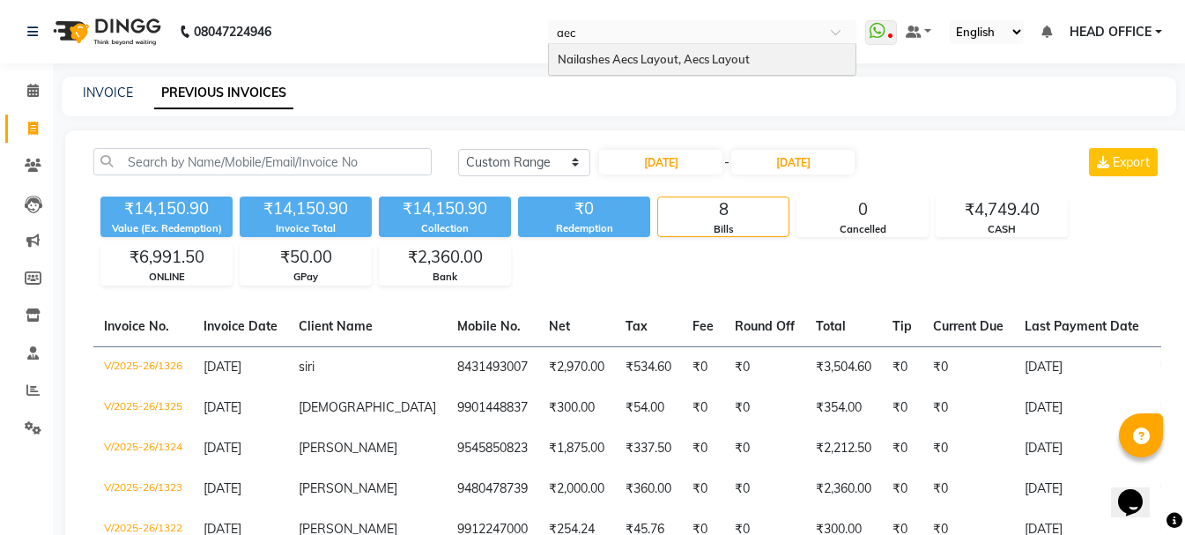
type input "aecs"
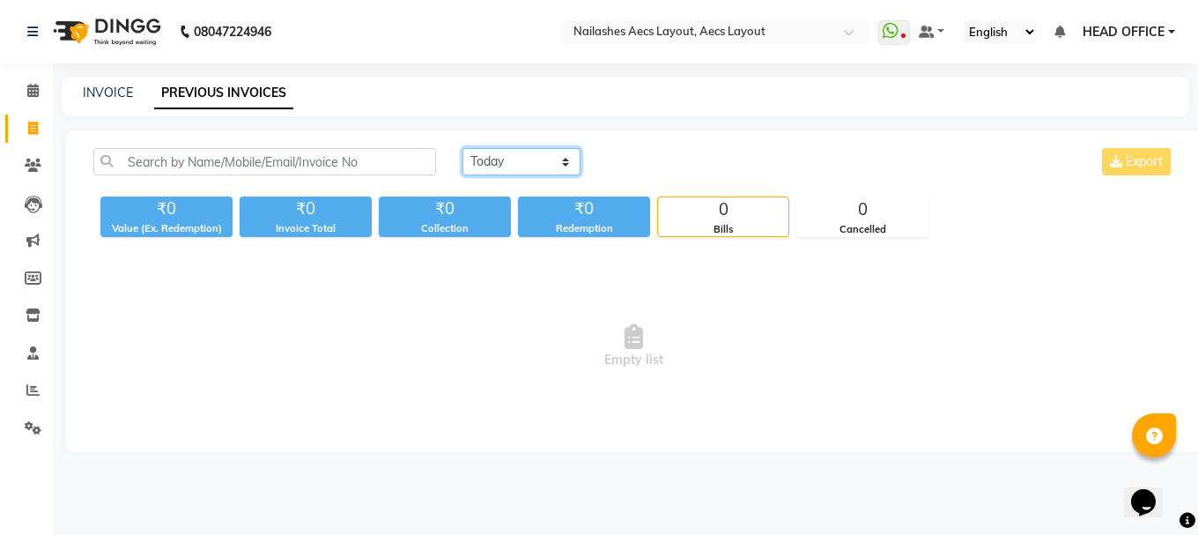
click at [558, 152] on select "[DATE] [DATE] Custom Range" at bounding box center [522, 161] width 118 height 27
select select "range"
click at [463, 148] on select "[DATE] [DATE] Custom Range" at bounding box center [522, 161] width 118 height 27
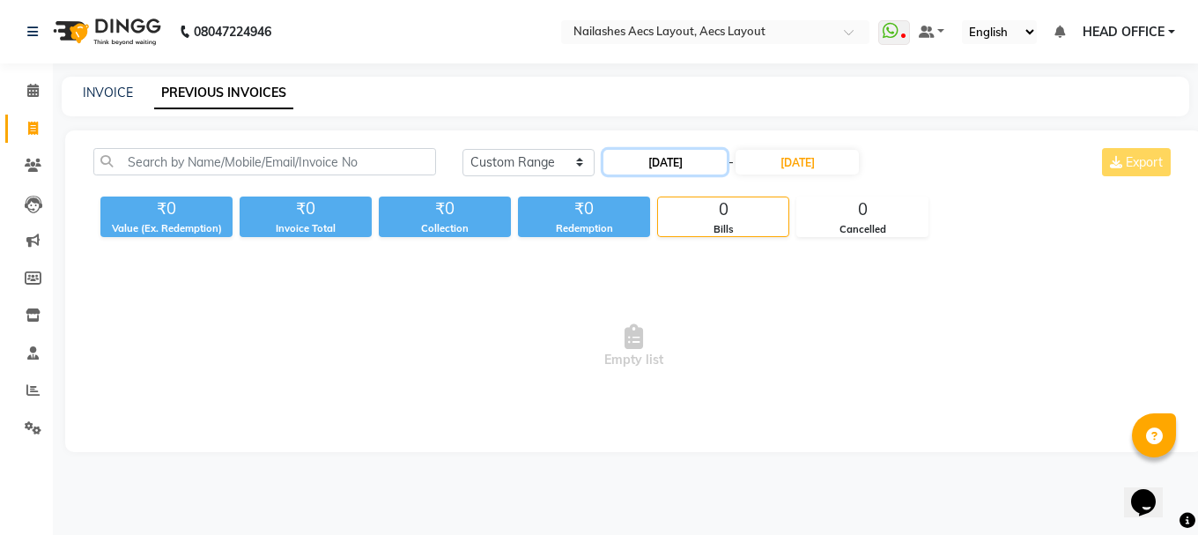
click at [664, 167] on input "[DATE]" at bounding box center [665, 162] width 123 height 25
select select "9"
select select "2025"
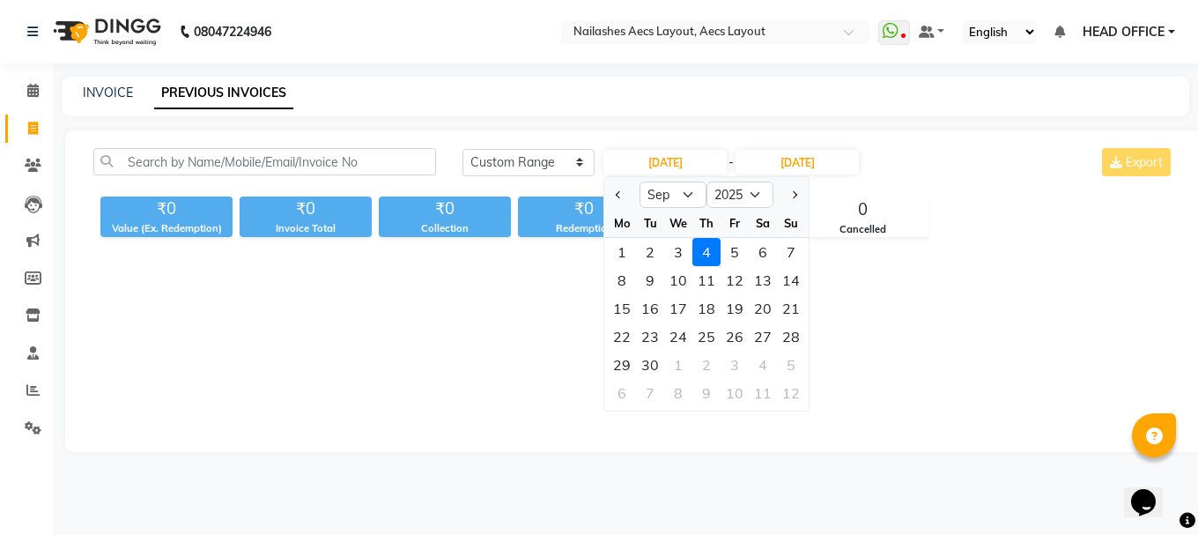
click at [625, 250] on div "1" at bounding box center [622, 252] width 28 height 28
type input "[DATE]"
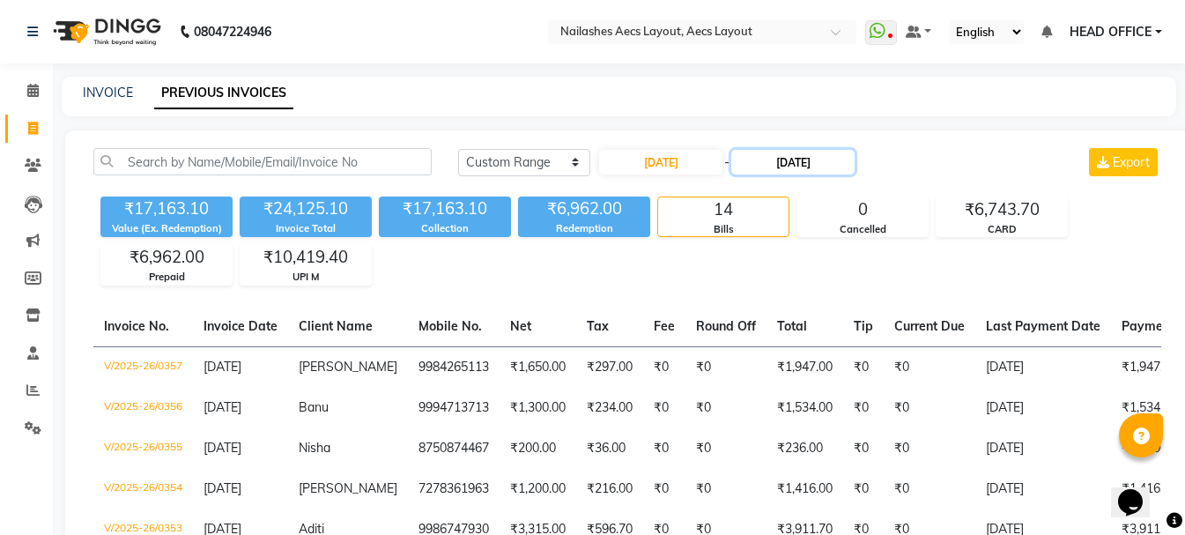
click at [855, 155] on input "[DATE]" at bounding box center [792, 162] width 123 height 25
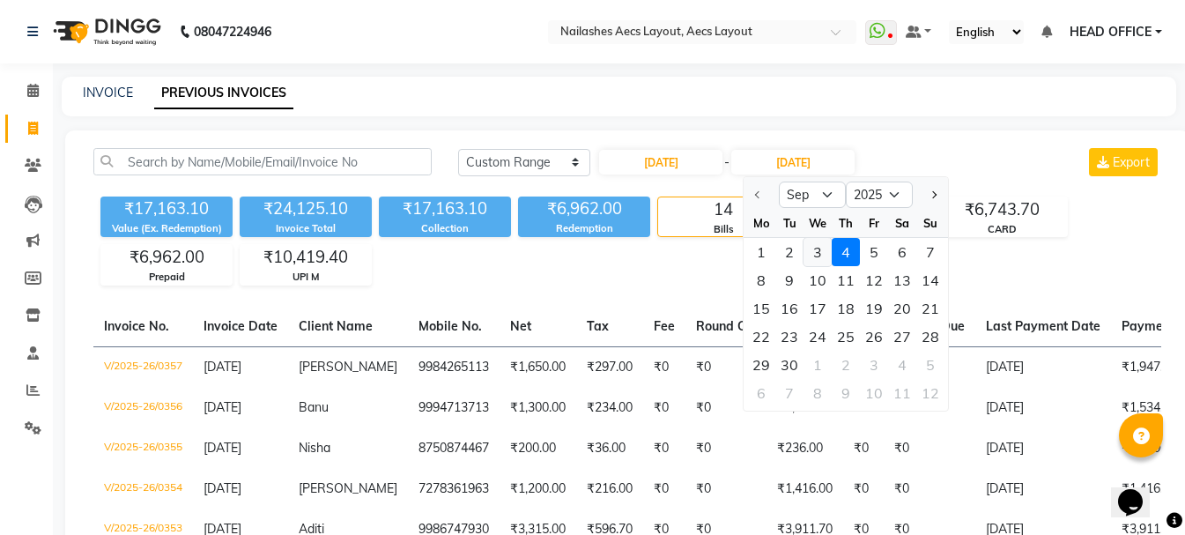
click at [817, 247] on div "3" at bounding box center [818, 252] width 28 height 28
type input "[DATE]"
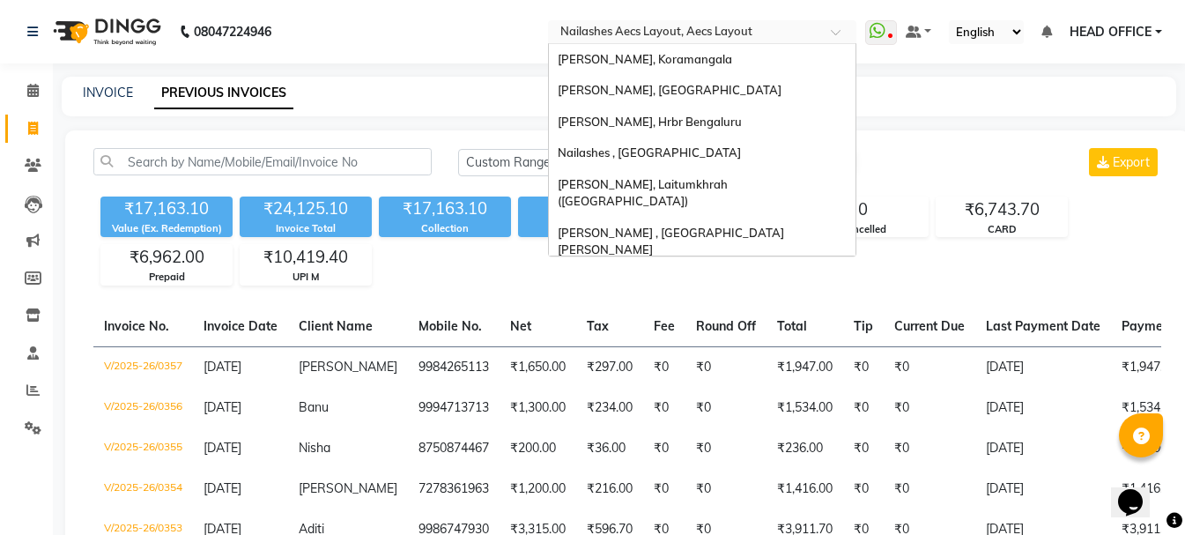
click at [785, 35] on input "text" at bounding box center [685, 34] width 256 height 18
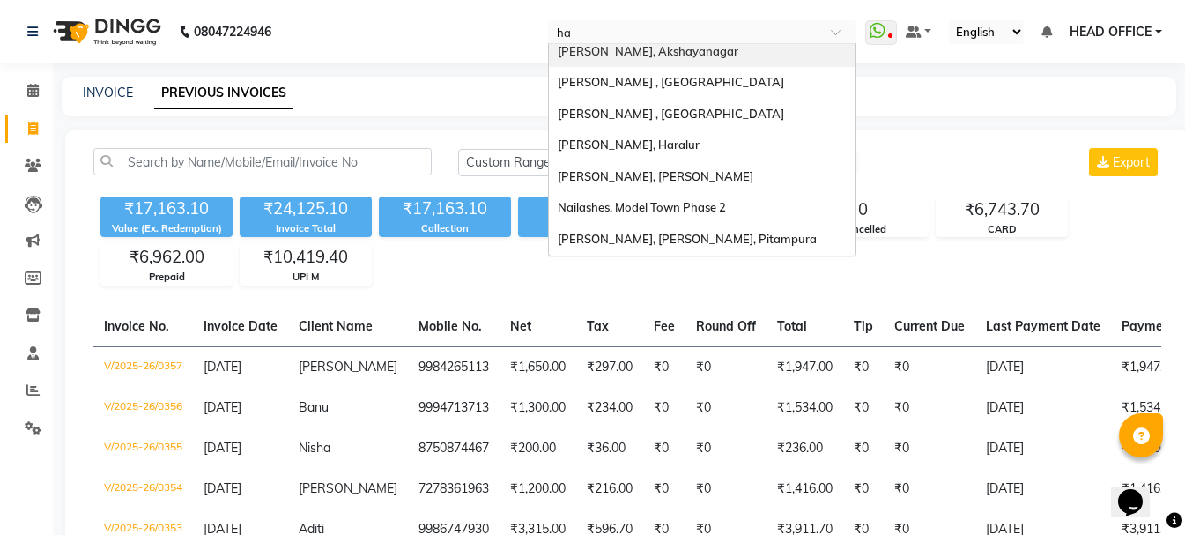
scroll to position [8, 0]
type input "hara"
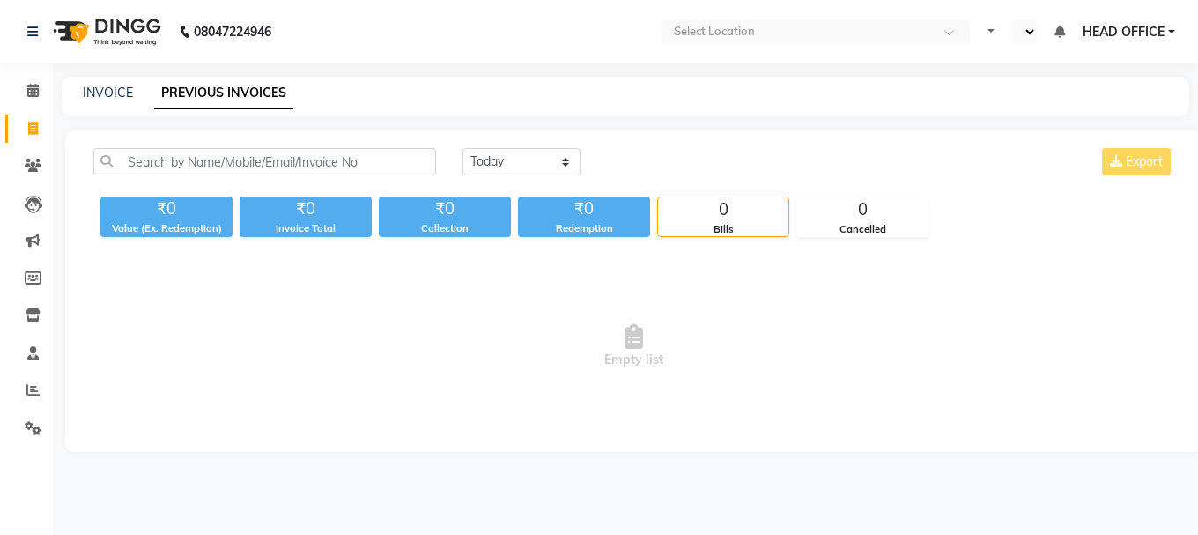
select select "en"
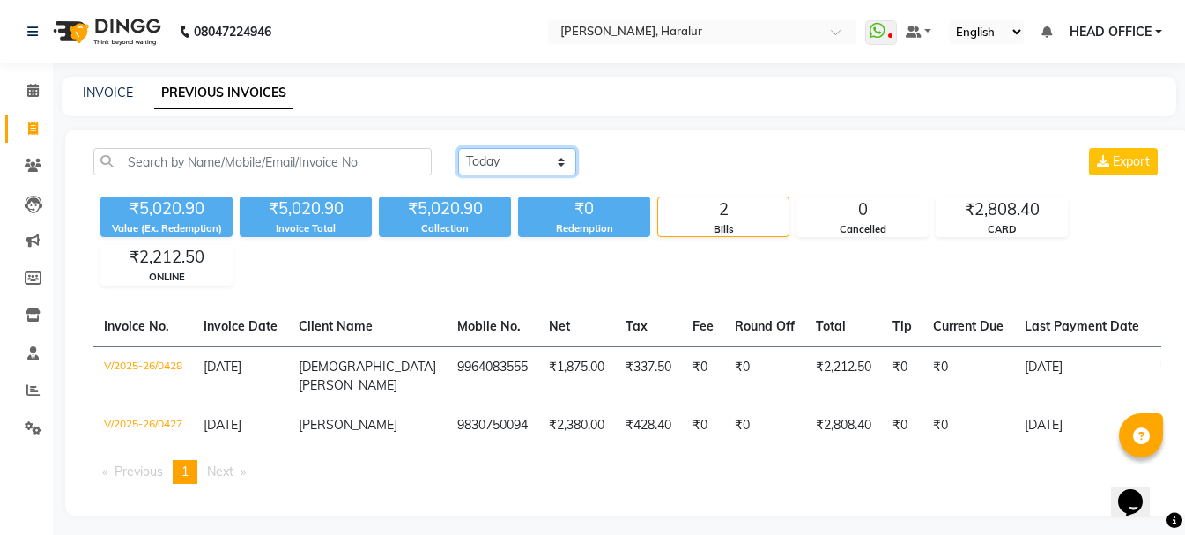
click at [544, 166] on select "[DATE] [DATE] Custom Range" at bounding box center [517, 161] width 118 height 27
select select "range"
click at [458, 148] on select "[DATE] [DATE] Custom Range" at bounding box center [517, 161] width 118 height 27
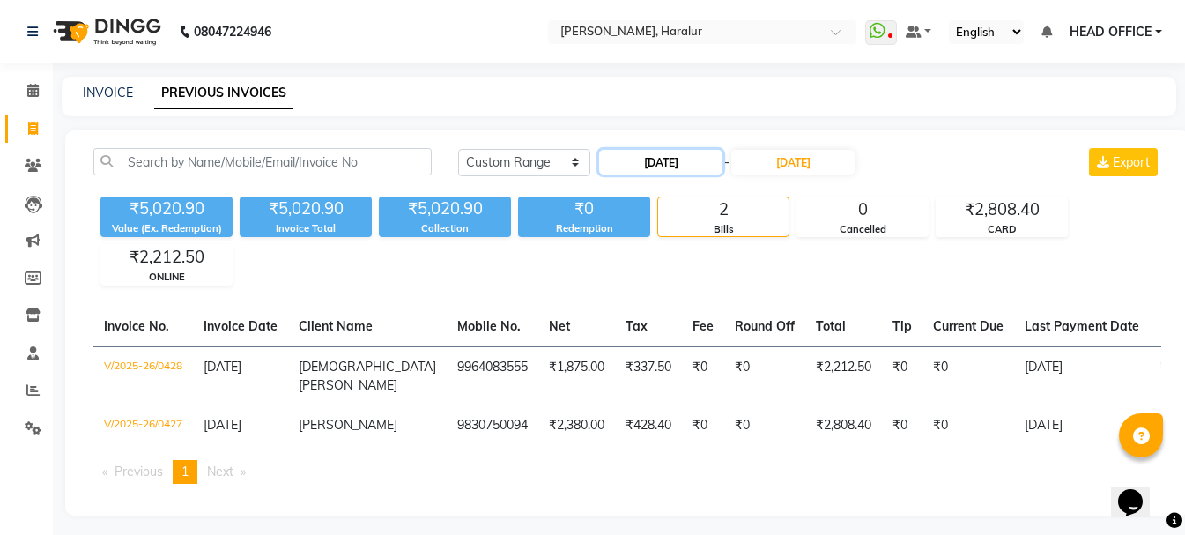
click at [663, 165] on input "[DATE]" at bounding box center [660, 162] width 123 height 25
select select "9"
select select "2025"
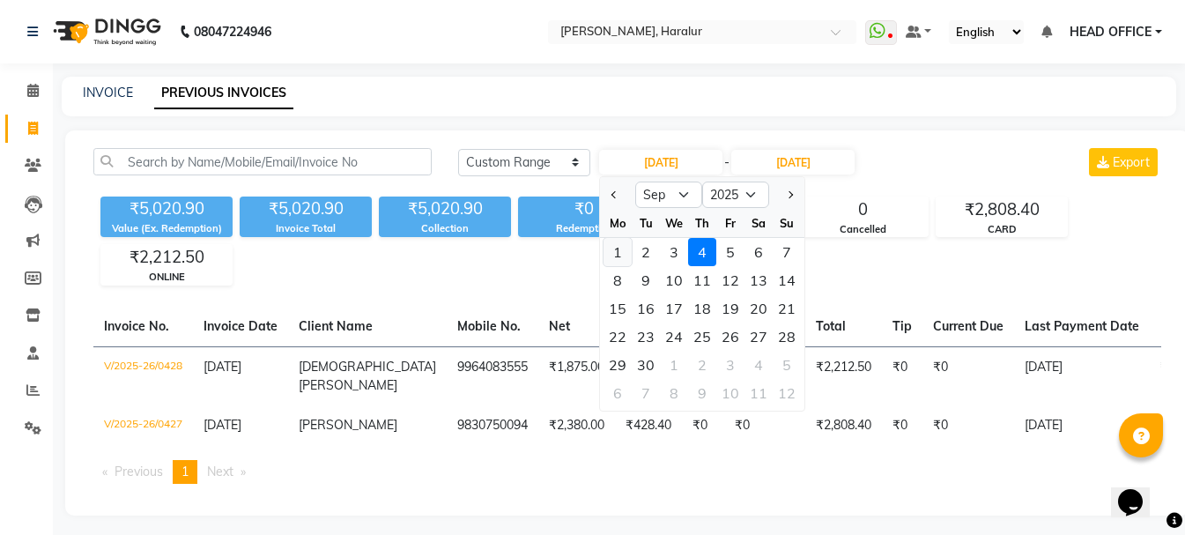
click at [627, 248] on div "1" at bounding box center [618, 252] width 28 height 28
type input "[DATE]"
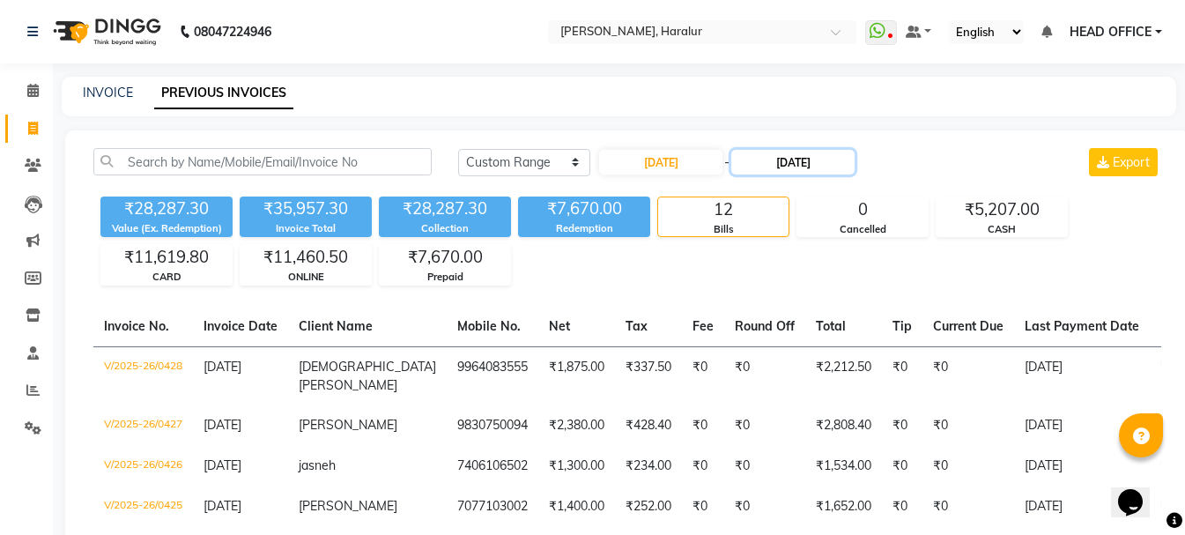
click at [797, 153] on input "[DATE]" at bounding box center [792, 162] width 123 height 25
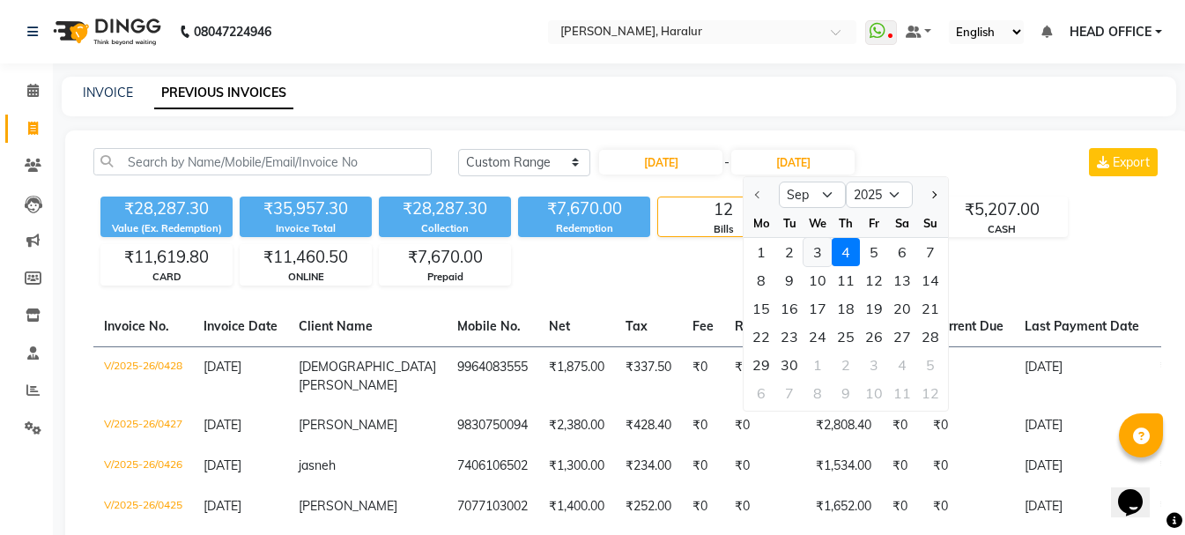
click at [818, 252] on div "3" at bounding box center [818, 252] width 28 height 28
type input "[DATE]"
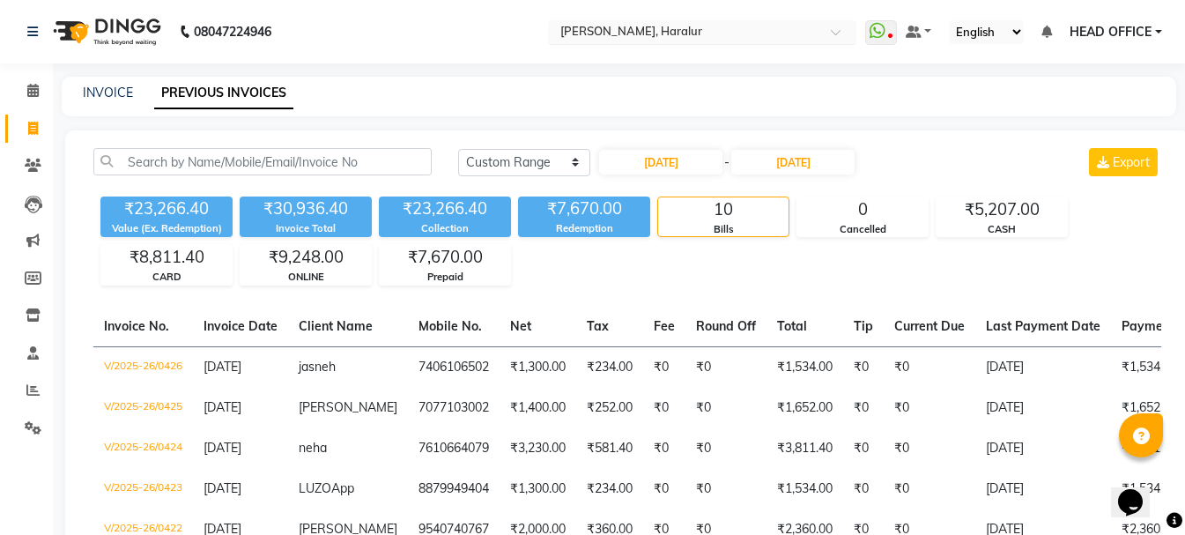
click at [770, 32] on input "text" at bounding box center [685, 34] width 256 height 18
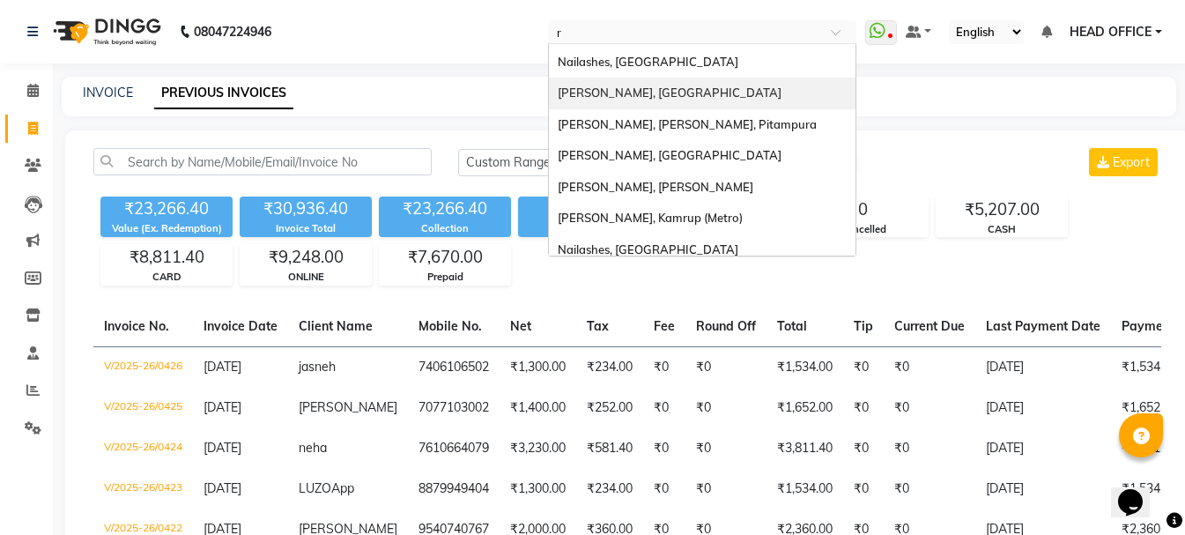
scroll to position [595, 0]
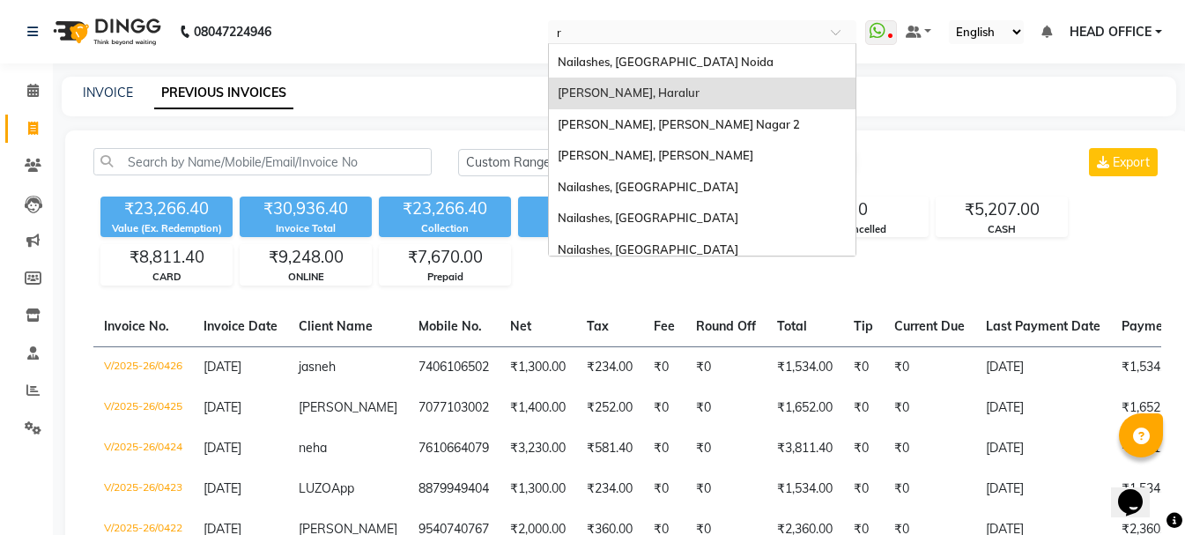
type input "rt"
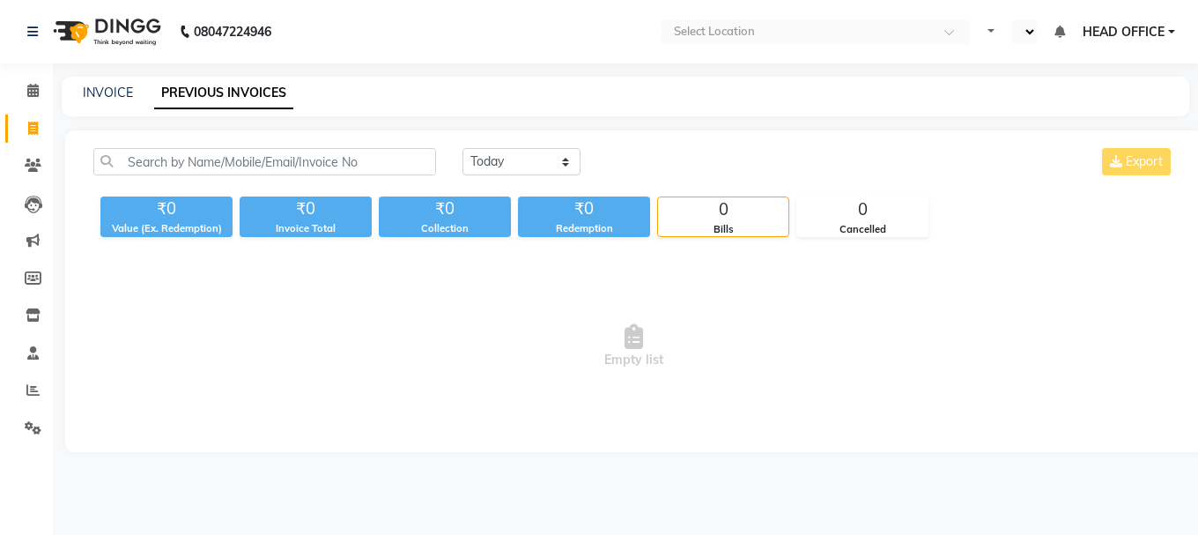
select select "en"
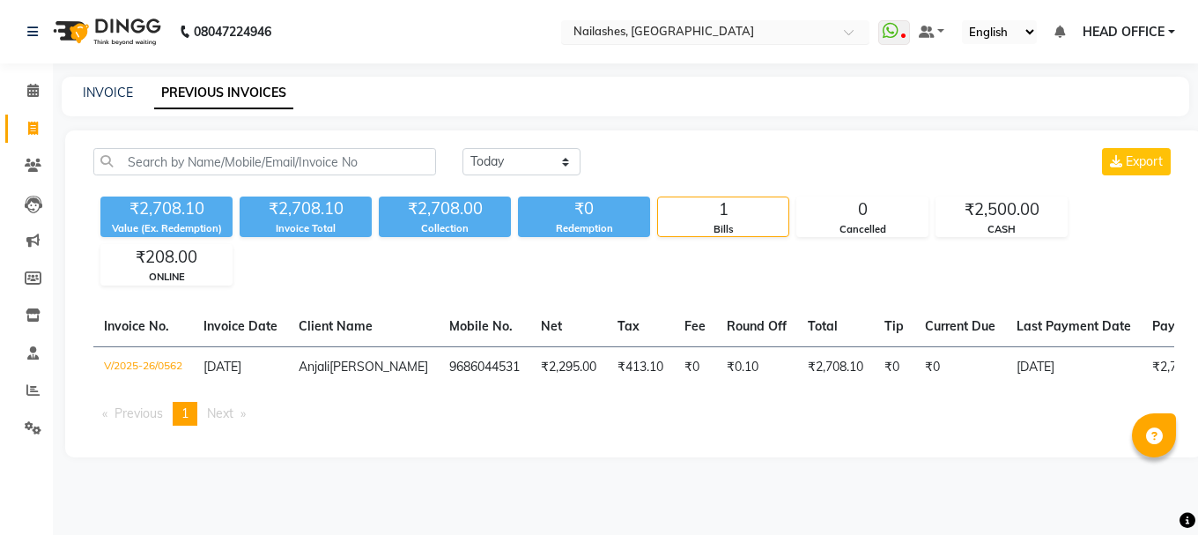
click at [754, 32] on input "text" at bounding box center [698, 34] width 256 height 18
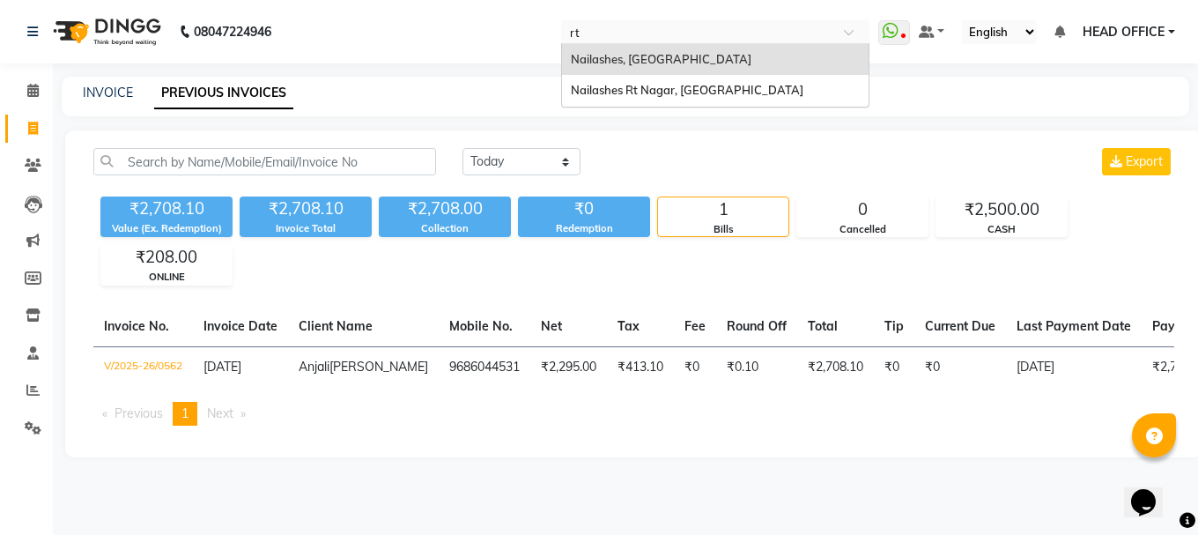
type input "rt"
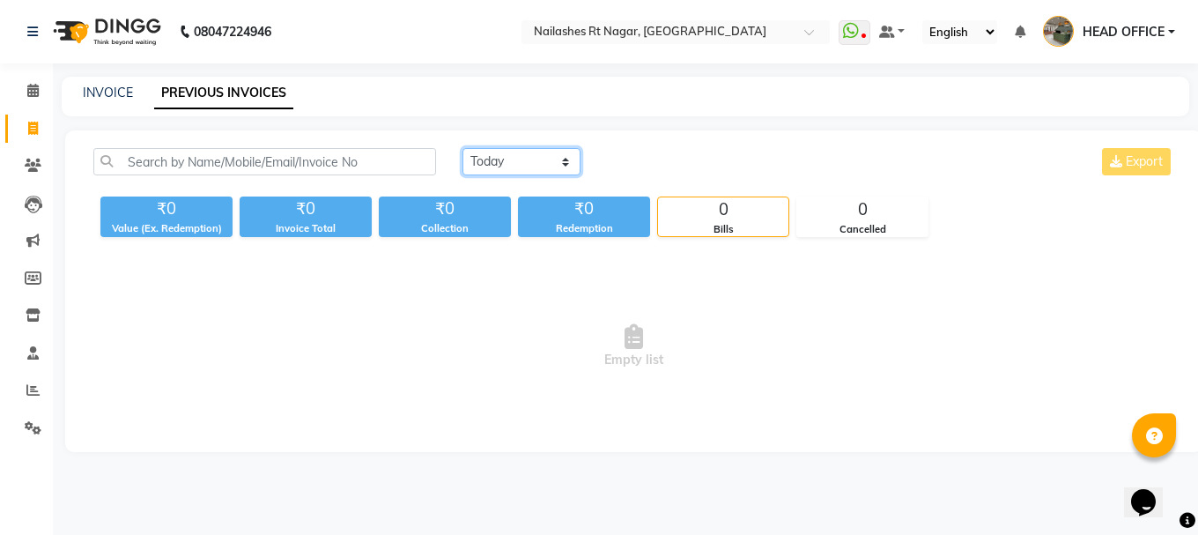
click at [492, 174] on select "[DATE] [DATE] Custom Range" at bounding box center [522, 161] width 118 height 27
select select "range"
click at [463, 148] on select "[DATE] [DATE] Custom Range" at bounding box center [522, 161] width 118 height 27
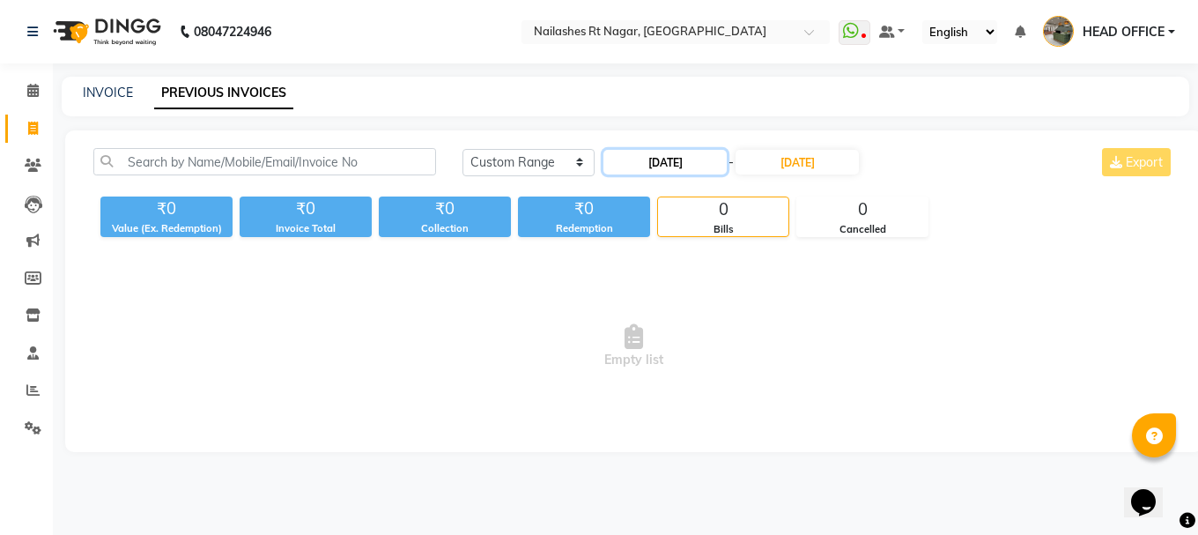
click at [692, 163] on input "[DATE]" at bounding box center [665, 162] width 123 height 25
select select "9"
select select "2025"
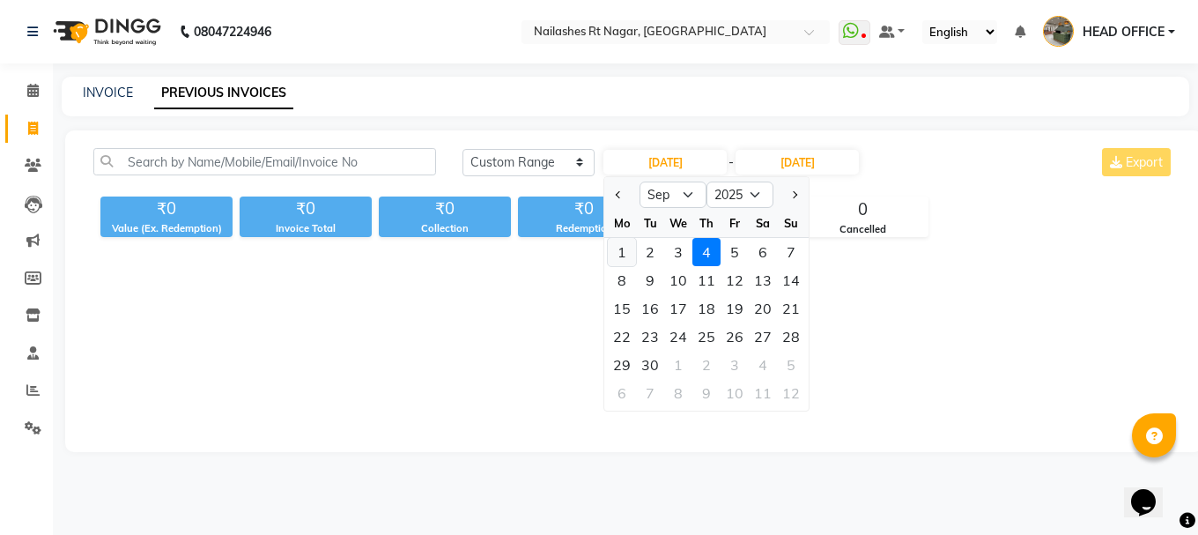
click at [625, 255] on div "1" at bounding box center [622, 252] width 28 height 28
type input "[DATE]"
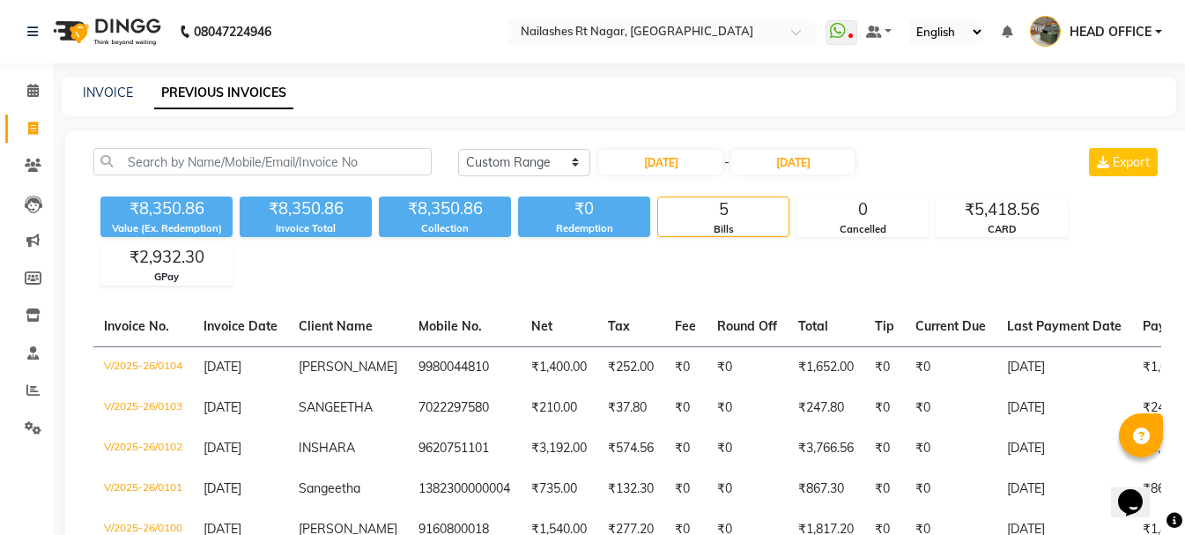
click at [1142, 34] on span "HEAD OFFICE" at bounding box center [1111, 32] width 82 height 19
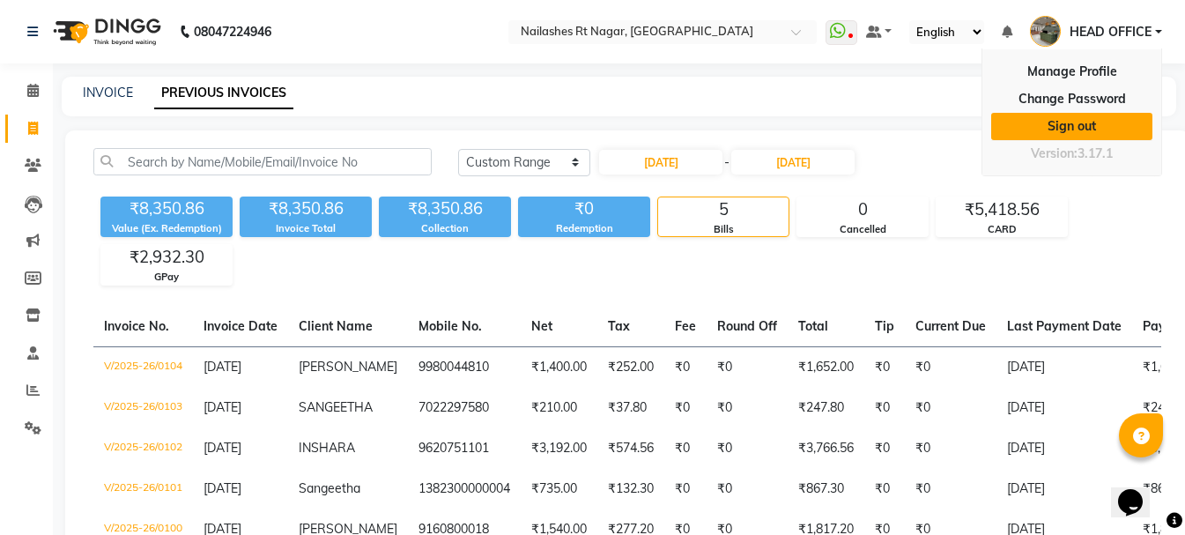
click at [1069, 119] on link "Sign out" at bounding box center [1071, 126] width 161 height 27
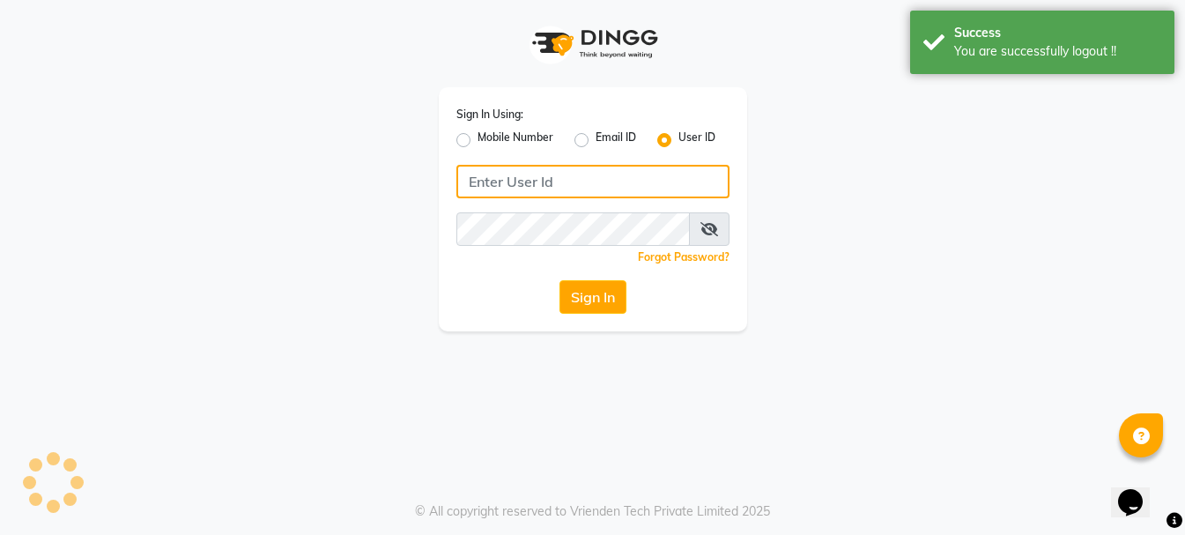
type input "9289115244"
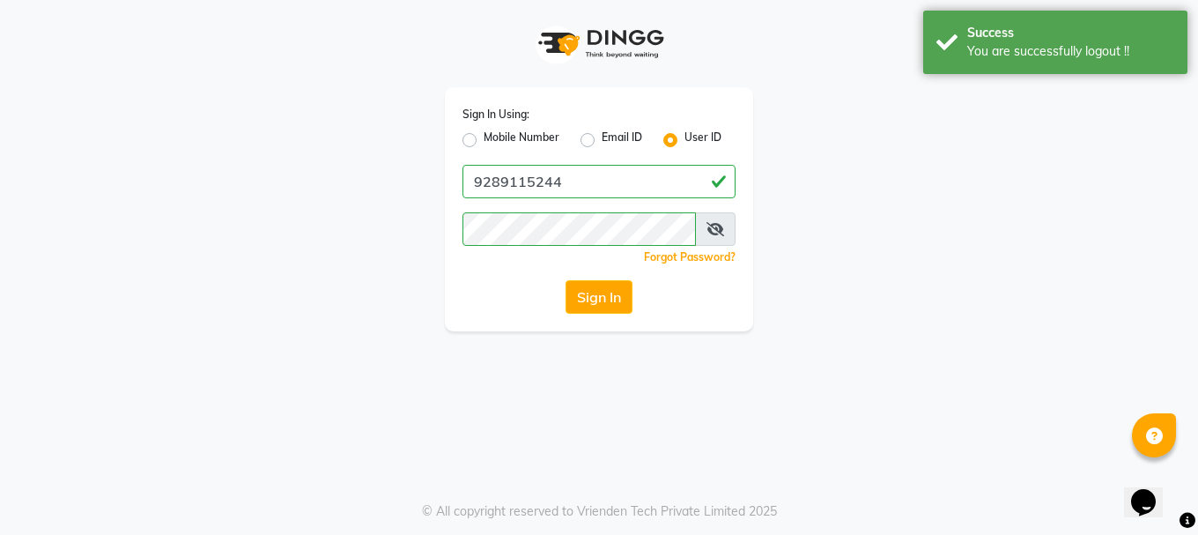
click at [461, 140] on div "Sign In Using: Mobile Number Email ID User ID 9289115244 Remember me Forgot Pas…" at bounding box center [599, 209] width 308 height 244
click at [484, 144] on label "Mobile Number" at bounding box center [522, 140] width 76 height 21
click at [484, 141] on input "Mobile Number" at bounding box center [489, 135] width 11 height 11
radio input "true"
radio input "false"
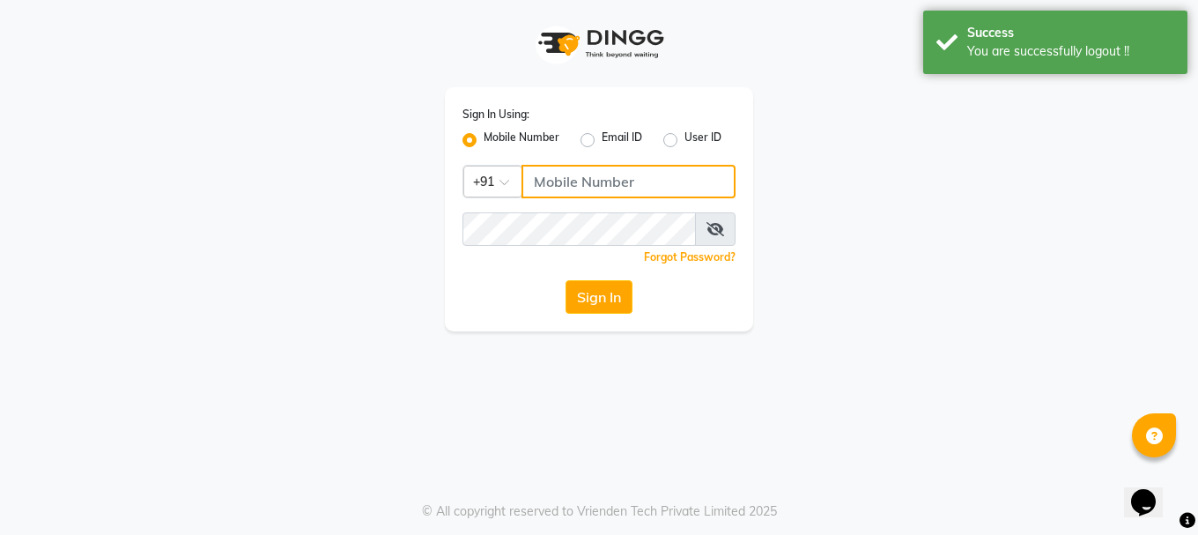
click at [591, 183] on input "Username" at bounding box center [629, 181] width 214 height 33
type input "9289115242"
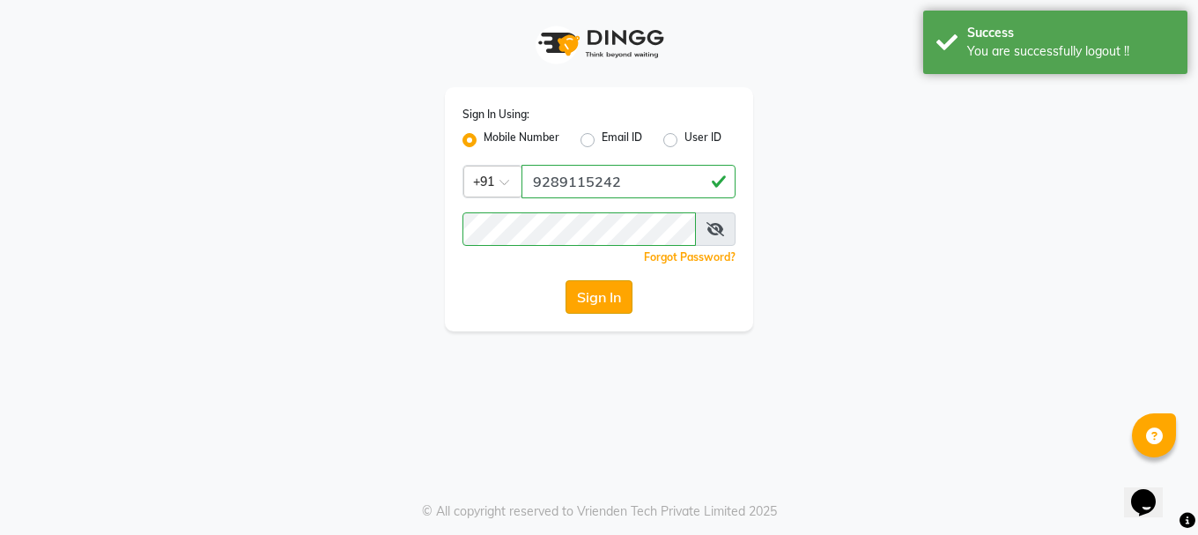
click at [621, 290] on button "Sign In" at bounding box center [599, 296] width 67 height 33
